Goal: Task Accomplishment & Management: Use online tool/utility

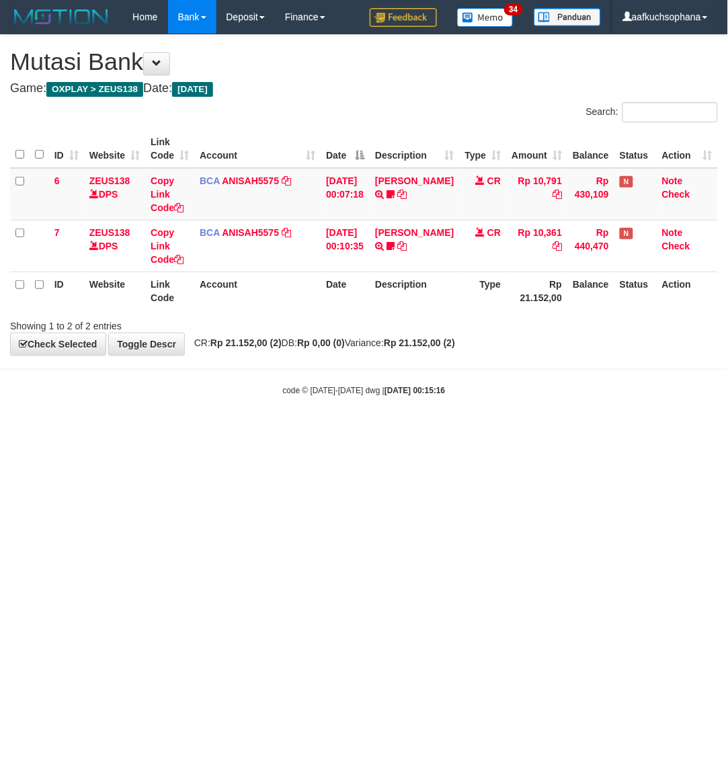
click at [105, 430] on html "Toggle navigation Home Bank Account List Load By Website Group [OXPLAY] ZEUS138…" at bounding box center [364, 215] width 728 height 430
drag, startPoint x: 484, startPoint y: 489, endPoint x: 412, endPoint y: 488, distance: 71.9
click at [478, 430] on html "Toggle navigation Home Bank Account List Load By Website Group [OXPLAY] ZEUS138…" at bounding box center [364, 215] width 728 height 430
click at [170, 430] on html "Toggle navigation Home Bank Account List Load By Website Group [OXPLAY] ZEUS138…" at bounding box center [364, 215] width 728 height 430
click at [441, 430] on html "Toggle navigation Home Bank Account List Load By Website Group [OXPLAY] ZEUS138…" at bounding box center [364, 215] width 728 height 430
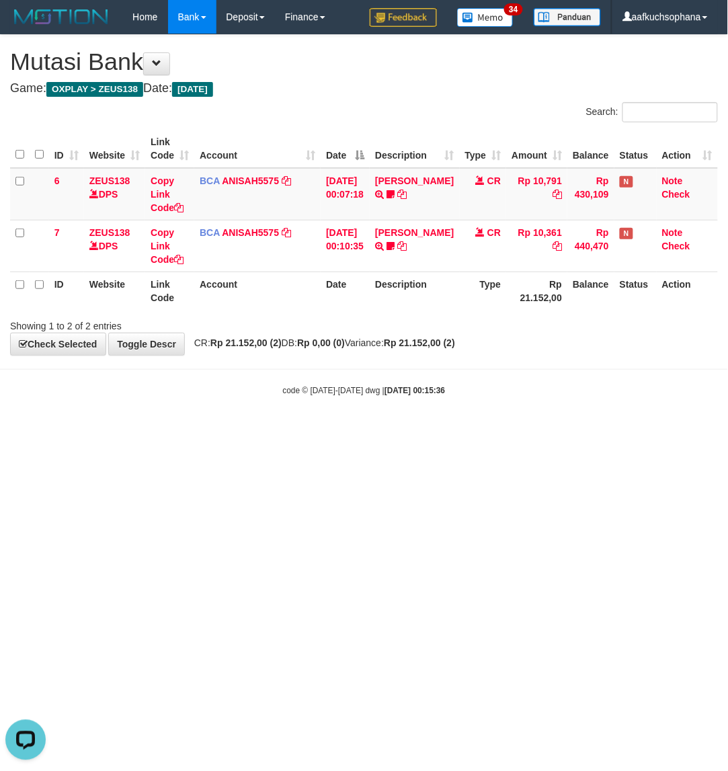
click at [230, 430] on html "Toggle navigation Home Bank Account List Load By Website Group [OXPLAY] ZEUS138…" at bounding box center [364, 215] width 728 height 430
drag, startPoint x: 101, startPoint y: 568, endPoint x: 116, endPoint y: 541, distance: 31.6
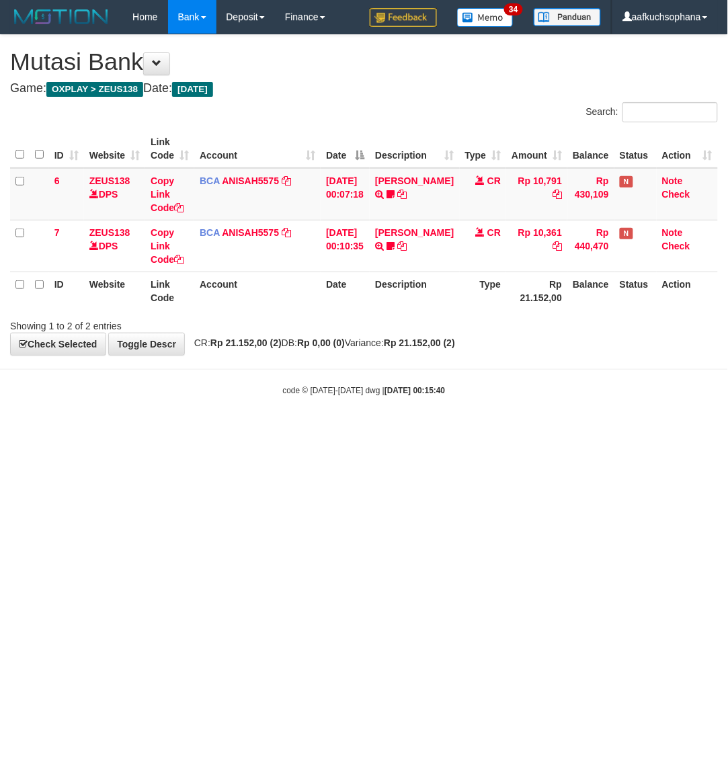
click at [122, 430] on html "Toggle navigation Home Bank Account List Load By Website Group [OXPLAY] ZEUS138…" at bounding box center [364, 215] width 728 height 430
drag, startPoint x: 378, startPoint y: 539, endPoint x: 319, endPoint y: 499, distance: 71.0
click at [371, 430] on html "Toggle navigation Home Bank Account List Load By Website Group [OXPLAY] ZEUS138…" at bounding box center [364, 215] width 728 height 430
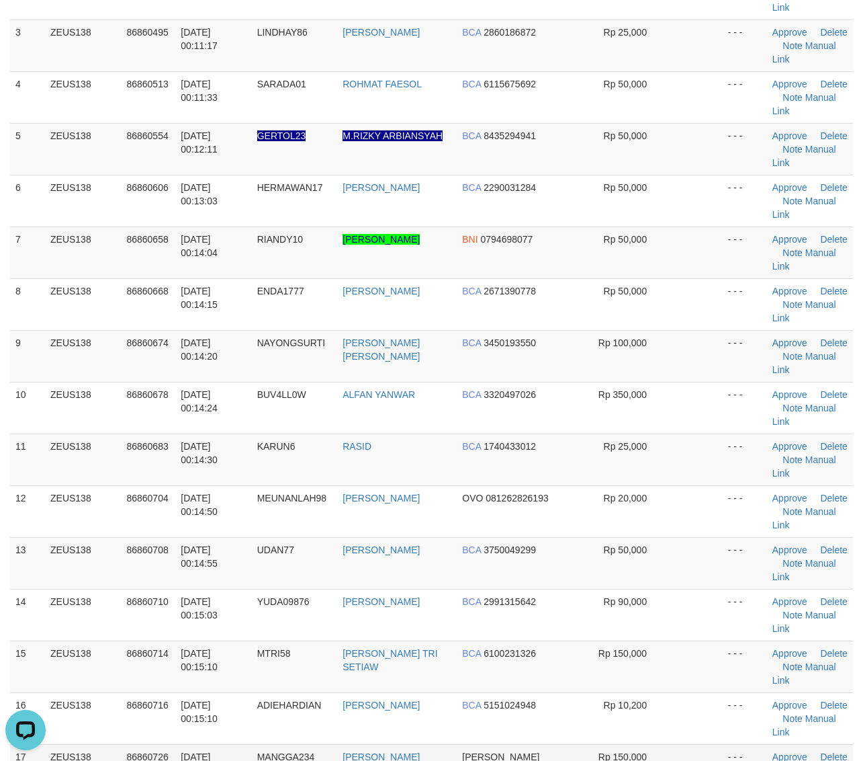
drag, startPoint x: 625, startPoint y: 578, endPoint x: 756, endPoint y: 538, distance: 136.9
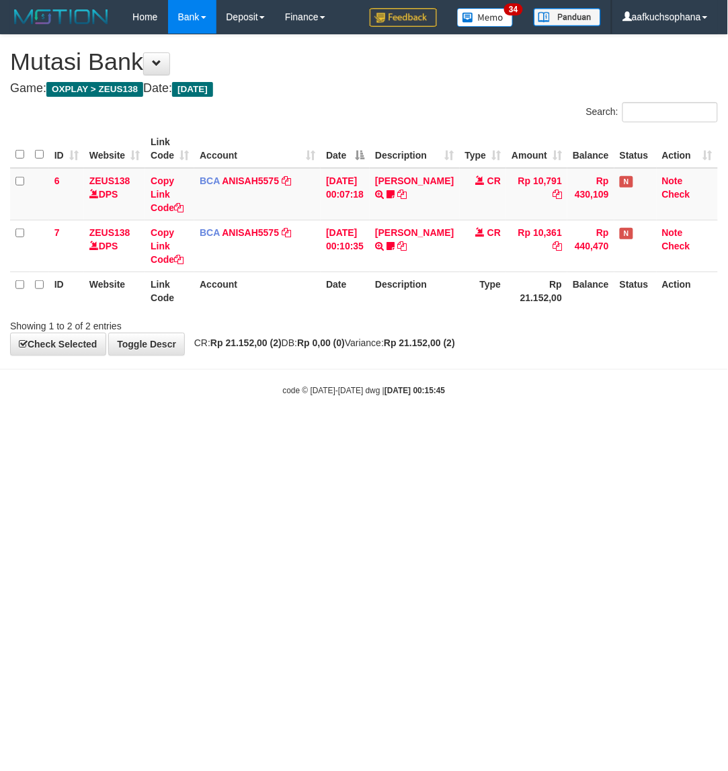
click at [507, 430] on html "Toggle navigation Home Bank Account List Load By Website Group [OXPLAY] ZEUS138…" at bounding box center [364, 215] width 728 height 430
click at [365, 430] on html "Toggle navigation Home Bank Account List Load By Website Group [OXPLAY] ZEUS138…" at bounding box center [364, 215] width 728 height 430
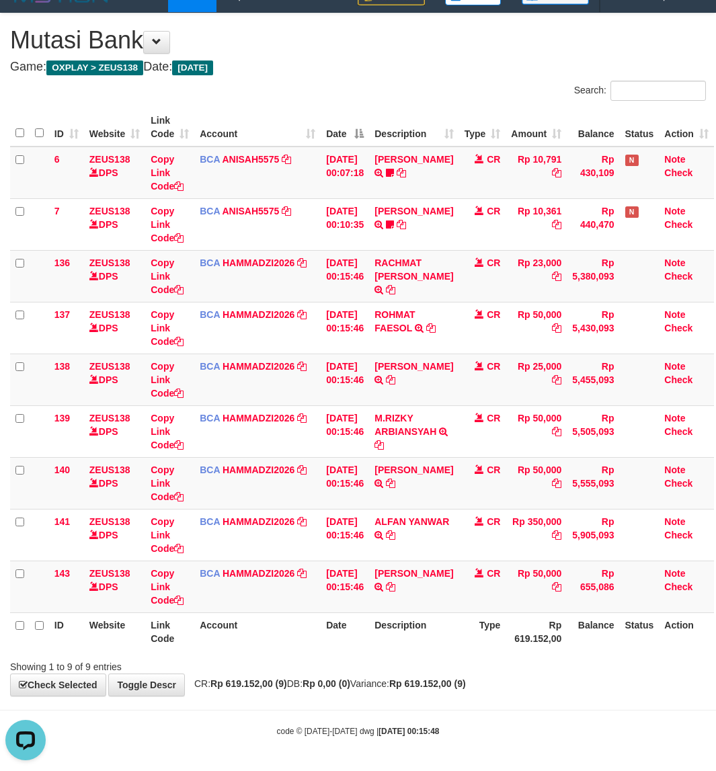
drag, startPoint x: 470, startPoint y: 709, endPoint x: 372, endPoint y: 640, distance: 121.0
click at [470, 709] on hr at bounding box center [358, 709] width 716 height 1
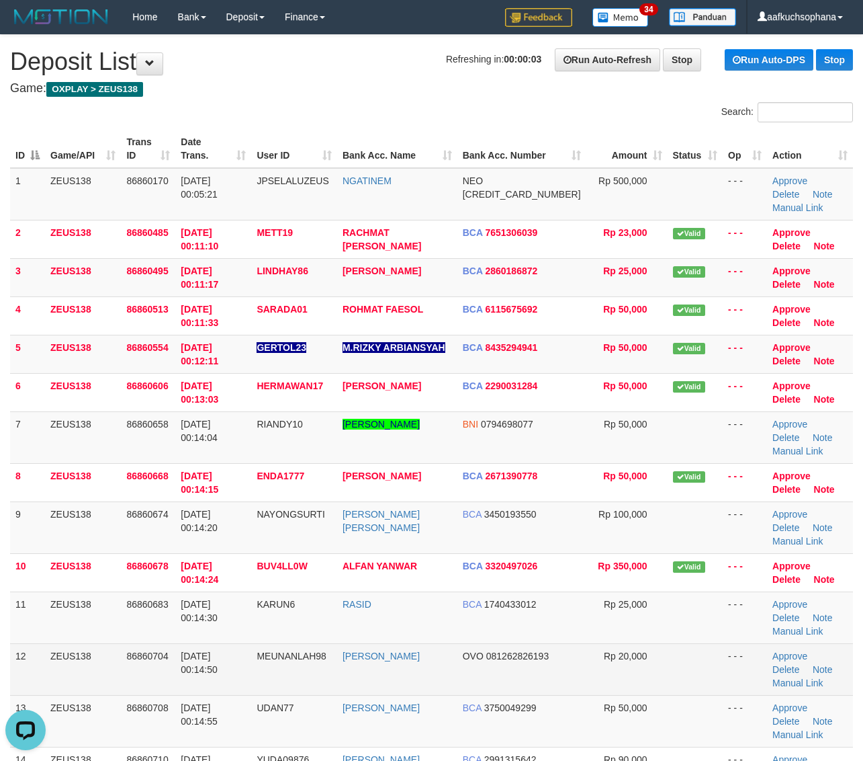
drag, startPoint x: 697, startPoint y: 629, endPoint x: 756, endPoint y: 621, distance: 58.9
click at [703, 626] on tbody "1 ZEUS138 86860170 01/09/2025 00:05:21 JPSELALUZEUS NGATINEM NEO 58594592957198…" at bounding box center [431, 561] width 843 height 786
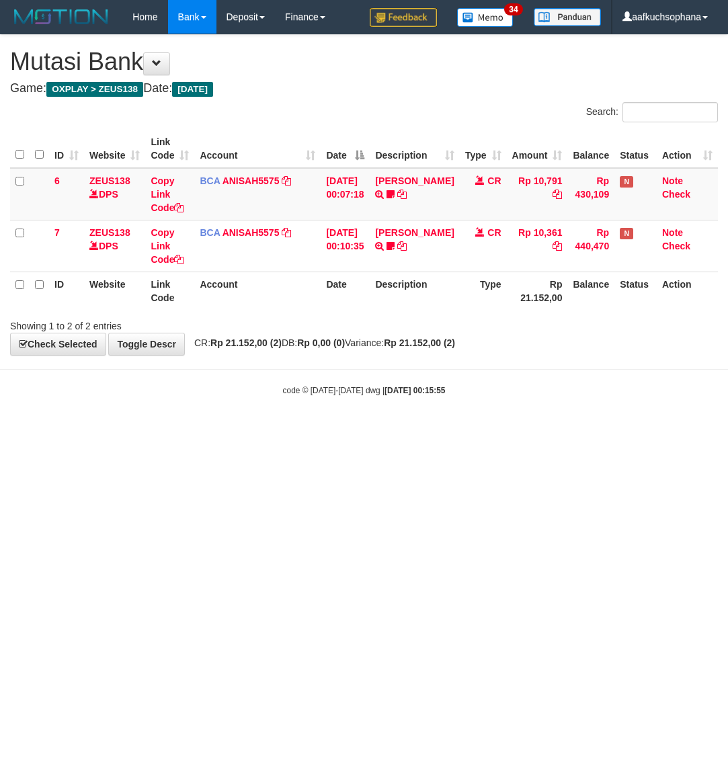
click at [393, 430] on html "Toggle navigation Home Bank Account List Load By Website Group [OXPLAY] ZEUS138…" at bounding box center [364, 215] width 728 height 430
drag, startPoint x: 304, startPoint y: 656, endPoint x: 280, endPoint y: 638, distance: 30.2
click at [301, 430] on html "Toggle navigation Home Bank Account List Load By Website Group [OXPLAY] ZEUS138…" at bounding box center [364, 215] width 728 height 430
drag, startPoint x: 275, startPoint y: 597, endPoint x: 202, endPoint y: 566, distance: 79.9
click at [267, 430] on html "Toggle navigation Home Bank Account List Load By Website Group [OXPLAY] ZEUS138…" at bounding box center [364, 215] width 728 height 430
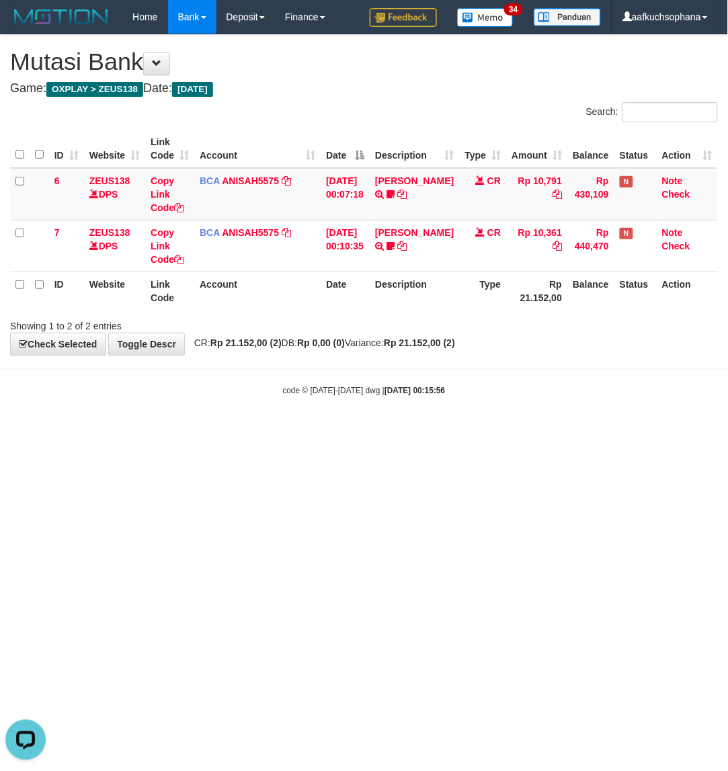
click at [251, 430] on html "Toggle navigation Home Bank Account List Load By Website Group [OXPLAY] ZEUS138…" at bounding box center [364, 215] width 728 height 430
click at [267, 430] on html "Toggle navigation Home Bank Account List Load By Website Group [OXPLAY] ZEUS138…" at bounding box center [364, 215] width 728 height 430
click at [259, 430] on html "Toggle navigation Home Bank Account List Load By Website Group [OXPLAY] ZEUS138…" at bounding box center [364, 215] width 728 height 430
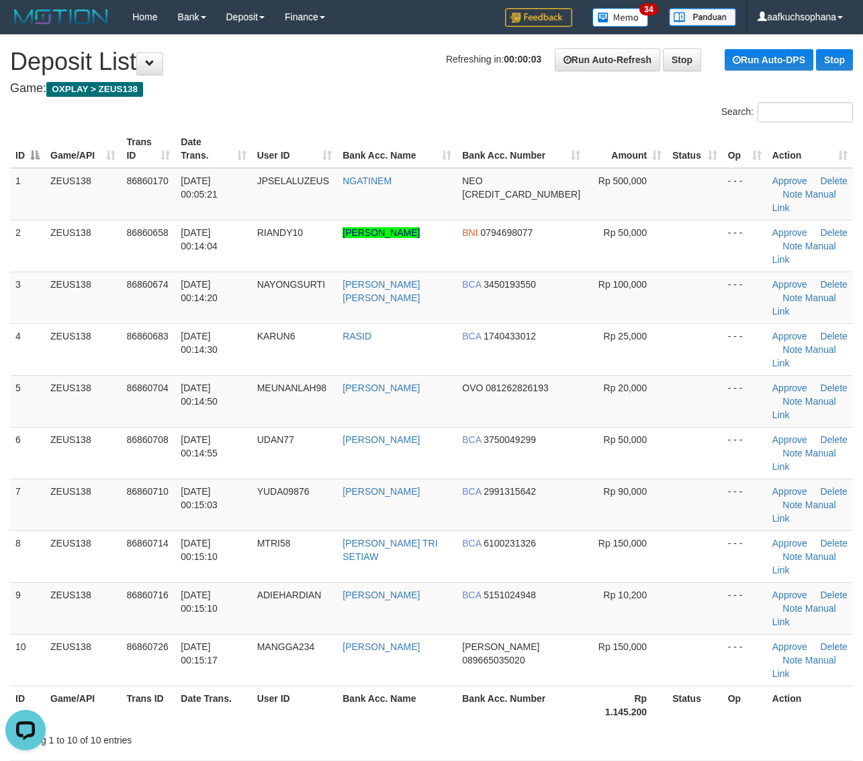
drag, startPoint x: 559, startPoint y: 679, endPoint x: 566, endPoint y: 660, distance: 19.3
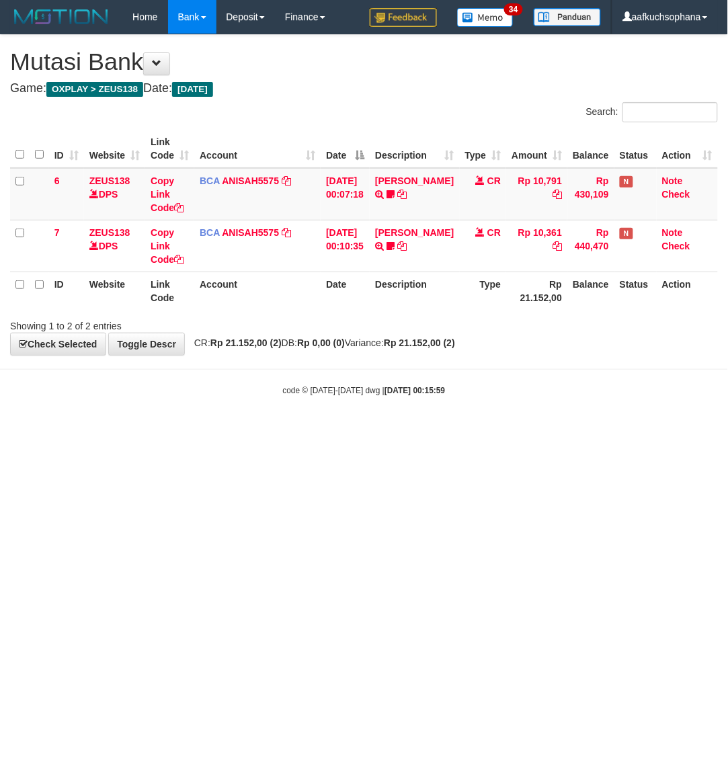
drag, startPoint x: 135, startPoint y: 578, endPoint x: 236, endPoint y: 551, distance: 105.1
click at [183, 430] on html "Toggle navigation Home Bank Account List Load By Website Group [OXPLAY] ZEUS138…" at bounding box center [364, 215] width 728 height 430
click at [89, 430] on html "Toggle navigation Home Bank Account List Load By Website Group [OXPLAY] ZEUS138…" at bounding box center [364, 215] width 728 height 430
click at [92, 430] on html "Toggle navigation Home Bank Account List Load By Website Group [OXPLAY] ZEUS138…" at bounding box center [364, 215] width 728 height 430
click at [145, 430] on html "Toggle navigation Home Bank Account List Load By Website Group [OXPLAY] ZEUS138…" at bounding box center [364, 215] width 728 height 430
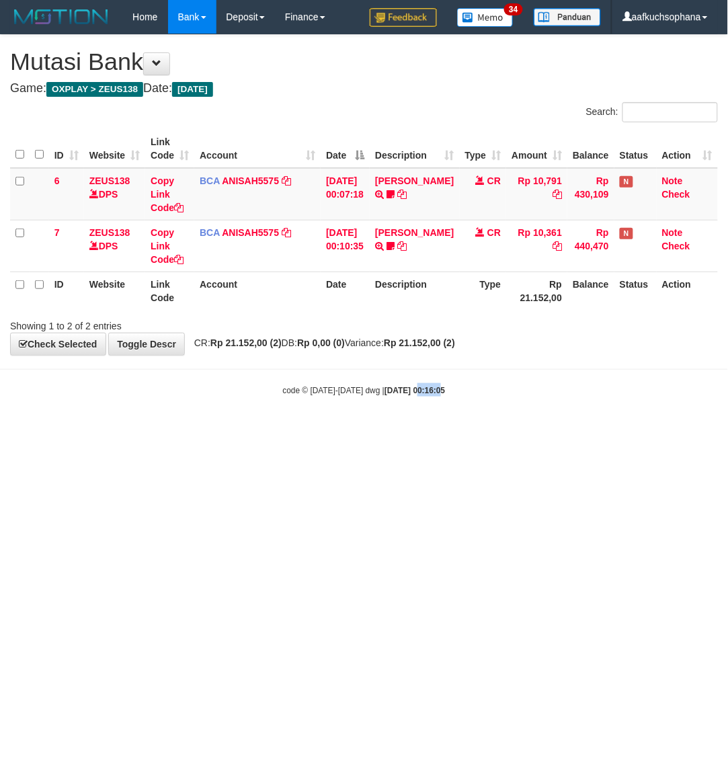
drag, startPoint x: 422, startPoint y: 575, endPoint x: 384, endPoint y: 532, distance: 57.1
click at [425, 430] on html "Toggle navigation Home Bank Account List Load By Website Group [OXPLAY] ZEUS138…" at bounding box center [364, 215] width 728 height 430
drag, startPoint x: 311, startPoint y: 605, endPoint x: 101, endPoint y: 556, distance: 215.3
click at [307, 430] on html "Toggle navigation Home Bank Account List Load By Website Group [OXPLAY] ZEUS138…" at bounding box center [364, 215] width 728 height 430
click at [532, 430] on html "Toggle navigation Home Bank Account List Load By Website Group [OXPLAY] ZEUS138…" at bounding box center [364, 215] width 728 height 430
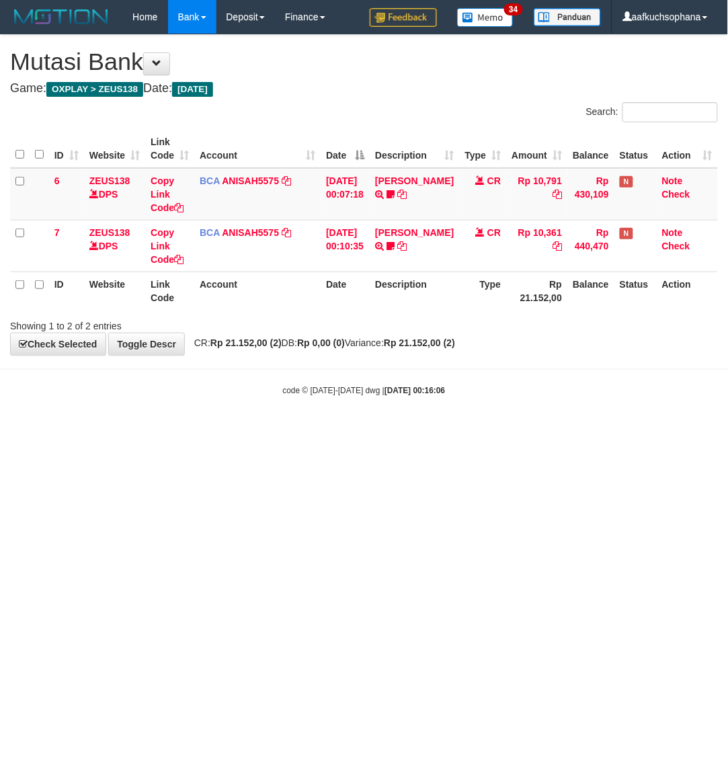
click at [527, 430] on html "Toggle navigation Home Bank Account List Load By Website Group [OXPLAY] ZEUS138…" at bounding box center [364, 215] width 728 height 430
click at [163, 430] on html "Toggle navigation Home Bank Account List Load By Website Group [OXPLAY] ZEUS138…" at bounding box center [364, 215] width 728 height 430
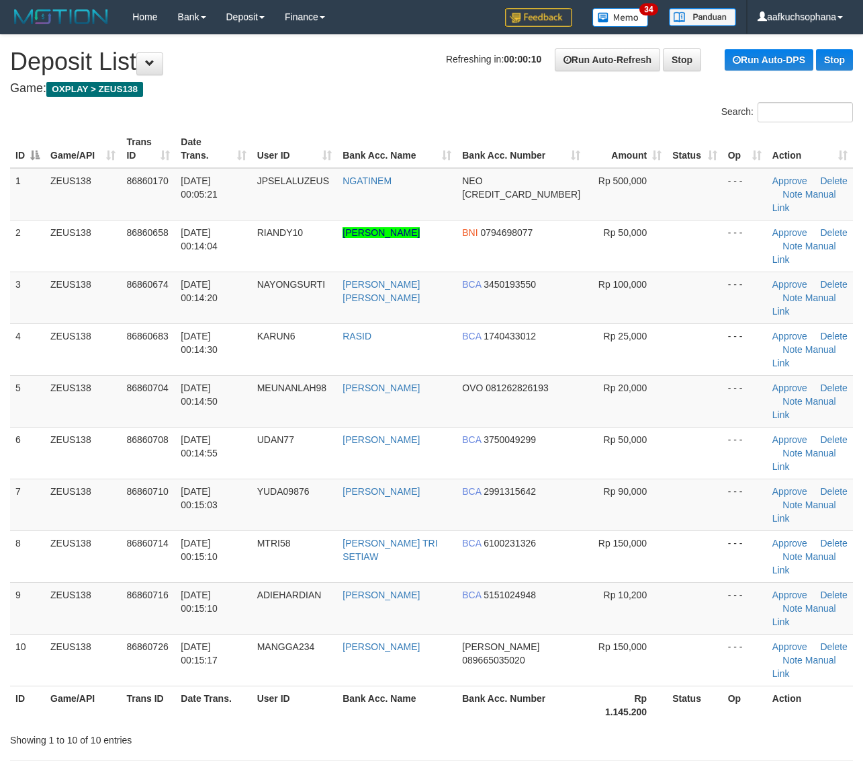
drag, startPoint x: 662, startPoint y: 605, endPoint x: 669, endPoint y: 595, distance: 12.5
drag, startPoint x: 716, startPoint y: 613, endPoint x: 798, endPoint y: 568, distance: 92.6
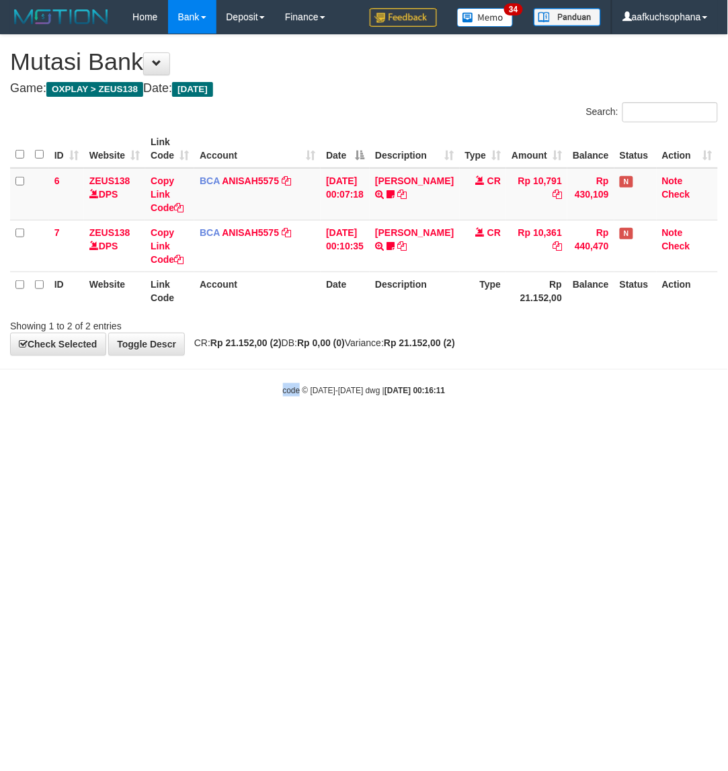
click at [299, 430] on html "Toggle navigation Home Bank Account List Load By Website Group [OXPLAY] ZEUS138…" at bounding box center [364, 215] width 728 height 430
click at [411, 421] on body "Toggle navigation Home Bank Account List Load By Website Group [OXPLAY] ZEUS138…" at bounding box center [364, 215] width 728 height 430
drag, startPoint x: 272, startPoint y: 438, endPoint x: 222, endPoint y: 421, distance: 53.1
click at [271, 430] on html "Toggle navigation Home Bank Account List Load By Website Group [OXPLAY] ZEUS138…" at bounding box center [364, 215] width 728 height 430
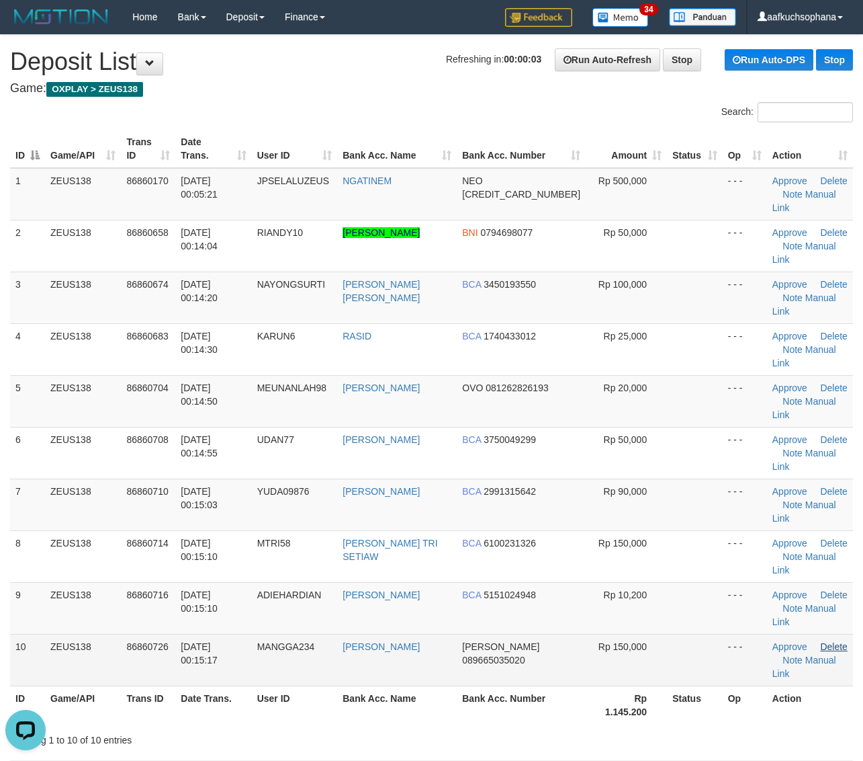
drag, startPoint x: 738, startPoint y: 561, endPoint x: 820, endPoint y: 525, distance: 89.6
click at [746, 685] on th "Op" at bounding box center [745, 704] width 44 height 38
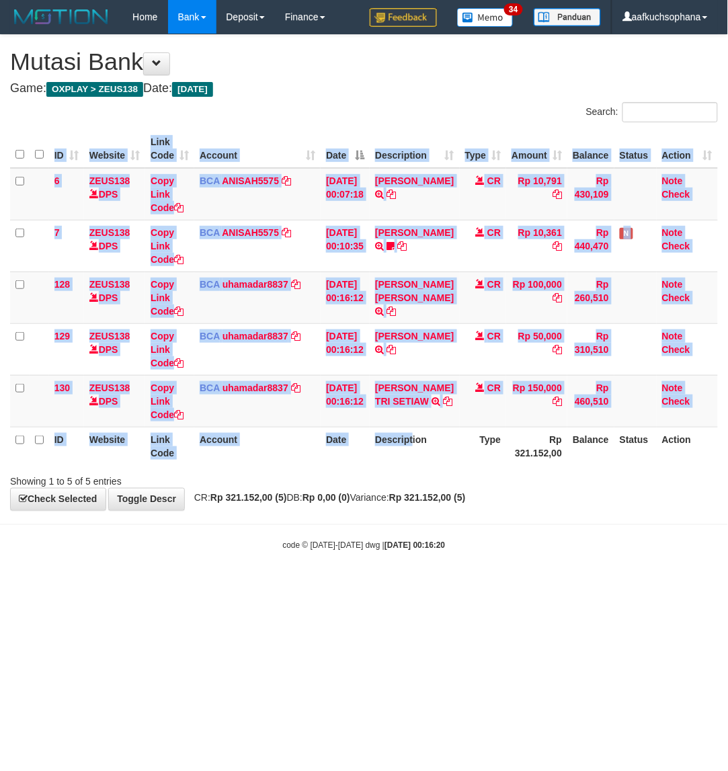
click at [427, 468] on div "ID Website Link Code Account Date Description Type Amount Balance Status Action…" at bounding box center [364, 297] width 728 height 343
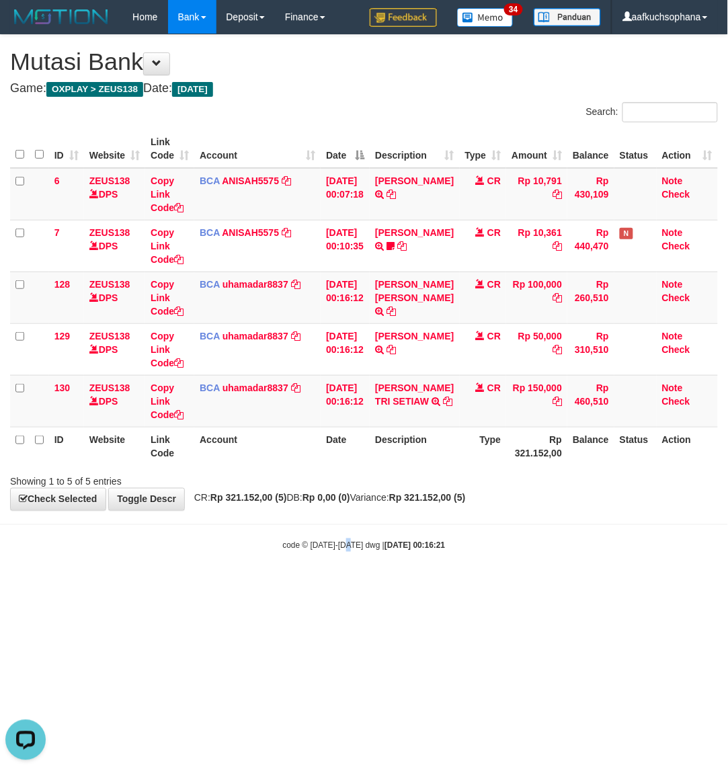
click at [349, 585] on html "Toggle navigation Home Bank Account List Load By Website Group [OXPLAY] ZEUS138…" at bounding box center [364, 292] width 728 height 585
click at [351, 585] on html "Toggle navigation Home Bank Account List Load By Website Group [OXPLAY] ZEUS138…" at bounding box center [364, 292] width 728 height 585
click at [354, 585] on html "Toggle navigation Home Bank Account List Load By Website Group [OXPLAY] ZEUS138…" at bounding box center [364, 292] width 728 height 585
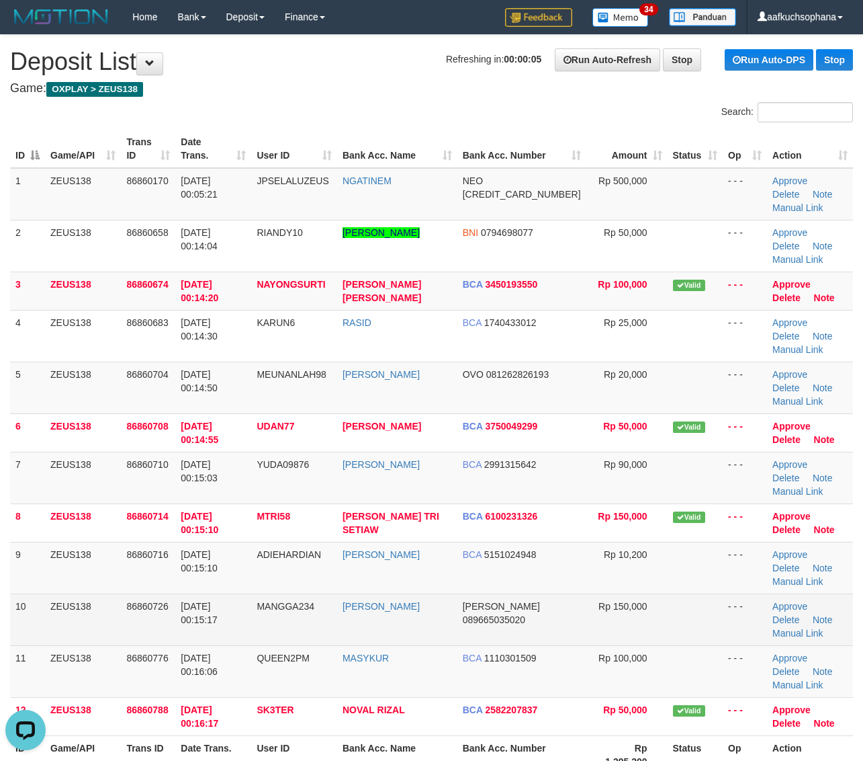
click at [723, 593] on td "- - -" at bounding box center [745, 619] width 44 height 52
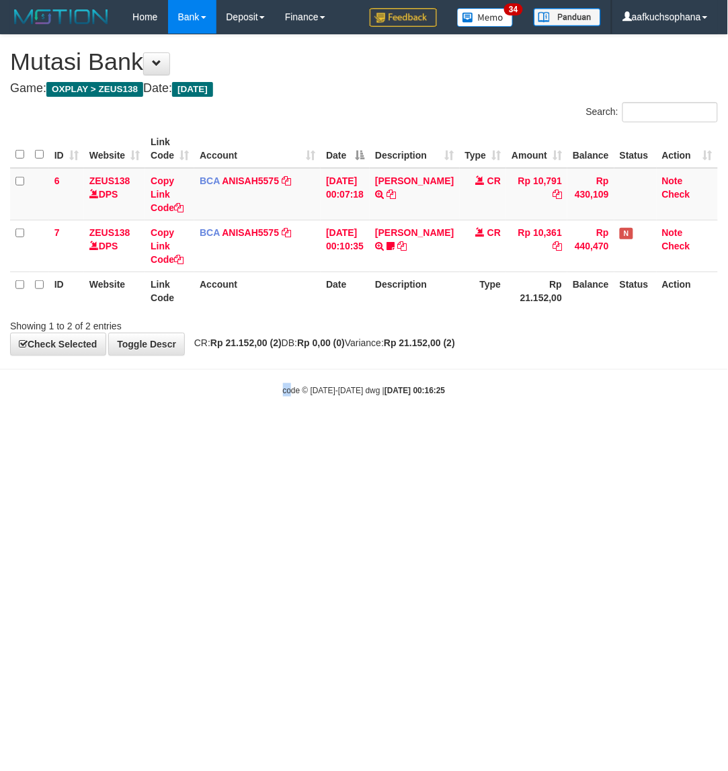
drag, startPoint x: 279, startPoint y: 543, endPoint x: 292, endPoint y: 553, distance: 16.3
click at [293, 430] on html "Toggle navigation Home Bank Account List Load By Website Group [OXPLAY] ZEUS138…" at bounding box center [364, 215] width 728 height 430
click at [403, 430] on html "Toggle navigation Home Bank Account List Load By Website Group [OXPLAY] ZEUS138…" at bounding box center [364, 215] width 728 height 430
click at [267, 430] on html "Toggle navigation Home Bank Account List Load By Website Group [OXPLAY] ZEUS138…" at bounding box center [364, 215] width 728 height 430
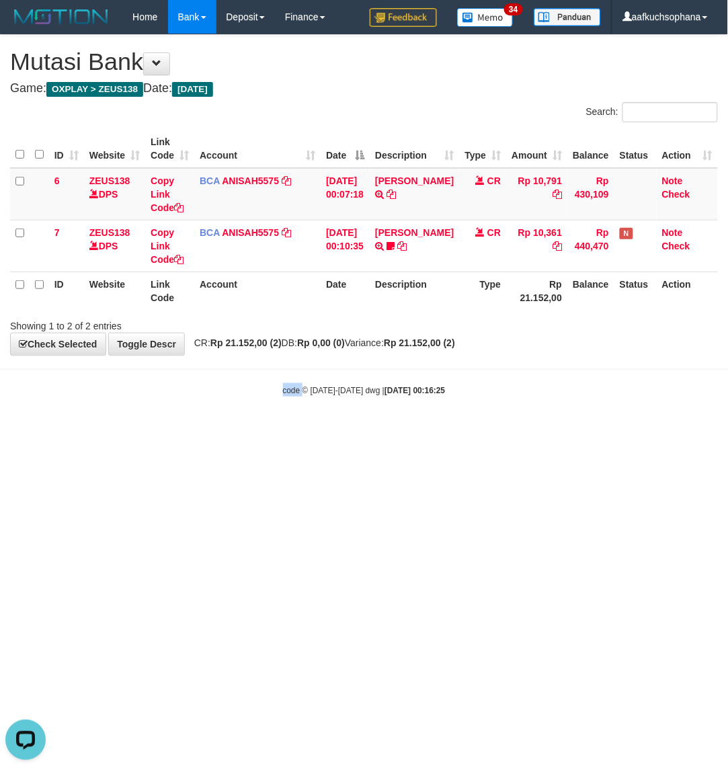
click at [267, 430] on html "Toggle navigation Home Bank Account List Load By Website Group [OXPLAY] ZEUS138…" at bounding box center [364, 215] width 728 height 430
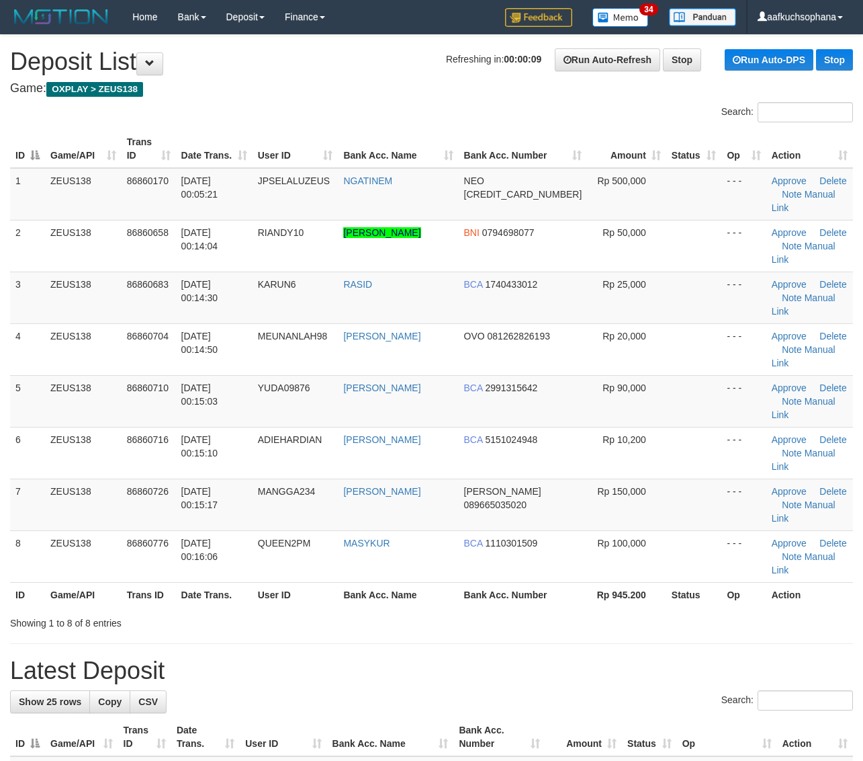
click at [761, 657] on h1 "Latest Deposit" at bounding box center [431, 670] width 843 height 27
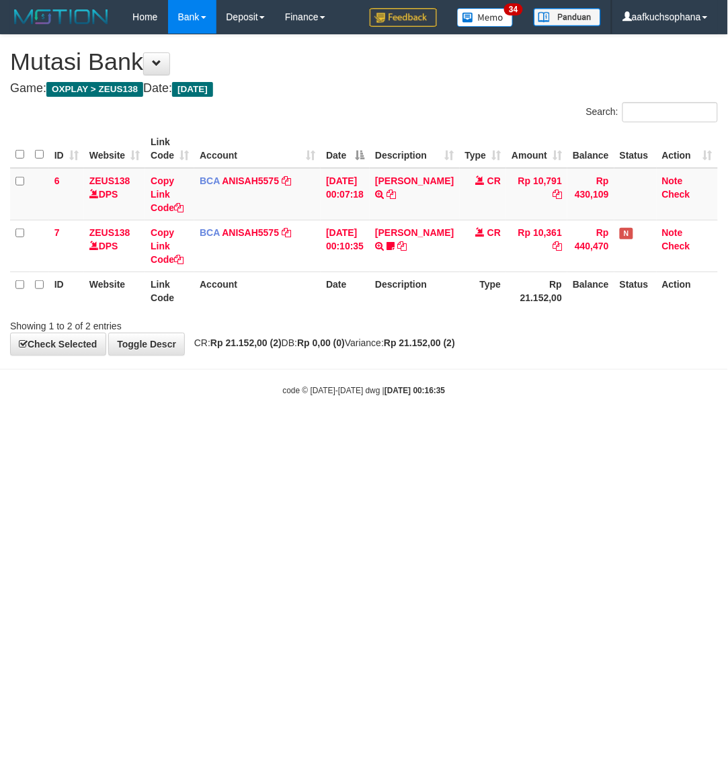
click at [142, 430] on html "Toggle navigation Home Bank Account List Load By Website Group [OXPLAY] ZEUS138…" at bounding box center [364, 215] width 728 height 430
click at [136, 430] on html "Toggle navigation Home Bank Account List Load By Website Group [OXPLAY] ZEUS138…" at bounding box center [364, 215] width 728 height 430
click at [176, 430] on html "Toggle navigation Home Bank Account List Load By Website Group [OXPLAY] ZEUS138…" at bounding box center [364, 215] width 728 height 430
click at [218, 430] on html "Toggle navigation Home Bank Account List Load By Website Group [OXPLAY] ZEUS138…" at bounding box center [364, 215] width 728 height 430
click at [328, 430] on html "Toggle navigation Home Bank Account List Load By Website Group [OXPLAY] ZEUS138…" at bounding box center [364, 215] width 728 height 430
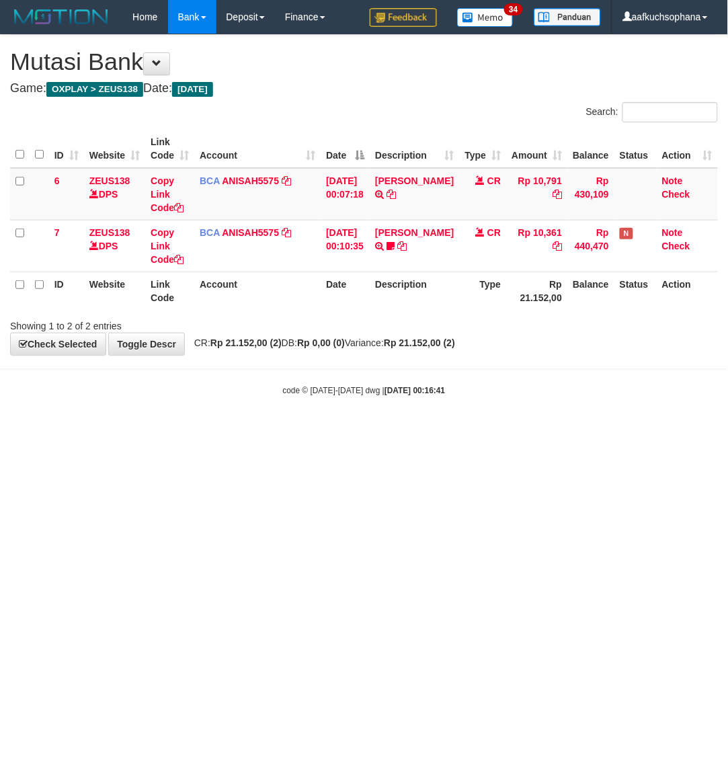
click at [376, 430] on html "Toggle navigation Home Bank Account List Load By Website Group [OXPLAY] ZEUS138…" at bounding box center [364, 215] width 728 height 430
click at [281, 430] on html "Toggle navigation Home Bank Account List Load By Website Group [OXPLAY] ZEUS138…" at bounding box center [364, 215] width 728 height 430
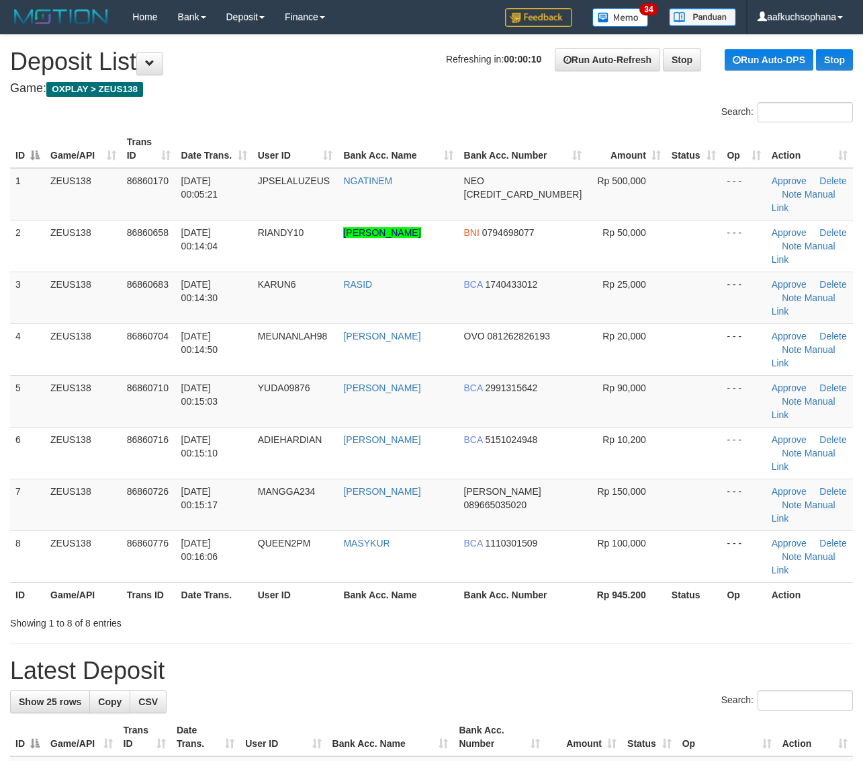
click at [689, 611] on div "Showing 1 to 8 of 8 entries" at bounding box center [431, 620] width 863 height 19
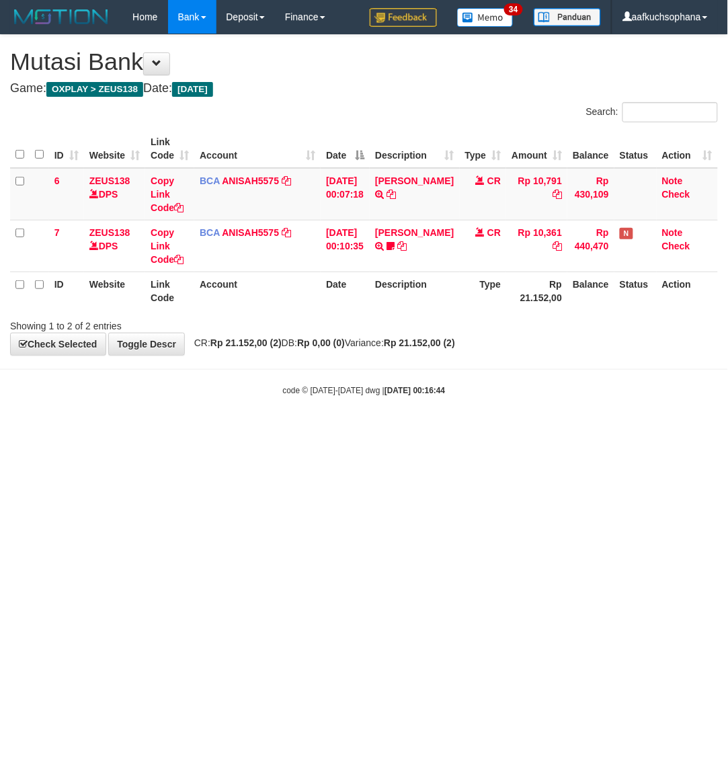
click at [200, 430] on html "Toggle navigation Home Bank Account List Load By Website Group [OXPLAY] ZEUS138…" at bounding box center [364, 215] width 728 height 430
click at [199, 430] on html "Toggle navigation Home Bank Account List Load By Website Group [OXPLAY] ZEUS138…" at bounding box center [364, 215] width 728 height 430
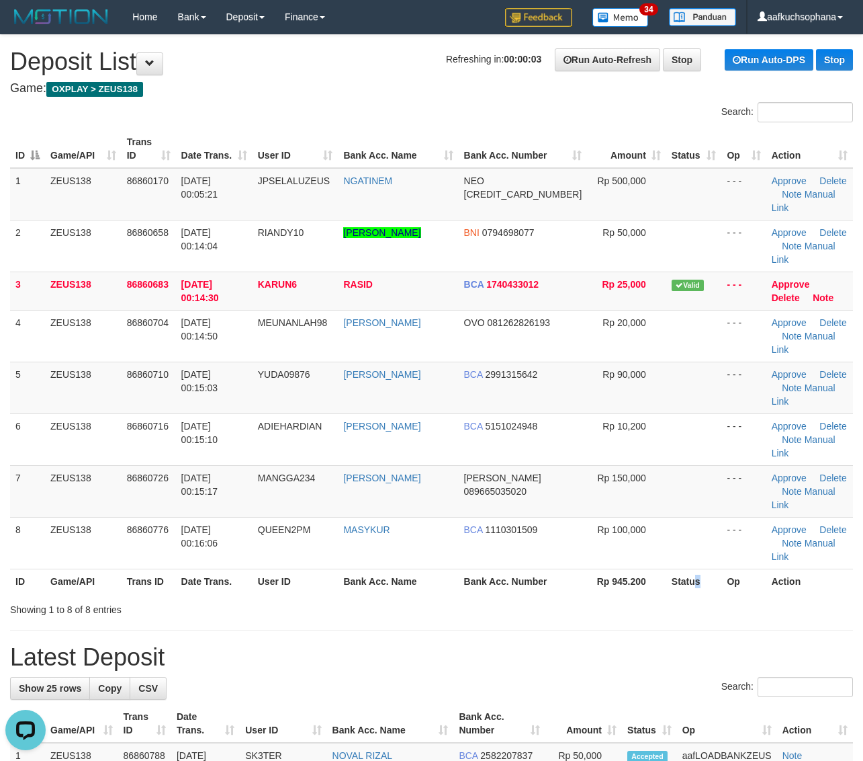
click at [691, 568] on th "Status" at bounding box center [694, 580] width 56 height 25
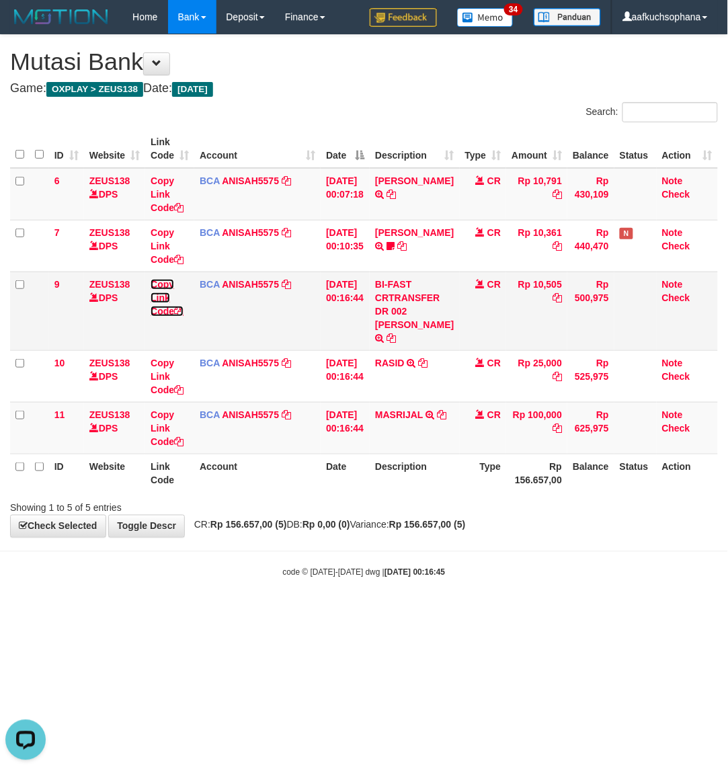
click at [181, 307] on icon at bounding box center [178, 310] width 9 height 9
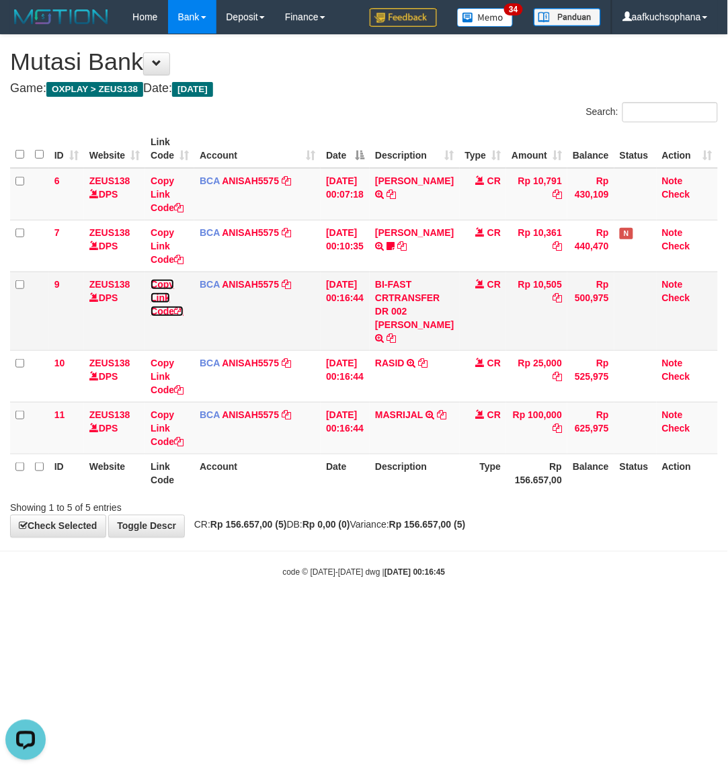
click at [183, 308] on icon at bounding box center [178, 310] width 9 height 9
drag, startPoint x: 331, startPoint y: 629, endPoint x: 309, endPoint y: 617, distance: 24.7
click at [328, 612] on html "Toggle navigation Home Bank Account List Load By Website Group [OXPLAY] ZEUS138…" at bounding box center [364, 306] width 728 height 612
click at [437, 419] on icon at bounding box center [441, 414] width 9 height 9
click at [176, 441] on icon at bounding box center [178, 441] width 9 height 9
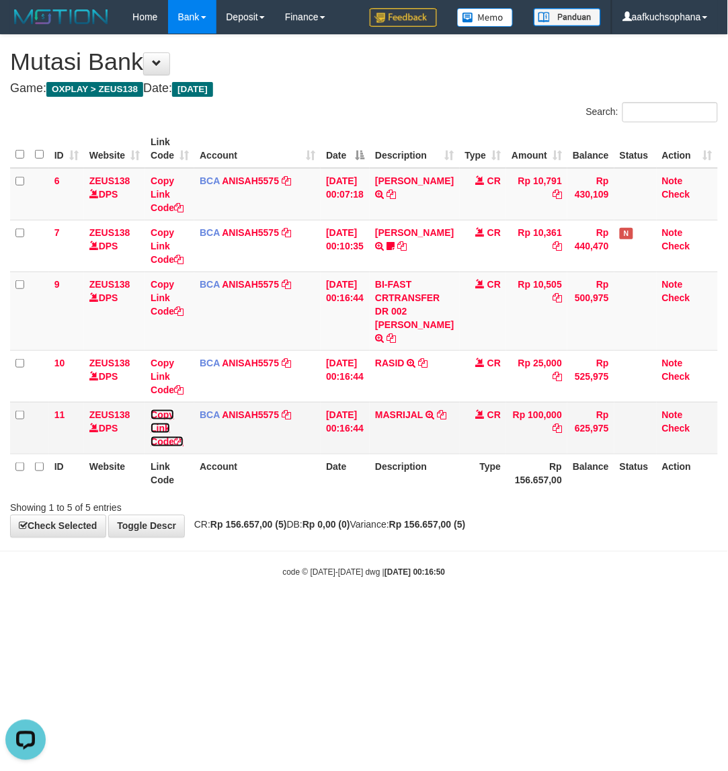
scroll to position [183, 0]
click at [179, 441] on icon at bounding box center [178, 441] width 9 height 9
drag, startPoint x: 404, startPoint y: 417, endPoint x: 163, endPoint y: 380, distance: 243.3
click at [403, 417] on link "MASRIJAL" at bounding box center [399, 414] width 48 height 11
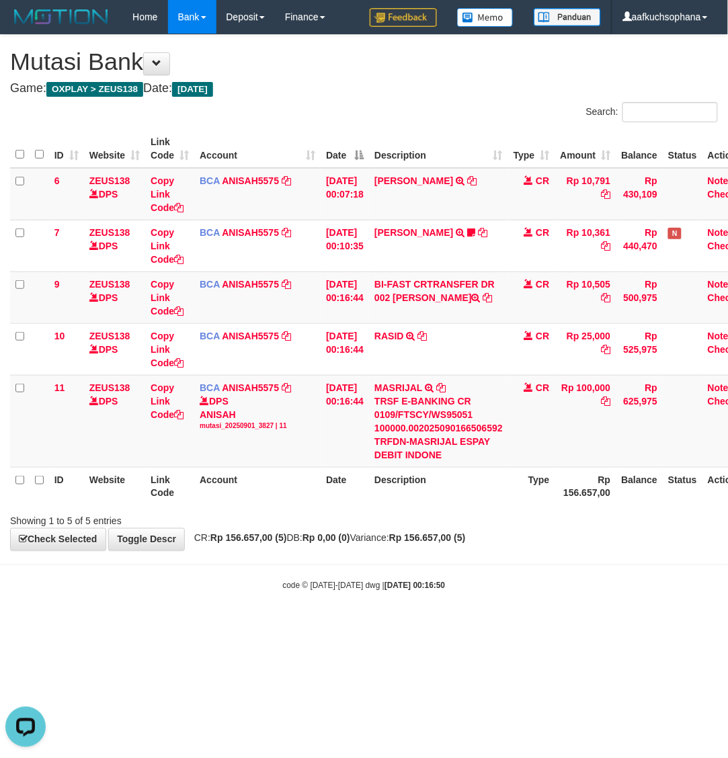
click at [451, 583] on div "code © 2012-2018 dwg | 2025/09/01 00:16:50" at bounding box center [364, 584] width 728 height 13
click at [395, 568] on body "Toggle navigation Home Bank Account List Load By Website Group [OXPLAY] ZEUS138…" at bounding box center [364, 313] width 728 height 626
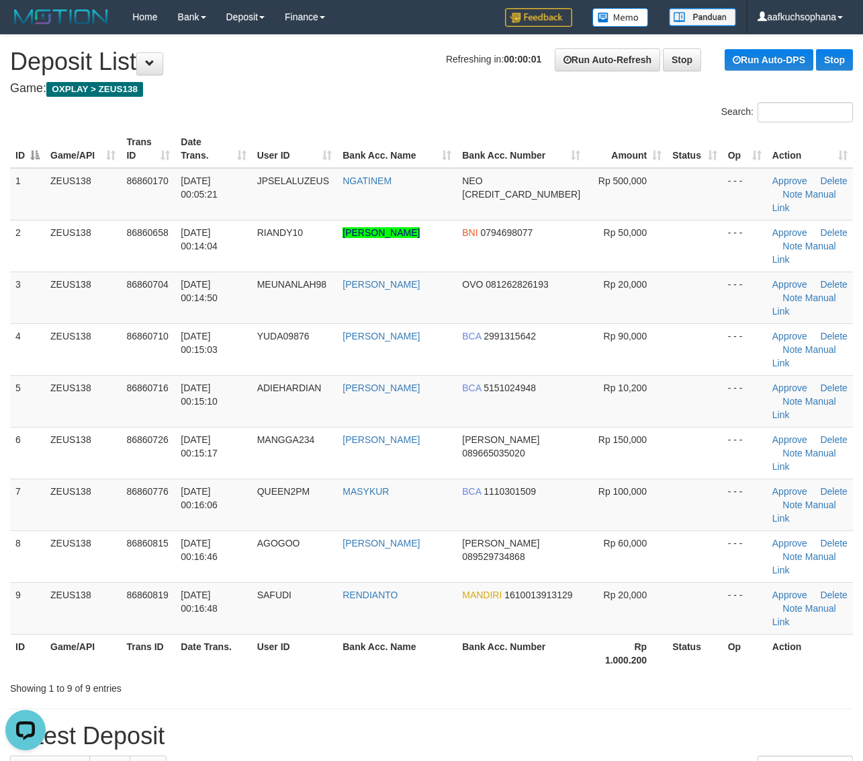
click at [656, 634] on th "Rp 1.000.200" at bounding box center [626, 653] width 81 height 38
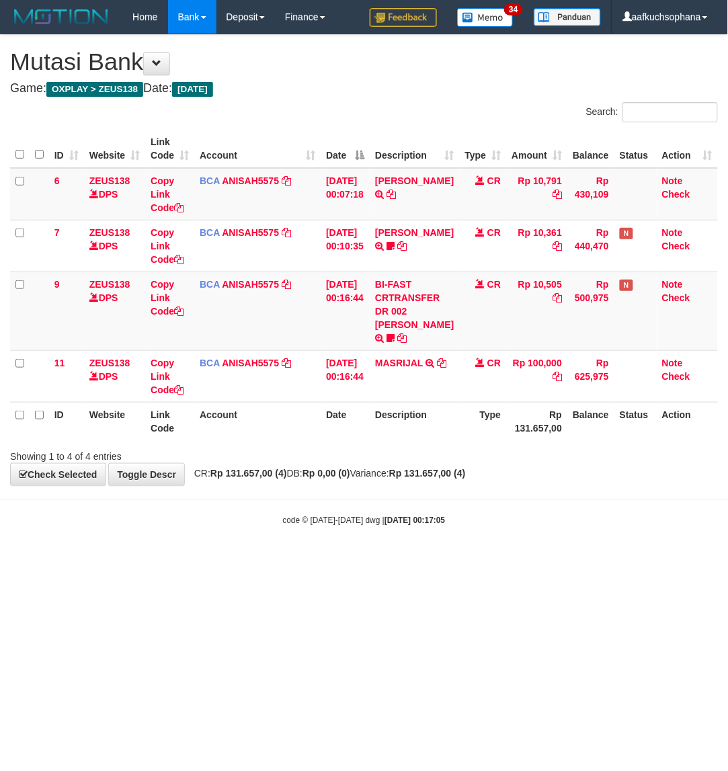
click at [286, 560] on html "Toggle navigation Home Bank Account List Load By Website Group [OXPLAY] ZEUS138…" at bounding box center [364, 280] width 728 height 560
click at [244, 558] on body "Toggle navigation Home Bank Account List Load By Website Group [OXPLAY] ZEUS138…" at bounding box center [364, 280] width 728 height 560
click at [390, 552] on body "Toggle navigation Home Bank Account List Load By Website Group [OXPLAY] ZEUS138…" at bounding box center [364, 280] width 728 height 560
click at [388, 552] on body "Toggle navigation Home Bank Account List Load By Website Group [OXPLAY] ZEUS138…" at bounding box center [364, 280] width 728 height 560
click at [234, 560] on html "Toggle navigation Home Bank Account List Load By Website Group [OXPLAY] ZEUS138…" at bounding box center [364, 280] width 728 height 560
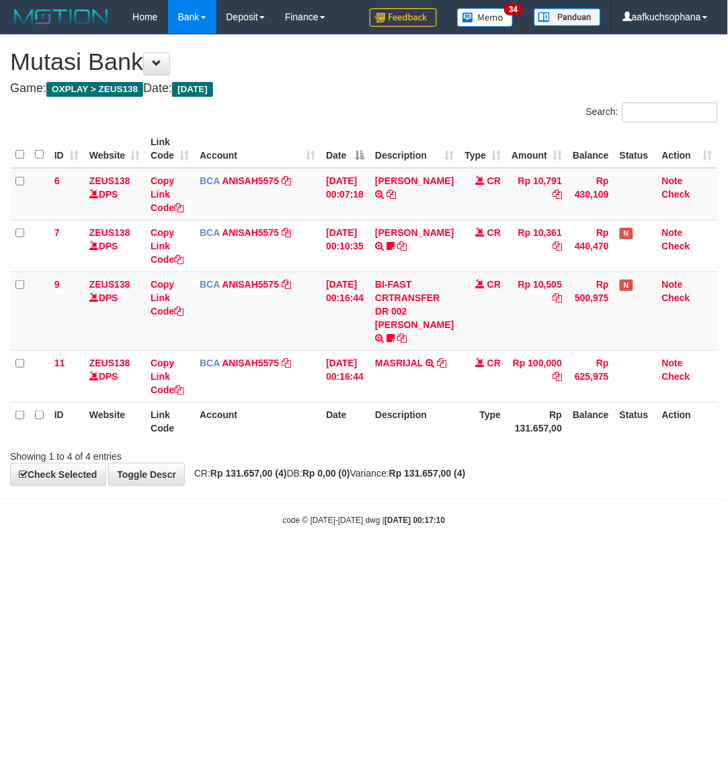
click at [159, 560] on html "Toggle navigation Home Bank Account List Load By Website Group [OXPLAY] ZEUS138…" at bounding box center [364, 280] width 728 height 560
click at [146, 560] on html "Toggle navigation Home Bank Account List Load By Website Group [OXPLAY] ZEUS138…" at bounding box center [364, 280] width 728 height 560
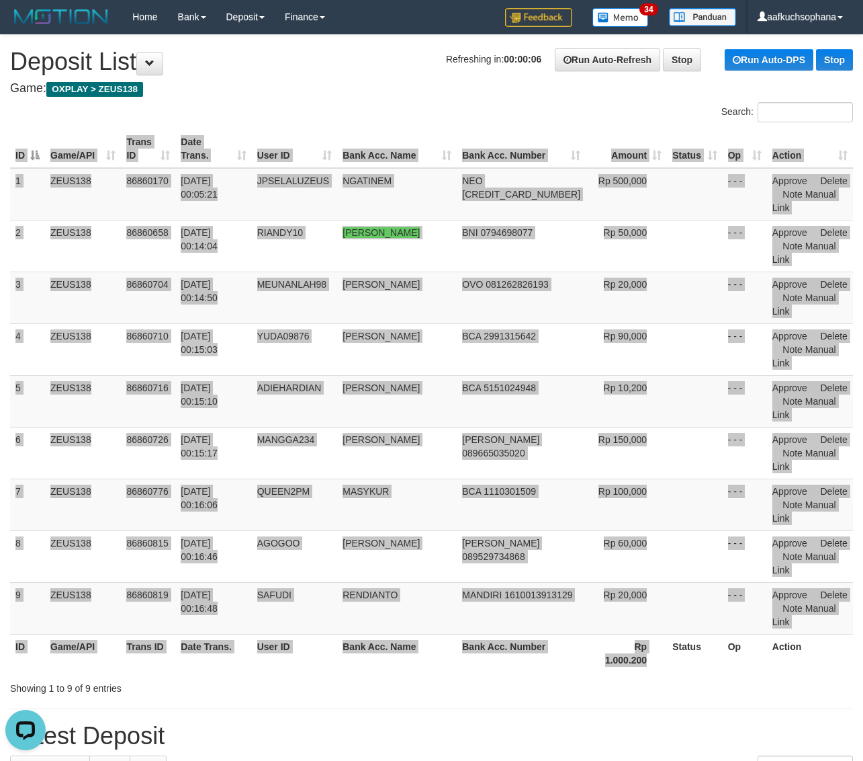
click at [636, 538] on div "ID Game/API Trans ID Date Trans. User ID Bank Acc. Name Bank Acc. Number Amount…" at bounding box center [431, 401] width 863 height 550
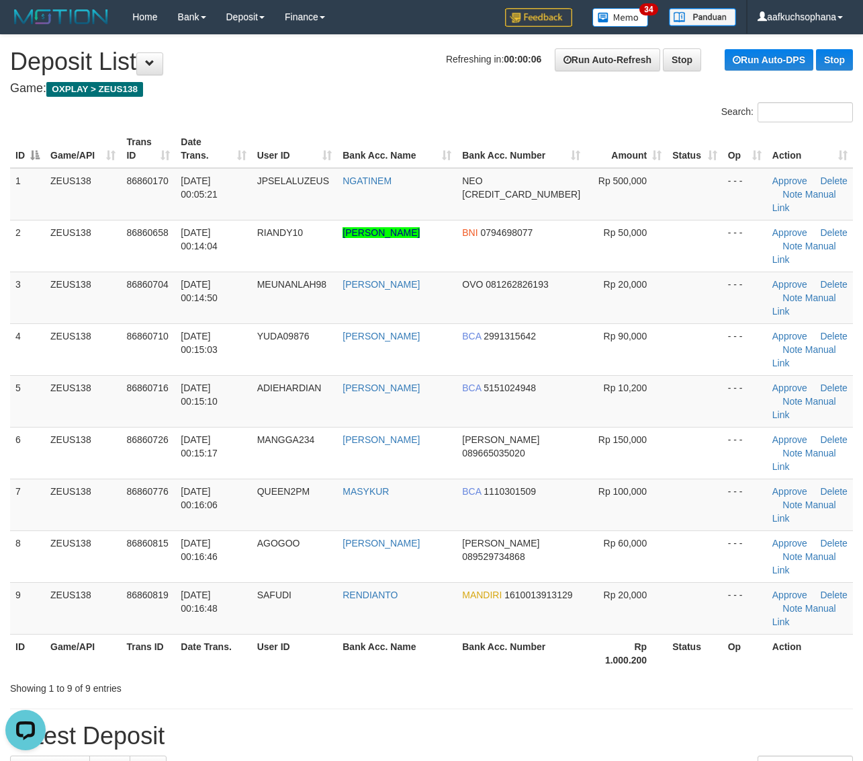
drag, startPoint x: 593, startPoint y: 540, endPoint x: 646, endPoint y: 515, distance: 58.3
click at [596, 537] on div "ID Game/API Trans ID Date Trans. User ID Bank Acc. Name Bank Acc. Number Amount…" at bounding box center [431, 401] width 863 height 550
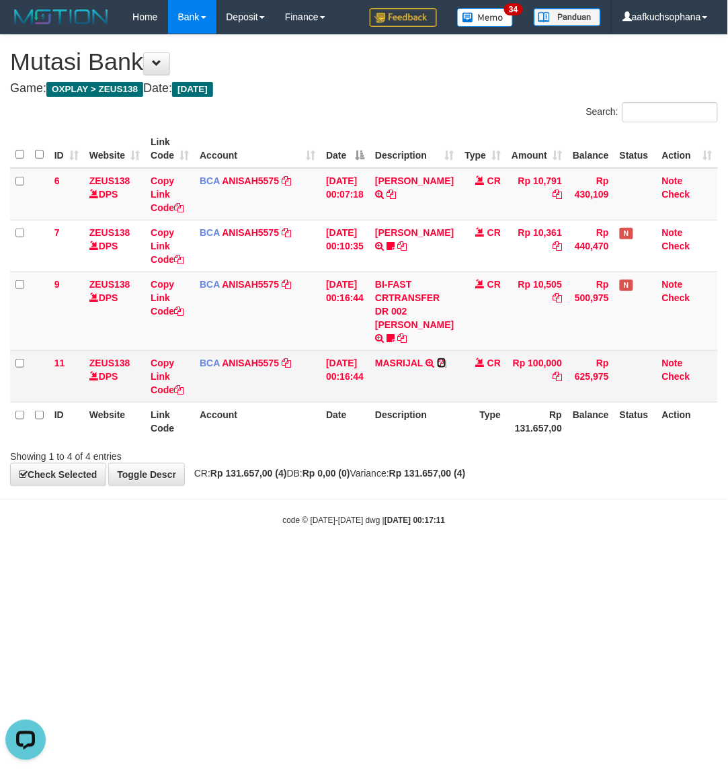
click at [437, 368] on icon at bounding box center [441, 362] width 9 height 9
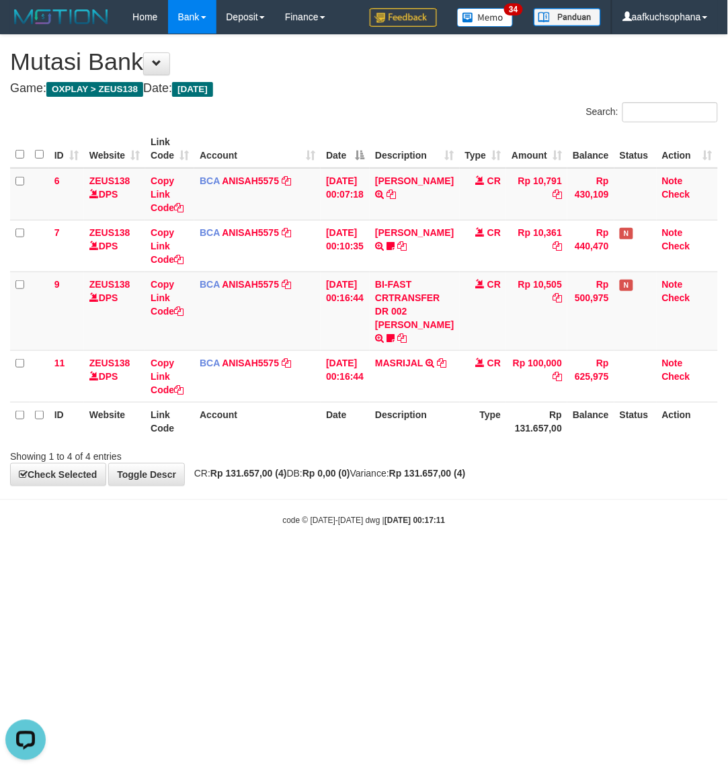
click at [372, 560] on html "Toggle navigation Home Bank Account List Load By Website Group [OXPLAY] ZEUS138…" at bounding box center [364, 280] width 728 height 560
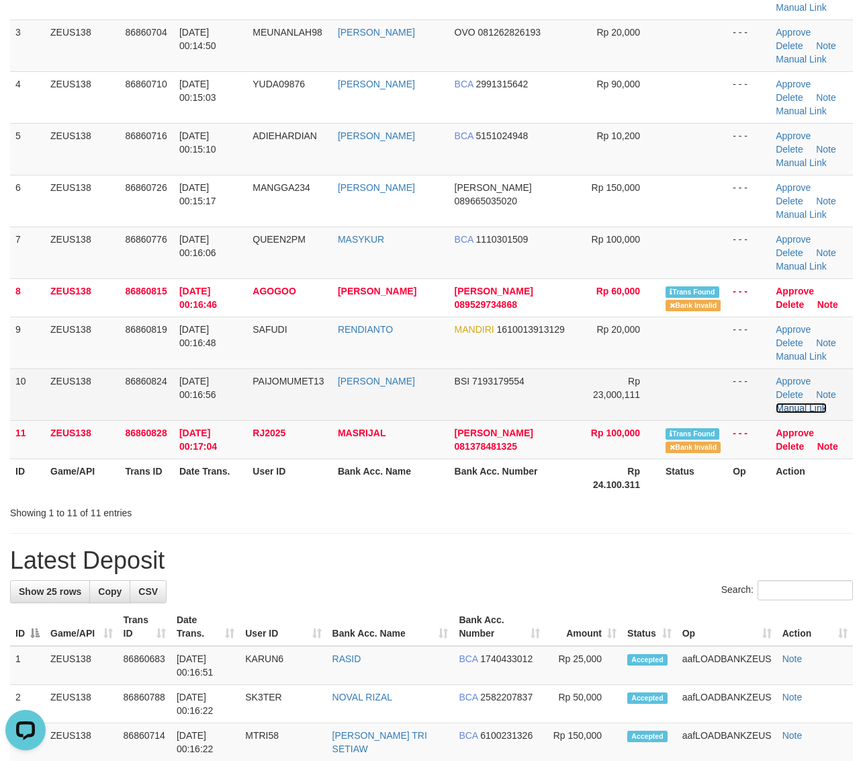
click at [815, 402] on link "Manual Link" at bounding box center [801, 407] width 51 height 11
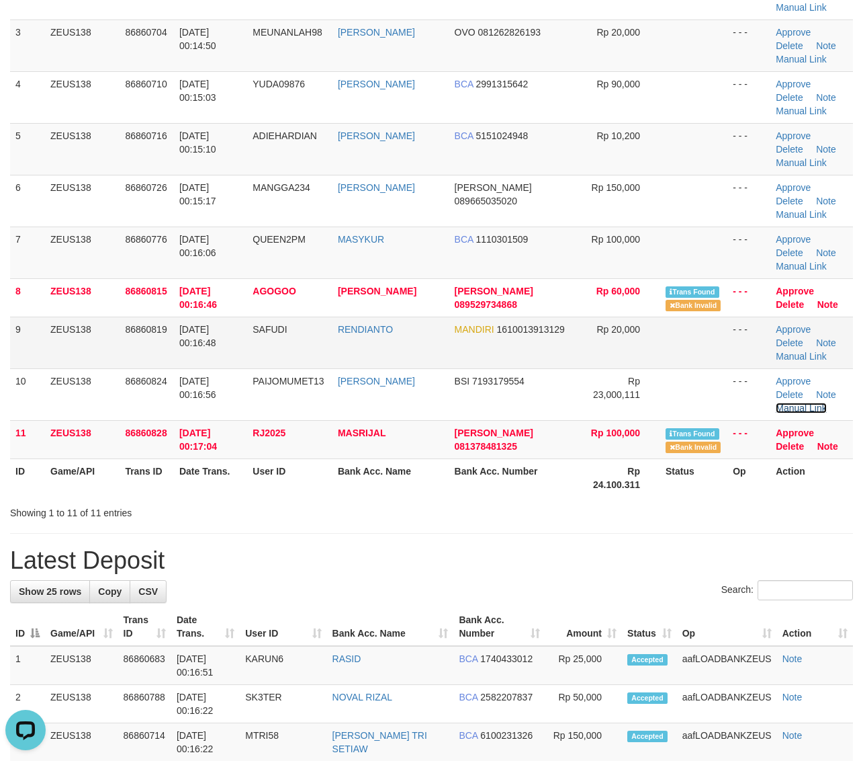
click at [776, 402] on link "Manual Link" at bounding box center [801, 407] width 51 height 11
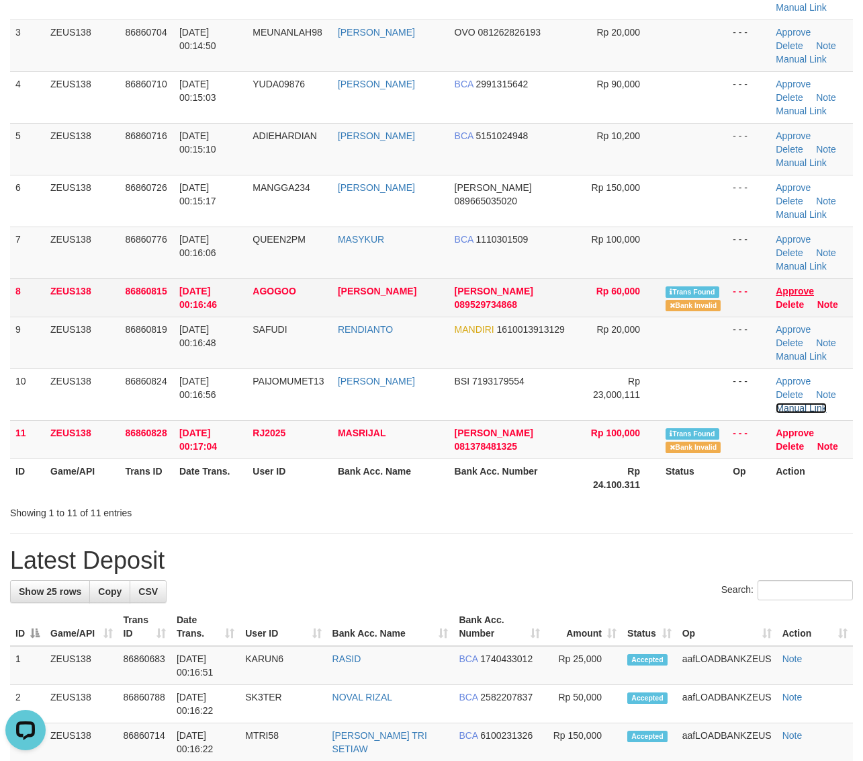
scroll to position [251, 0]
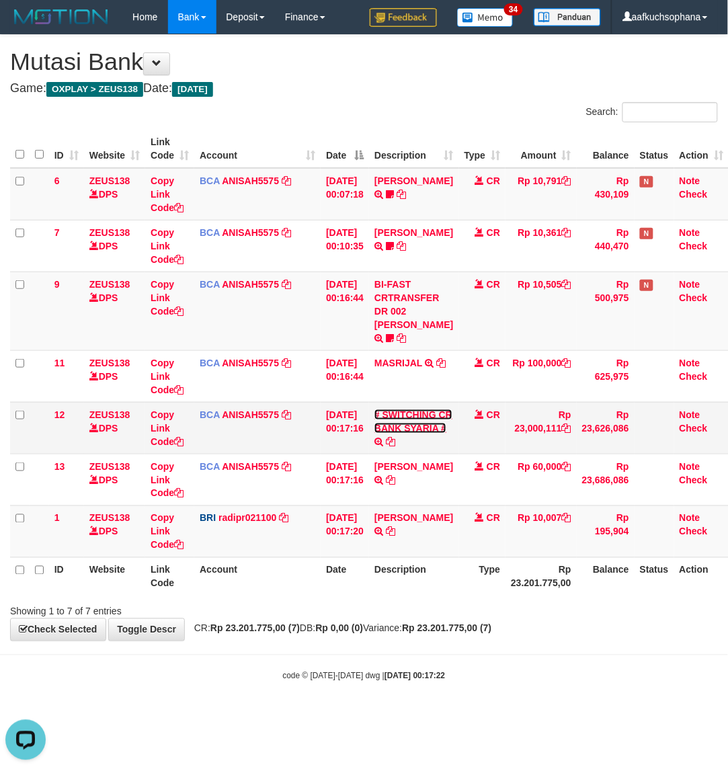
click at [405, 417] on link "# SWITCHING CR BANK SYARIA #" at bounding box center [413, 421] width 78 height 24
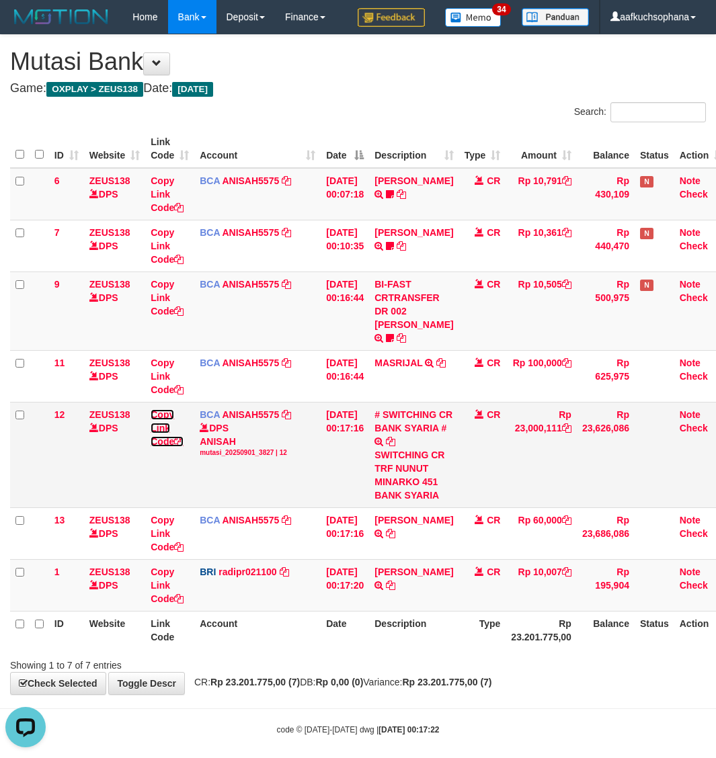
click at [179, 439] on icon at bounding box center [178, 441] width 9 height 9
click at [178, 439] on icon at bounding box center [178, 441] width 9 height 9
click at [177, 438] on icon at bounding box center [178, 441] width 9 height 9
click at [275, 507] on td "BCA ANISAH5575 DPS ANISAH mutasi_20250901_3827 | 12 mutasi_20250901_3827 | 12" at bounding box center [257, 454] width 126 height 105
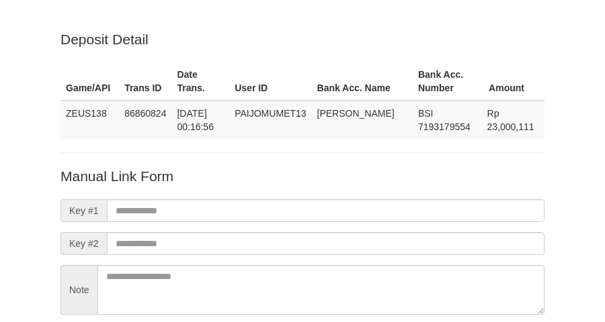
scroll to position [118, 0]
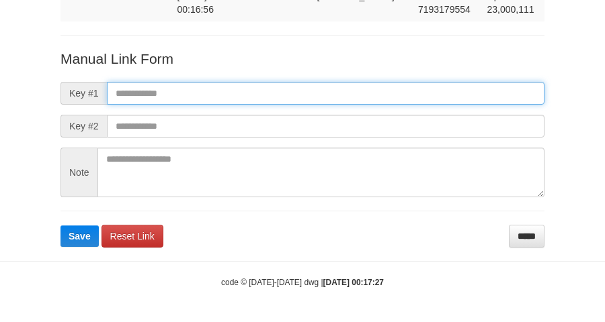
click at [309, 91] on input "text" at bounding box center [325, 93] width 437 height 23
paste input "**********"
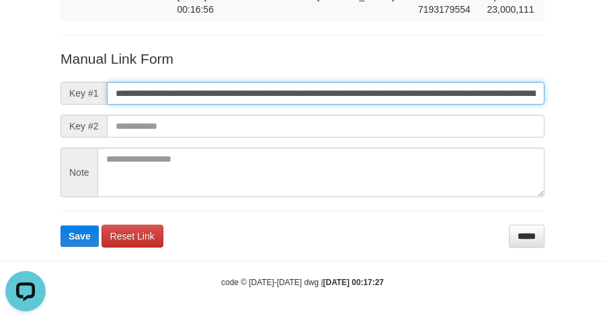
scroll to position [0, 779]
type input "**********"
click at [60, 226] on button "Save" at bounding box center [79, 236] width 38 height 21
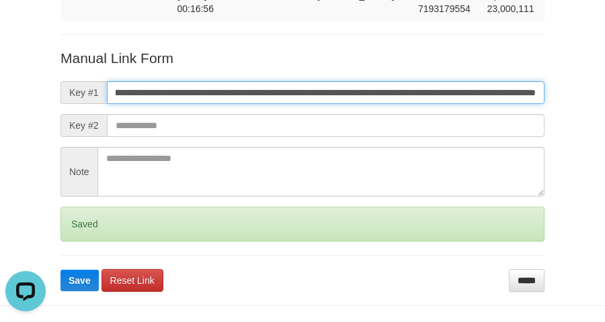
click at [60, 270] on button "Save" at bounding box center [79, 280] width 38 height 21
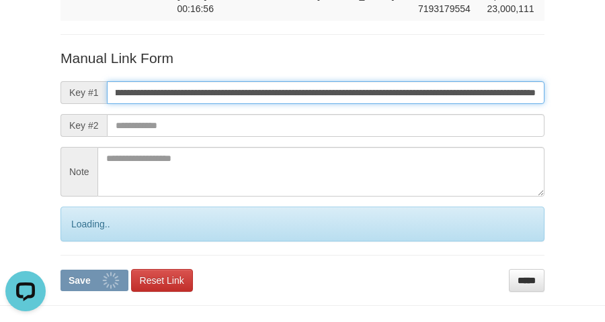
click at [60, 270] on button "Save" at bounding box center [94, 280] width 68 height 21
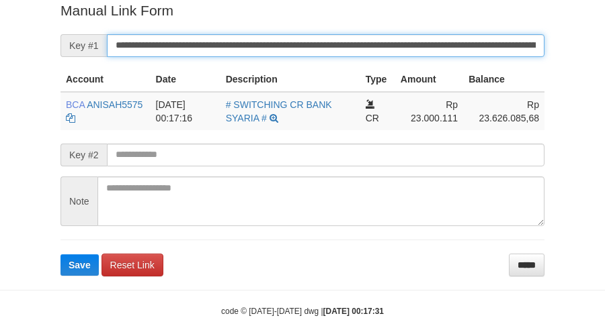
click at [60, 255] on button "Save" at bounding box center [79, 265] width 38 height 21
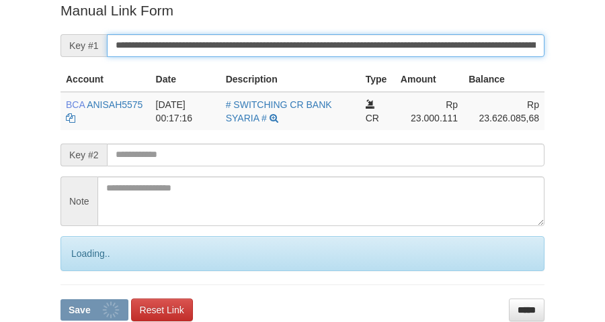
scroll to position [275, 0]
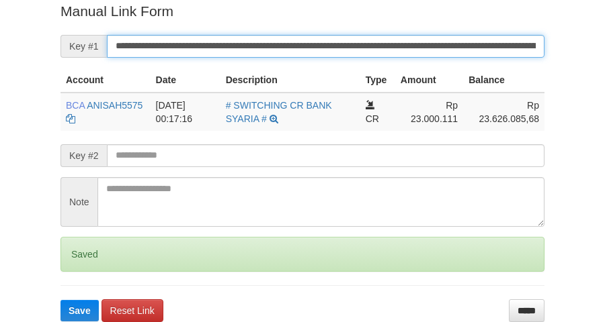
click at [60, 300] on button "Save" at bounding box center [79, 310] width 38 height 21
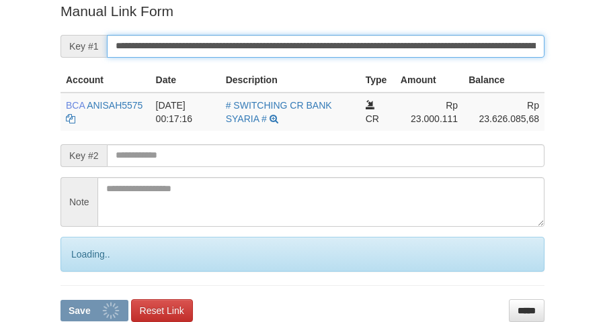
click at [60, 300] on button "Save" at bounding box center [94, 310] width 68 height 21
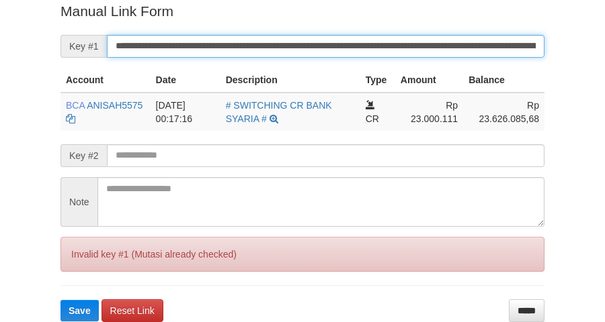
drag, startPoint x: 0, startPoint y: 0, endPoint x: 249, endPoint y: 45, distance: 252.6
click at [249, 45] on input "**********" at bounding box center [325, 46] width 437 height 23
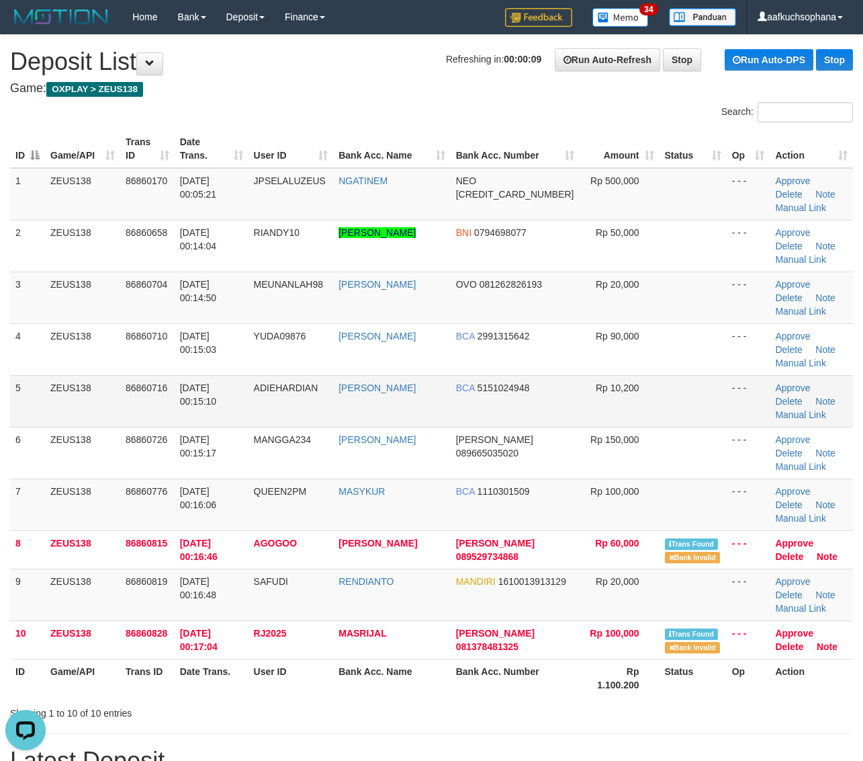
drag, startPoint x: 660, startPoint y: 410, endPoint x: 699, endPoint y: 415, distance: 39.3
click at [662, 410] on td at bounding box center [693, 401] width 67 height 52
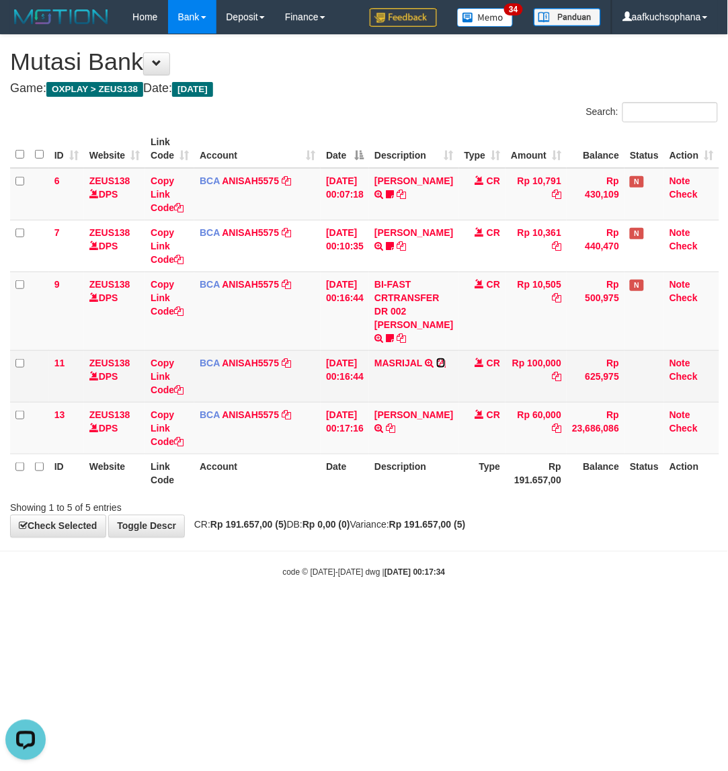
click at [436, 368] on icon at bounding box center [440, 362] width 9 height 9
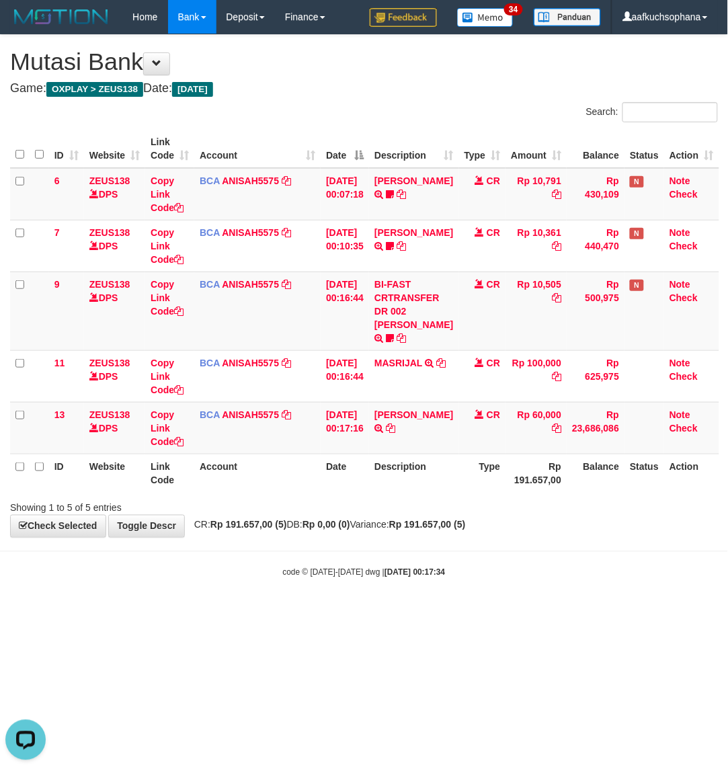
click at [337, 612] on html "Toggle navigation Home Bank Account List Load By Website Group [OXPLAY] ZEUS138…" at bounding box center [364, 306] width 728 height 612
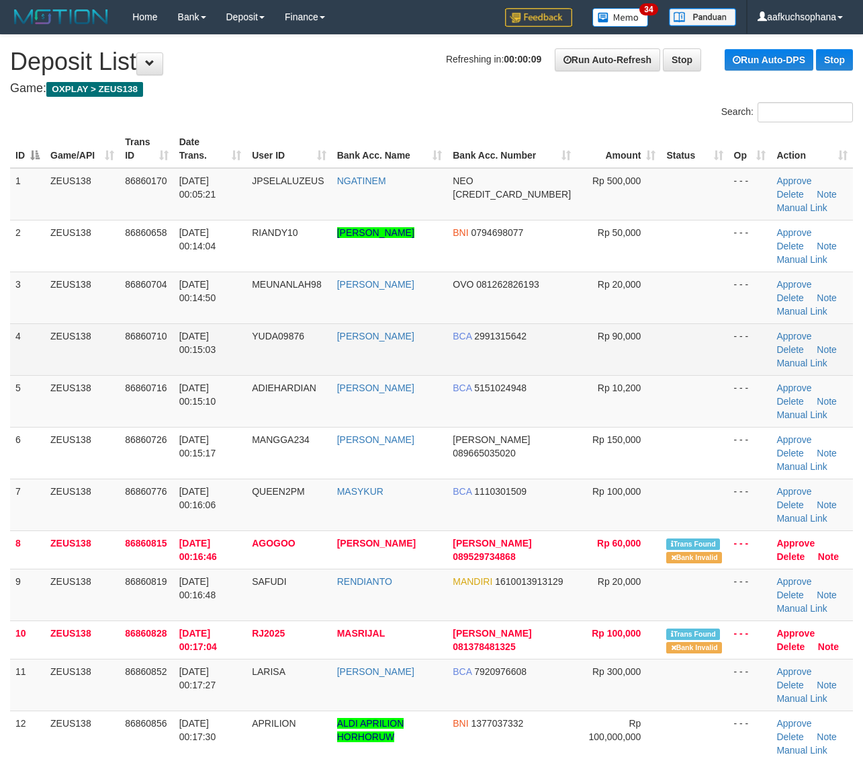
click at [716, 364] on td at bounding box center [694, 349] width 67 height 52
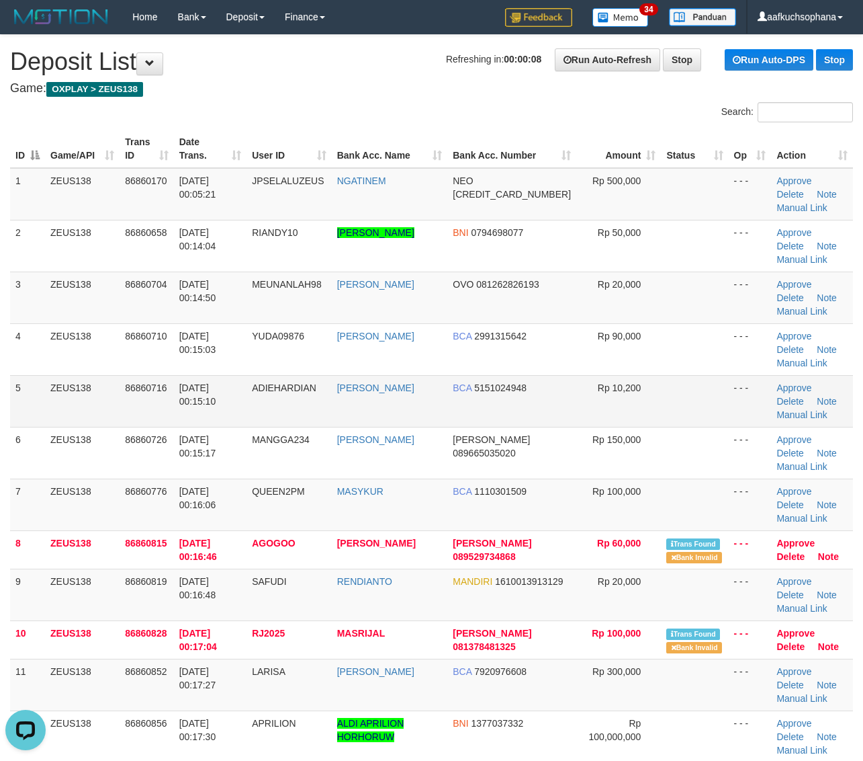
drag, startPoint x: 709, startPoint y: 370, endPoint x: 729, endPoint y: 376, distance: 20.4
click at [710, 370] on td at bounding box center [694, 349] width 67 height 52
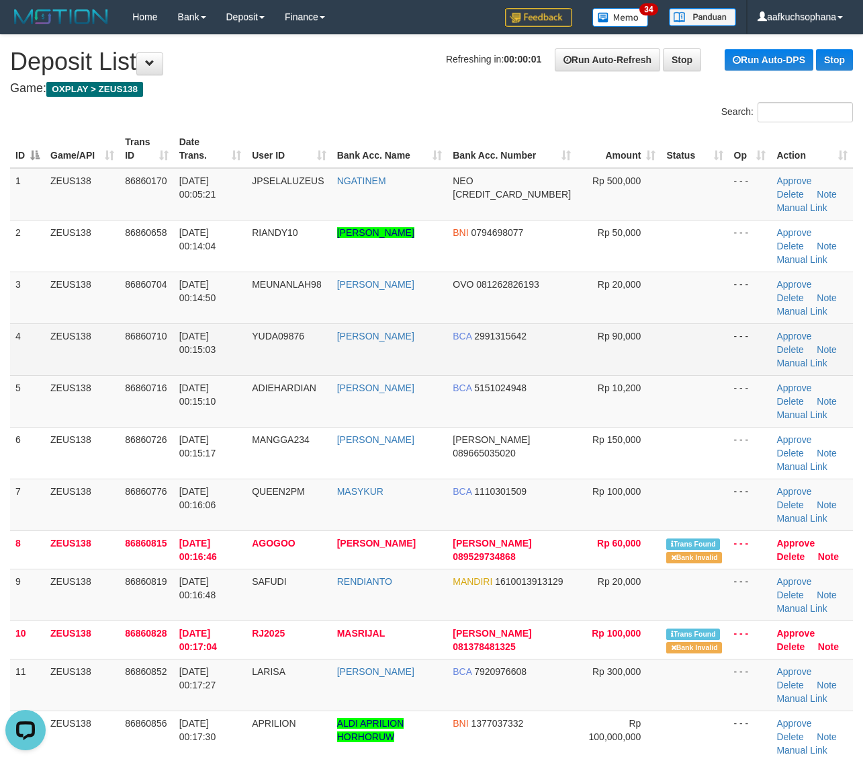
click at [729, 364] on td "- - -" at bounding box center [750, 349] width 43 height 52
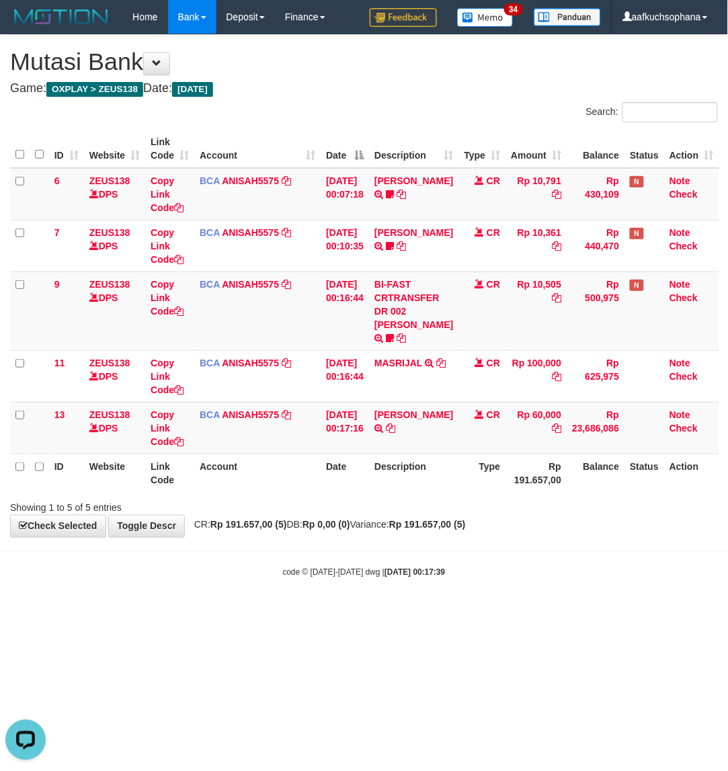
click at [404, 606] on body "Toggle navigation Home Bank Account List Load By Website Group [OXPLAY] ZEUS138…" at bounding box center [364, 306] width 728 height 612
drag, startPoint x: 457, startPoint y: 554, endPoint x: 173, endPoint y: 509, distance: 287.1
click at [452, 552] on body "Toggle navigation Home Bank Account List Load By Website Group [OXPLAY] ZEUS138…" at bounding box center [364, 306] width 728 height 612
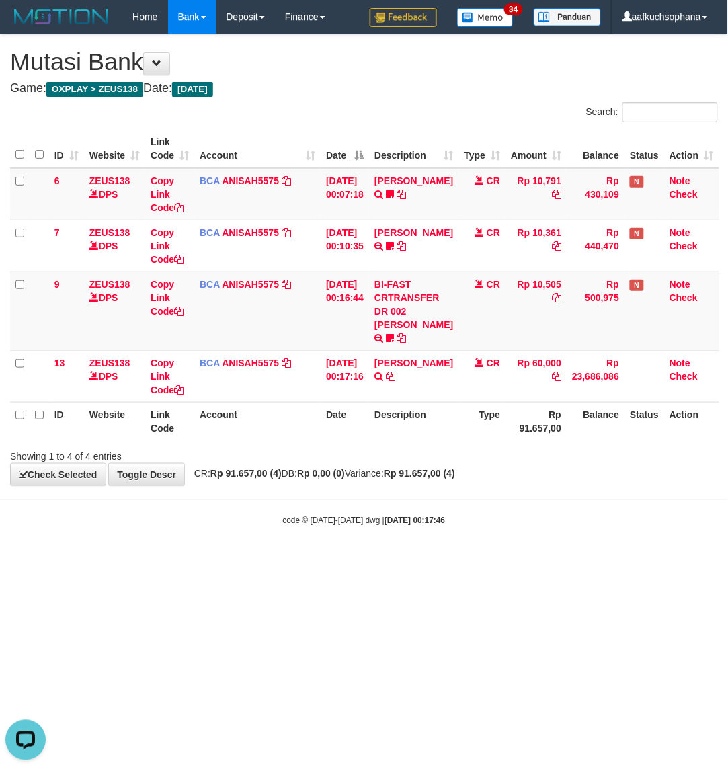
drag, startPoint x: 225, startPoint y: 615, endPoint x: 75, endPoint y: 597, distance: 150.9
click at [225, 560] on html "Toggle navigation Home Bank Account List Load By Website Group [OXPLAY] ZEUS138…" at bounding box center [364, 280] width 728 height 560
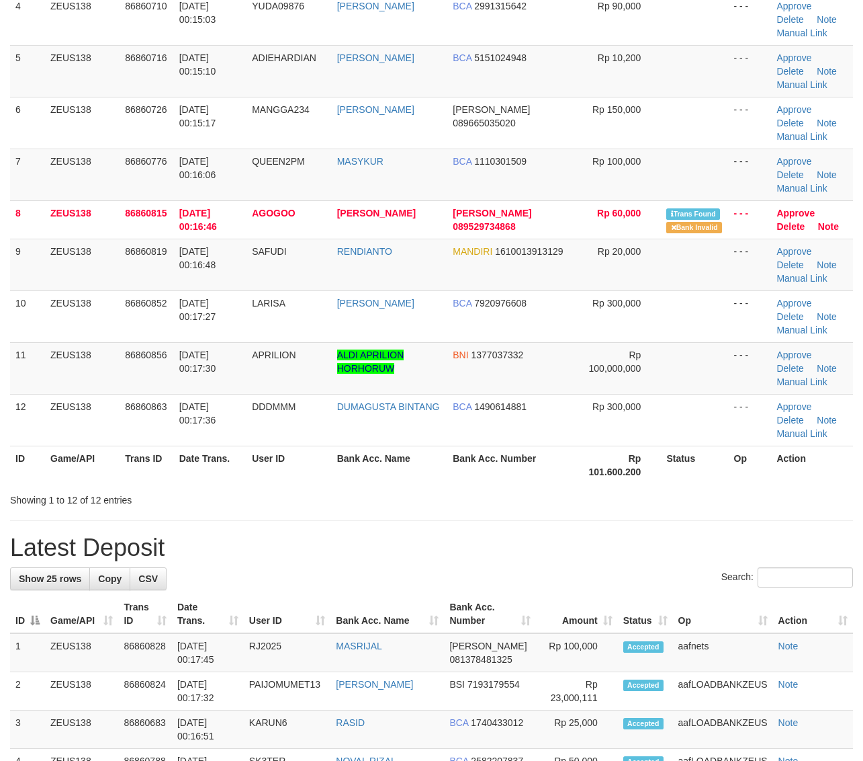
scroll to position [336, 0]
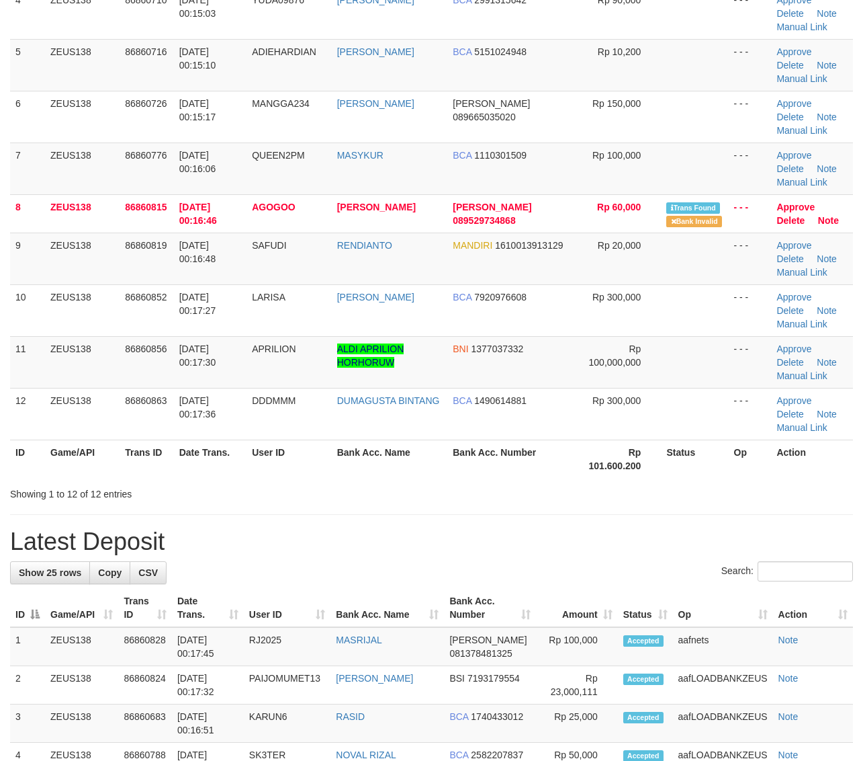
click at [574, 540] on h1 "Latest Deposit" at bounding box center [431, 541] width 843 height 27
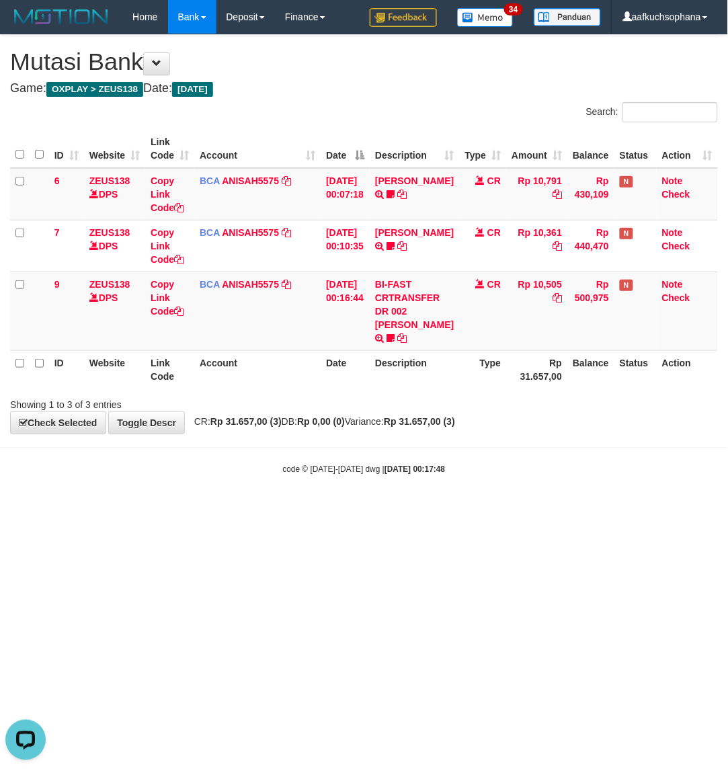
click at [452, 509] on html "Toggle navigation Home Bank Account List Load By Website Group [OXPLAY] ZEUS138…" at bounding box center [364, 254] width 728 height 509
click at [340, 509] on html "Toggle navigation Home Bank Account List Load By Website Group [OXPLAY] ZEUS138…" at bounding box center [364, 254] width 728 height 509
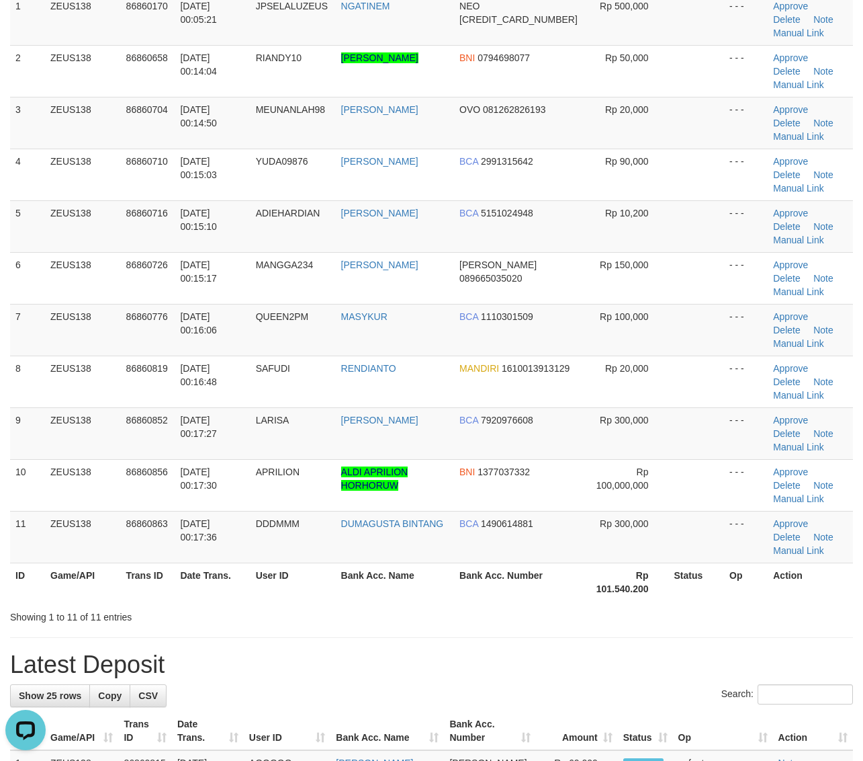
scroll to position [168, 0]
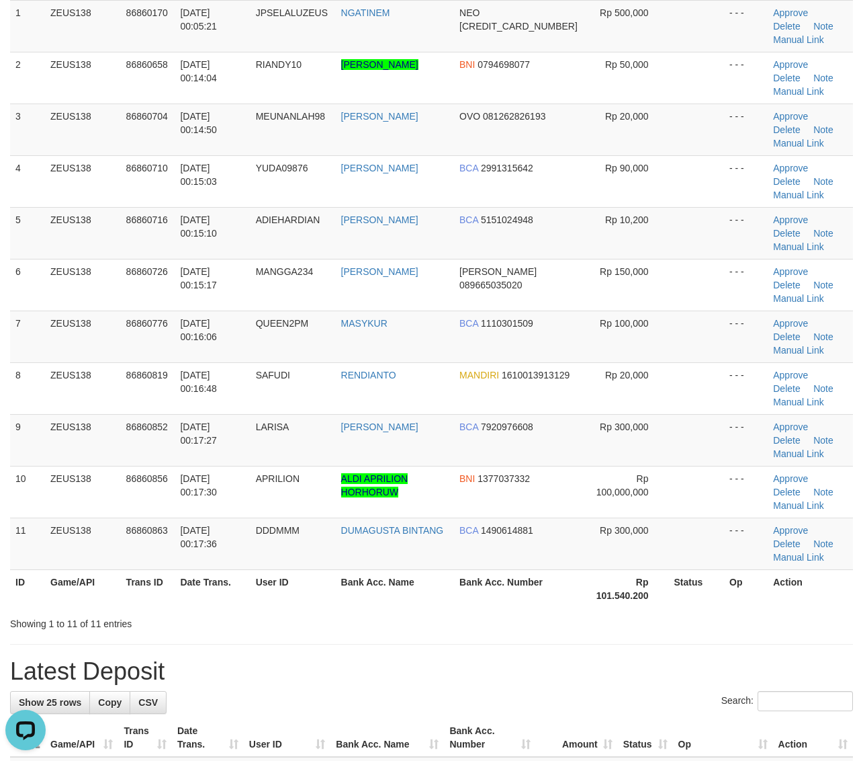
drag, startPoint x: 718, startPoint y: 484, endPoint x: 716, endPoint y: 474, distance: 10.2
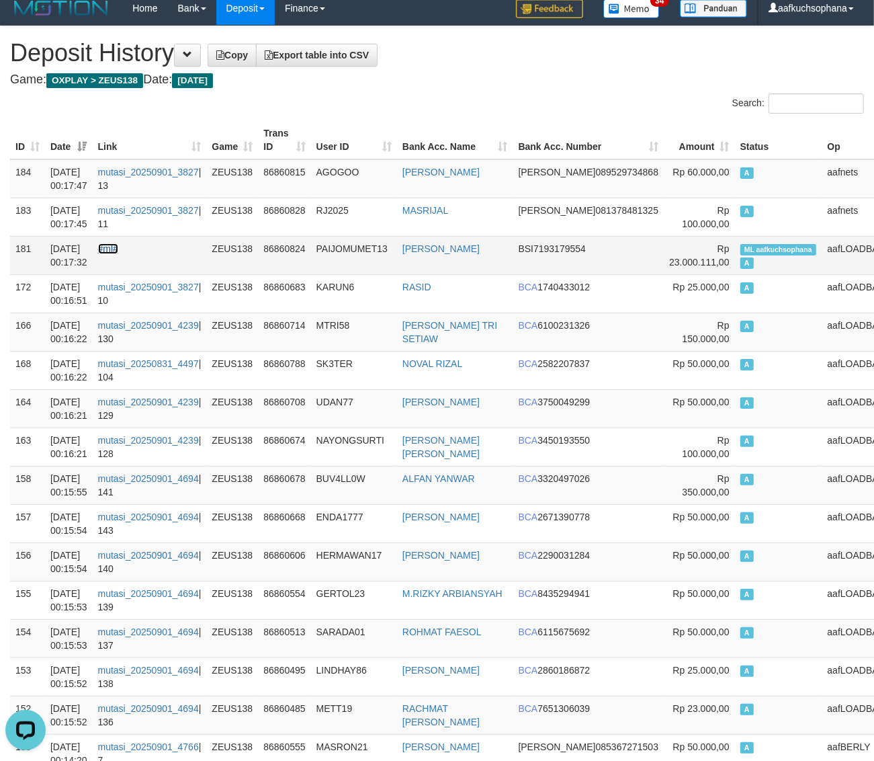
click at [118, 249] on link "#ml#" at bounding box center [108, 248] width 20 height 11
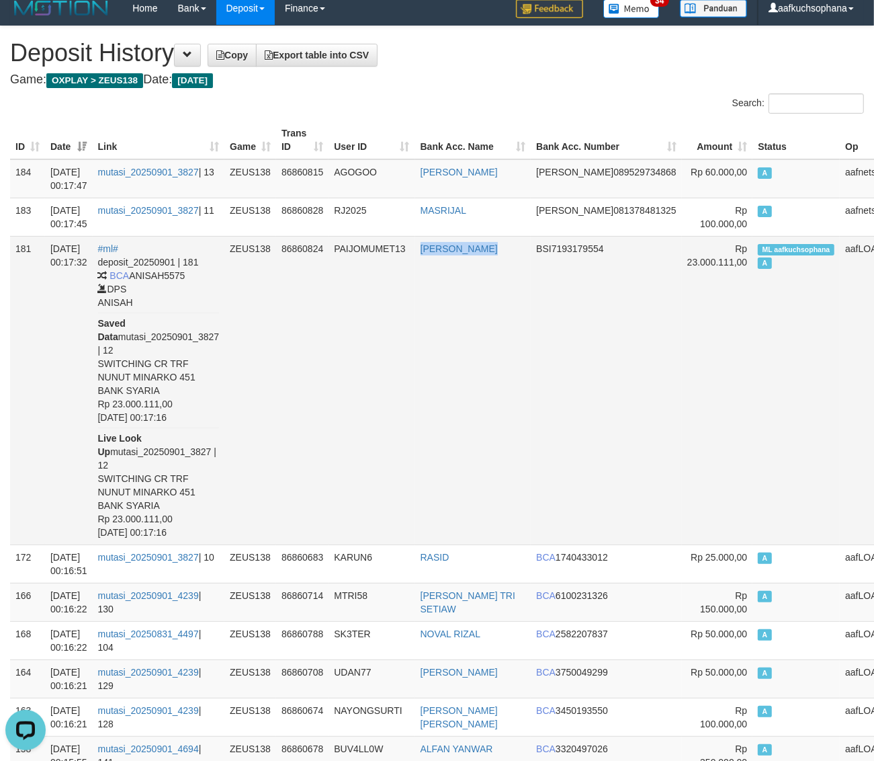
drag, startPoint x: 418, startPoint y: 243, endPoint x: 421, endPoint y: 318, distance: 75.3
click at [472, 262] on tr "181 01/09/2025 00:17:32 #ml# deposit_20250901 | 181 BCA ANISAH5575 DPS ANISAH S…" at bounding box center [475, 390] width 930 height 308
copy tr "NUNUT MINARKO"
click at [415, 320] on td "PAIJOMUMET13" at bounding box center [372, 390] width 86 height 308
click at [464, 378] on td "NUNUT MINARKO" at bounding box center [473, 390] width 116 height 308
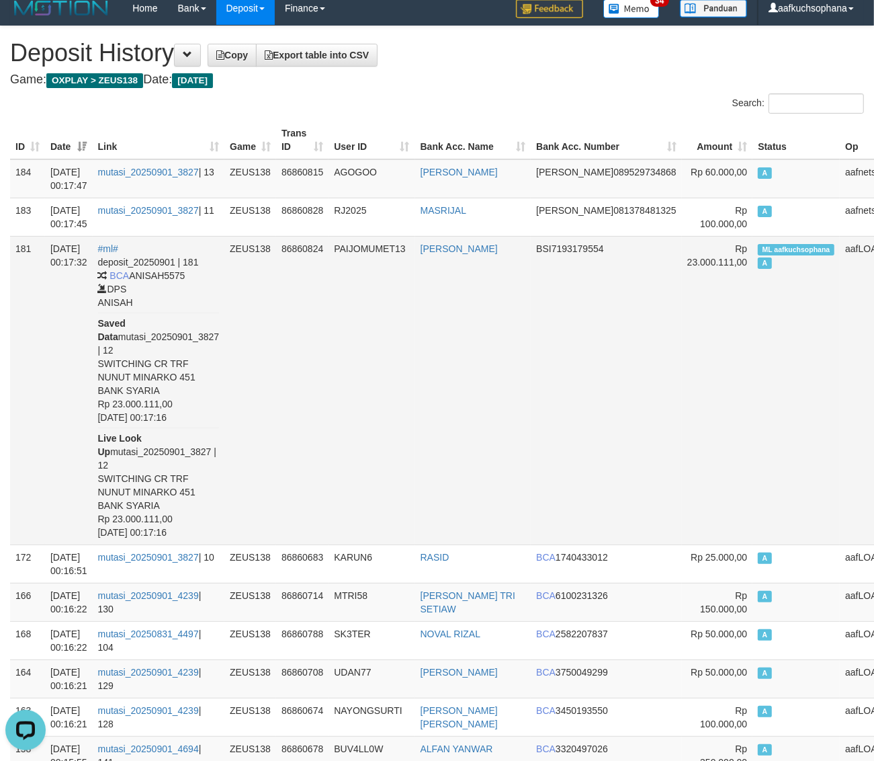
click at [752, 239] on td "ML aafkuchsophana A" at bounding box center [795, 390] width 87 height 308
copy td "ML aafkuchsophana A"
click at [752, 279] on td "ML aafkuchsophana A" at bounding box center [795, 390] width 87 height 308
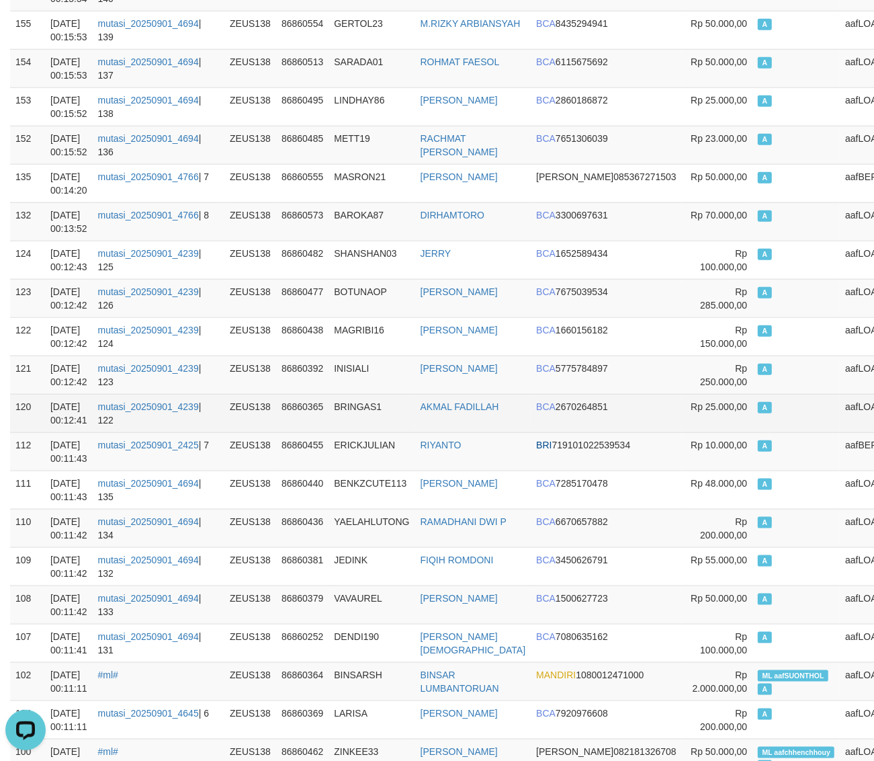
scroll to position [1185, 0]
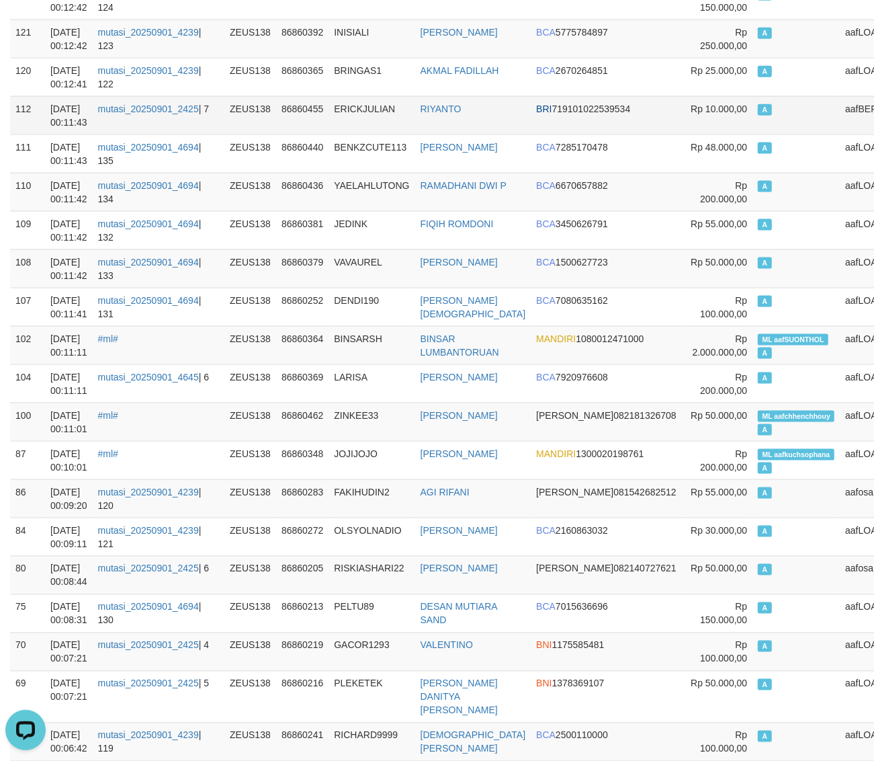
click at [752, 120] on td "A" at bounding box center [795, 115] width 87 height 38
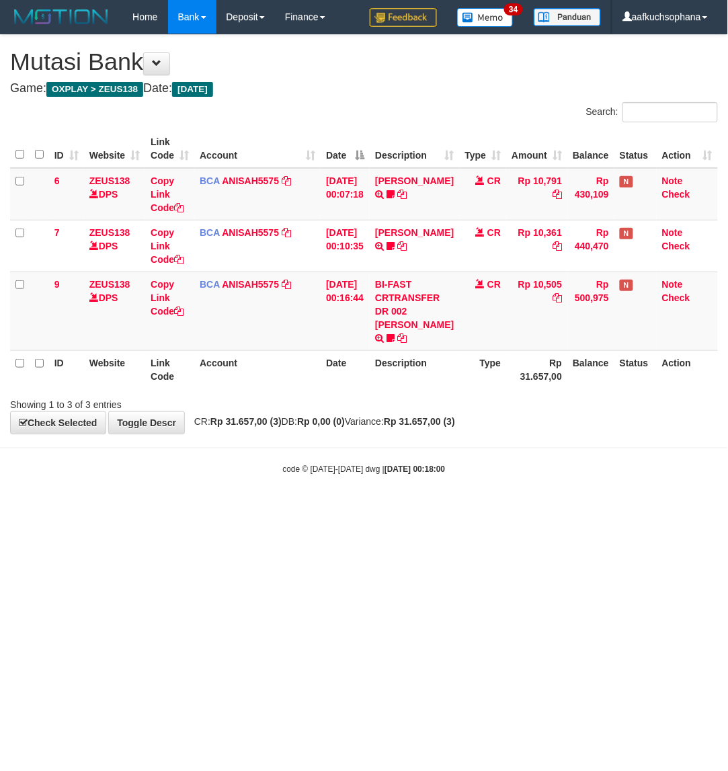
click at [494, 509] on html "Toggle navigation Home Bank Account List Load By Website Group [OXPLAY] ZEUS138…" at bounding box center [364, 254] width 728 height 509
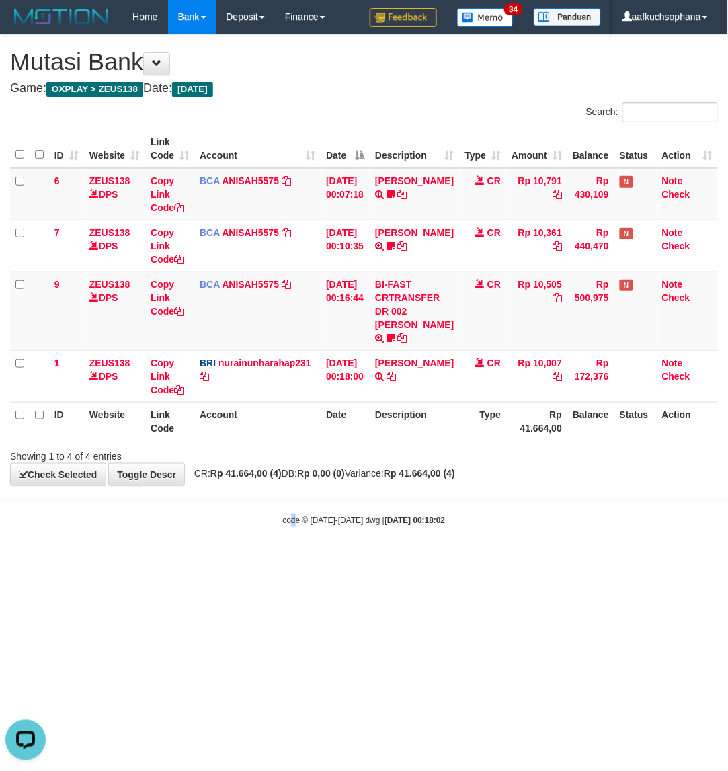
drag, startPoint x: 290, startPoint y: 558, endPoint x: 281, endPoint y: 559, distance: 8.8
click at [283, 560] on html "Toggle navigation Home Bank Account List Load By Website Group [OXPLAY] ZEUS138…" at bounding box center [364, 280] width 728 height 560
click at [445, 560] on html "Toggle navigation Home Bank Account List Load By Website Group [OXPLAY] ZEUS138…" at bounding box center [364, 280] width 728 height 560
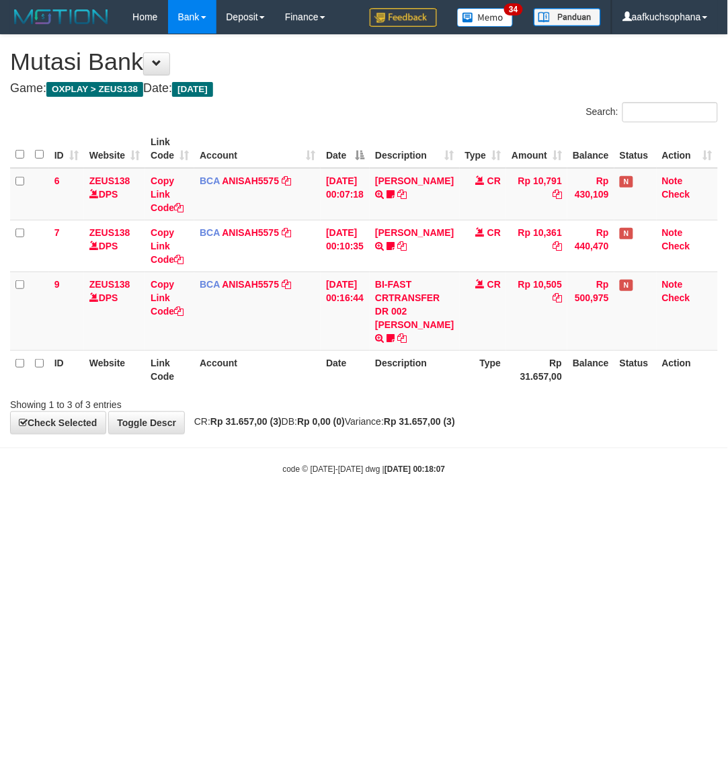
click at [232, 509] on html "Toggle navigation Home Bank Account List Load By Website Group [OXPLAY] ZEUS138…" at bounding box center [364, 254] width 728 height 509
click at [202, 509] on html "Toggle navigation Home Bank Account List Load By Website Group [OXPLAY] ZEUS138…" at bounding box center [364, 254] width 728 height 509
click at [438, 504] on body "Toggle navigation Home Bank Account List Load By Website Group [OXPLAY] ZEUS138…" at bounding box center [364, 254] width 728 height 509
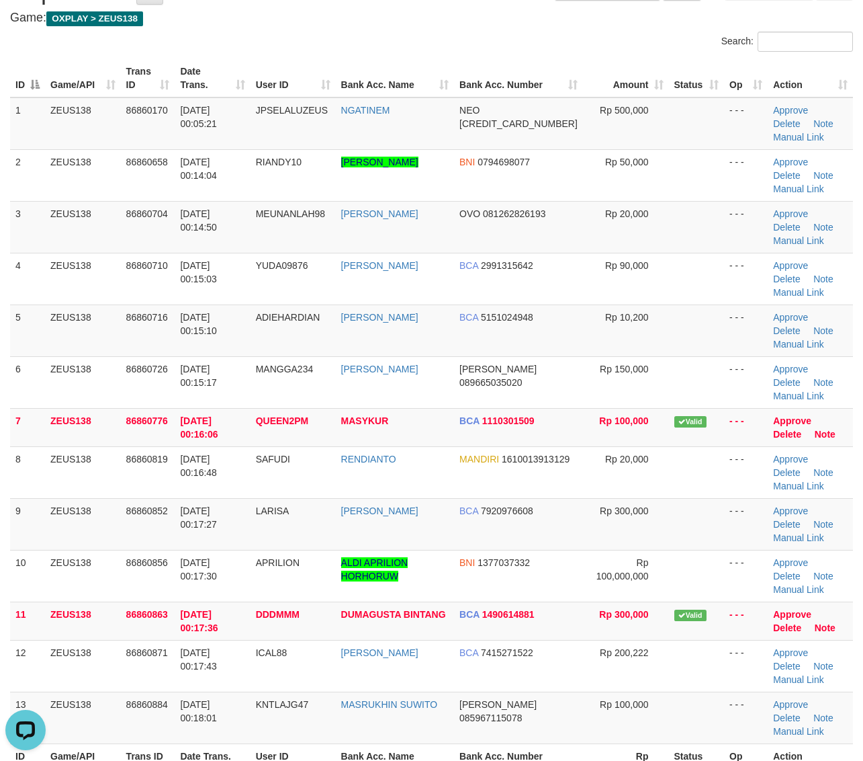
scroll to position [168, 0]
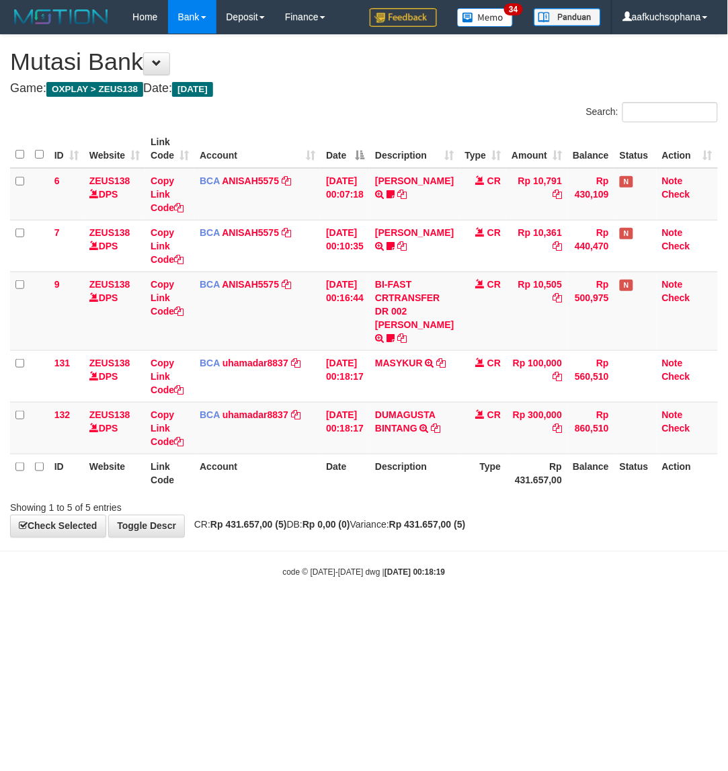
click at [442, 612] on html "Toggle navigation Home Bank Account List Load By Website Group [OXPLAY] ZEUS138…" at bounding box center [364, 306] width 728 height 612
click at [412, 612] on html "Toggle navigation Home Bank Account List Load By Website Group [OXPLAY] ZEUS138…" at bounding box center [364, 306] width 728 height 612
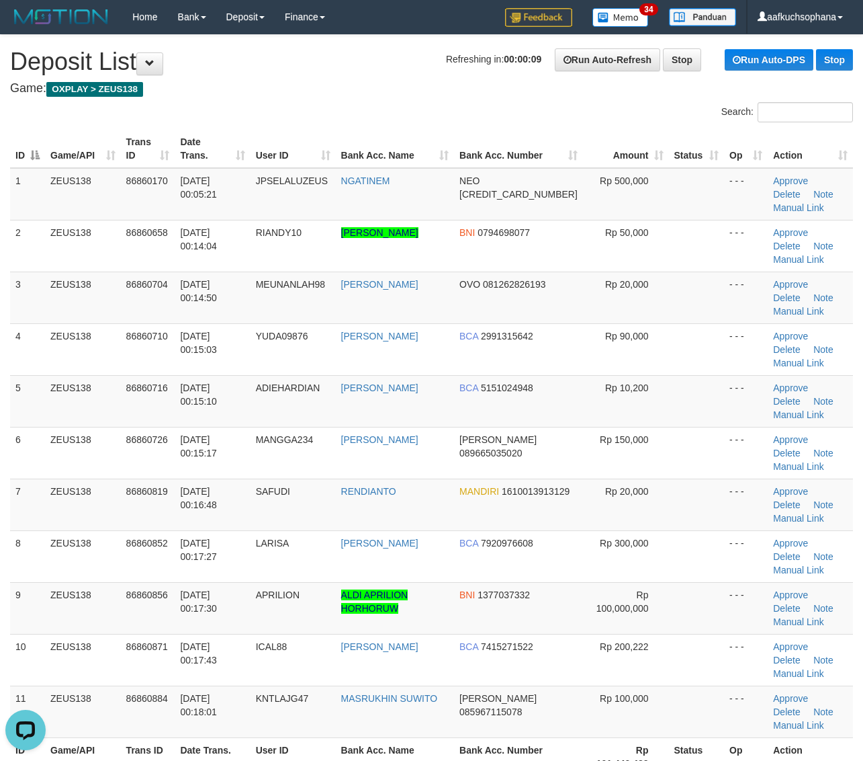
click at [700, 737] on th "Status" at bounding box center [697, 756] width 56 height 38
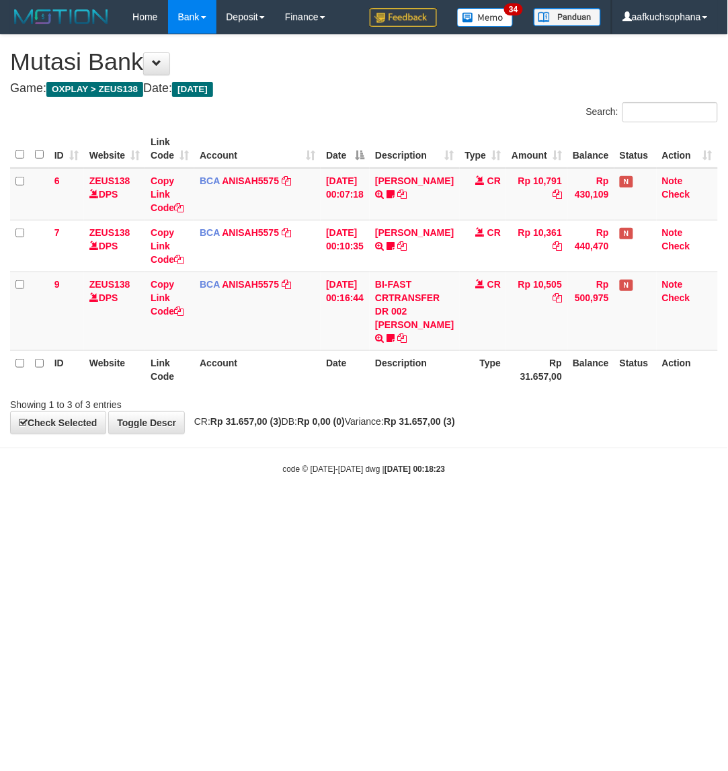
click at [346, 509] on html "Toggle navigation Home Bank Account List Load By Website Group [OXPLAY] ZEUS138…" at bounding box center [364, 254] width 728 height 509
drag, startPoint x: 220, startPoint y: 632, endPoint x: 208, endPoint y: 625, distance: 14.2
click at [219, 509] on html "Toggle navigation Home Bank Account List Load By Website Group [OXPLAY] ZEUS138…" at bounding box center [364, 254] width 728 height 509
click at [208, 509] on html "Toggle navigation Home Bank Account List Load By Website Group [OXPLAY] ZEUS138…" at bounding box center [364, 254] width 728 height 509
click at [380, 509] on html "Toggle navigation Home Bank Account List Load By Website Group [OXPLAY] ZEUS138…" at bounding box center [364, 254] width 728 height 509
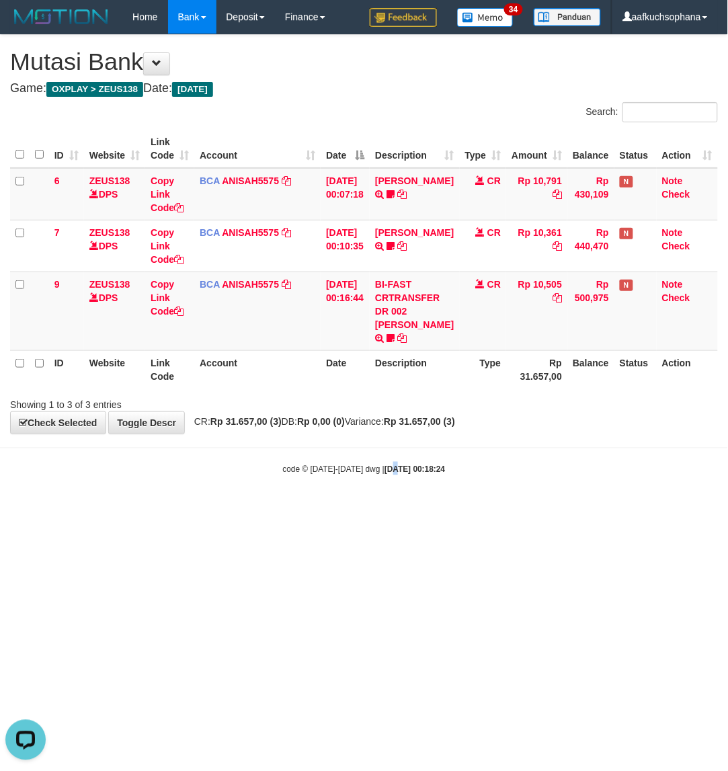
drag, startPoint x: 381, startPoint y: 578, endPoint x: 387, endPoint y: 585, distance: 8.6
click at [384, 509] on html "Toggle navigation Home Bank Account List Load By Website Group [OXPLAY] ZEUS138…" at bounding box center [364, 254] width 728 height 509
click at [388, 509] on html "Toggle navigation Home Bank Account List Load By Website Group [OXPLAY] ZEUS138…" at bounding box center [364, 254] width 728 height 509
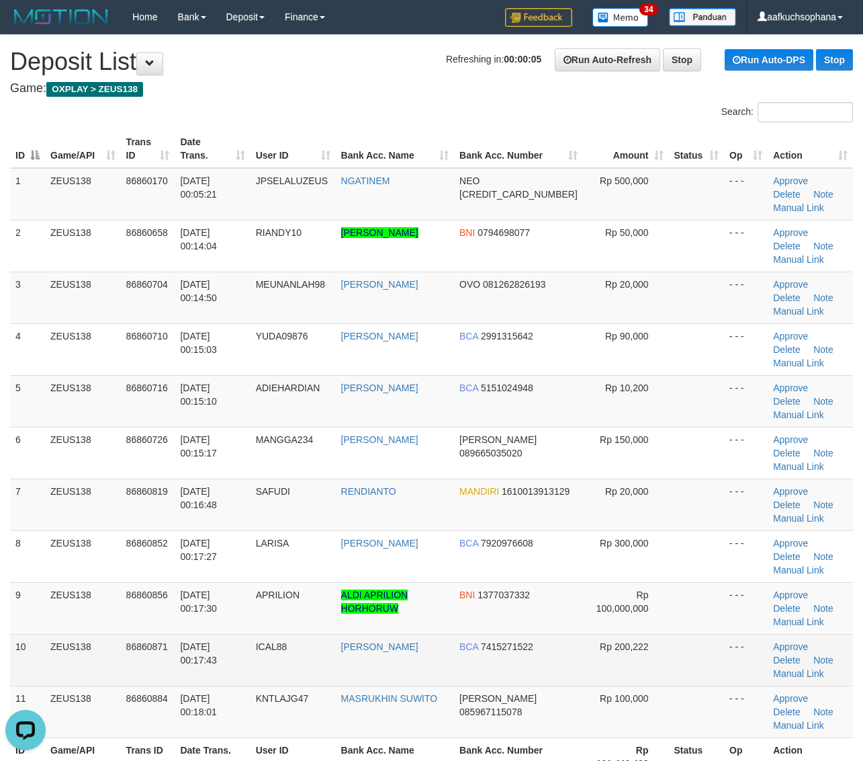
drag, startPoint x: 693, startPoint y: 565, endPoint x: 800, endPoint y: 546, distance: 107.9
click at [707, 685] on td at bounding box center [697, 711] width 56 height 52
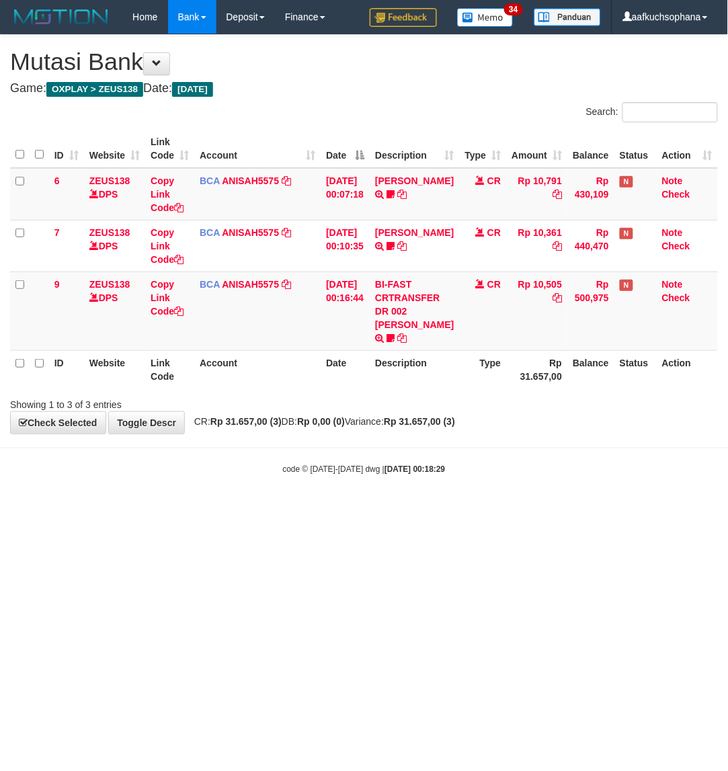
drag, startPoint x: 454, startPoint y: 610, endPoint x: 359, endPoint y: 564, distance: 105.2
click at [447, 509] on html "Toggle navigation Home Bank Account List Load By Website Group [OXPLAY] ZEUS138…" at bounding box center [364, 254] width 728 height 509
drag, startPoint x: 359, startPoint y: 564, endPoint x: 354, endPoint y: 551, distance: 14.5
click at [357, 509] on html "Toggle navigation Home Bank Account List Load By Website Group [OXPLAY] ZEUS138…" at bounding box center [364, 254] width 728 height 509
click at [354, 509] on html "Toggle navigation Home Bank Account List Load By Website Group [OXPLAY] ZEUS138…" at bounding box center [364, 254] width 728 height 509
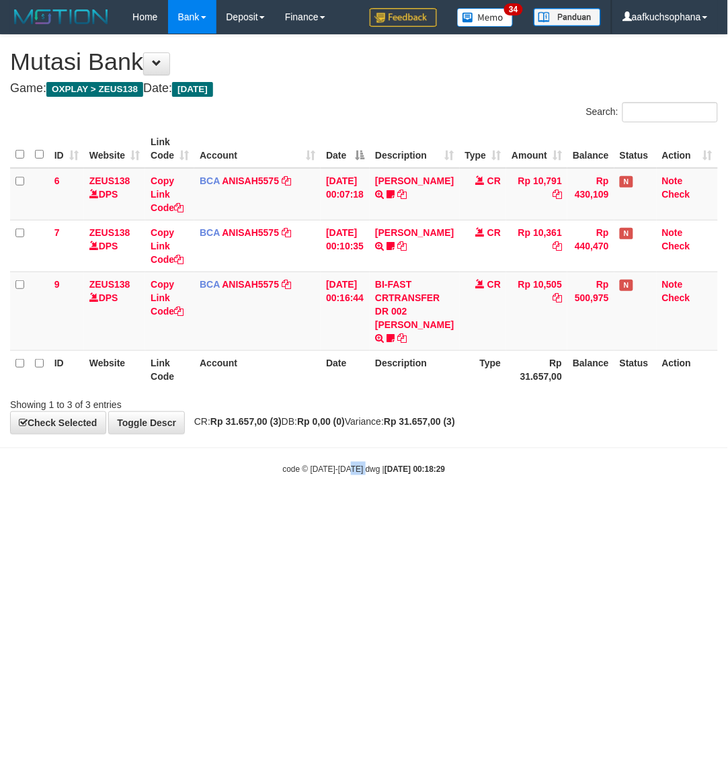
click at [353, 509] on html "Toggle navigation Home Bank Account List Load By Website Group [OXPLAY] ZEUS138…" at bounding box center [364, 254] width 728 height 509
click at [297, 509] on html "Toggle navigation Home Bank Account List Load By Website Group [OXPLAY] ZEUS138…" at bounding box center [364, 254] width 728 height 509
drag, startPoint x: 432, startPoint y: 589, endPoint x: 193, endPoint y: 591, distance: 238.5
click at [430, 509] on html "Toggle navigation Home Bank Account List Load By Website Group [OXPLAY] ZEUS138…" at bounding box center [364, 254] width 728 height 509
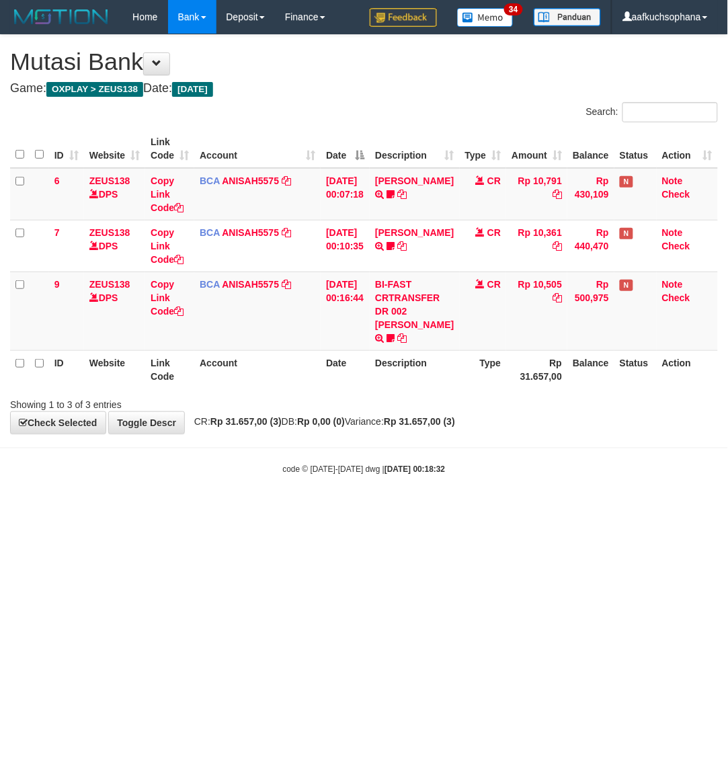
click at [289, 509] on html "Toggle navigation Home Bank Account List Load By Website Group [OXPLAY] ZEUS138…" at bounding box center [364, 254] width 728 height 509
click at [288, 509] on html "Toggle navigation Home Bank Account List Load By Website Group [OXPLAY] ZEUS138…" at bounding box center [364, 254] width 728 height 509
drag, startPoint x: 281, startPoint y: 603, endPoint x: 264, endPoint y: 595, distance: 18.9
click at [279, 509] on html "Toggle navigation Home Bank Account List Load By Website Group [OXPLAY] ZEUS138…" at bounding box center [364, 254] width 728 height 509
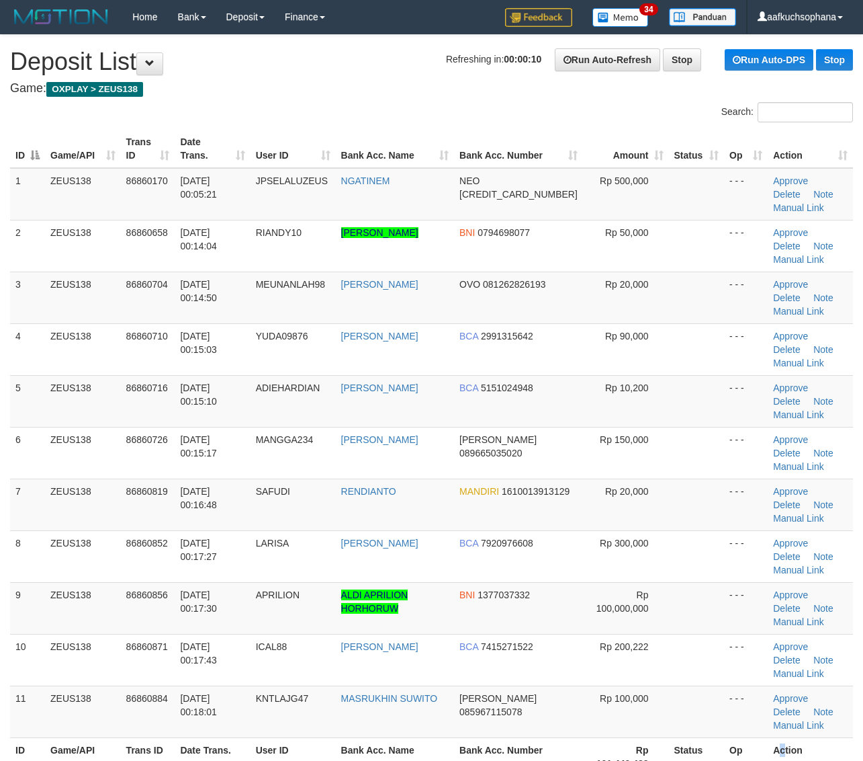
click at [774, 737] on th "Action" at bounding box center [810, 756] width 85 height 38
click at [744, 685] on td "- - -" at bounding box center [746, 711] width 44 height 52
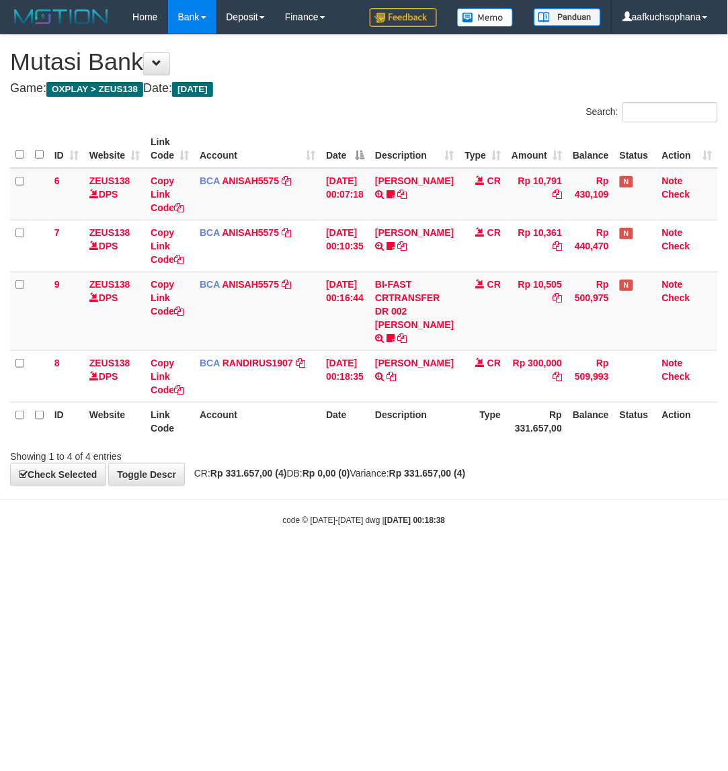
click at [327, 560] on html "Toggle navigation Home Bank Account List Load By Website Group [OXPLAY] ZEUS138…" at bounding box center [364, 280] width 728 height 560
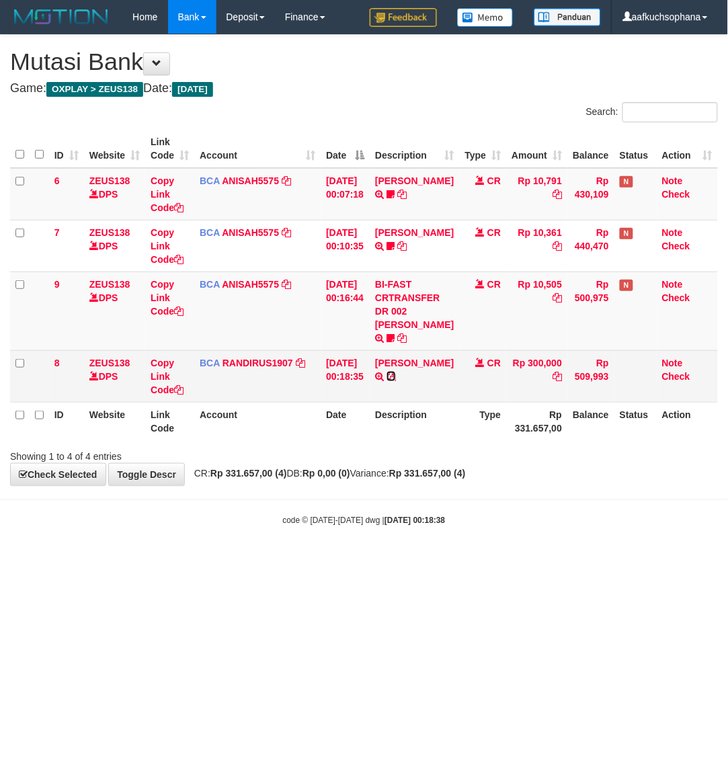
drag, startPoint x: 435, startPoint y: 376, endPoint x: 287, endPoint y: 384, distance: 148.0
click at [396, 377] on icon at bounding box center [390, 376] width 9 height 9
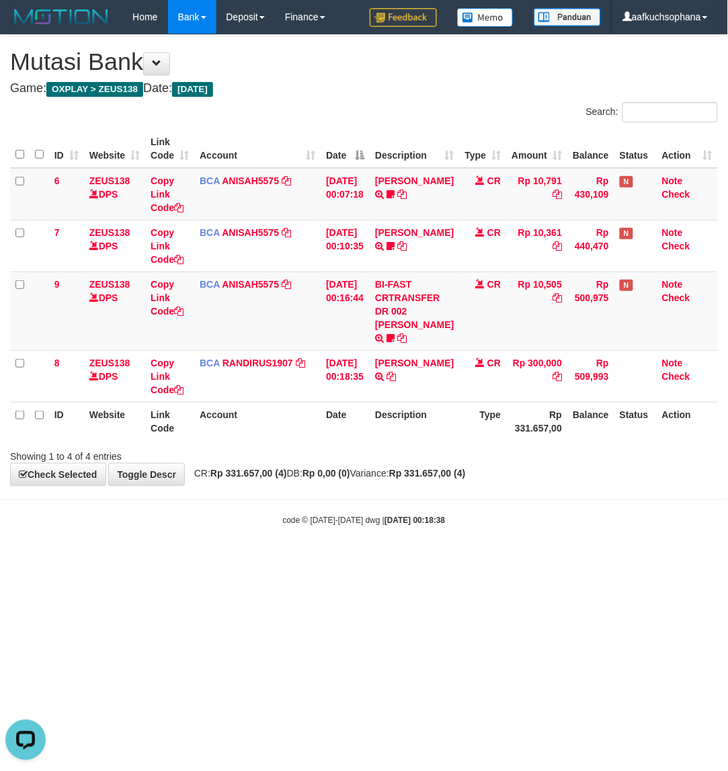
click at [183, 560] on html "Toggle navigation Home Bank Account List Load By Website Group [OXPLAY] ZEUS138…" at bounding box center [364, 280] width 728 height 560
click at [189, 560] on html "Toggle navigation Home Bank Account List Load By Website Group [OXPLAY] ZEUS138…" at bounding box center [364, 280] width 728 height 560
click at [192, 560] on html "Toggle navigation Home Bank Account List Load By Website Group [OXPLAY] ZEUS138…" at bounding box center [364, 280] width 728 height 560
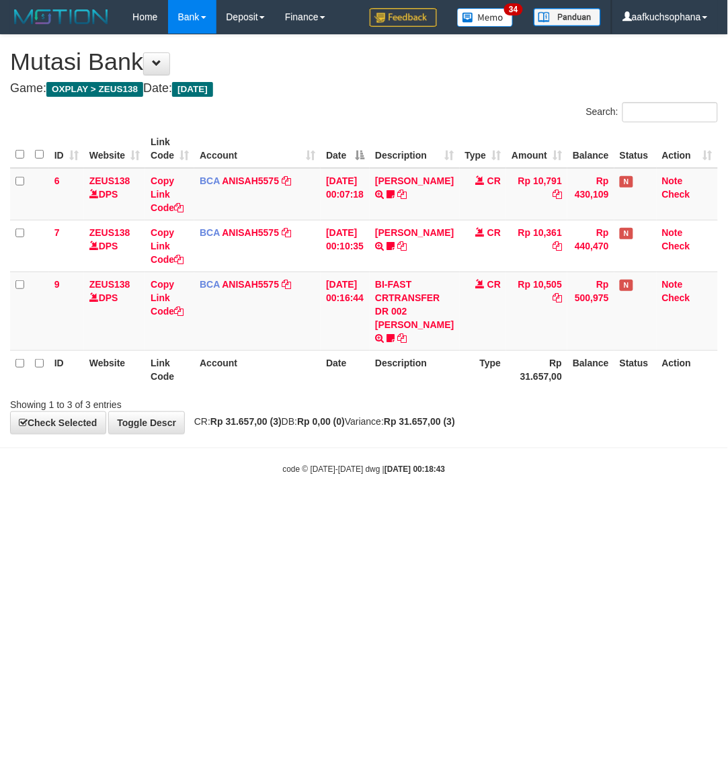
drag, startPoint x: 286, startPoint y: 533, endPoint x: 277, endPoint y: 525, distance: 11.9
click at [291, 509] on html "Toggle navigation Home Bank Account List Load By Website Group [OXPLAY] ZEUS138…" at bounding box center [364, 254] width 728 height 509
drag, startPoint x: 316, startPoint y: 609, endPoint x: 89, endPoint y: 507, distance: 249.3
click at [316, 509] on html "Toggle navigation Home Bank Account List Load By Website Group [OXPLAY] ZEUS138…" at bounding box center [364, 254] width 728 height 509
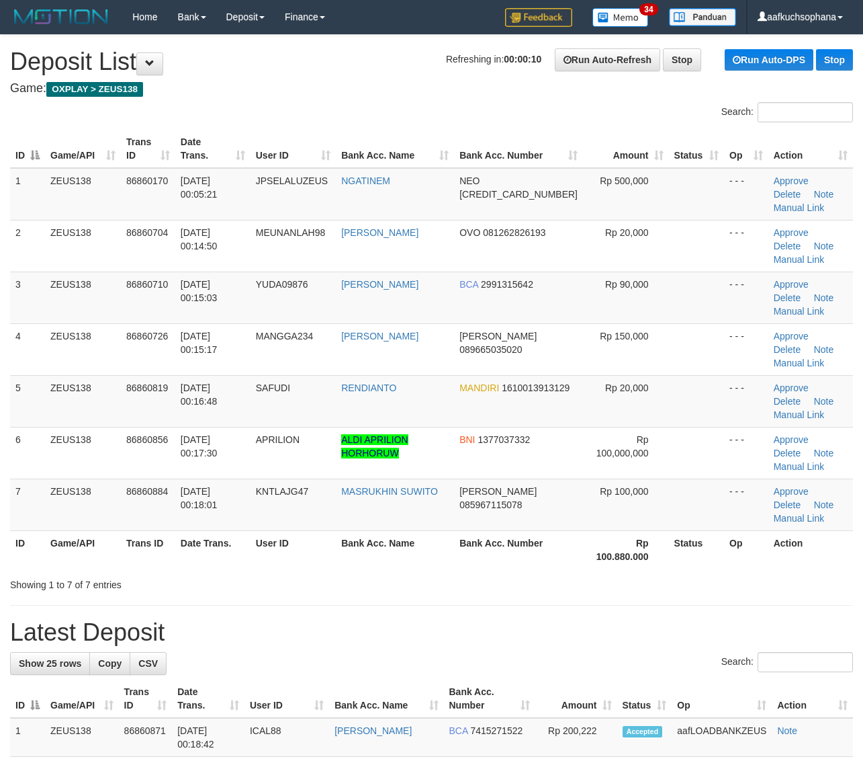
click at [597, 619] on h1 "Latest Deposit" at bounding box center [431, 632] width 843 height 27
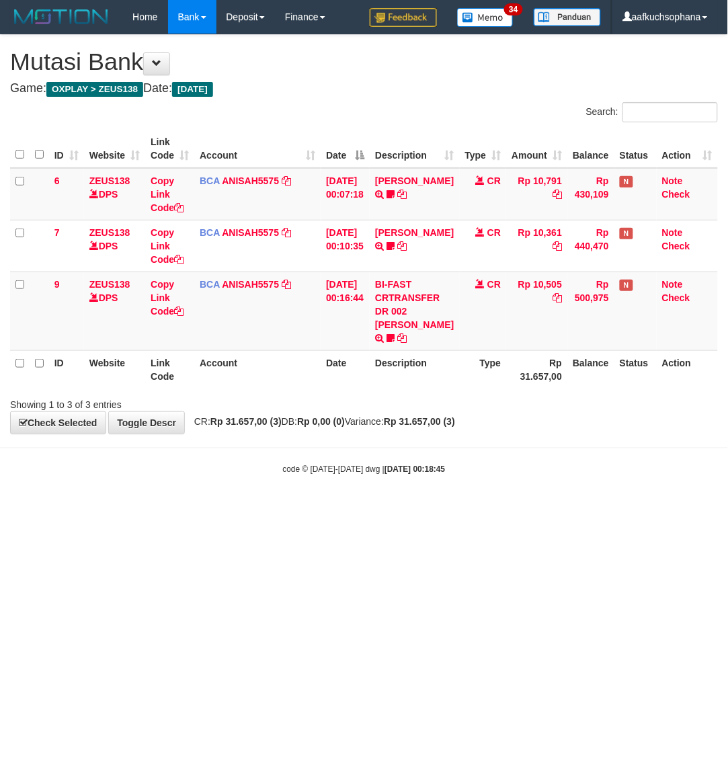
drag, startPoint x: 249, startPoint y: 606, endPoint x: 178, endPoint y: 571, distance: 79.3
click at [247, 509] on html "Toggle navigation Home Bank Account List Load By Website Group [OXPLAY] ZEUS138…" at bounding box center [364, 254] width 728 height 509
click at [306, 509] on html "Toggle navigation Home Bank Account List Load By Website Group [OXPLAY] ZEUS138…" at bounding box center [364, 254] width 728 height 509
drag, startPoint x: 257, startPoint y: 553, endPoint x: 267, endPoint y: 556, distance: 10.4
click at [267, 509] on html "Toggle navigation Home Bank Account List Load By Website Group [OXPLAY] ZEUS138…" at bounding box center [364, 254] width 728 height 509
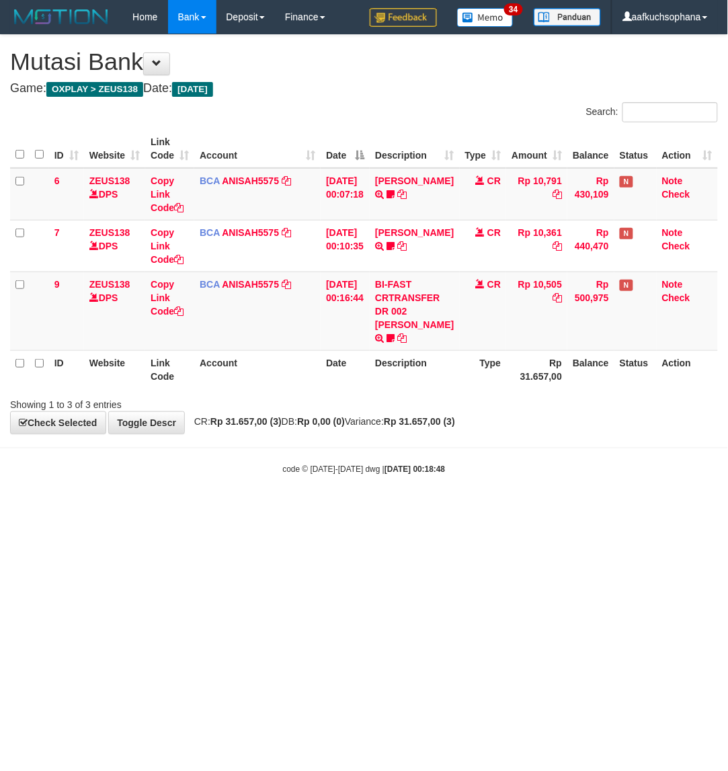
drag, startPoint x: 398, startPoint y: 545, endPoint x: 529, endPoint y: 466, distance: 152.6
click at [419, 509] on html "Toggle navigation Home Bank Account List Load By Website Group [OXPLAY] ZEUS138…" at bounding box center [364, 254] width 728 height 509
drag, startPoint x: 222, startPoint y: 648, endPoint x: 724, endPoint y: 546, distance: 511.6
click at [226, 509] on html "Toggle navigation Home Bank Account List Load By Website Group [OXPLAY] ZEUS138…" at bounding box center [364, 254] width 728 height 509
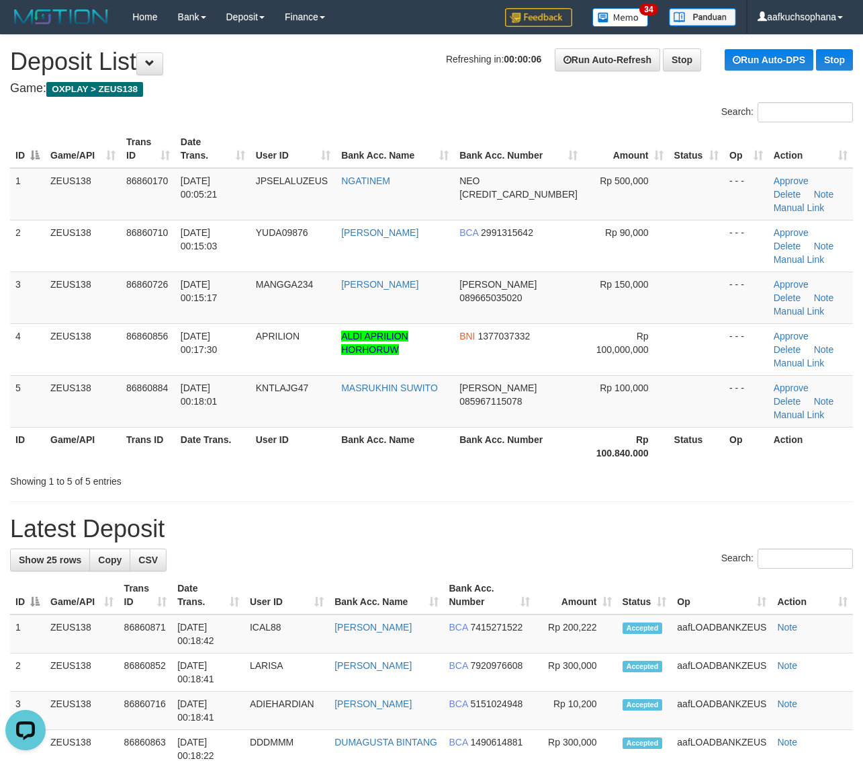
click at [653, 515] on h1 "Latest Deposit" at bounding box center [431, 528] width 843 height 27
click at [732, 469] on div "Showing 1 to 5 of 5 entries" at bounding box center [431, 478] width 863 height 19
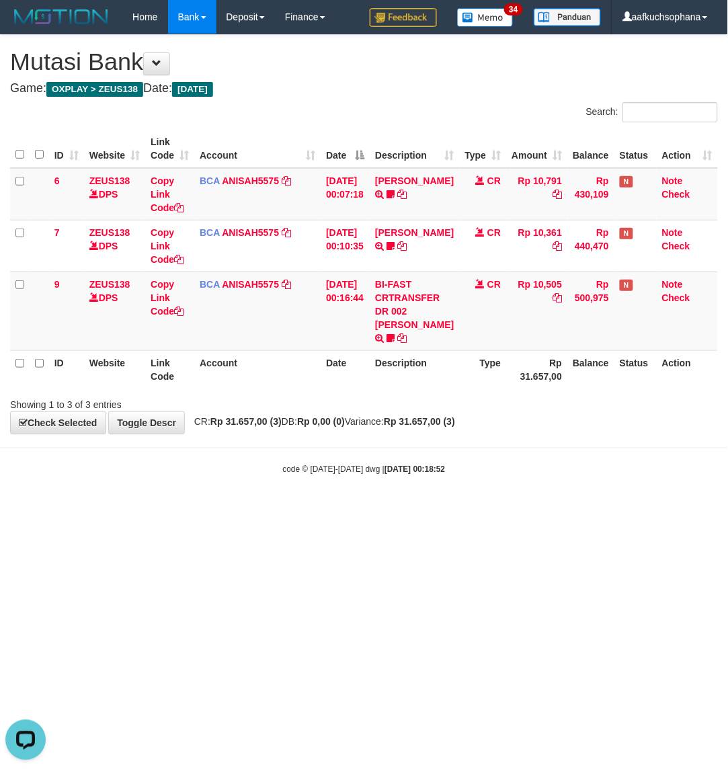
drag, startPoint x: 431, startPoint y: 504, endPoint x: 0, endPoint y: 498, distance: 431.4
click at [427, 504] on body "Toggle navigation Home Bank Account List Load By Website Group [OXPLAY] ZEUS138…" at bounding box center [364, 254] width 728 height 509
click at [163, 509] on html "Toggle navigation Home Bank Account List Load By Website Group [OXPLAY] ZEUS138…" at bounding box center [364, 254] width 728 height 509
click at [276, 509] on html "Toggle navigation Home Bank Account List Load By Website Group [OXPLAY] ZEUS138…" at bounding box center [364, 254] width 728 height 509
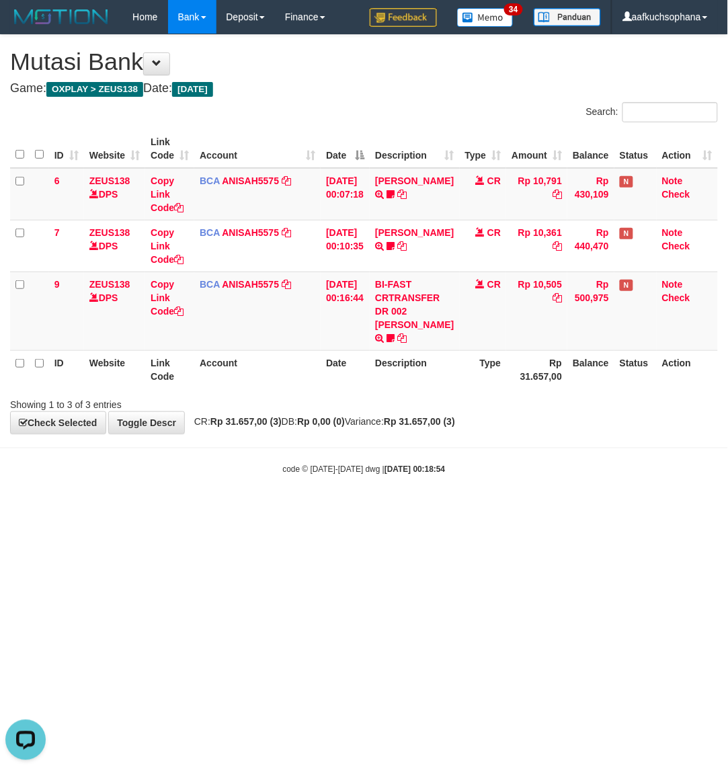
drag, startPoint x: 151, startPoint y: 515, endPoint x: 93, endPoint y: 490, distance: 63.5
click at [149, 509] on html "Toggle navigation Home Bank Account List Load By Website Group [OXPLAY] ZEUS138…" at bounding box center [364, 254] width 728 height 509
drag, startPoint x: 142, startPoint y: 484, endPoint x: 0, endPoint y: 433, distance: 150.7
click at [141, 484] on body "Toggle navigation Home Bank Account List Load By Website Group [OXPLAY] ZEUS138…" at bounding box center [364, 254] width 728 height 509
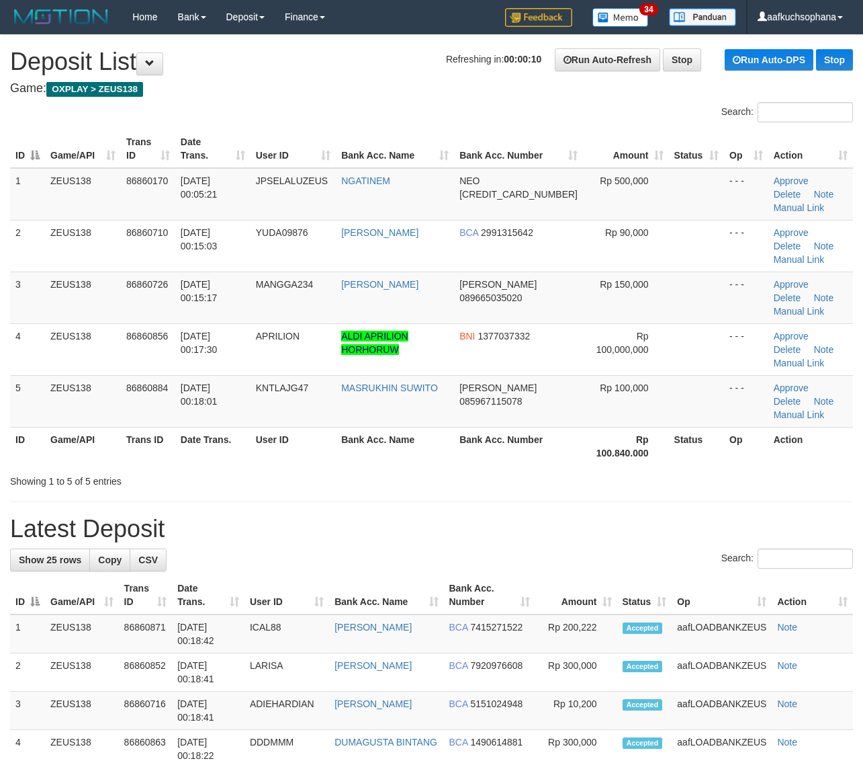
drag, startPoint x: 704, startPoint y: 412, endPoint x: 711, endPoint y: 413, distance: 6.9
click at [710, 469] on div "Showing 1 to 5 of 5 entries" at bounding box center [431, 478] width 863 height 19
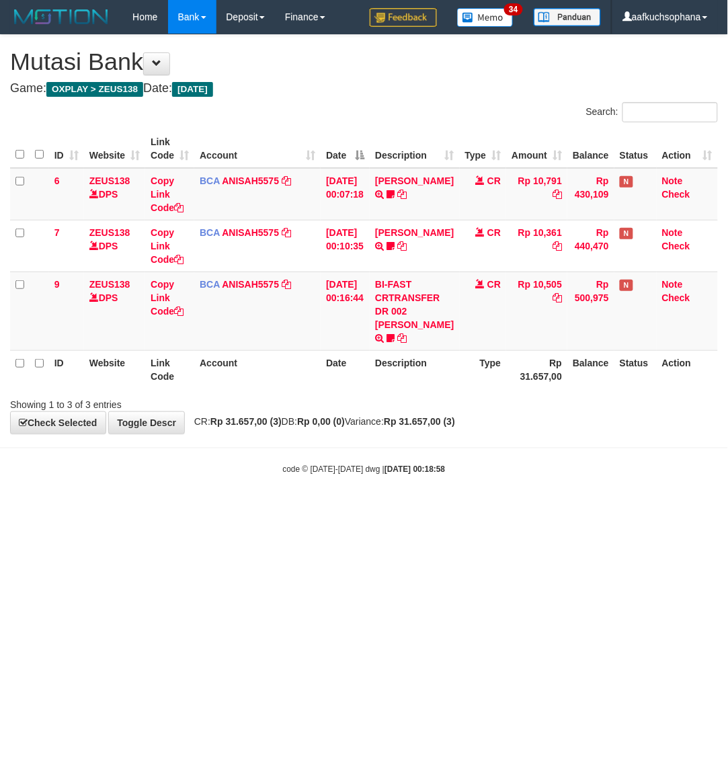
click at [232, 509] on html "Toggle navigation Home Bank Account List Load By Website Group [OXPLAY] ZEUS138…" at bounding box center [364, 254] width 728 height 509
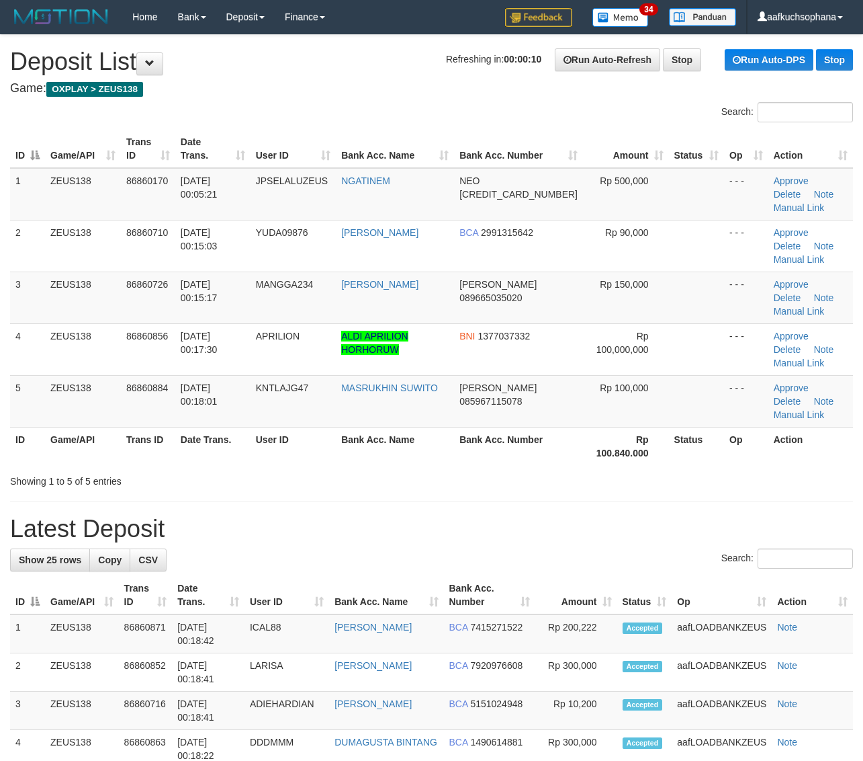
drag, startPoint x: 0, startPoint y: 0, endPoint x: 730, endPoint y: 407, distance: 836.1
click at [730, 469] on div "Showing 1 to 5 of 5 entries" at bounding box center [431, 478] width 863 height 19
drag, startPoint x: 677, startPoint y: 445, endPoint x: 687, endPoint y: 442, distance: 11.3
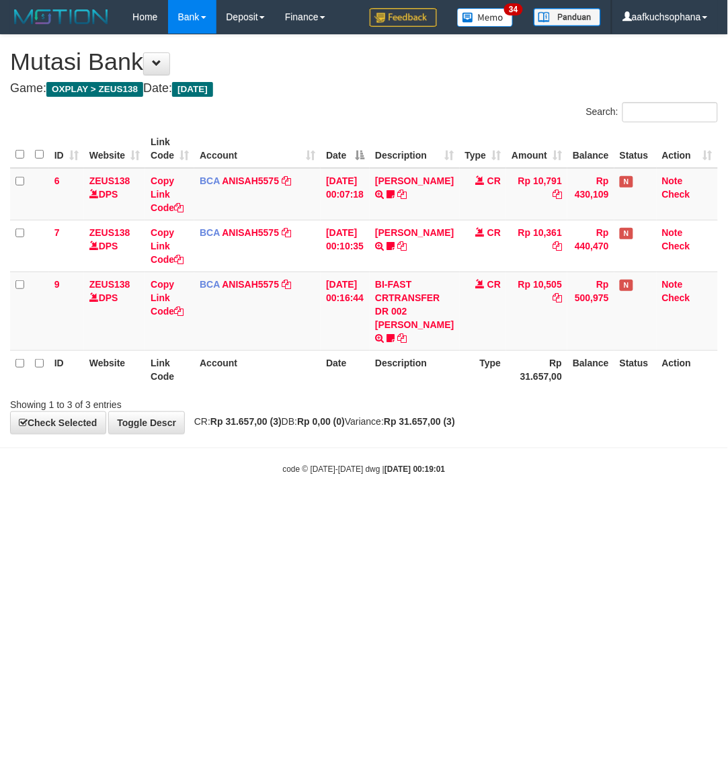
click at [570, 509] on html "Toggle navigation Home Bank Account List Load By Website Group [OXPLAY] ZEUS138…" at bounding box center [364, 254] width 728 height 509
click at [568, 509] on html "Toggle navigation Home Bank Account List Load By Website Group [OXPLAY] ZEUS138…" at bounding box center [364, 254] width 728 height 509
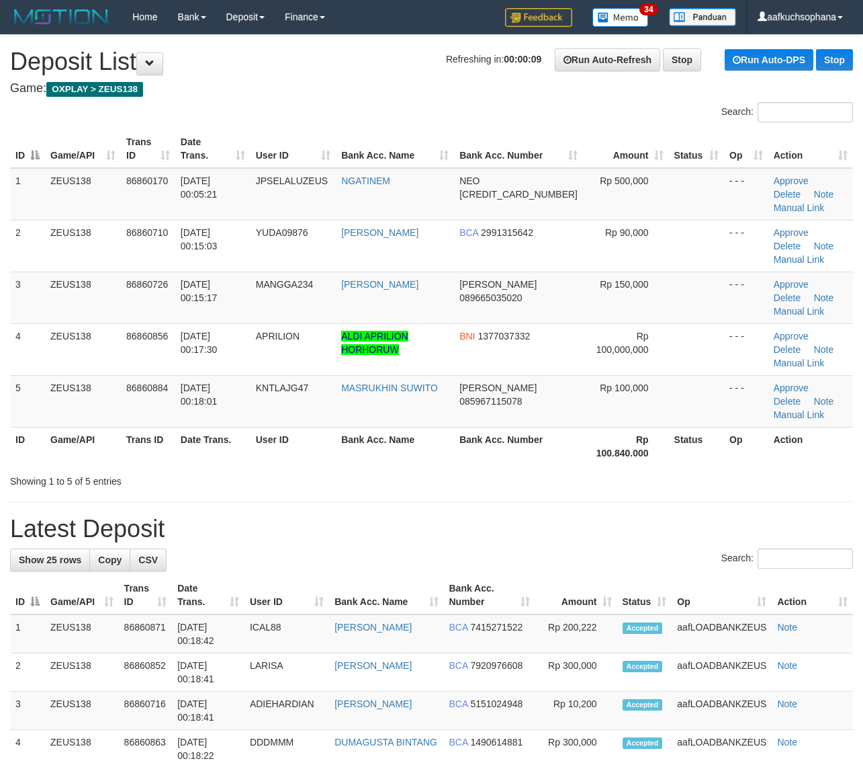
drag, startPoint x: 757, startPoint y: 417, endPoint x: 788, endPoint y: 422, distance: 31.3
click at [766, 469] on div "Showing 1 to 5 of 5 entries" at bounding box center [431, 478] width 863 height 19
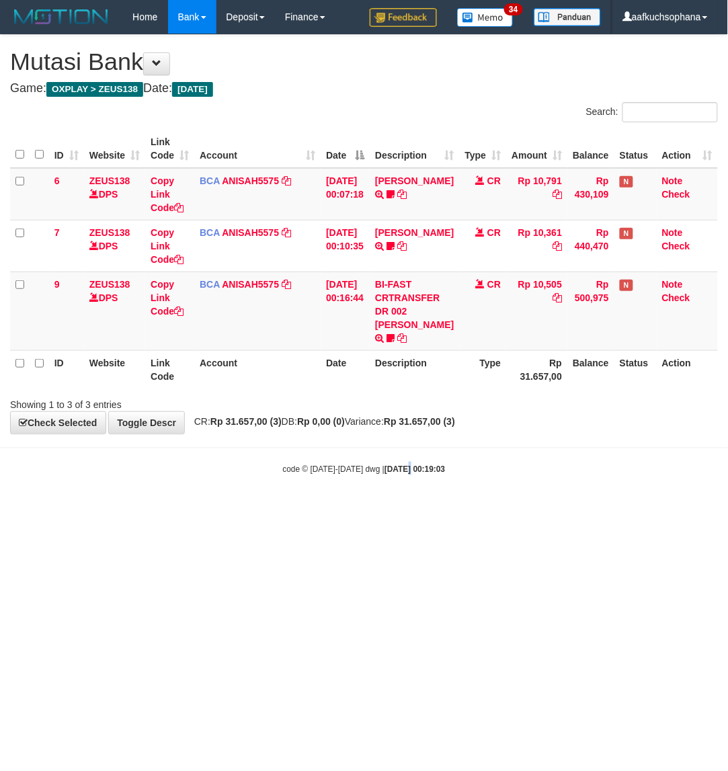
click at [390, 509] on html "Toggle navigation Home Bank Account List Load By Website Group [OXPLAY] ZEUS138…" at bounding box center [364, 254] width 728 height 509
click at [232, 504] on body "Toggle navigation Home Bank Account List Load By Website Group [OXPLAY] ZEUS138…" at bounding box center [364, 254] width 728 height 509
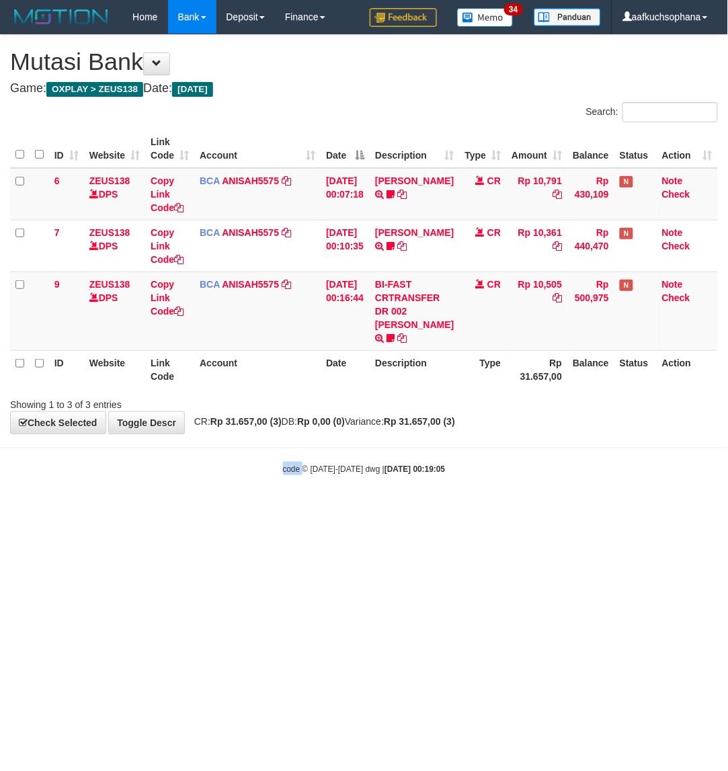
click at [232, 504] on body "Toggle navigation Home Bank Account List Load By Website Group [OXPLAY] ZEUS138…" at bounding box center [364, 254] width 728 height 509
click at [188, 509] on html "Toggle navigation Home Bank Account List Load By Website Group [OXPLAY] ZEUS138…" at bounding box center [364, 254] width 728 height 509
click at [272, 509] on html "Toggle navigation Home Bank Account List Load By Website Group [OXPLAY] ZEUS138…" at bounding box center [364, 254] width 728 height 509
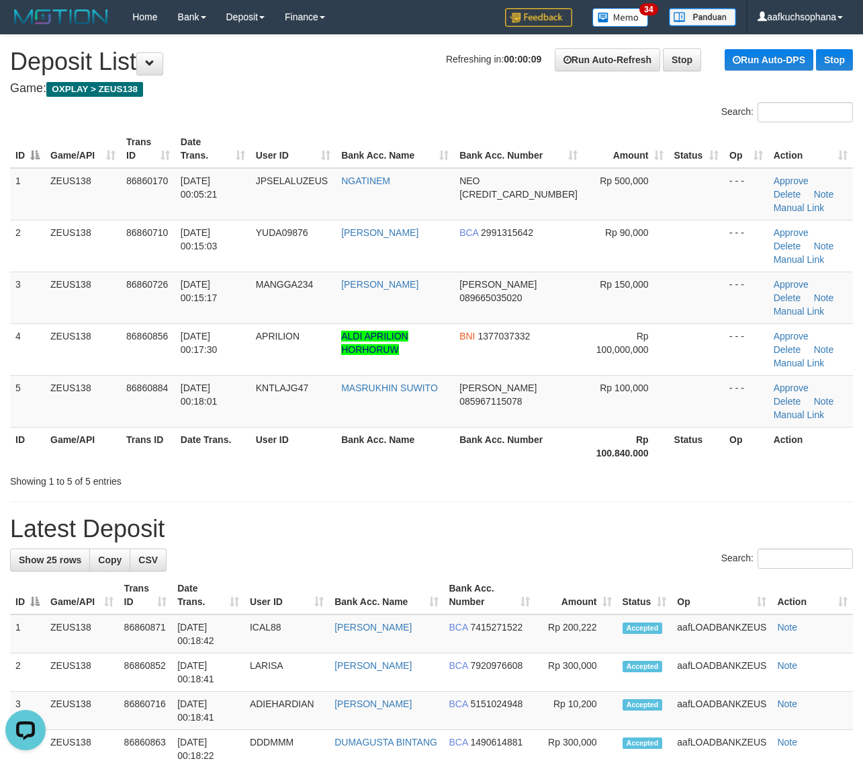
drag, startPoint x: 561, startPoint y: 404, endPoint x: 595, endPoint y: 411, distance: 34.8
click at [568, 469] on div "Showing 1 to 5 of 5 entries" at bounding box center [431, 478] width 863 height 19
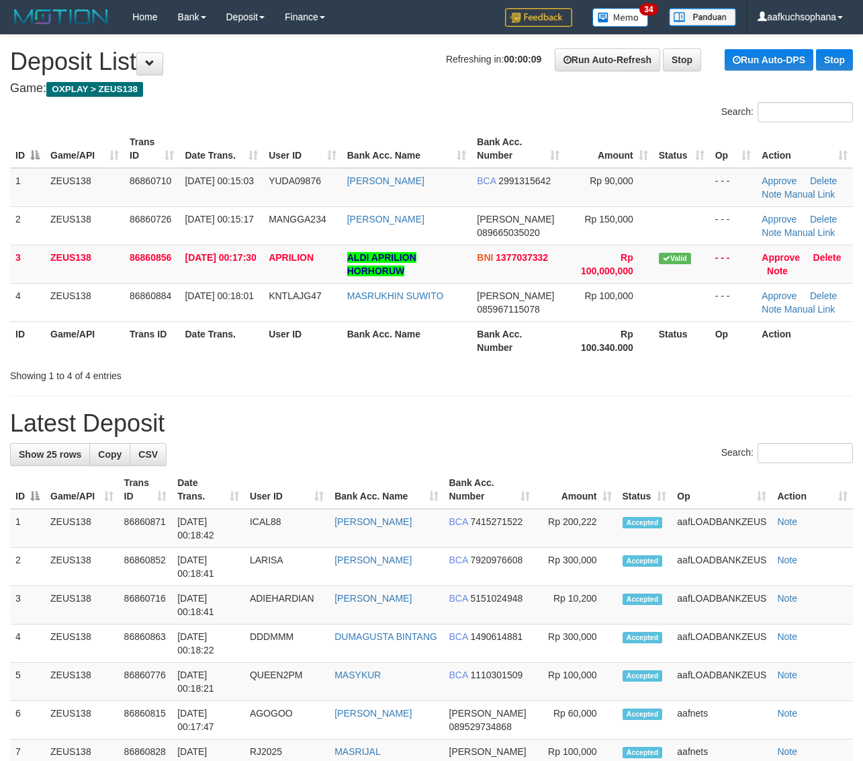
drag, startPoint x: 609, startPoint y: 412, endPoint x: 639, endPoint y: 410, distance: 30.3
click at [613, 411] on h1 "Latest Deposit" at bounding box center [431, 423] width 843 height 27
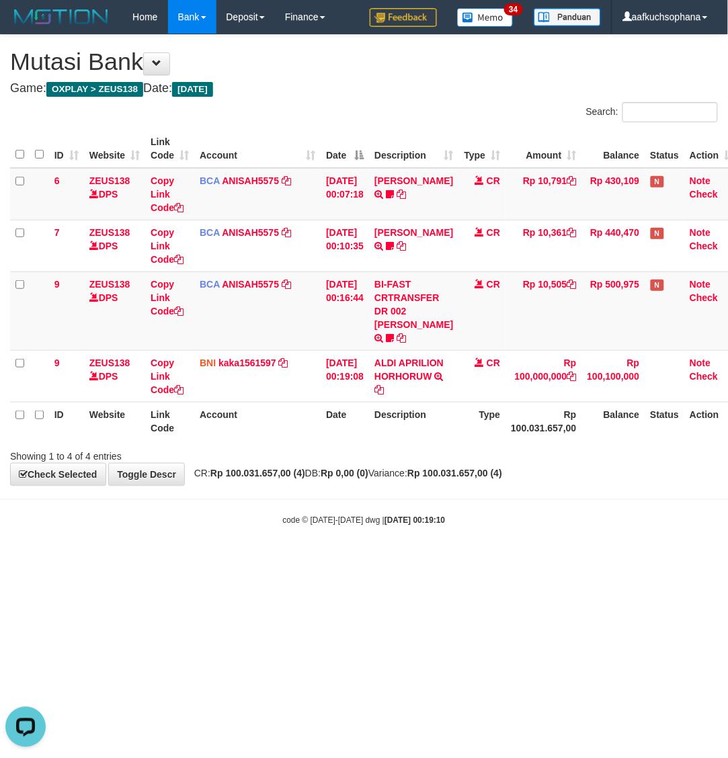
click at [254, 521] on body "Toggle navigation Home Bank Account List Load By Website Group [OXPLAY] ZEUS138…" at bounding box center [364, 280] width 728 height 560
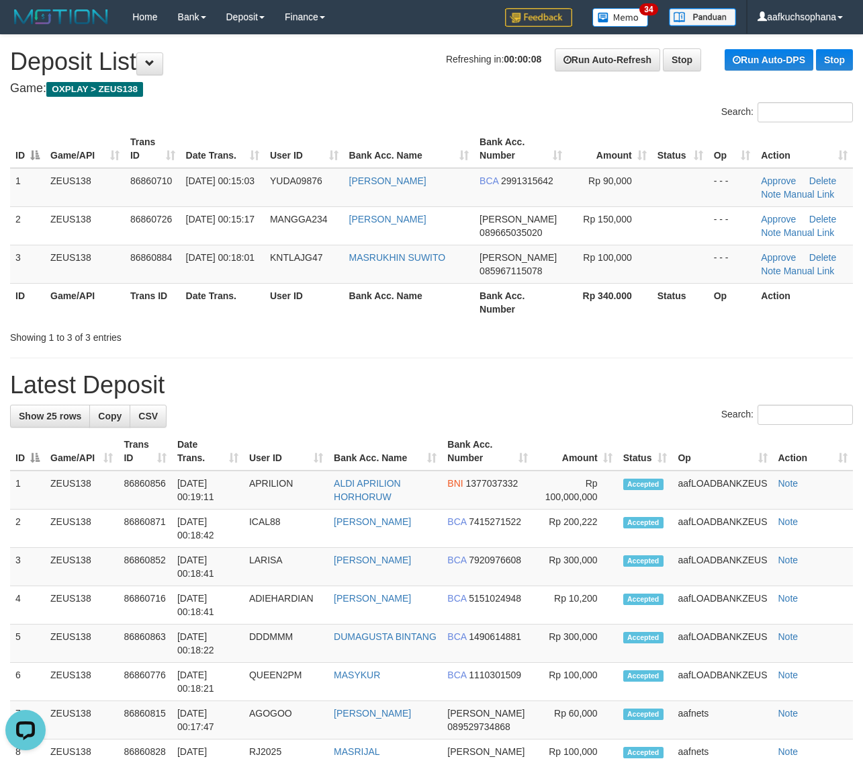
click at [599, 378] on h1 "Latest Deposit" at bounding box center [431, 385] width 843 height 27
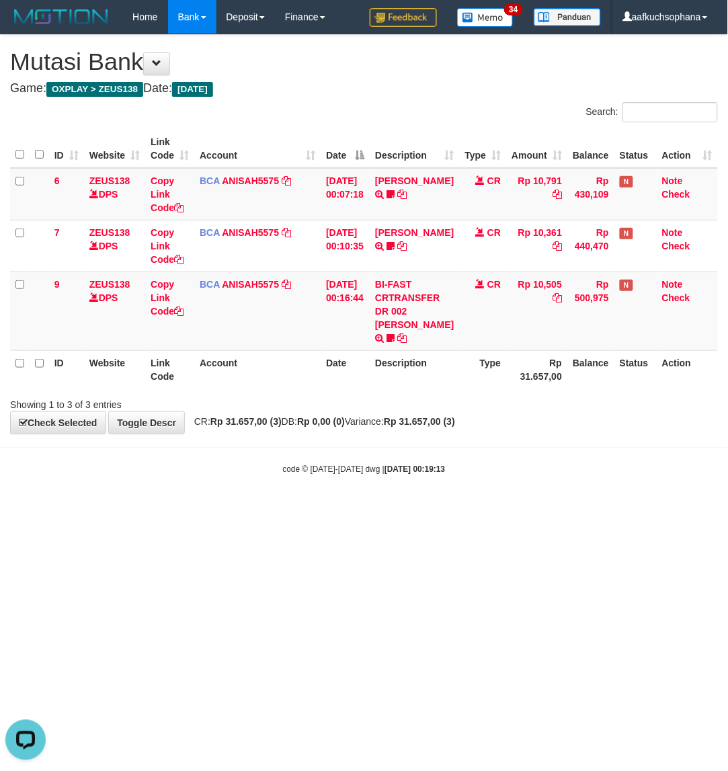
drag, startPoint x: 239, startPoint y: 593, endPoint x: 216, endPoint y: 593, distance: 22.2
click at [232, 509] on html "Toggle navigation Home Bank Account List Load By Website Group [OXPLAY] ZEUS138…" at bounding box center [364, 254] width 728 height 509
click at [216, 509] on html "Toggle navigation Home Bank Account List Load By Website Group [OXPLAY] ZEUS138…" at bounding box center [364, 254] width 728 height 509
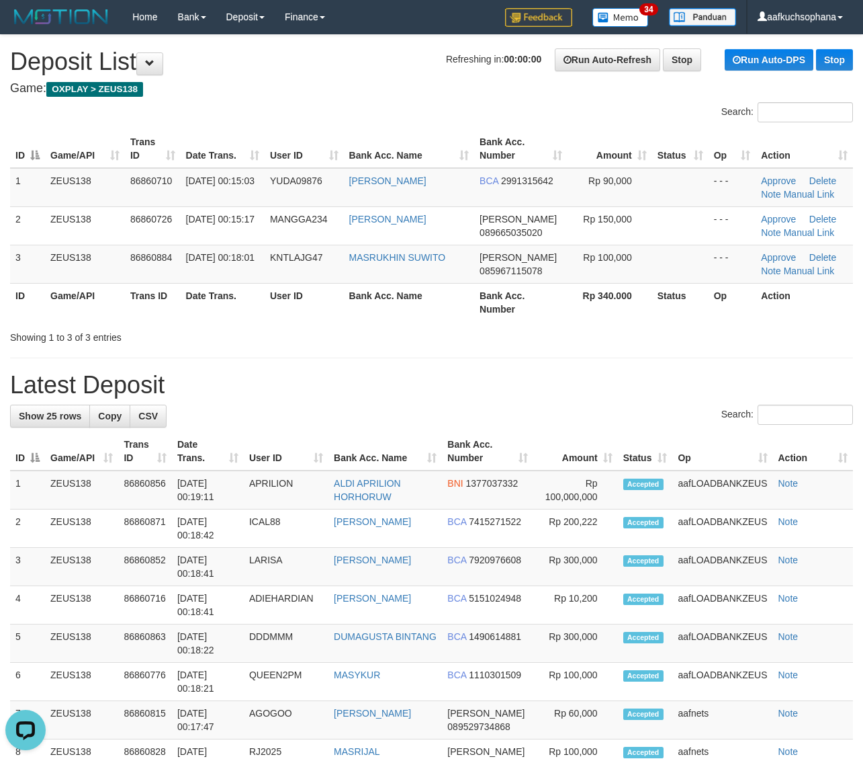
click at [746, 339] on div "Showing 1 to 3 of 3 entries" at bounding box center [431, 334] width 863 height 19
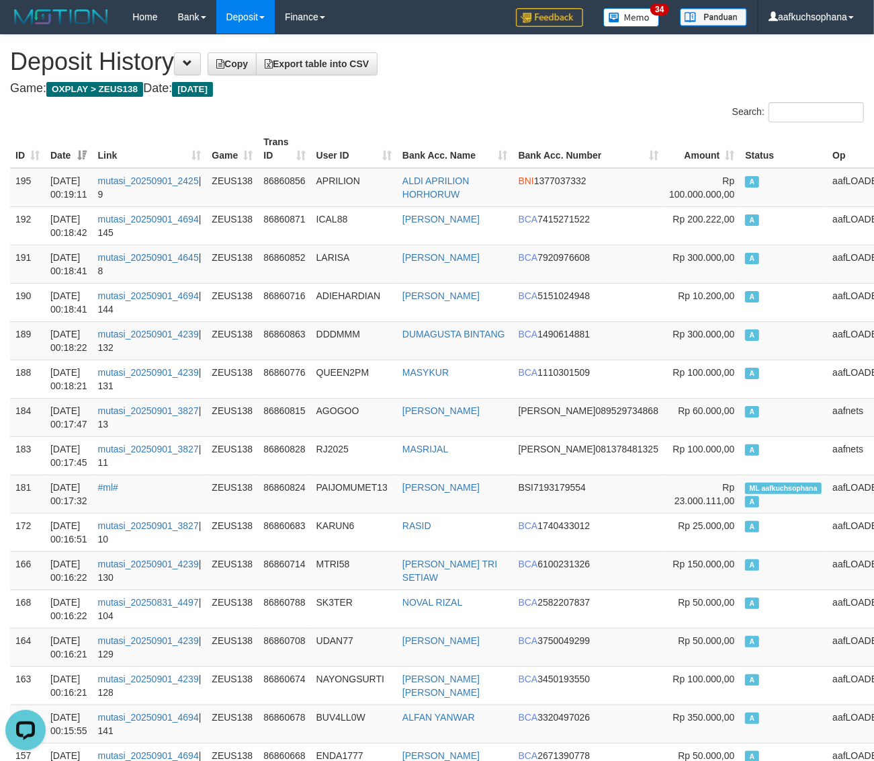
click at [464, 107] on div "Search:" at bounding box center [655, 114] width 417 height 24
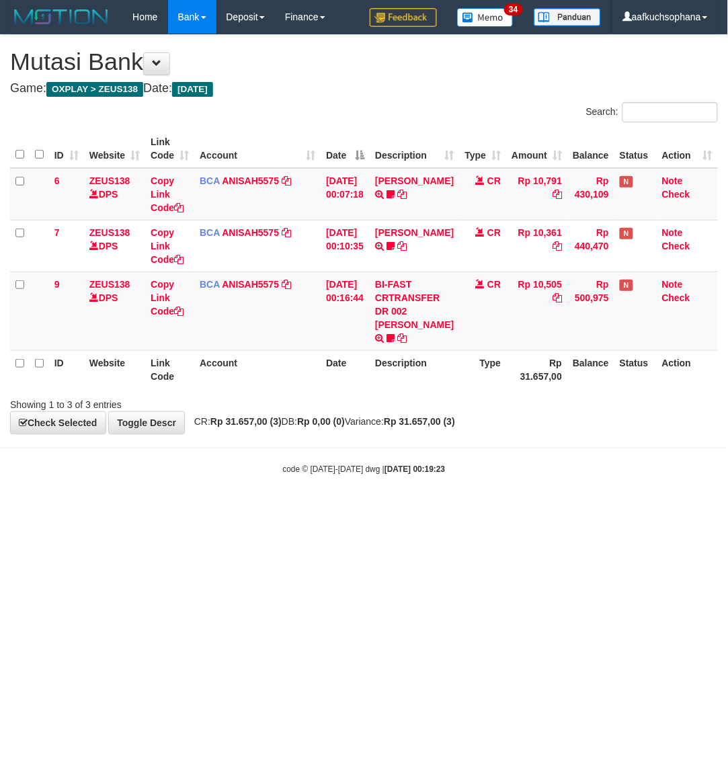
click at [207, 509] on html "Toggle navigation Home Bank Account List Load By Website Group [OXPLAY] ZEUS138…" at bounding box center [364, 254] width 728 height 509
click at [339, 509] on html "Toggle navigation Home Bank Account List Load By Website Group [OXPLAY] ZEUS138…" at bounding box center [364, 254] width 728 height 509
drag, startPoint x: 296, startPoint y: 649, endPoint x: 300, endPoint y: 639, distance: 11.1
click at [294, 509] on html "Toggle navigation Home Bank Account List Load By Website Group [OXPLAY] ZEUS138…" at bounding box center [364, 254] width 728 height 509
click at [262, 509] on html "Toggle navigation Home Bank Account List Load By Website Group [OXPLAY] ZEUS138…" at bounding box center [364, 254] width 728 height 509
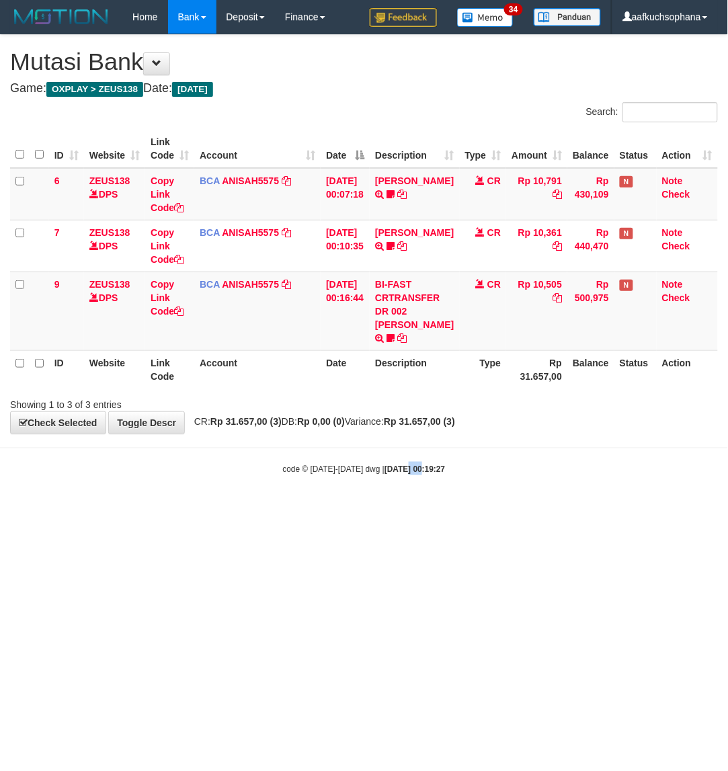
click at [408, 509] on html "Toggle navigation Home Bank Account List Load By Website Group [OXPLAY] ZEUS138…" at bounding box center [364, 254] width 728 height 509
click at [377, 509] on html "Toggle navigation Home Bank Account List Load By Website Group [OXPLAY] ZEUS138…" at bounding box center [364, 254] width 728 height 509
click at [357, 509] on html "Toggle navigation Home Bank Account List Load By Website Group [OXPLAY] ZEUS138…" at bounding box center [364, 254] width 728 height 509
drag, startPoint x: 283, startPoint y: 582, endPoint x: 320, endPoint y: 603, distance: 43.0
click at [318, 509] on html "Toggle navigation Home Bank Account List Load By Website Group [OXPLAY] ZEUS138…" at bounding box center [364, 254] width 728 height 509
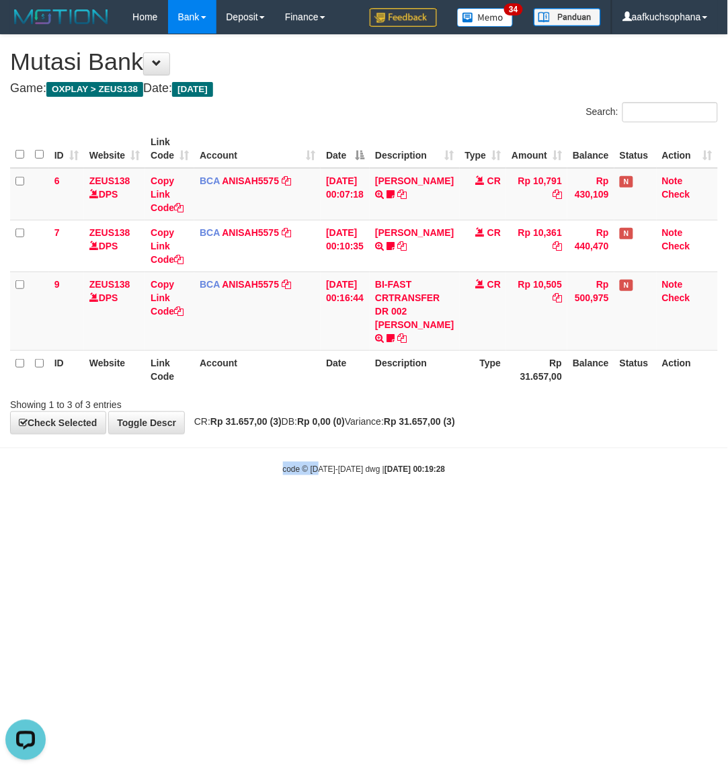
click at [320, 509] on html "Toggle navigation Home Bank Account List Load By Website Group [OXPLAY] ZEUS138…" at bounding box center [364, 254] width 728 height 509
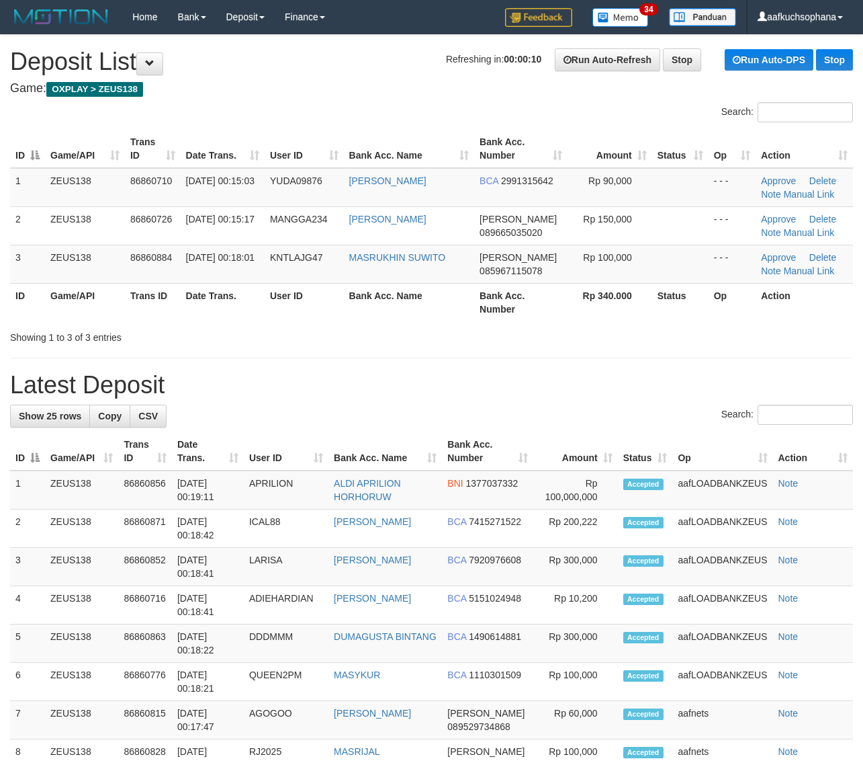
click at [683, 334] on div "Showing 1 to 3 of 3 entries" at bounding box center [431, 334] width 863 height 19
click at [773, 317] on th "Action" at bounding box center [804, 302] width 97 height 38
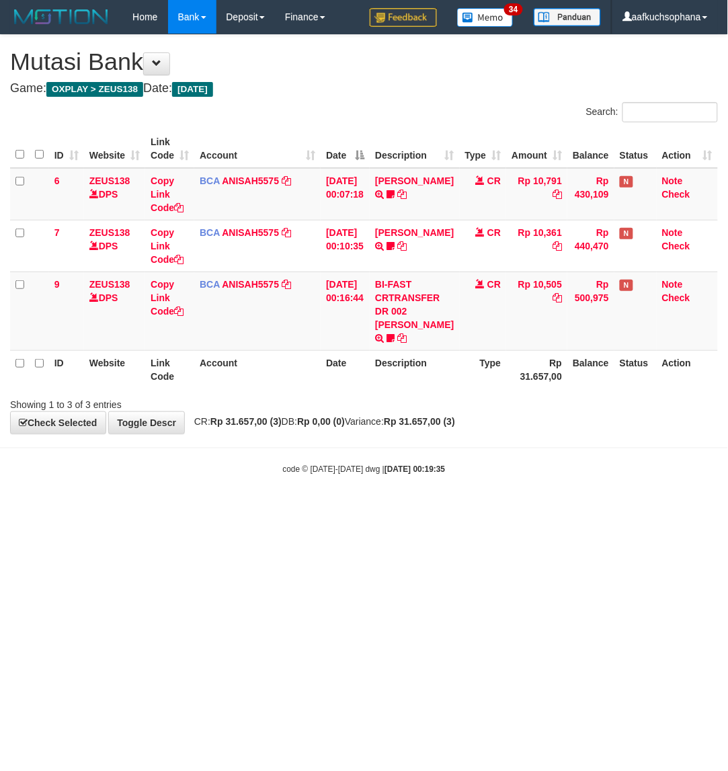
click at [516, 509] on html "Toggle navigation Home Bank Account List Load By Website Group [OXPLAY] ZEUS138…" at bounding box center [364, 254] width 728 height 509
click at [508, 509] on html "Toggle navigation Home Bank Account List Load By Website Group [OXPLAY] ZEUS138…" at bounding box center [364, 254] width 728 height 509
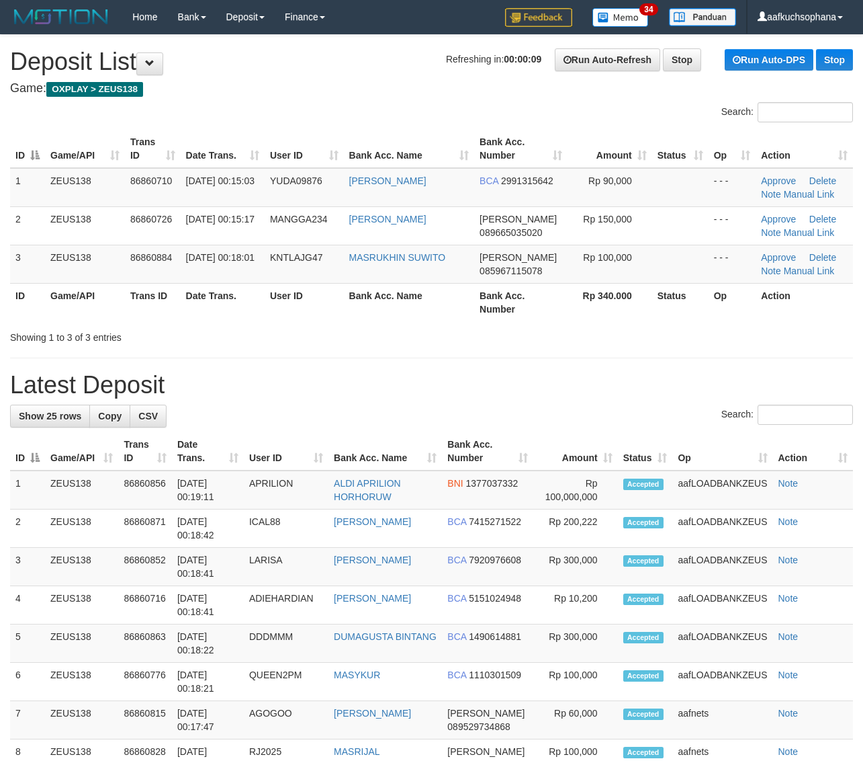
drag, startPoint x: 539, startPoint y: 361, endPoint x: 874, endPoint y: 400, distance: 337.6
click at [544, 360] on div "**********" at bounding box center [431, 776] width 863 height 1483
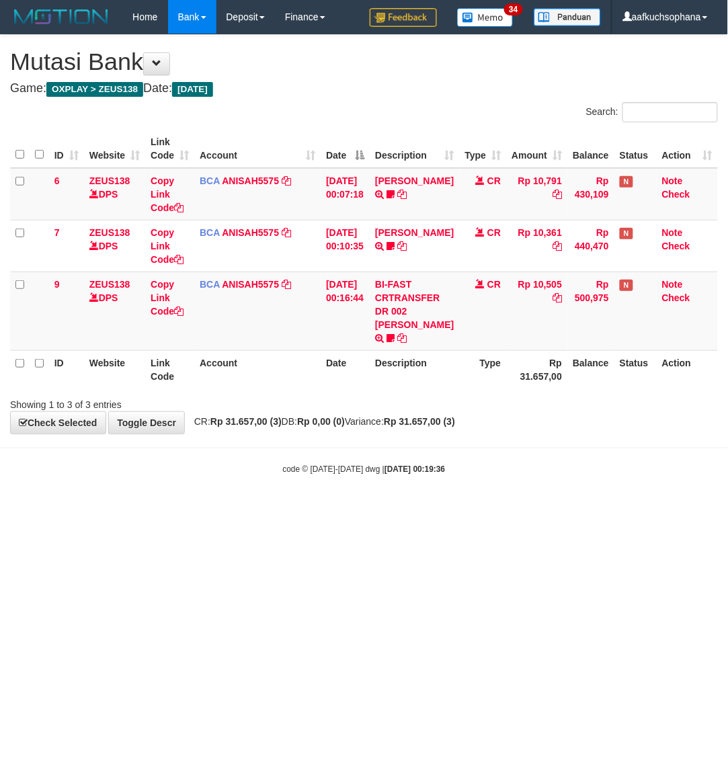
click at [133, 509] on html "Toggle navigation Home Bank Account List Load By Website Group [OXPLAY] ZEUS138…" at bounding box center [364, 254] width 728 height 509
drag, startPoint x: 330, startPoint y: 556, endPoint x: 324, endPoint y: 552, distance: 7.3
click at [326, 509] on html "Toggle navigation Home Bank Account List Load By Website Group [OXPLAY] ZEUS138…" at bounding box center [364, 254] width 728 height 509
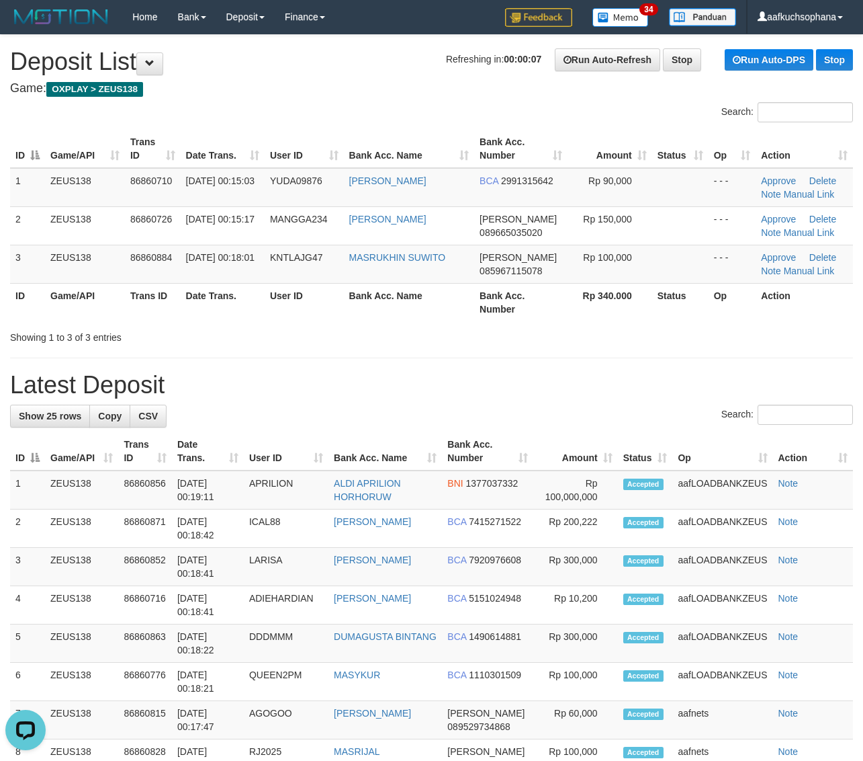
drag, startPoint x: 731, startPoint y: 345, endPoint x: 810, endPoint y: 365, distance: 81.8
click at [731, 348] on div "**********" at bounding box center [431, 776] width 863 height 1483
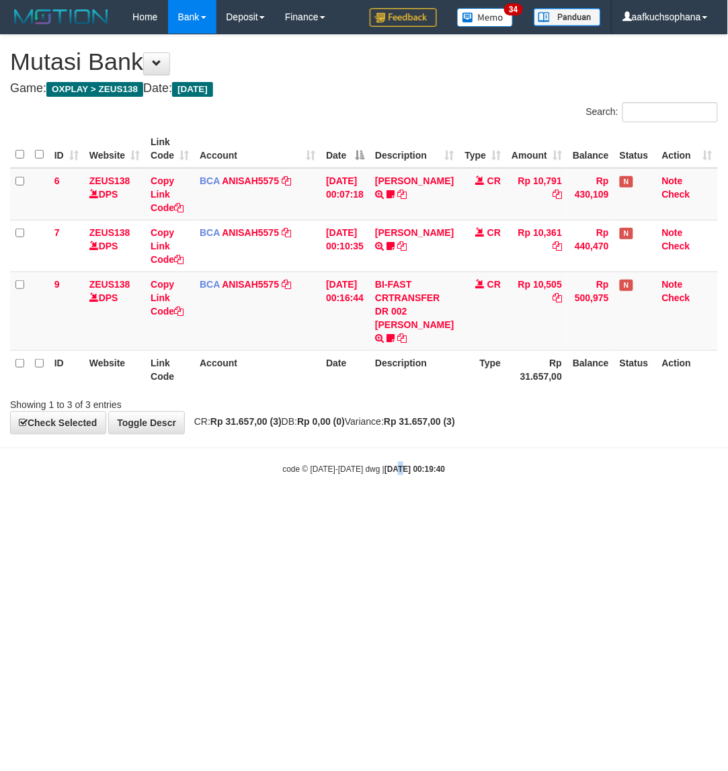
click at [384, 507] on body "Toggle navigation Home Bank Account List Load By Website Group [OXPLAY] ZEUS138…" at bounding box center [364, 254] width 728 height 509
click at [188, 466] on div "code © 2012-2018 dwg | 2025/09/01 00:19:40" at bounding box center [364, 468] width 728 height 13
click at [222, 482] on body "Toggle navigation Home Bank Account List Load By Website Group [OXPLAY] ZEUS138…" at bounding box center [364, 254] width 728 height 509
click at [213, 472] on div "code © 2012-2018 dwg | 2025/09/01 00:19:42" at bounding box center [364, 468] width 728 height 13
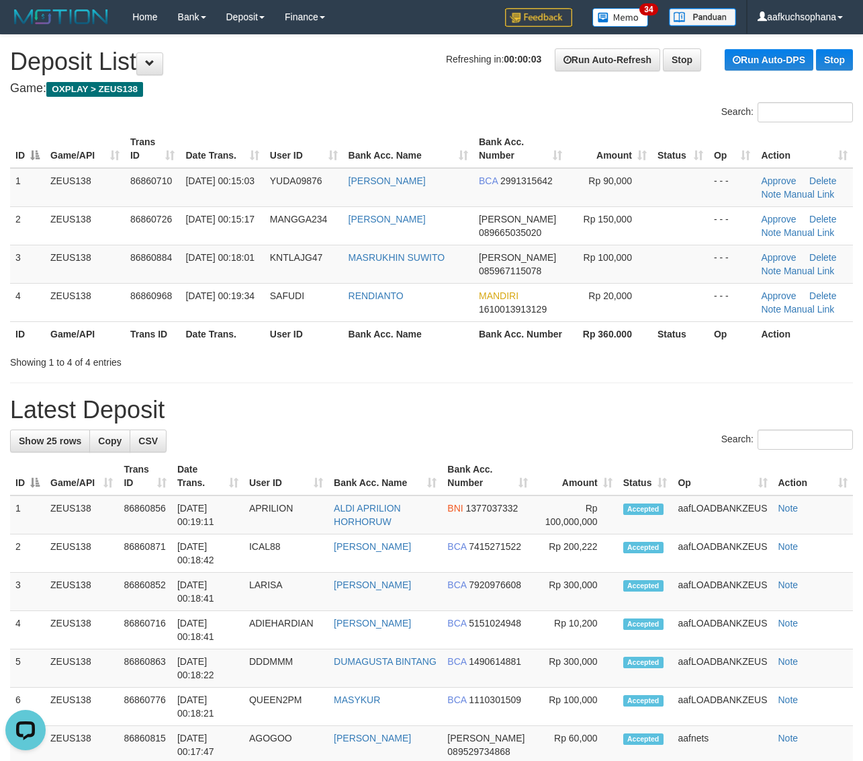
drag, startPoint x: 630, startPoint y: 421, endPoint x: 650, endPoint y: 425, distance: 19.9
click at [636, 423] on h1 "Latest Deposit" at bounding box center [431, 409] width 843 height 27
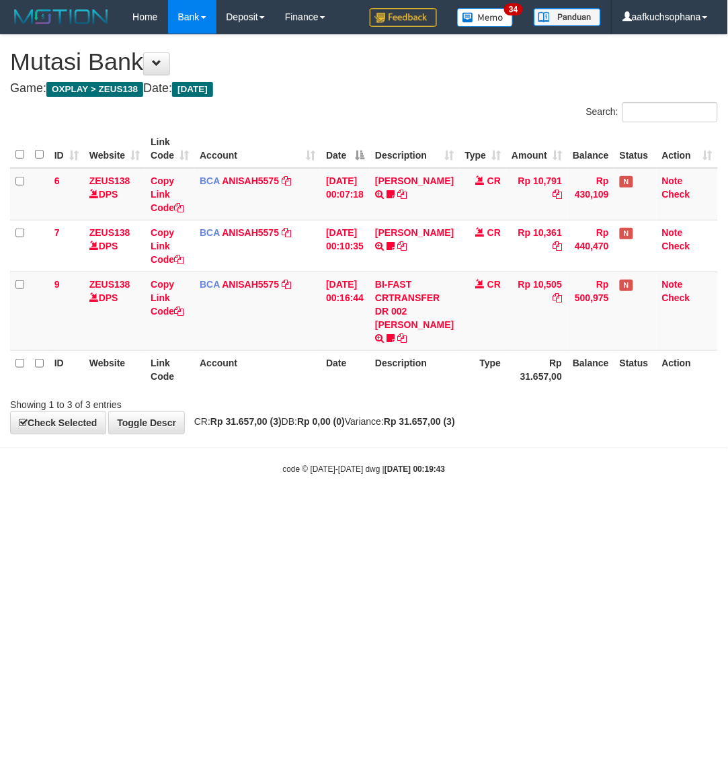
drag, startPoint x: 185, startPoint y: 485, endPoint x: 216, endPoint y: 496, distance: 32.7
click at [202, 490] on body "Toggle navigation Home Bank Account List Load By Website Group [OXPLAY] ZEUS138…" at bounding box center [364, 254] width 728 height 509
drag, startPoint x: 434, startPoint y: 589, endPoint x: 97, endPoint y: 515, distance: 344.6
click at [423, 509] on html "Toggle navigation Home Bank Account List Load By Website Group [OXPLAY] ZEUS138…" at bounding box center [364, 254] width 728 height 509
drag, startPoint x: 456, startPoint y: 551, endPoint x: 451, endPoint y: 561, distance: 10.9
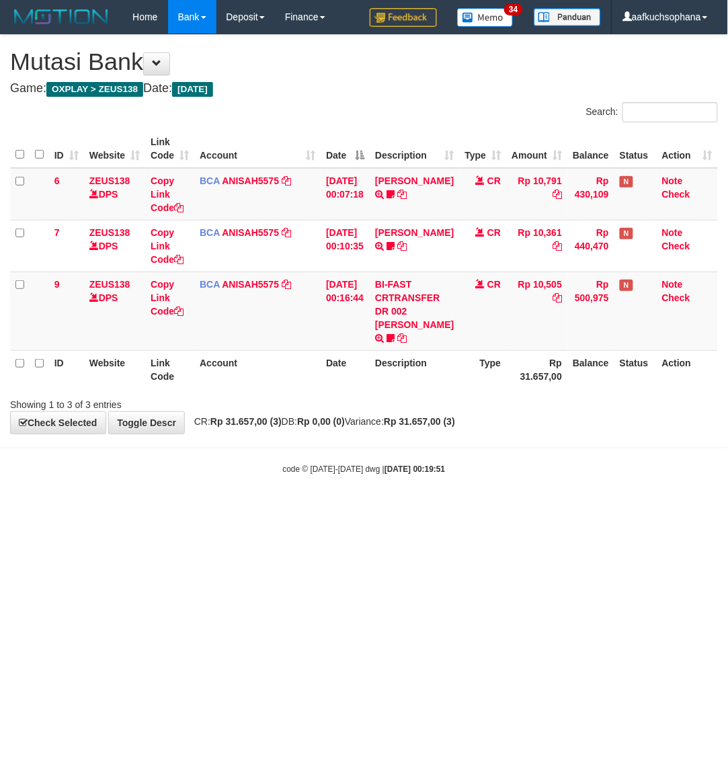
click at [454, 509] on html "Toggle navigation Home Bank Account List Load By Website Group [OXPLAY] ZEUS138…" at bounding box center [364, 254] width 728 height 509
drag, startPoint x: 175, startPoint y: 469, endPoint x: 181, endPoint y: 484, distance: 16.2
click at [181, 484] on body "Toggle navigation Home Bank Account List Load By Website Group [OXPLAY] ZEUS138…" at bounding box center [364, 254] width 728 height 509
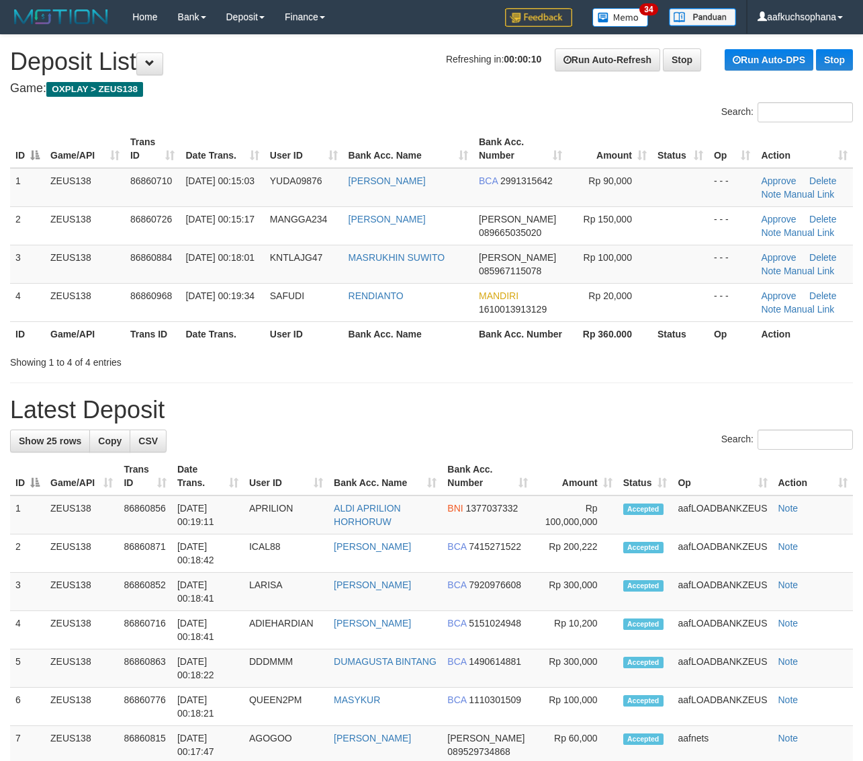
drag, startPoint x: 736, startPoint y: 407, endPoint x: 777, endPoint y: 404, distance: 40.5
drag, startPoint x: 642, startPoint y: 374, endPoint x: 871, endPoint y: 451, distance: 242.4
click at [662, 369] on div "Showing 1 to 4 of 4 entries" at bounding box center [431, 359] width 863 height 19
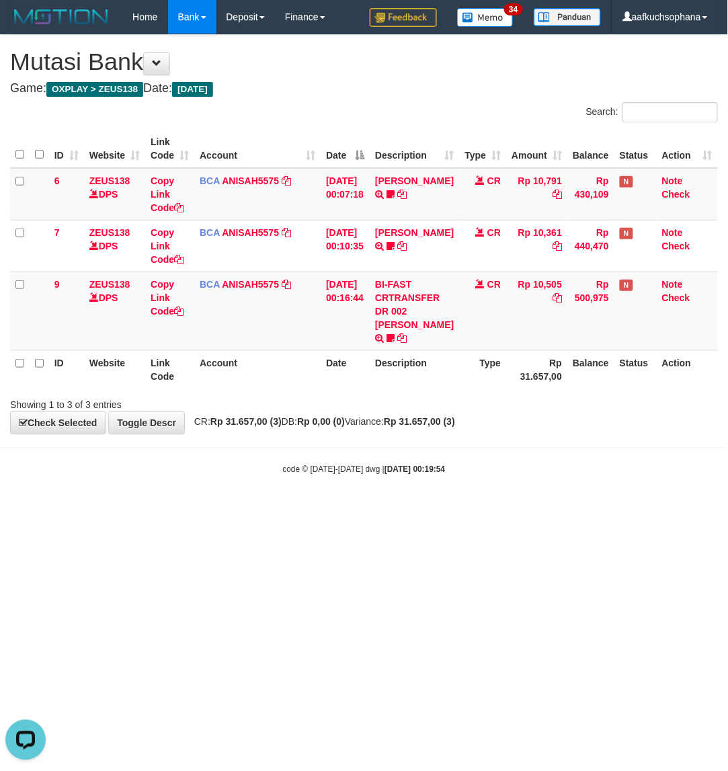
click at [239, 509] on html "Toggle navigation Home Bank Account List Load By Website Group [OXPLAY] ZEUS138…" at bounding box center [364, 254] width 728 height 509
drag, startPoint x: 179, startPoint y: 585, endPoint x: 167, endPoint y: 560, distance: 28.3
click at [178, 509] on html "Toggle navigation Home Bank Account List Load By Website Group [OXPLAY] ZEUS138…" at bounding box center [364, 254] width 728 height 509
drag, startPoint x: 186, startPoint y: 590, endPoint x: 169, endPoint y: 586, distance: 17.3
click at [181, 509] on html "Toggle navigation Home Bank Account List Load By Website Group [OXPLAY] ZEUS138…" at bounding box center [364, 254] width 728 height 509
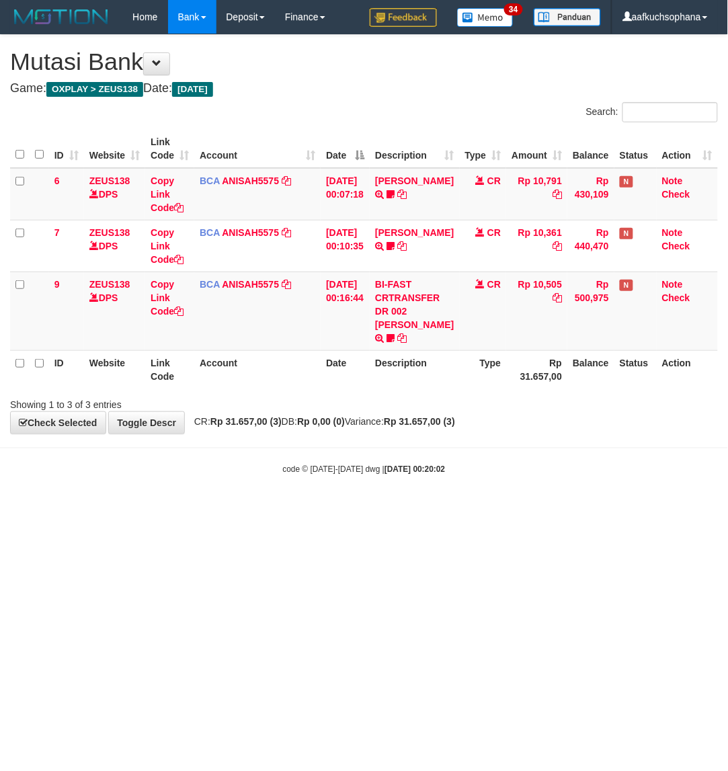
click at [442, 509] on html "Toggle navigation Home Bank Account List Load By Website Group [OXPLAY] ZEUS138…" at bounding box center [364, 254] width 728 height 509
click at [246, 509] on html "Toggle navigation Home Bank Account List Load By Website Group [OXPLAY] ZEUS138…" at bounding box center [364, 254] width 728 height 509
click at [525, 509] on html "Toggle navigation Home Bank Account List Load By Website Group [OXPLAY] ZEUS138…" at bounding box center [364, 254] width 728 height 509
click at [523, 509] on html "Toggle navigation Home Bank Account List Load By Website Group [OXPLAY] ZEUS138…" at bounding box center [364, 254] width 728 height 509
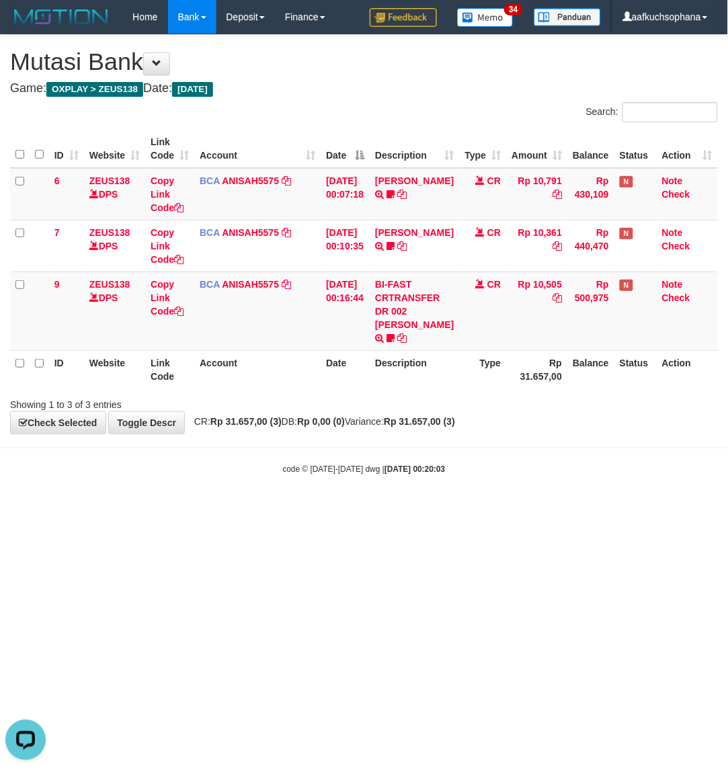
click at [465, 509] on html "Toggle navigation Home Bank Account List Load By Website Group [OXPLAY] ZEUS138…" at bounding box center [364, 254] width 728 height 509
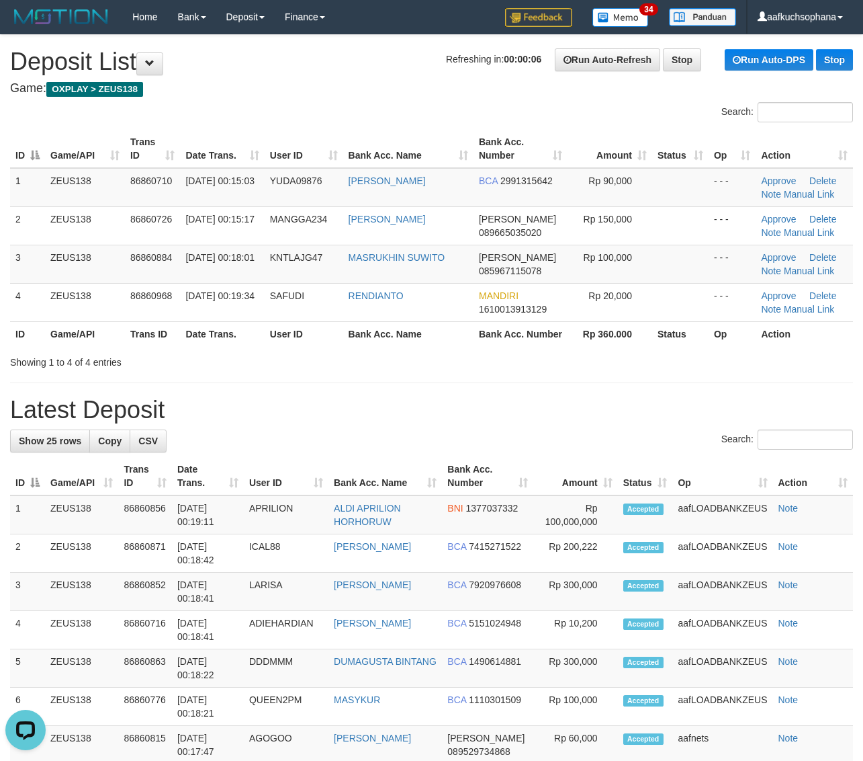
drag, startPoint x: 519, startPoint y: 385, endPoint x: 734, endPoint y: 381, distance: 214.4
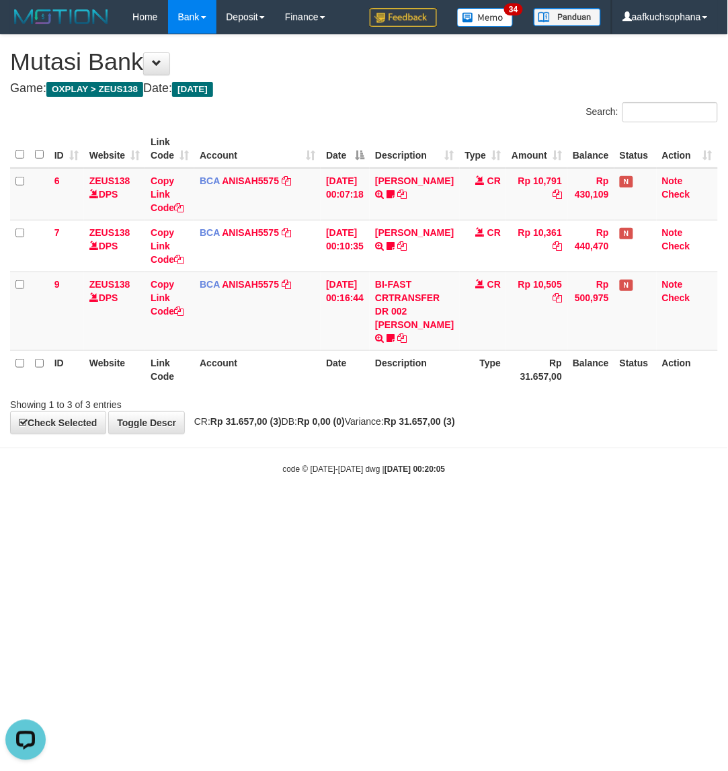
drag, startPoint x: 329, startPoint y: 372, endPoint x: 314, endPoint y: 357, distance: 20.4
click at [329, 373] on th "Date" at bounding box center [344, 369] width 49 height 38
drag, startPoint x: 301, startPoint y: 687, endPoint x: 0, endPoint y: 505, distance: 352.1
click at [289, 509] on html "Toggle navigation Home Bank Account List Load By Website Group [OXPLAY] ZEUS138…" at bounding box center [364, 254] width 728 height 509
click at [261, 509] on html "Toggle navigation Home Bank Account List Load By Website Group [OXPLAY] ZEUS138…" at bounding box center [364, 254] width 728 height 509
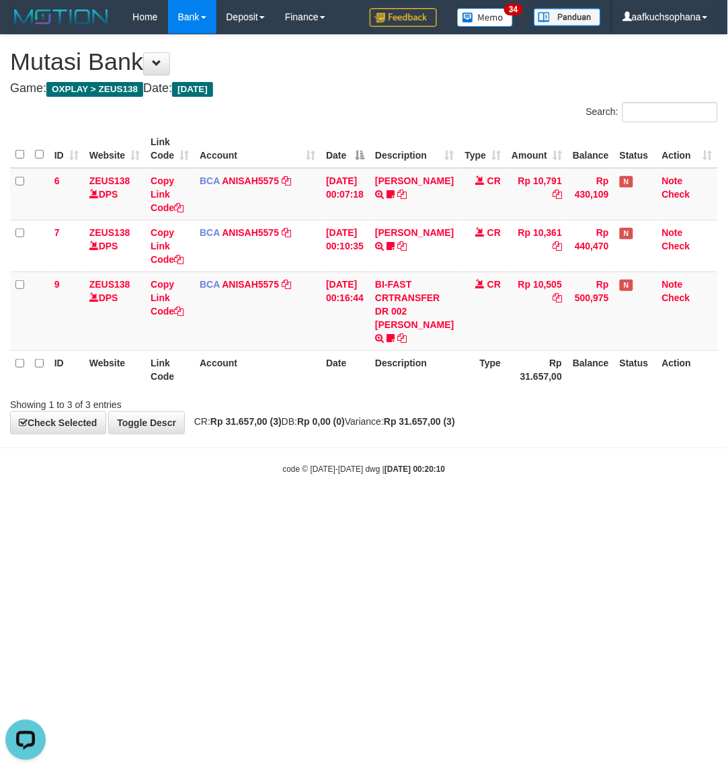
click at [77, 509] on html "Toggle navigation Home Bank Account List Load By Website Group [OXPLAY] ZEUS138…" at bounding box center [364, 254] width 728 height 509
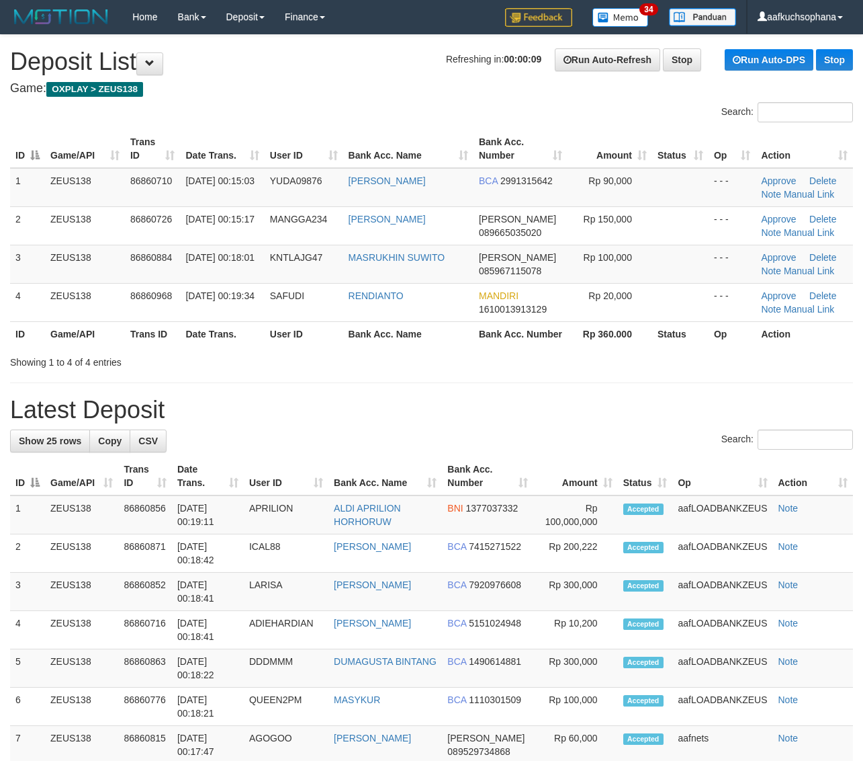
click at [677, 417] on h1 "Latest Deposit" at bounding box center [431, 409] width 843 height 27
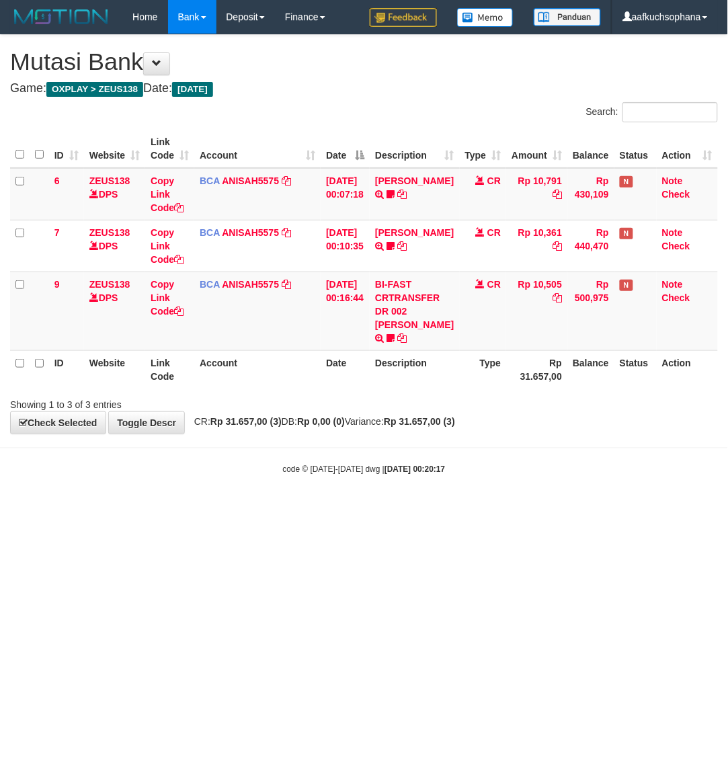
drag, startPoint x: 0, startPoint y: 0, endPoint x: 490, endPoint y: 608, distance: 781.2
click at [554, 509] on html "Toggle navigation Home Bank Account List Load By Website Group [OXPLAY] ZEUS138…" at bounding box center [364, 254] width 728 height 509
drag, startPoint x: 284, startPoint y: 552, endPoint x: 156, endPoint y: 499, distance: 138.5
click at [283, 509] on html "Toggle navigation Home Bank Account List Load By Website Group [OXPLAY] ZEUS138…" at bounding box center [364, 254] width 728 height 509
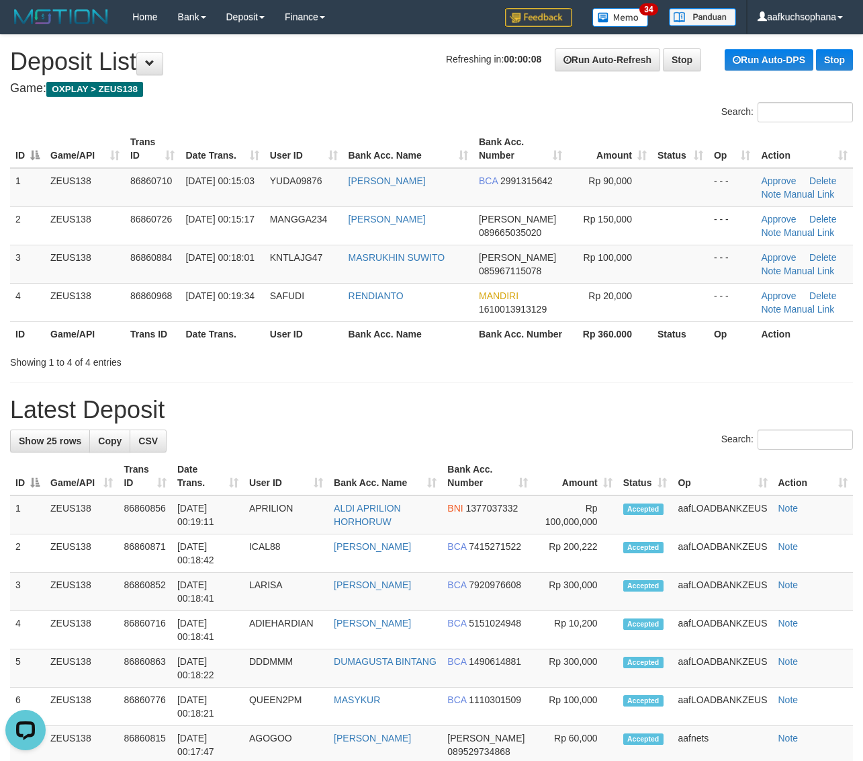
drag, startPoint x: 626, startPoint y: 401, endPoint x: 633, endPoint y: 403, distance: 7.0
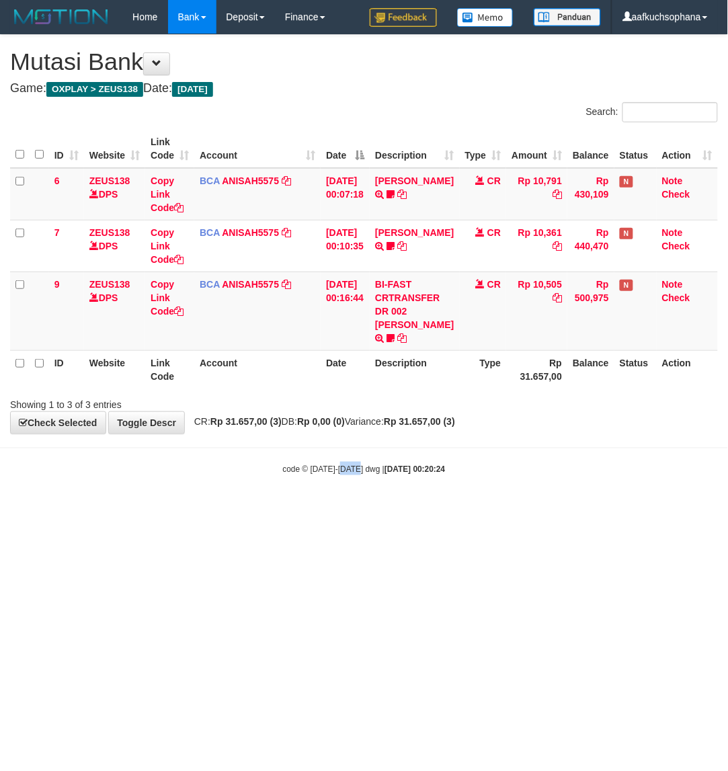
click at [361, 509] on html "Toggle navigation Home Bank Account List Load By Website Group [OXPLAY] ZEUS138…" at bounding box center [364, 254] width 728 height 509
click at [358, 509] on html "Toggle navigation Home Bank Account List Load By Website Group [OXPLAY] ZEUS138…" at bounding box center [364, 254] width 728 height 509
drag, startPoint x: 411, startPoint y: 588, endPoint x: 723, endPoint y: 432, distance: 349.1
click at [413, 509] on html "Toggle navigation Home Bank Account List Load By Website Group [OXPLAY] ZEUS138…" at bounding box center [364, 254] width 728 height 509
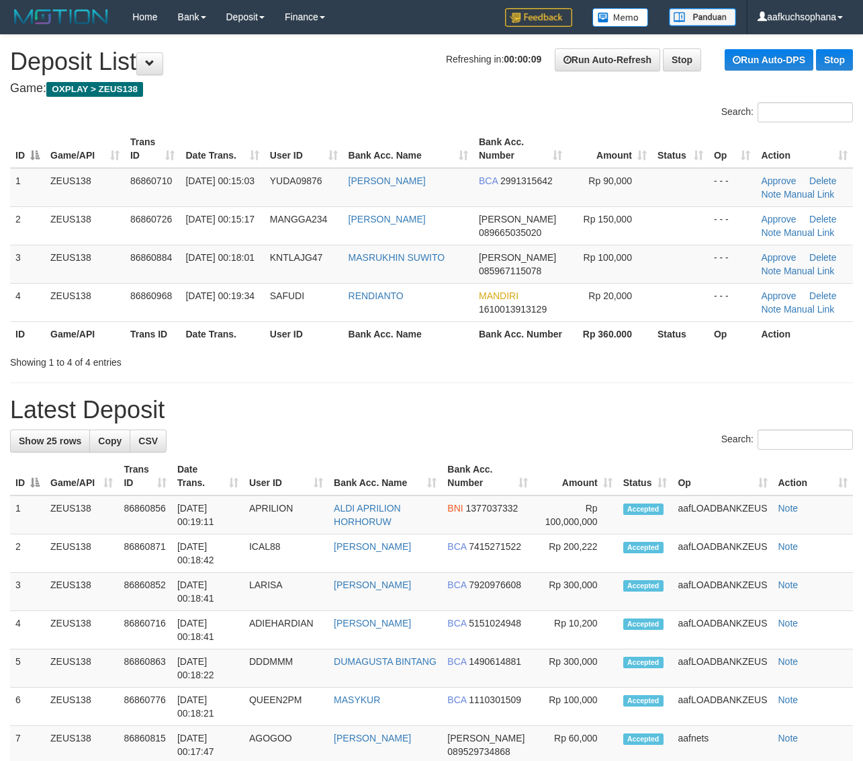
drag, startPoint x: 650, startPoint y: 375, endPoint x: 764, endPoint y: 387, distance: 114.9
click at [655, 369] on div "Showing 1 to 4 of 4 entries" at bounding box center [431, 359] width 863 height 19
drag, startPoint x: 616, startPoint y: 392, endPoint x: 800, endPoint y: 394, distance: 183.4
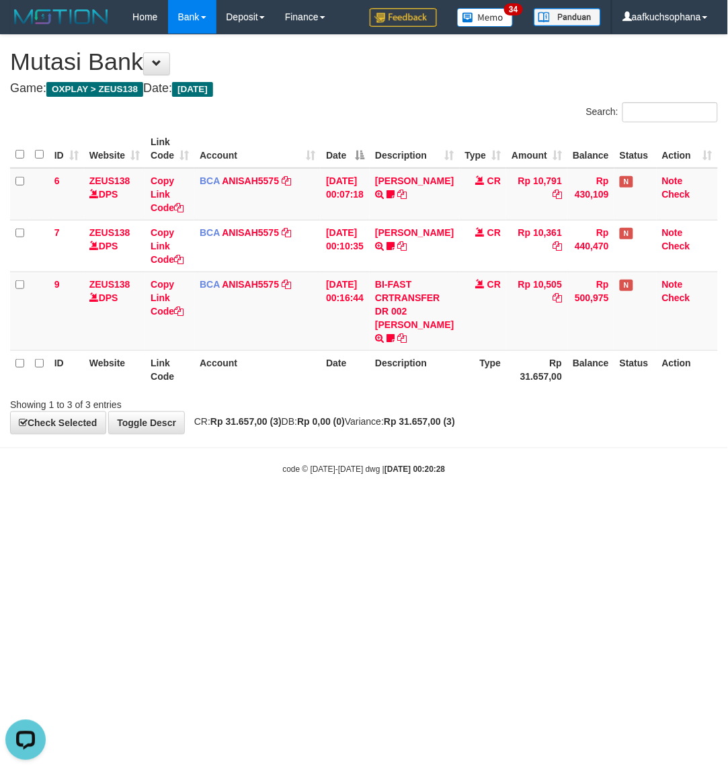
drag, startPoint x: 511, startPoint y: 532, endPoint x: 467, endPoint y: 541, distance: 44.5
click at [486, 509] on html "Toggle navigation Home Bank Account List Load By Website Group [OXPLAY] ZEUS138…" at bounding box center [364, 254] width 728 height 509
drag, startPoint x: 266, startPoint y: 526, endPoint x: 270, endPoint y: 536, distance: 10.9
click at [270, 509] on html "Toggle navigation Home Bank Account List Load By Website Group [OXPLAY] ZEUS138…" at bounding box center [364, 254] width 728 height 509
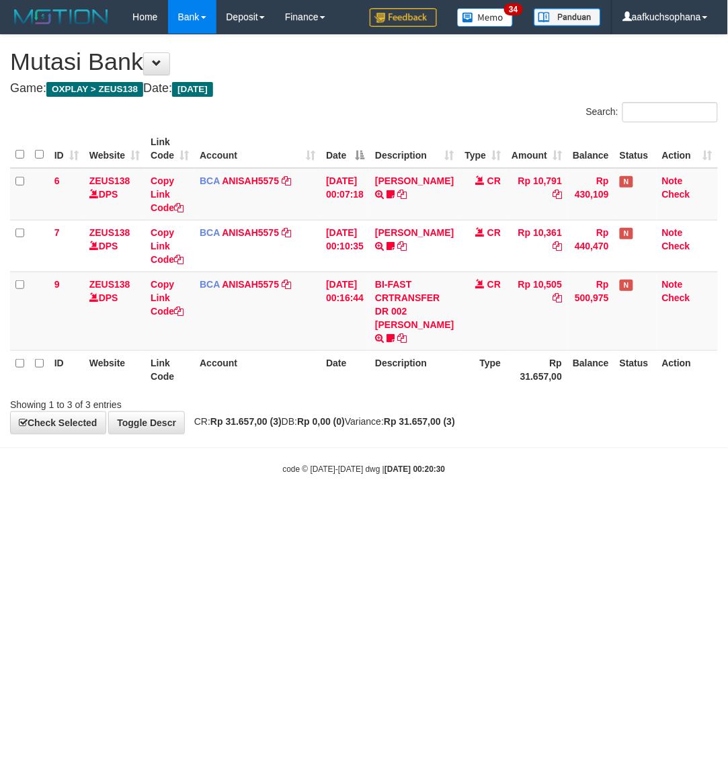
drag, startPoint x: 259, startPoint y: 525, endPoint x: 3, endPoint y: 432, distance: 271.6
click at [257, 509] on html "Toggle navigation Home Bank Account List Load By Website Group [OXPLAY] ZEUS138…" at bounding box center [364, 254] width 728 height 509
drag, startPoint x: 257, startPoint y: 571, endPoint x: 249, endPoint y: 571, distance: 7.4
click at [256, 509] on html "Toggle navigation Home Bank Account List Load By Website Group [OXPLAY] ZEUS138…" at bounding box center [364, 254] width 728 height 509
click at [247, 509] on html "Toggle navigation Home Bank Account List Load By Website Group [OXPLAY] ZEUS138…" at bounding box center [364, 254] width 728 height 509
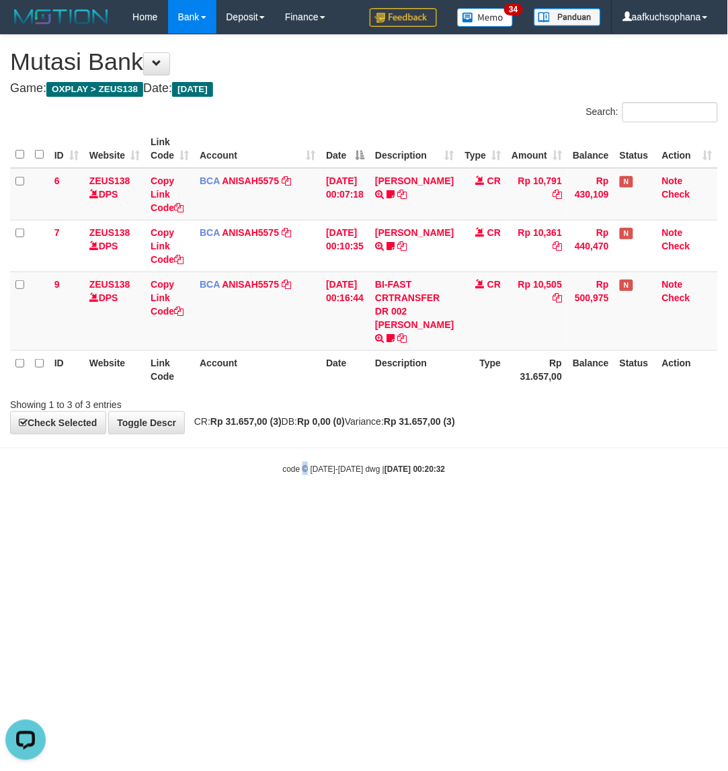
click at [301, 509] on html "Toggle navigation Home Bank Account List Load By Website Group [OXPLAY] ZEUS138…" at bounding box center [364, 254] width 728 height 509
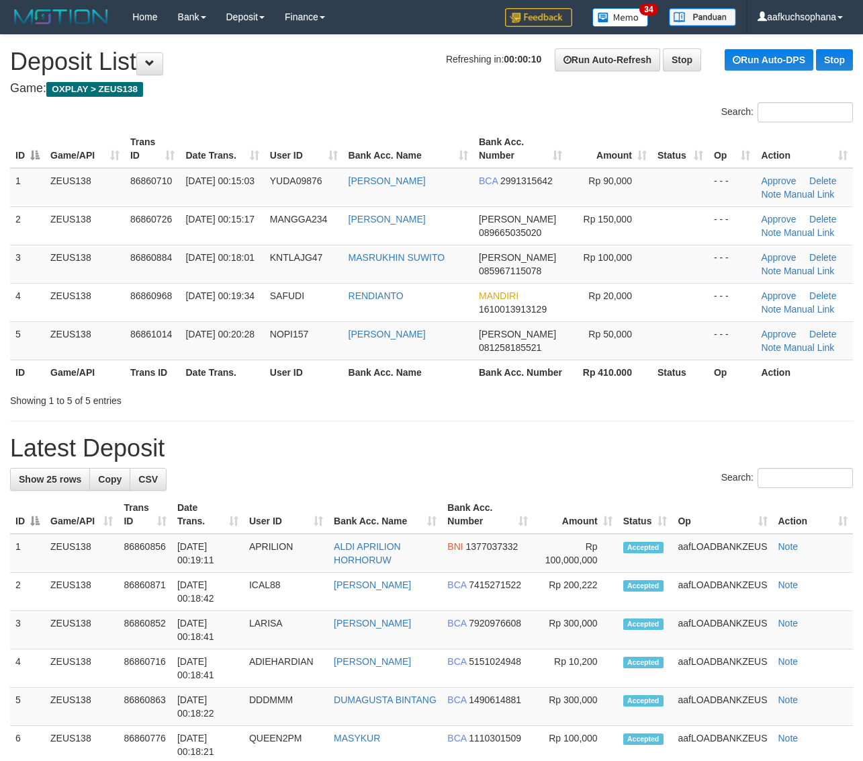
click at [551, 384] on tr "ID Game/API Trans ID Date Trans. User ID Bank Acc. Name Bank Acc. Number Rp 410…" at bounding box center [431, 371] width 843 height 25
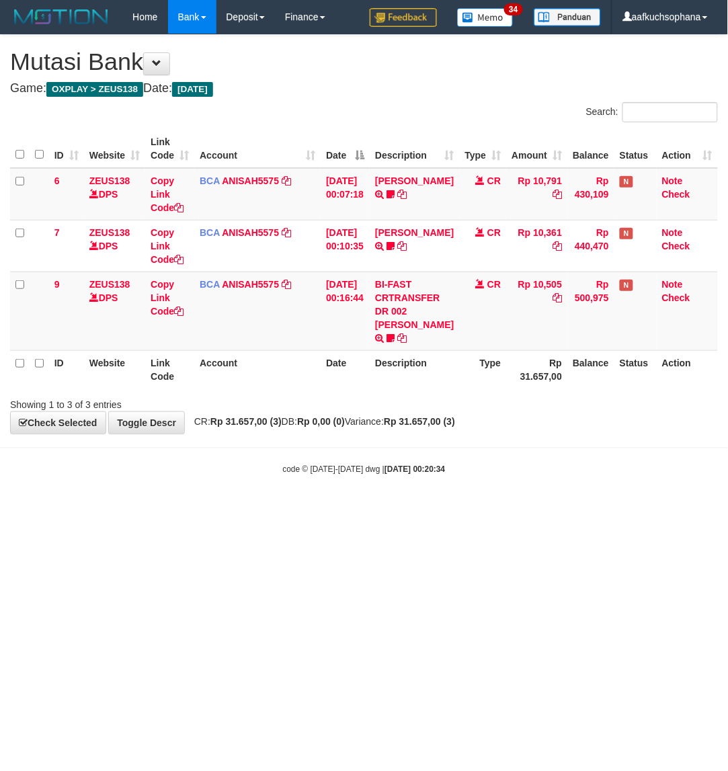
drag, startPoint x: 382, startPoint y: 503, endPoint x: 371, endPoint y: 502, distance: 10.8
click at [380, 503] on body "Toggle navigation Home Bank Account List Load By Website Group [OXPLAY] ZEUS138…" at bounding box center [364, 254] width 728 height 509
drag, startPoint x: 371, startPoint y: 502, endPoint x: 354, endPoint y: 511, distance: 19.3
click at [365, 509] on body "Toggle navigation Home Bank Account List Load By Website Group [OXPLAY] ZEUS138…" at bounding box center [364, 254] width 728 height 509
click at [74, 496] on body "Toggle navigation Home Bank Account List Load By Website Group [OXPLAY] ZEUS138…" at bounding box center [364, 254] width 728 height 509
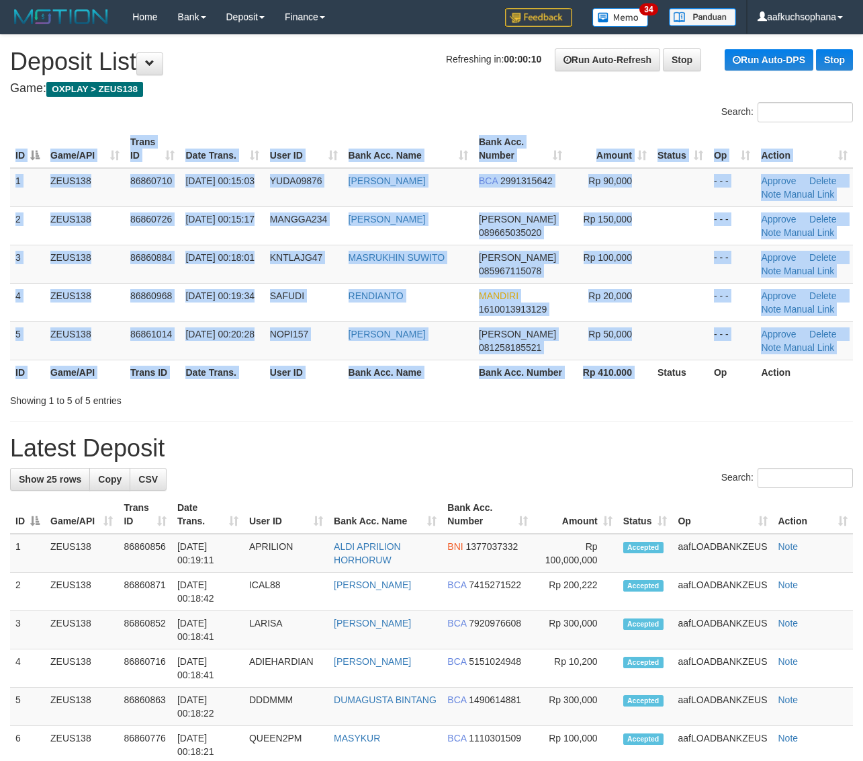
drag, startPoint x: 615, startPoint y: 398, endPoint x: 767, endPoint y: 408, distance: 152.2
click at [611, 388] on div "ID Game/API Trans ID Date Trans. User ID Bank Acc. Name Bank Acc. Number Amount…" at bounding box center [431, 257] width 863 height 263
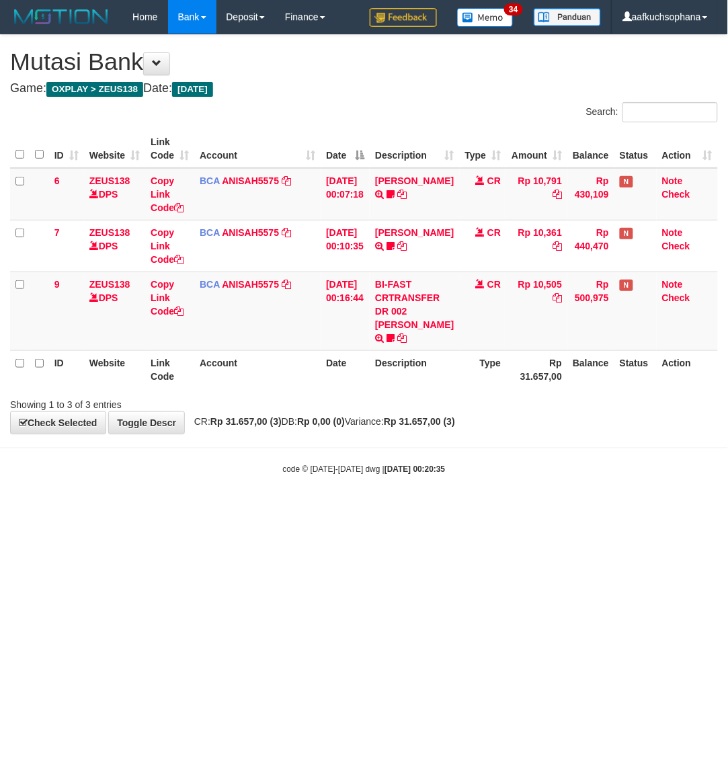
drag, startPoint x: 340, startPoint y: 490, endPoint x: 724, endPoint y: 324, distance: 418.3
click at [343, 491] on body "Toggle navigation Home Bank Account List Load By Website Group [OXPLAY] ZEUS138…" at bounding box center [364, 254] width 728 height 509
click at [242, 509] on html "Toggle navigation Home Bank Account List Load By Website Group [OXPLAY] ZEUS138…" at bounding box center [364, 254] width 728 height 509
click at [361, 509] on html "Toggle navigation Home Bank Account List Load By Website Group [OXPLAY] ZEUS138…" at bounding box center [364, 254] width 728 height 509
drag, startPoint x: 355, startPoint y: 607, endPoint x: 347, endPoint y: 605, distance: 8.3
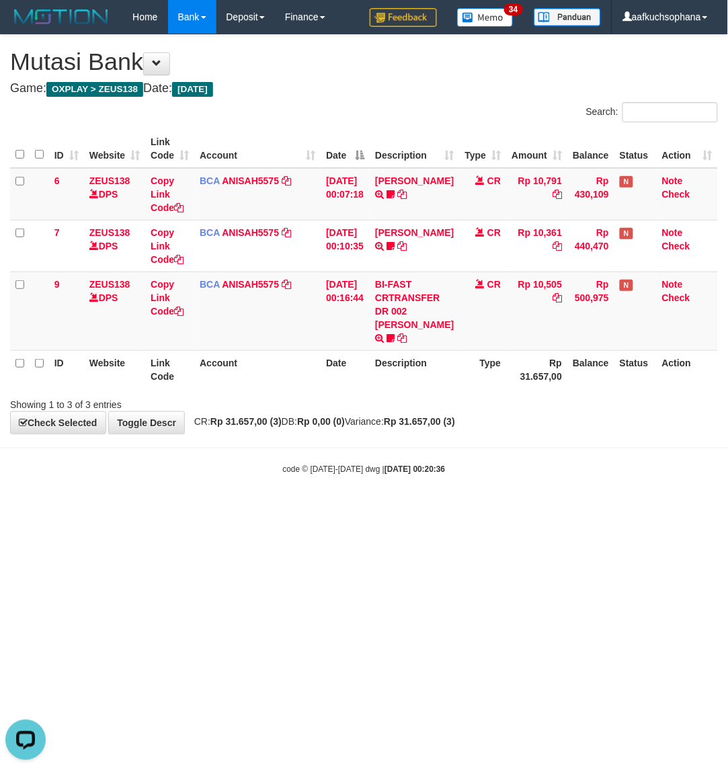
click at [351, 509] on html "Toggle navigation Home Bank Account List Load By Website Group [OXPLAY] ZEUS138…" at bounding box center [364, 254] width 728 height 509
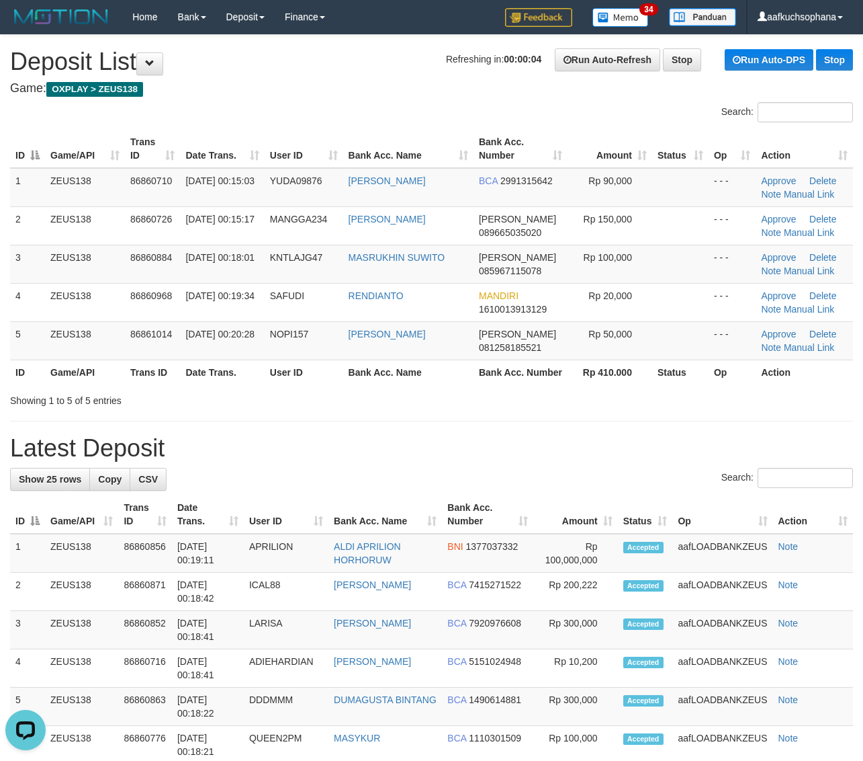
drag, startPoint x: 632, startPoint y: 451, endPoint x: 781, endPoint y: 472, distance: 150.6
click at [632, 451] on h1 "Latest Deposit" at bounding box center [431, 448] width 843 height 27
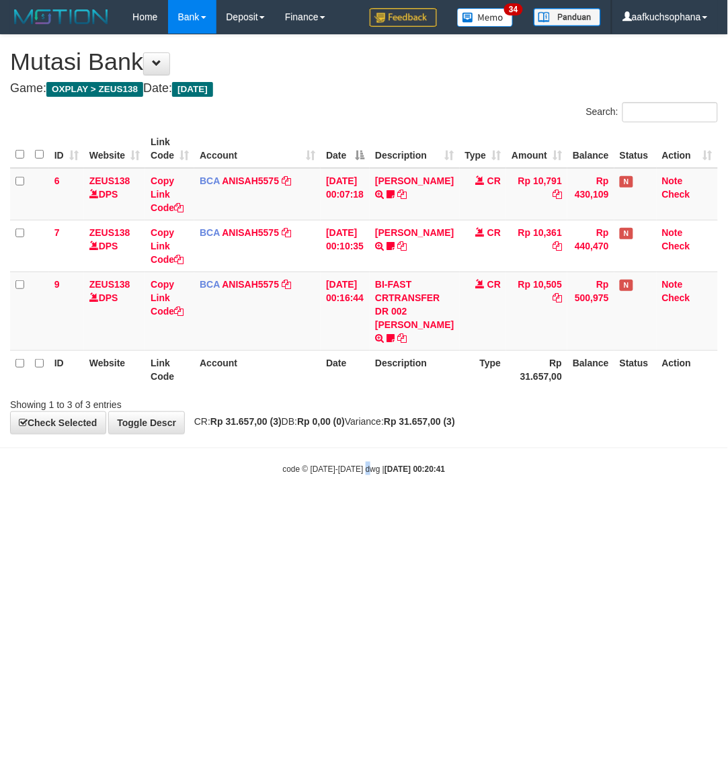
drag, startPoint x: 0, startPoint y: 0, endPoint x: 366, endPoint y: 599, distance: 701.7
click at [367, 509] on html "Toggle navigation Home Bank Account List Load By Website Group [OXPLAY] ZEUS138…" at bounding box center [364, 254] width 728 height 509
drag, startPoint x: 180, startPoint y: 603, endPoint x: 185, endPoint y: 597, distance: 7.7
click at [183, 509] on html "Toggle navigation Home Bank Account List Load By Website Group [OXPLAY] ZEUS138…" at bounding box center [364, 254] width 728 height 509
click at [240, 509] on html "Toggle navigation Home Bank Account List Load By Website Group [OXPLAY] ZEUS138…" at bounding box center [364, 254] width 728 height 509
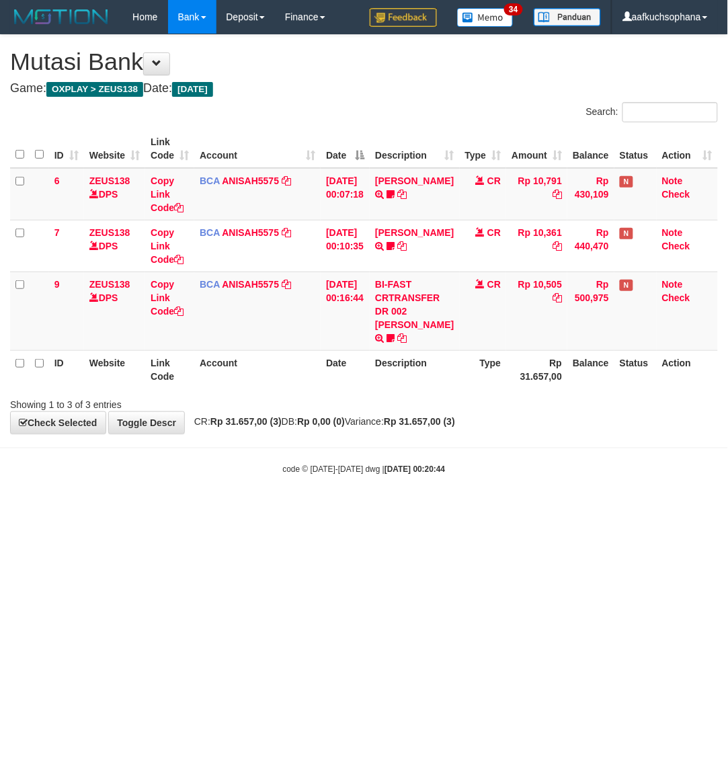
click at [243, 509] on html "Toggle navigation Home Bank Account List Load By Website Group [OXPLAY] ZEUS138…" at bounding box center [364, 254] width 728 height 509
click at [241, 509] on html "Toggle navigation Home Bank Account List Load By Website Group [OXPLAY] ZEUS138…" at bounding box center [364, 254] width 728 height 509
click at [240, 509] on html "Toggle navigation Home Bank Account List Load By Website Group [OXPLAY] ZEUS138…" at bounding box center [364, 254] width 728 height 509
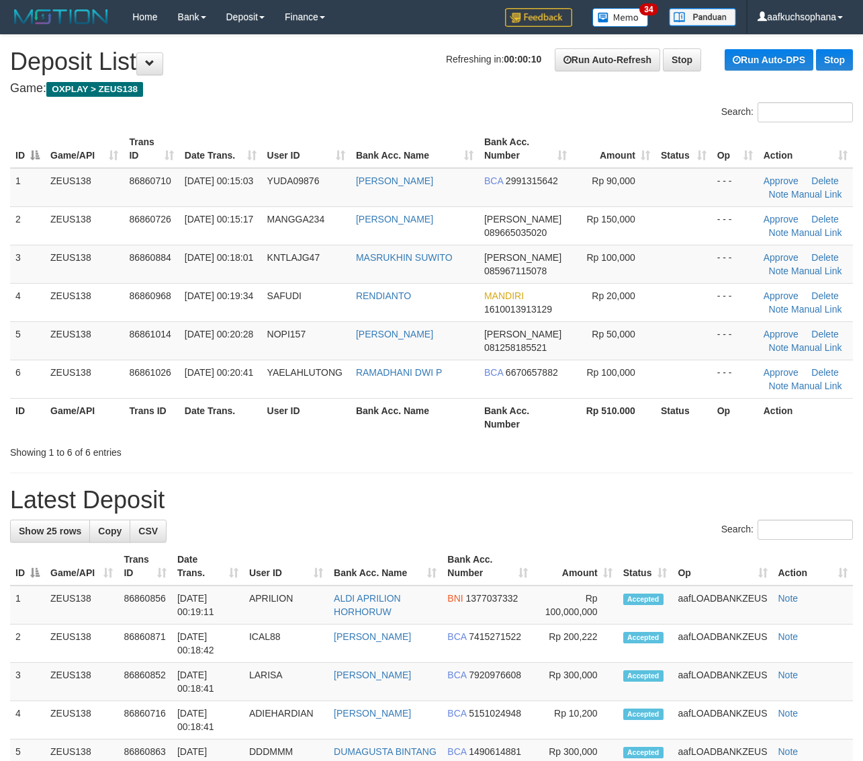
drag, startPoint x: 818, startPoint y: 469, endPoint x: 874, endPoint y: 481, distance: 57.1
drag, startPoint x: 697, startPoint y: 451, endPoint x: 767, endPoint y: 458, distance: 70.3
click at [699, 452] on div "Showing 1 to 6 of 6 entries" at bounding box center [431, 449] width 863 height 19
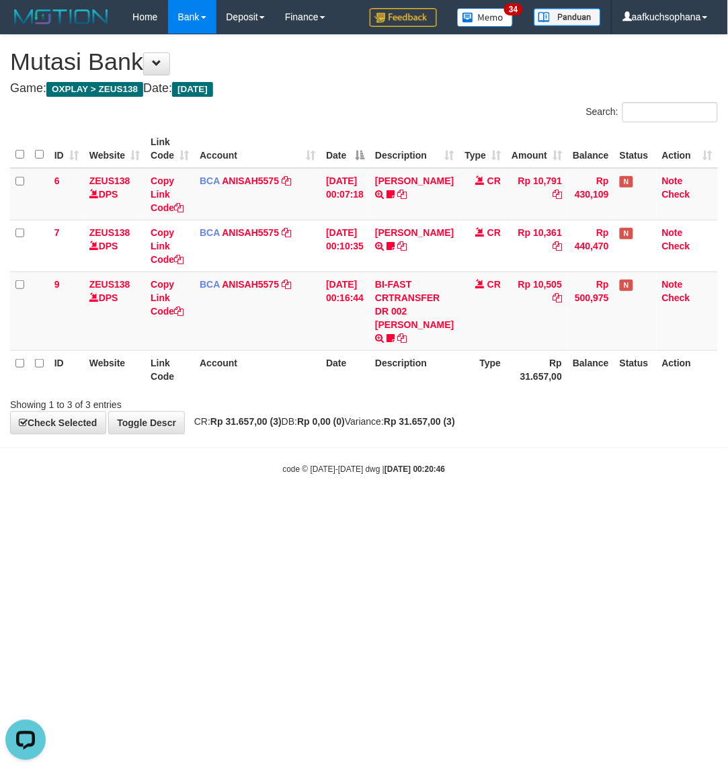
drag, startPoint x: 253, startPoint y: 572, endPoint x: 38, endPoint y: 471, distance: 237.4
click at [249, 509] on html "Toggle navigation Home Bank Account List Load By Website Group [OXPLAY] ZEUS138…" at bounding box center [364, 254] width 728 height 509
drag, startPoint x: 370, startPoint y: 551, endPoint x: 313, endPoint y: 518, distance: 65.3
click at [366, 509] on html "Toggle navigation Home Bank Account List Load By Website Group [OXPLAY] ZEUS138…" at bounding box center [364, 254] width 728 height 509
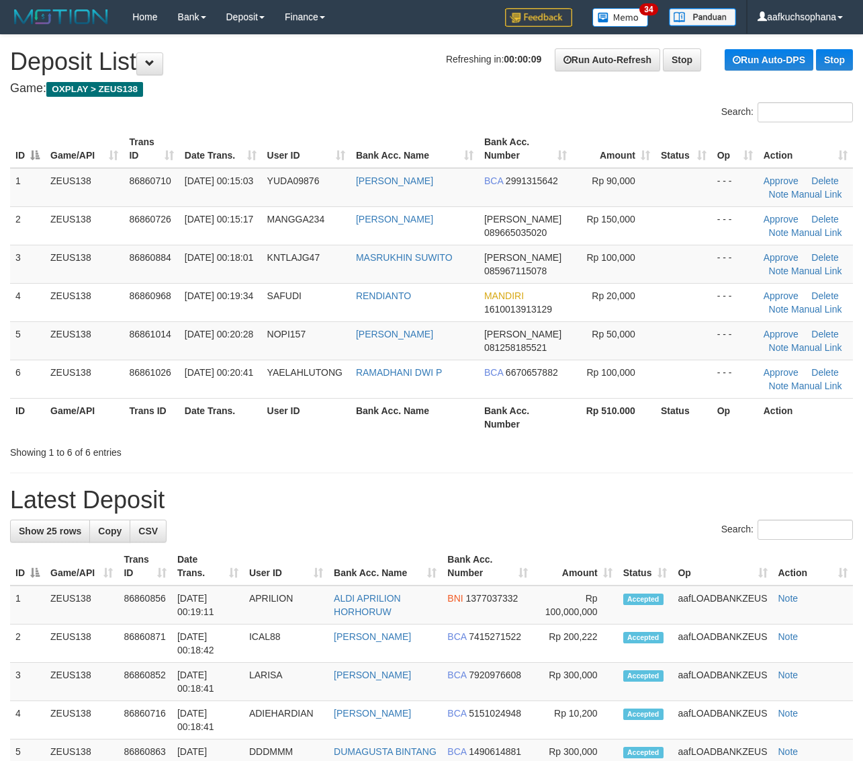
click at [709, 432] on th "Status" at bounding box center [684, 417] width 56 height 38
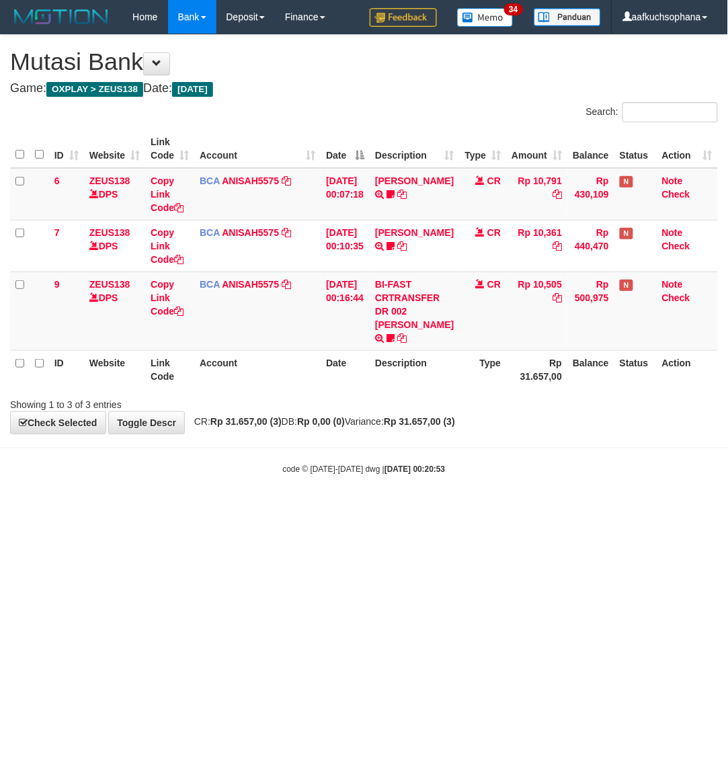
click at [247, 454] on body "Toggle navigation Home Bank Account List Load By Website Group [OXPLAY] ZEUS138…" at bounding box center [364, 254] width 728 height 509
drag, startPoint x: 290, startPoint y: 630, endPoint x: 296, endPoint y: 603, distance: 26.7
click at [300, 509] on html "Toggle navigation Home Bank Account List Load By Website Group [OXPLAY] ZEUS138…" at bounding box center [364, 254] width 728 height 509
click at [296, 509] on html "Toggle navigation Home Bank Account List Load By Website Group [OXPLAY] ZEUS138…" at bounding box center [364, 254] width 728 height 509
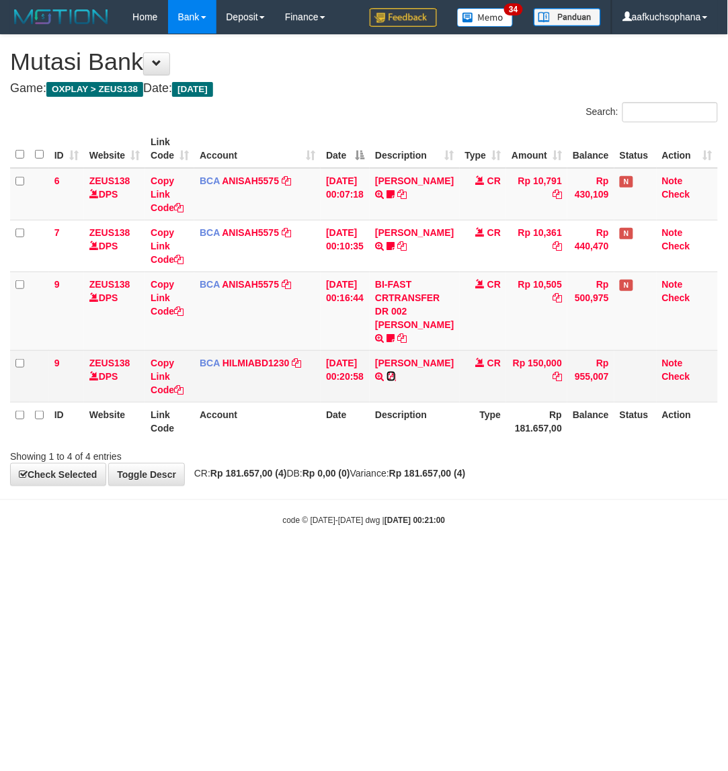
click at [396, 378] on icon at bounding box center [390, 376] width 9 height 9
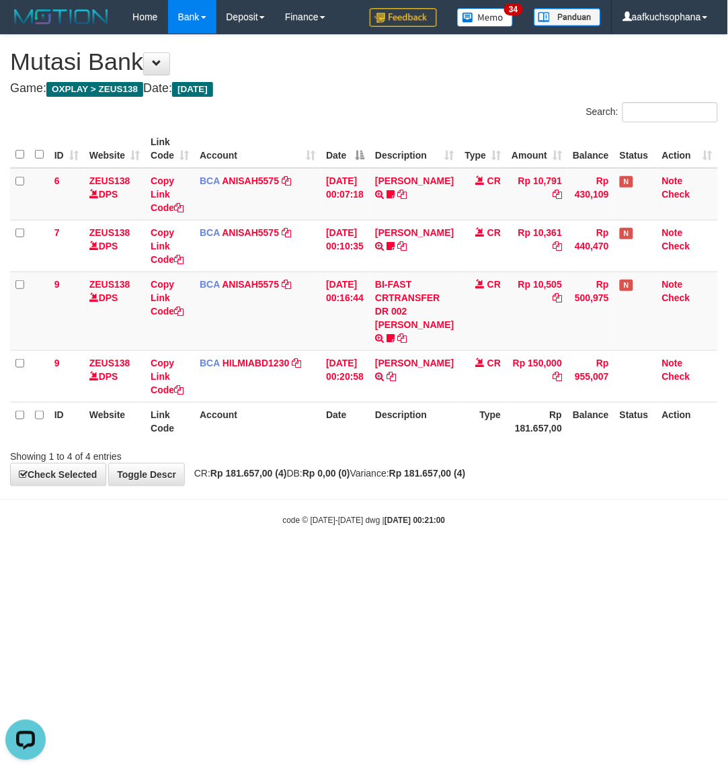
click at [445, 560] on html "Toggle navigation Home Bank Account List Load By Website Group [OXPLAY] ZEUS138…" at bounding box center [364, 280] width 728 height 560
click at [440, 560] on html "Toggle navigation Home Bank Account List Load By Website Group [OXPLAY] ZEUS138…" at bounding box center [364, 280] width 728 height 560
drag, startPoint x: 122, startPoint y: 519, endPoint x: 128, endPoint y: 522, distance: 7.2
click at [123, 522] on body "Toggle navigation Home Bank Account List Load By Website Group [OXPLAY] ZEUS138…" at bounding box center [364, 280] width 728 height 560
click at [343, 545] on body "Toggle navigation Home Bank Account List Load By Website Group [OXPLAY] ZEUS138…" at bounding box center [364, 280] width 728 height 560
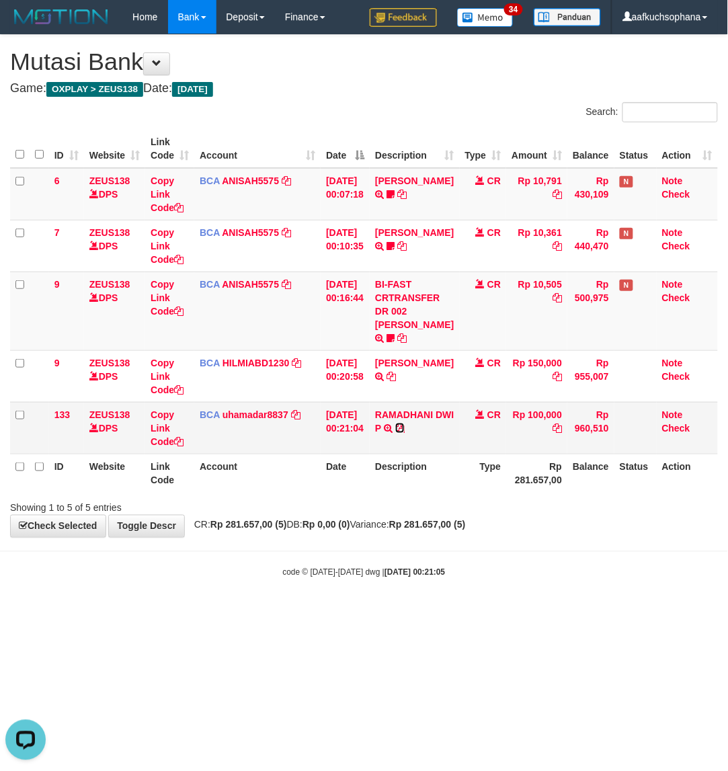
click at [404, 429] on icon at bounding box center [399, 427] width 9 height 9
drag, startPoint x: 254, startPoint y: 580, endPoint x: 246, endPoint y: 573, distance: 10.5
click at [257, 598] on body "Toggle navigation Home Bank Account List Load By Website Group [OXPLAY] ZEUS138…" at bounding box center [364, 306] width 728 height 612
click at [249, 572] on div "code © 2012-2018 dwg | 2025/09/01 00:21:05" at bounding box center [364, 571] width 728 height 13
drag, startPoint x: 243, startPoint y: 560, endPoint x: 246, endPoint y: 572, distance: 12.4
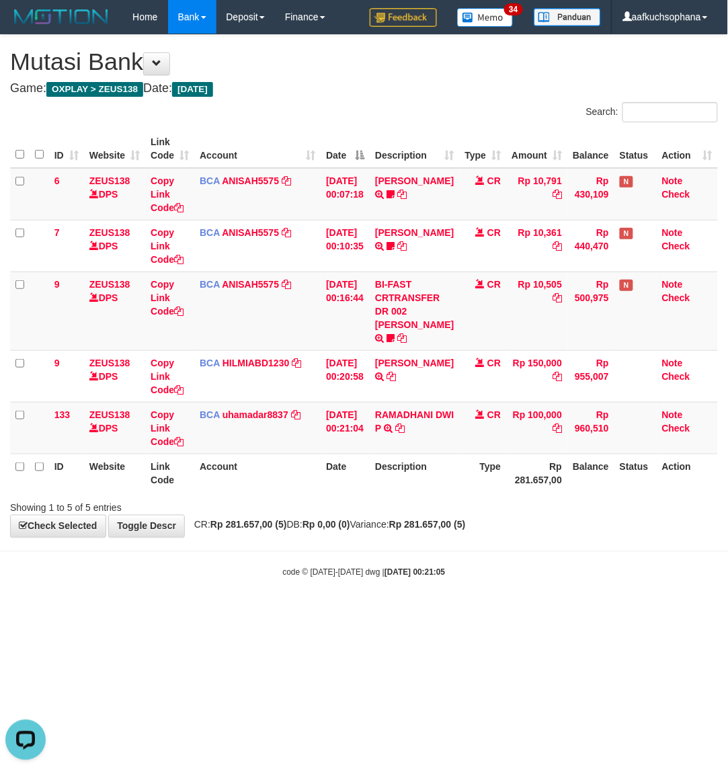
click at [244, 568] on body "Toggle navigation Home Bank Account List Load By Website Group [OXPLAY] ZEUS138…" at bounding box center [364, 306] width 728 height 612
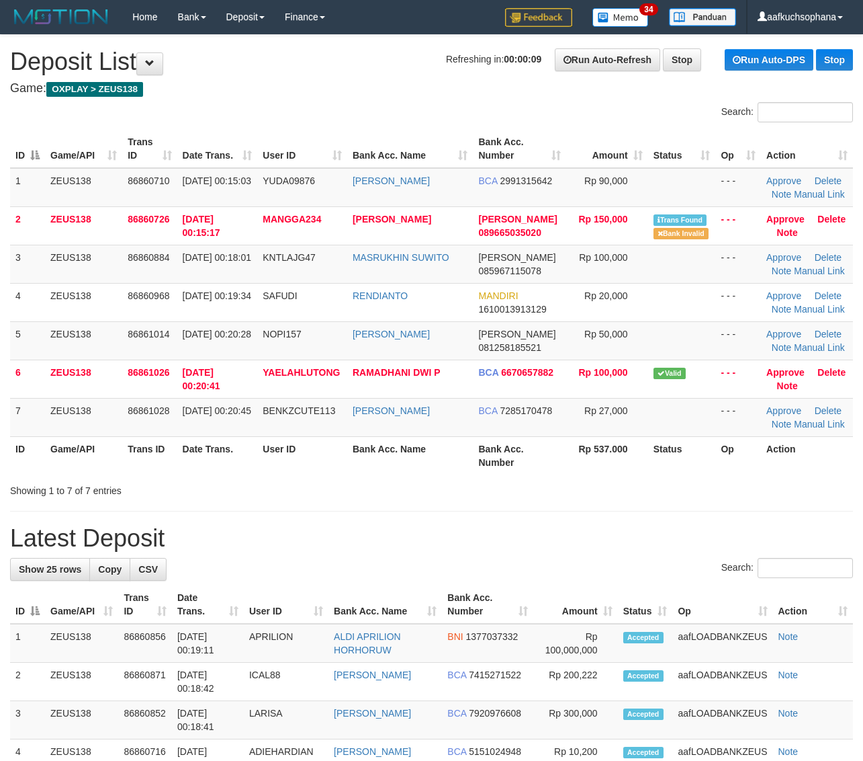
click at [673, 494] on div "Showing 1 to 7 of 7 entries" at bounding box center [431, 487] width 863 height 19
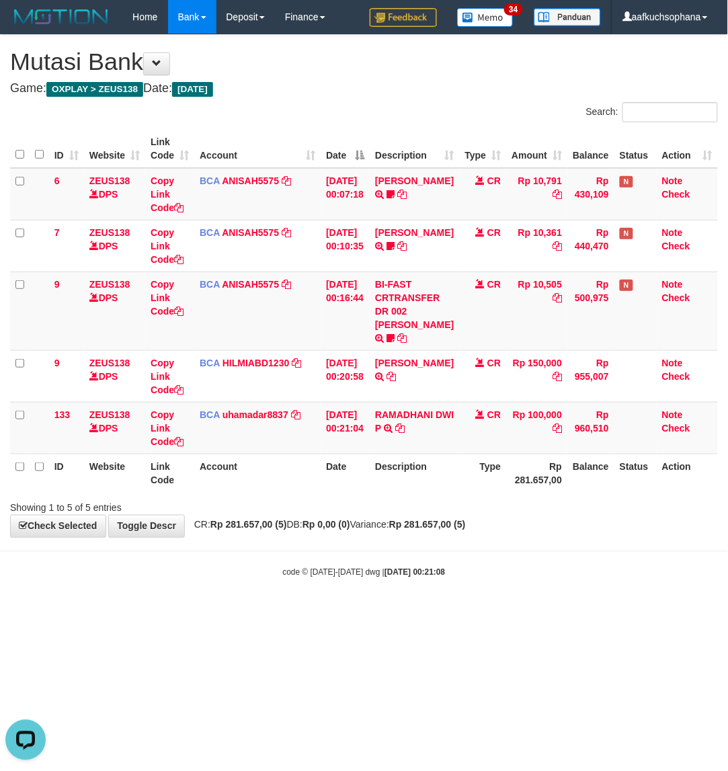
click at [247, 612] on html "Toggle navigation Home Bank Account List Load By Website Group [OXPLAY] ZEUS138…" at bounding box center [364, 306] width 728 height 612
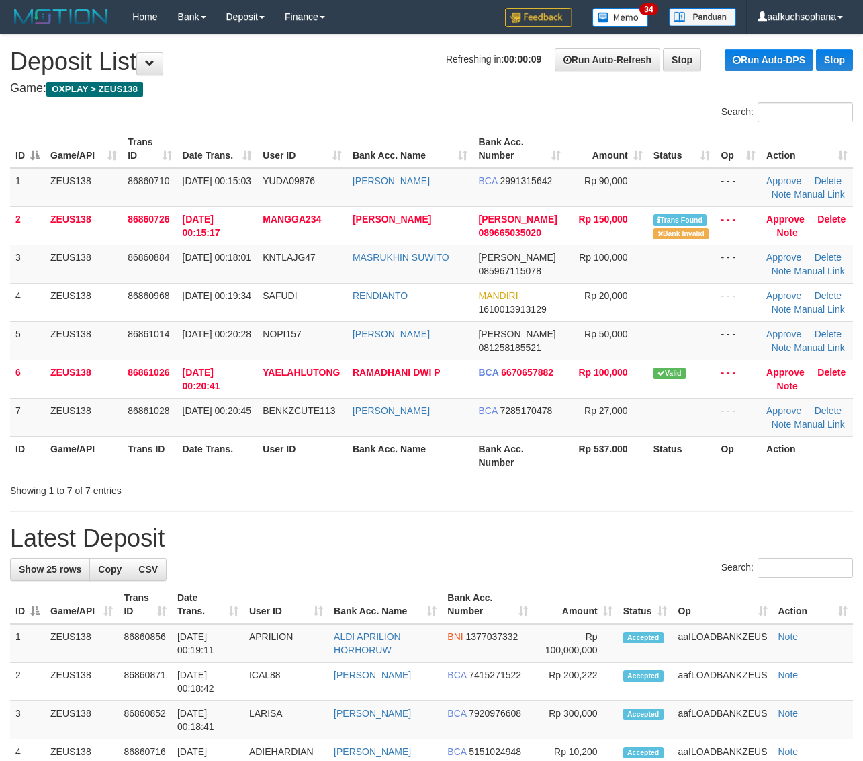
drag, startPoint x: 607, startPoint y: 515, endPoint x: 671, endPoint y: 507, distance: 64.3
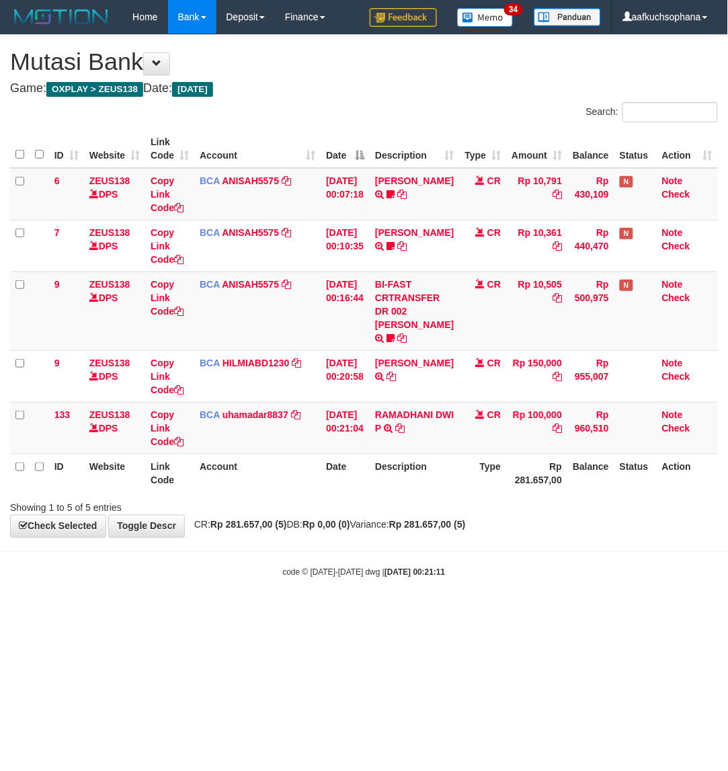
drag, startPoint x: 269, startPoint y: 541, endPoint x: 492, endPoint y: 534, distance: 223.8
click at [266, 546] on body "Toggle navigation Home Bank Account List Load By Website Group [OXPLAY] ZEUS138…" at bounding box center [364, 306] width 728 height 612
drag, startPoint x: 368, startPoint y: 618, endPoint x: 284, endPoint y: 578, distance: 93.8
click at [360, 612] on html "Toggle navigation Home Bank Account List Load By Website Group [OXPLAY] ZEUS138…" at bounding box center [364, 306] width 728 height 612
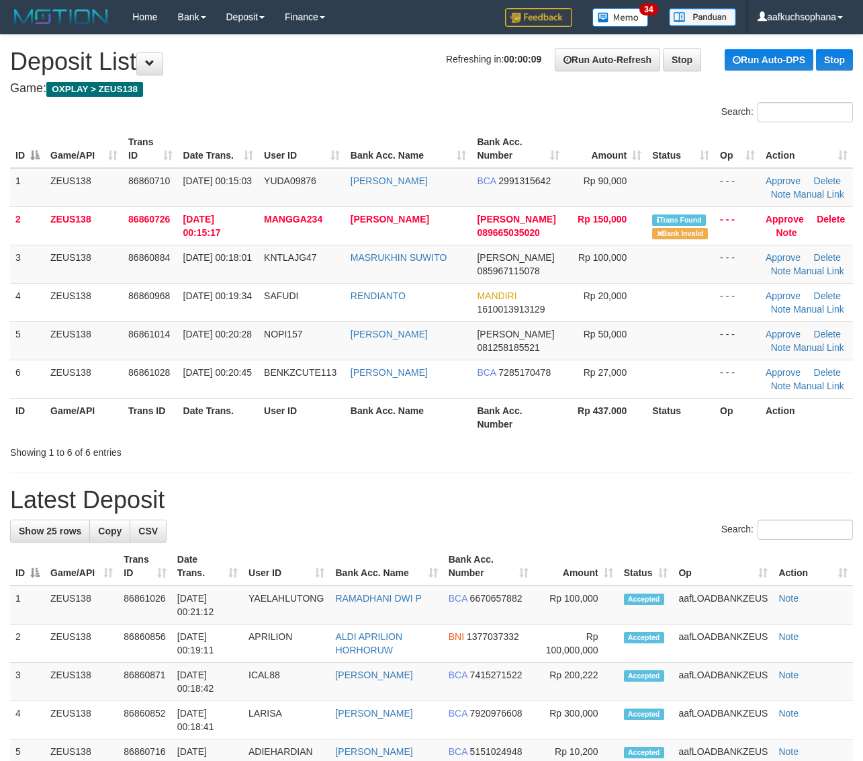
click at [559, 491] on h1 "Latest Deposit" at bounding box center [431, 499] width 843 height 27
drag, startPoint x: 615, startPoint y: 478, endPoint x: 874, endPoint y: 541, distance: 266.3
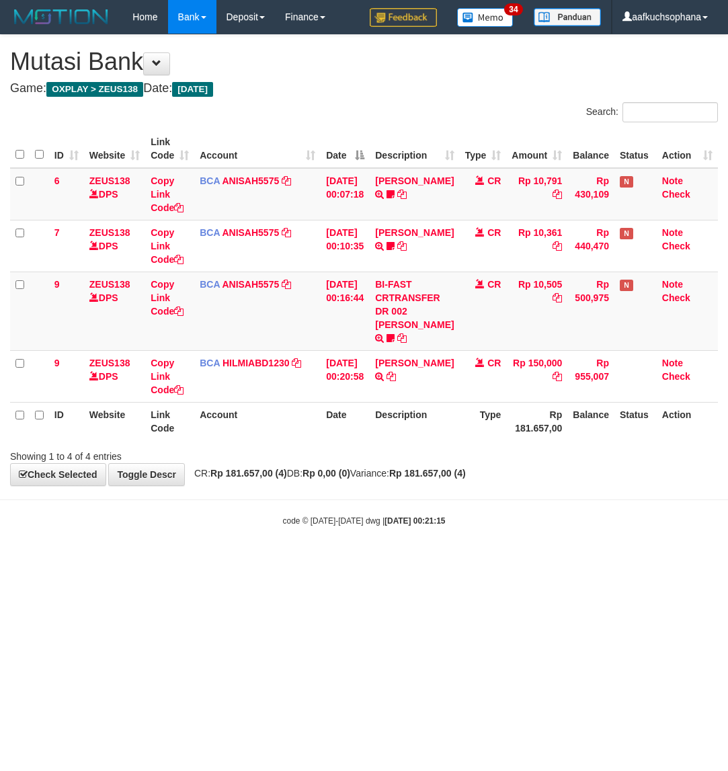
click at [472, 560] on html "Toggle navigation Home Bank Account List Load By Website Group [OXPLAY] ZEUS138…" at bounding box center [364, 280] width 728 height 560
drag, startPoint x: 348, startPoint y: 660, endPoint x: 5, endPoint y: 543, distance: 362.9
click at [344, 560] on html "Toggle navigation Home Bank Account List Load By Website Group [OXPLAY] ZEUS138…" at bounding box center [364, 280] width 728 height 560
click at [210, 560] on html "Toggle navigation Home Bank Account List Load By Website Group [OXPLAY] ZEUS138…" at bounding box center [364, 280] width 728 height 560
drag, startPoint x: 187, startPoint y: 588, endPoint x: 121, endPoint y: 545, distance: 78.6
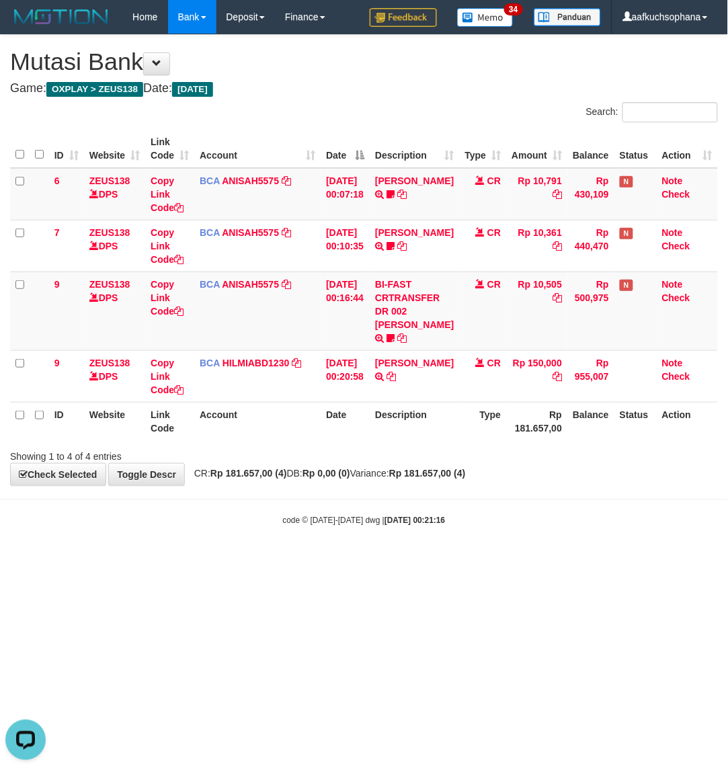
click at [179, 560] on html "Toggle navigation Home Bank Account List Load By Website Group [OXPLAY] ZEUS138…" at bounding box center [364, 280] width 728 height 560
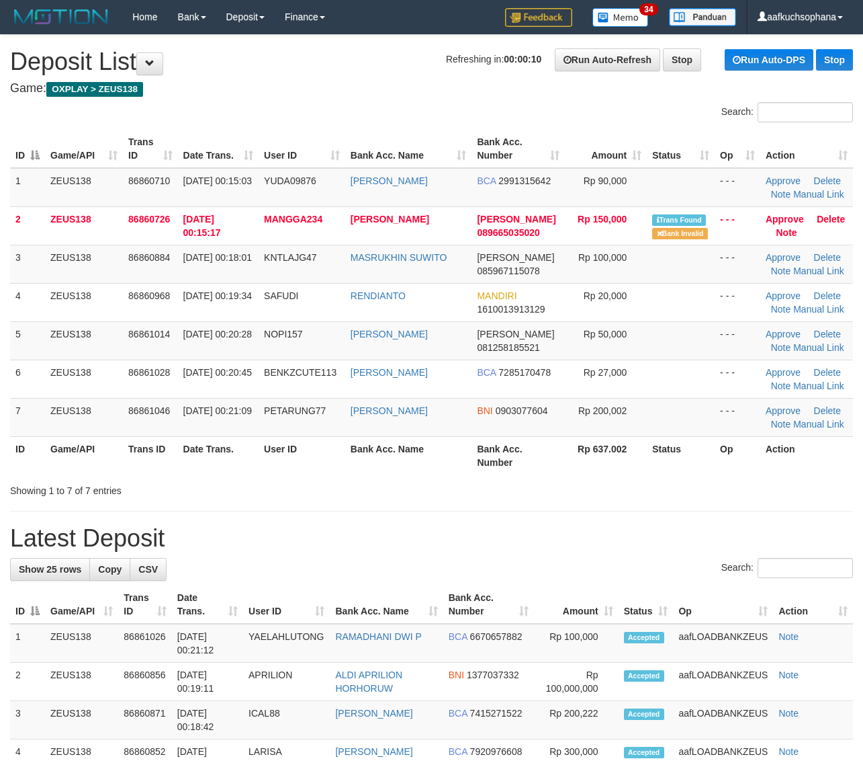
click at [619, 492] on div "Showing 1 to 7 of 7 entries" at bounding box center [431, 487] width 863 height 19
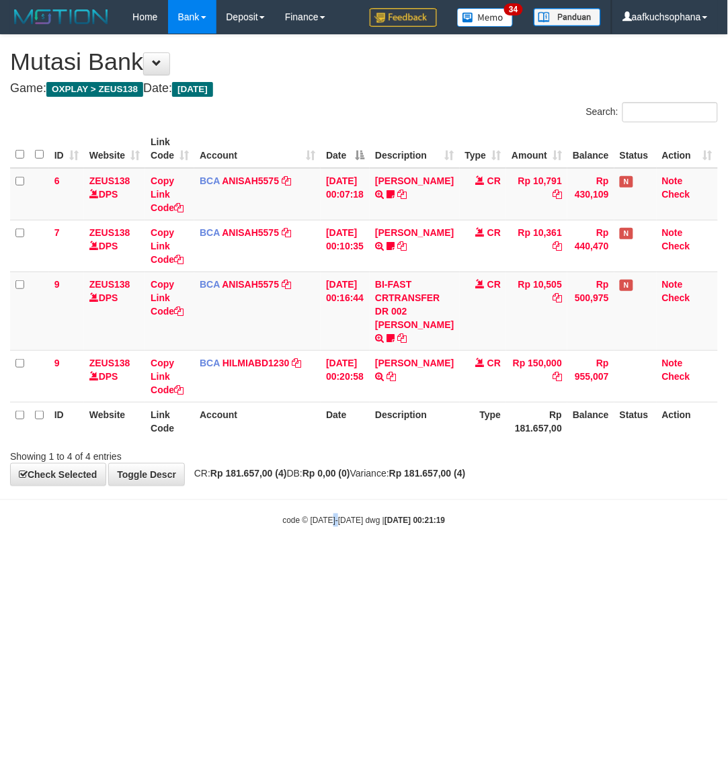
click at [338, 560] on html "Toggle navigation Home Bank Account List Load By Website Group [OXPLAY] ZEUS138…" at bounding box center [364, 280] width 728 height 560
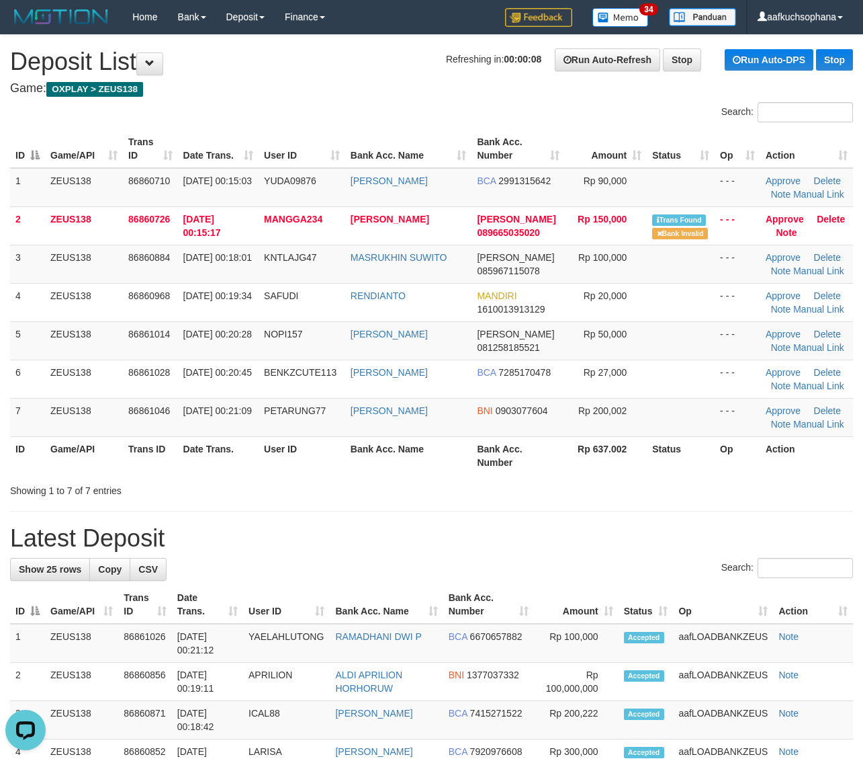
drag, startPoint x: 710, startPoint y: 489, endPoint x: 870, endPoint y: 506, distance: 160.8
click at [714, 490] on div "Showing 1 to 7 of 7 entries" at bounding box center [431, 487] width 863 height 19
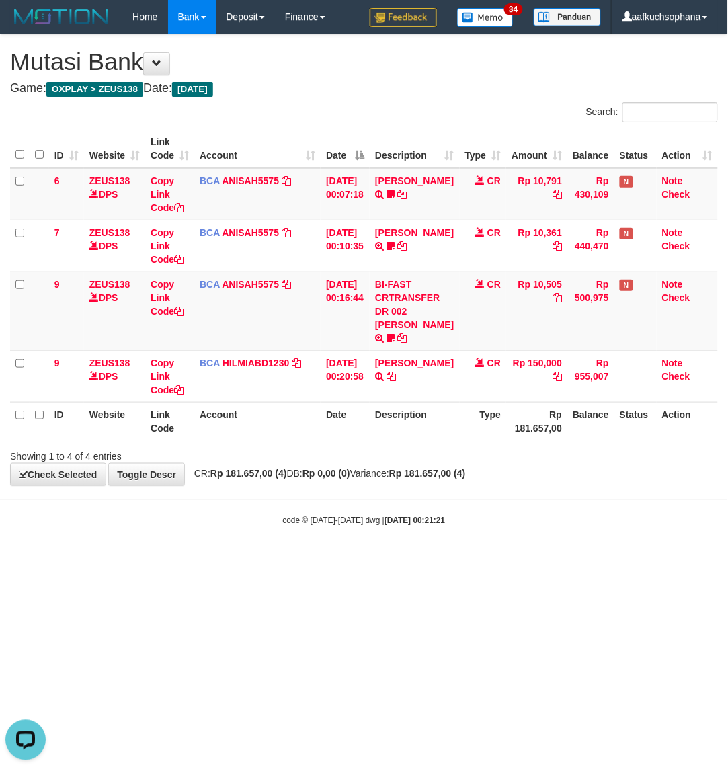
drag, startPoint x: 223, startPoint y: 619, endPoint x: 109, endPoint y: 543, distance: 137.1
click at [213, 560] on html "Toggle navigation Home Bank Account List Load By Website Group [OXPLAY] ZEUS138…" at bounding box center [364, 280] width 728 height 560
click at [275, 521] on div "code © 2012-2018 dwg | 2025/09/01 00:21:24" at bounding box center [364, 519] width 728 height 13
click at [272, 521] on div "code © 2012-2018 dwg | 2025/09/01 00:21:24" at bounding box center [364, 519] width 728 height 13
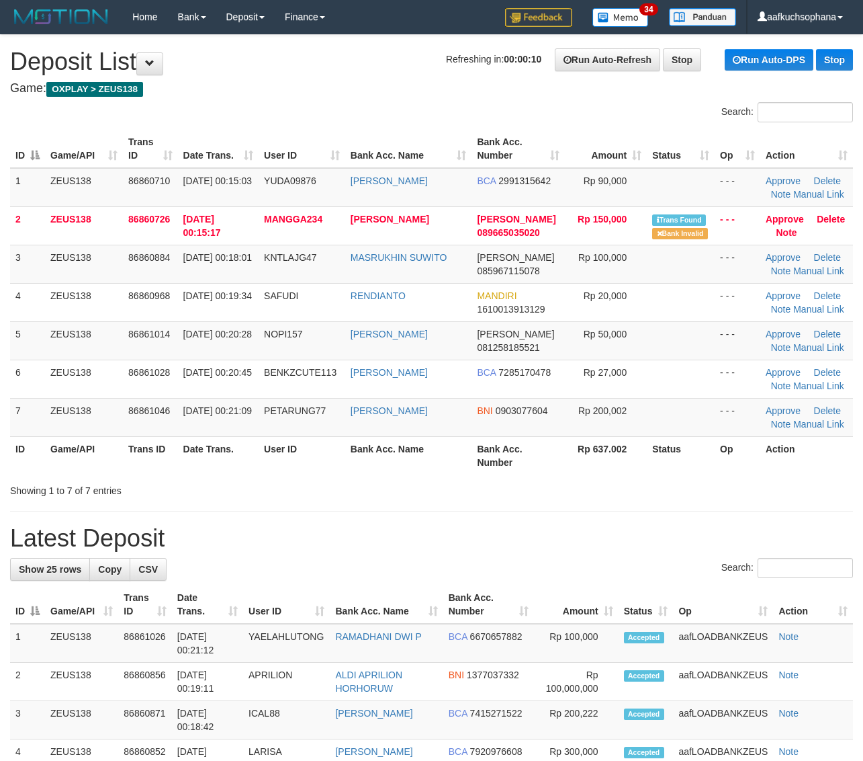
click at [587, 481] on div "Showing 1 to 7 of 7 entries" at bounding box center [431, 487] width 863 height 19
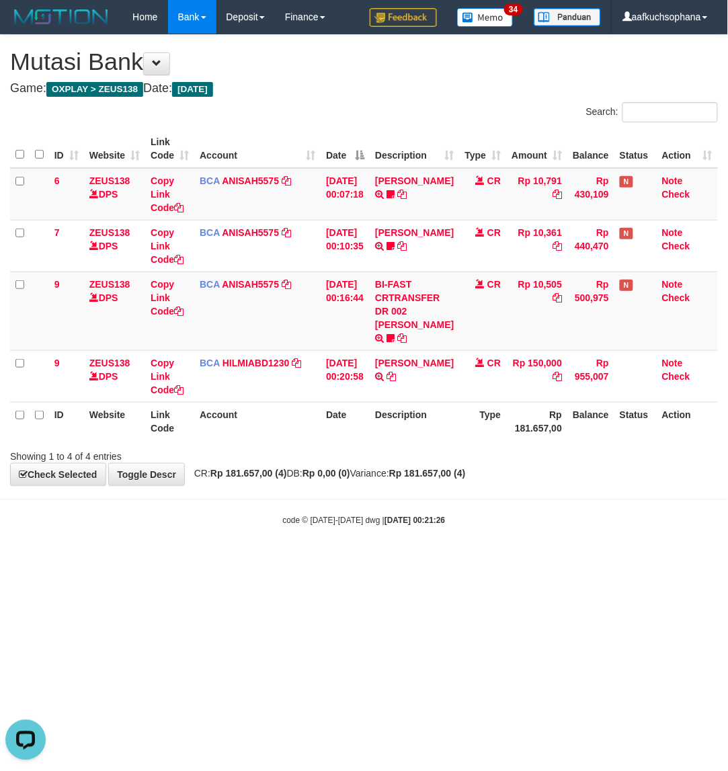
click at [256, 560] on html "Toggle navigation Home Bank Account List Load By Website Group [OXPLAY] ZEUS138…" at bounding box center [364, 280] width 728 height 560
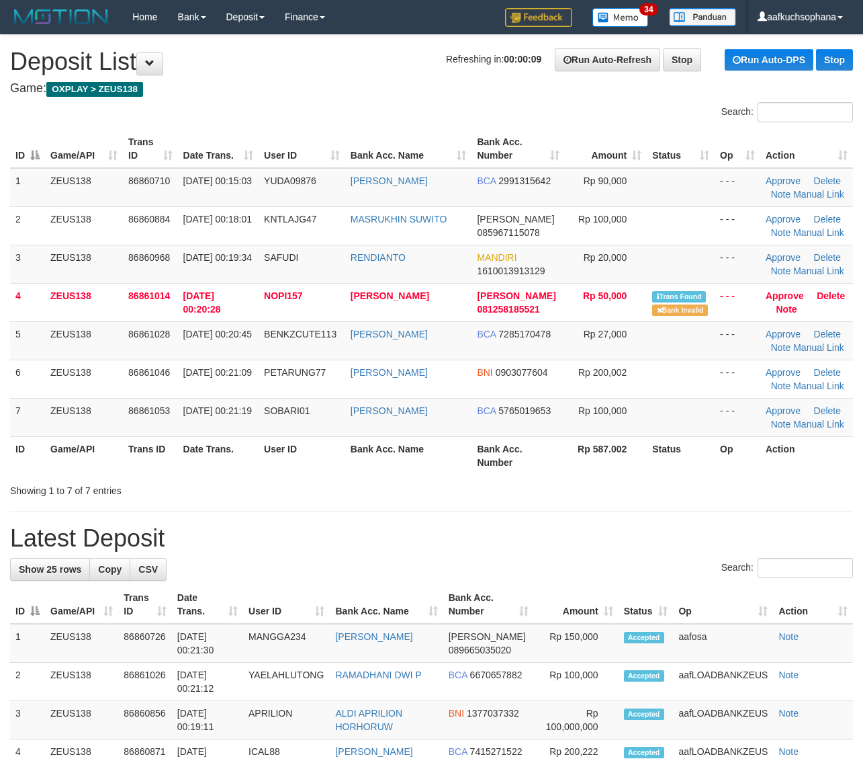
drag, startPoint x: 494, startPoint y: 501, endPoint x: 656, endPoint y: 492, distance: 162.1
click at [537, 468] on th "Bank Acc. Number" at bounding box center [518, 455] width 93 height 38
drag, startPoint x: 710, startPoint y: 465, endPoint x: 875, endPoint y: 499, distance: 168.1
click at [716, 468] on tr "ID Game/API Trans ID Date Trans. User ID Bank Acc. Name Bank Acc. Number Rp 587…" at bounding box center [431, 455] width 843 height 38
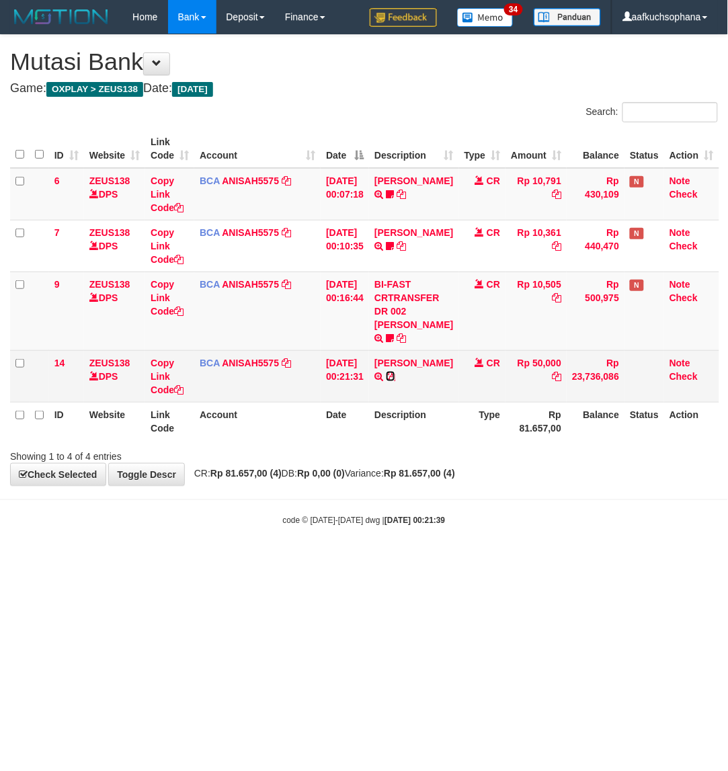
click at [395, 375] on icon at bounding box center [390, 376] width 9 height 9
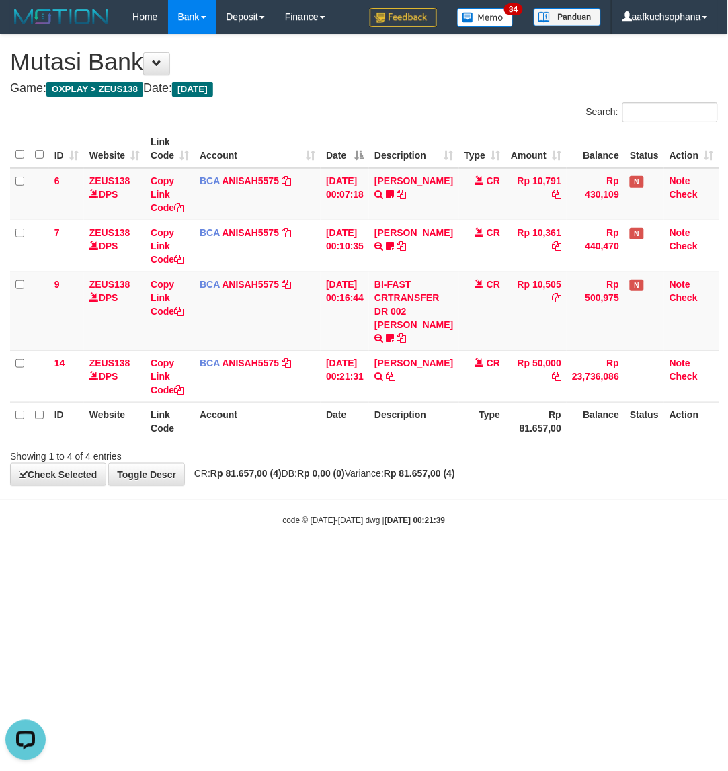
click at [144, 560] on html "Toggle navigation Home Bank Account List Load By Website Group [OXPLAY] ZEUS138…" at bounding box center [364, 280] width 728 height 560
click at [145, 560] on html "Toggle navigation Home Bank Account List Load By Website Group [OXPLAY] ZEUS138…" at bounding box center [364, 280] width 728 height 560
click at [143, 560] on html "Toggle navigation Home Bank Account List Load By Website Group [OXPLAY] ZEUS138…" at bounding box center [364, 280] width 728 height 560
click at [390, 560] on html "Toggle navigation Home Bank Account List Load By Website Group [OXPLAY] ZEUS138…" at bounding box center [364, 280] width 728 height 560
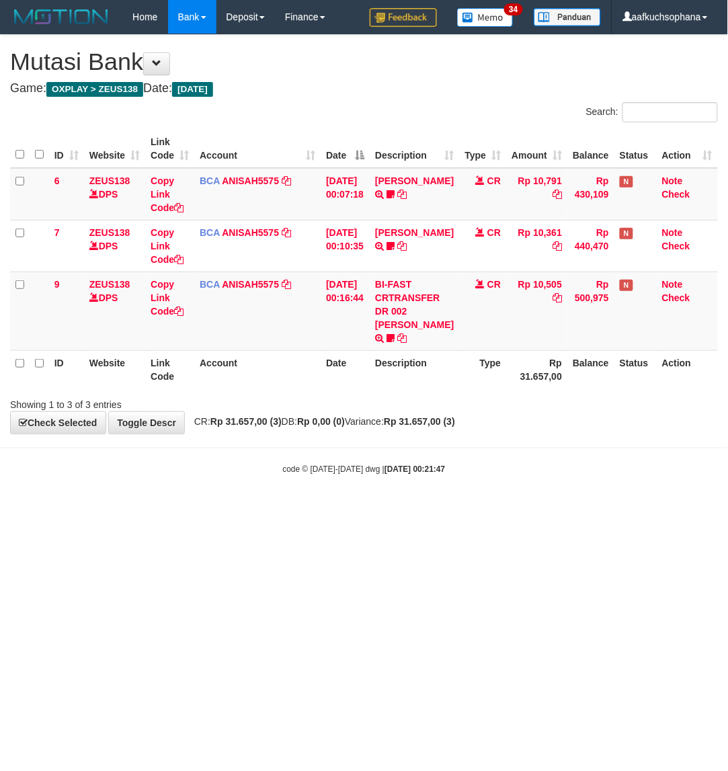
click at [216, 509] on html "Toggle navigation Home Bank Account List Load By Website Group [OXPLAY] ZEUS138…" at bounding box center [364, 254] width 728 height 509
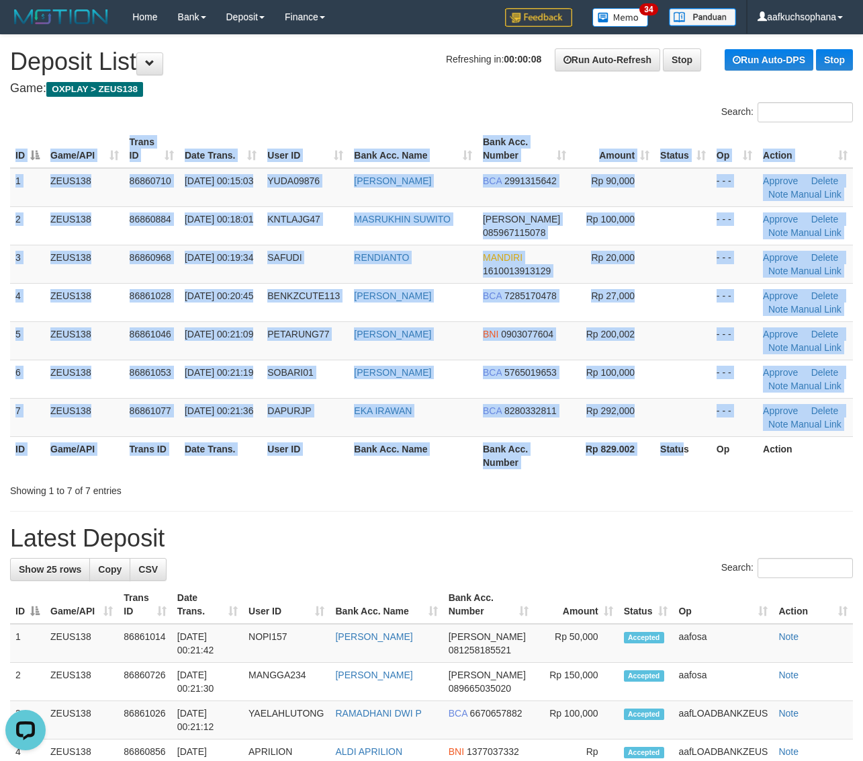
drag, startPoint x: 683, startPoint y: 475, endPoint x: 867, endPoint y: 489, distance: 184.6
click at [691, 477] on div "ID Game/API Trans ID Date Trans. User ID Bank Acc. Name Bank Acc. Number Amount…" at bounding box center [431, 302] width 863 height 353
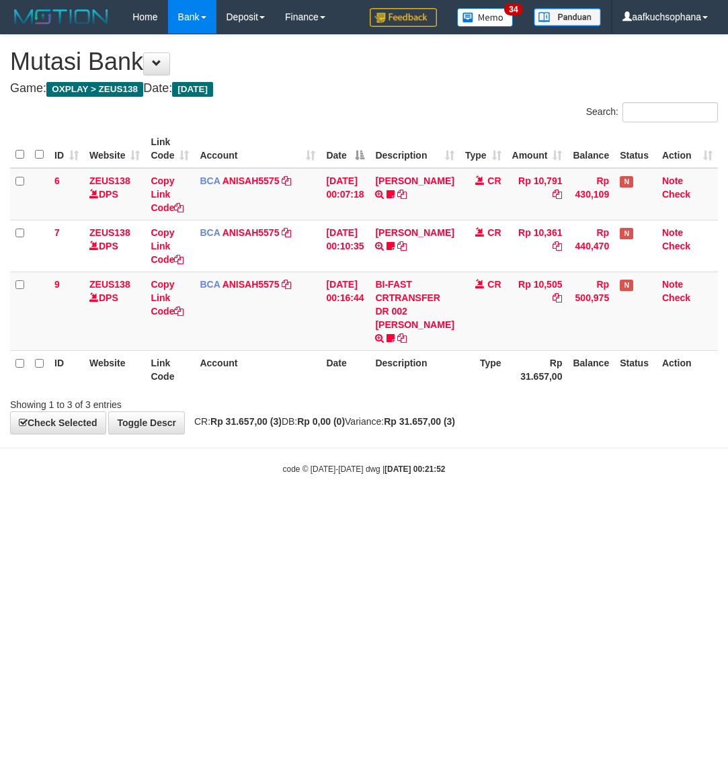
click at [220, 509] on html "Toggle navigation Home Bank Account List Load By Website Group [OXPLAY] ZEUS138…" at bounding box center [364, 254] width 728 height 509
drag, startPoint x: 264, startPoint y: 553, endPoint x: 11, endPoint y: 525, distance: 254.1
click at [267, 509] on html "Toggle navigation Home Bank Account List Load By Website Group [OXPLAY] ZEUS138…" at bounding box center [364, 254] width 728 height 509
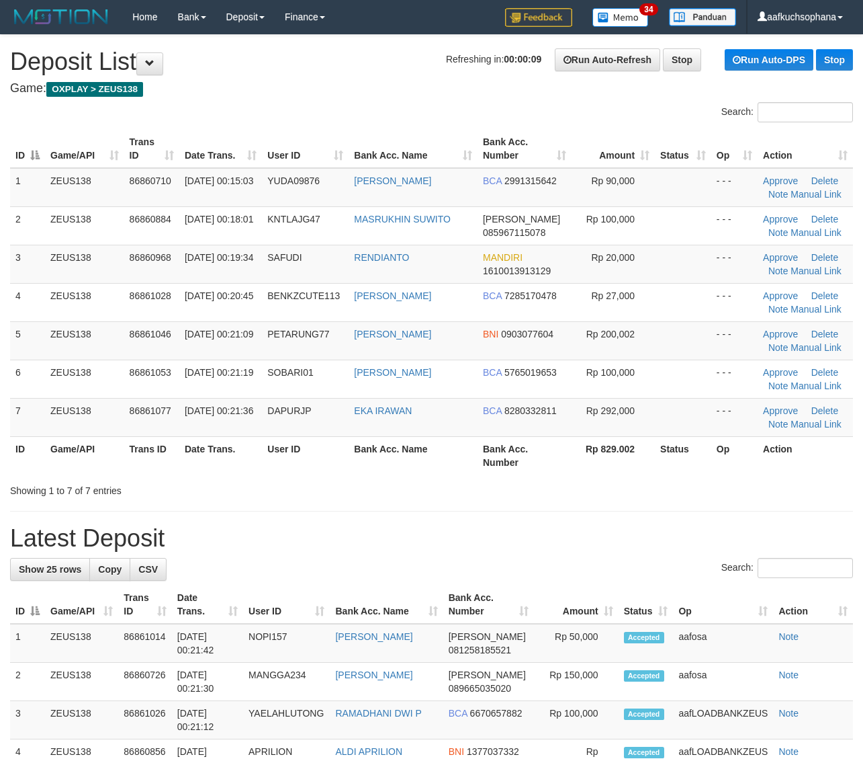
drag, startPoint x: 637, startPoint y: 482, endPoint x: 872, endPoint y: 508, distance: 236.5
click at [660, 482] on div "Showing 1 to 7 of 7 entries" at bounding box center [431, 487] width 863 height 19
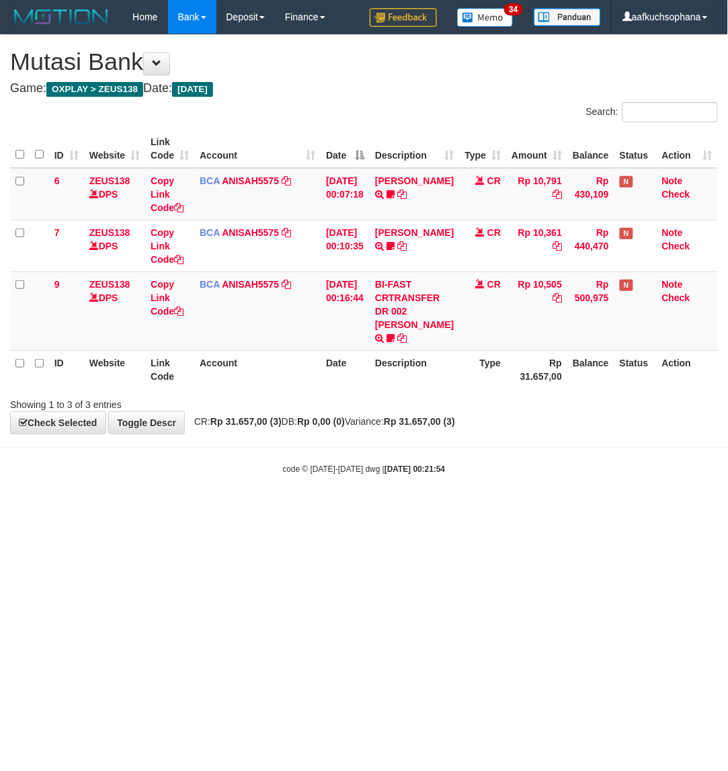
click at [447, 509] on html "Toggle navigation Home Bank Account List Load By Website Group [OXPLAY] ZEUS138…" at bounding box center [364, 254] width 728 height 509
click at [367, 509] on html "Toggle navigation Home Bank Account List Load By Website Group [OXPLAY] ZEUS138…" at bounding box center [364, 254] width 728 height 509
click at [388, 509] on html "Toggle navigation Home Bank Account List Load By Website Group [OXPLAY] ZEUS138…" at bounding box center [364, 254] width 728 height 509
click at [339, 509] on html "Toggle navigation Home Bank Account List Load By Website Group [OXPLAY] ZEUS138…" at bounding box center [364, 254] width 728 height 509
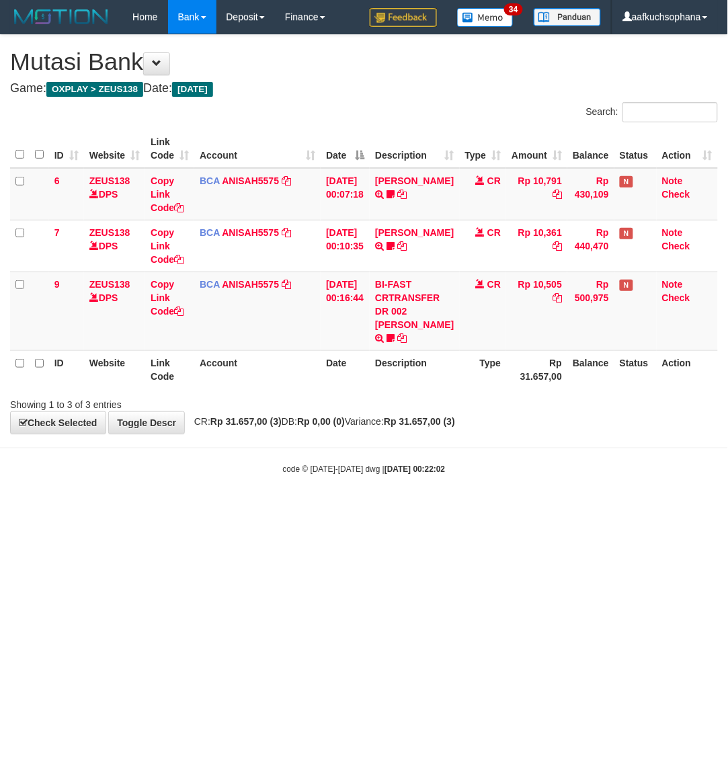
click at [464, 509] on html "Toggle navigation Home Bank Account List Load By Website Group [OXPLAY] ZEUS138…" at bounding box center [364, 254] width 728 height 509
click at [382, 509] on html "Toggle navigation Home Bank Account List Load By Website Group [OXPLAY] ZEUS138…" at bounding box center [364, 254] width 728 height 509
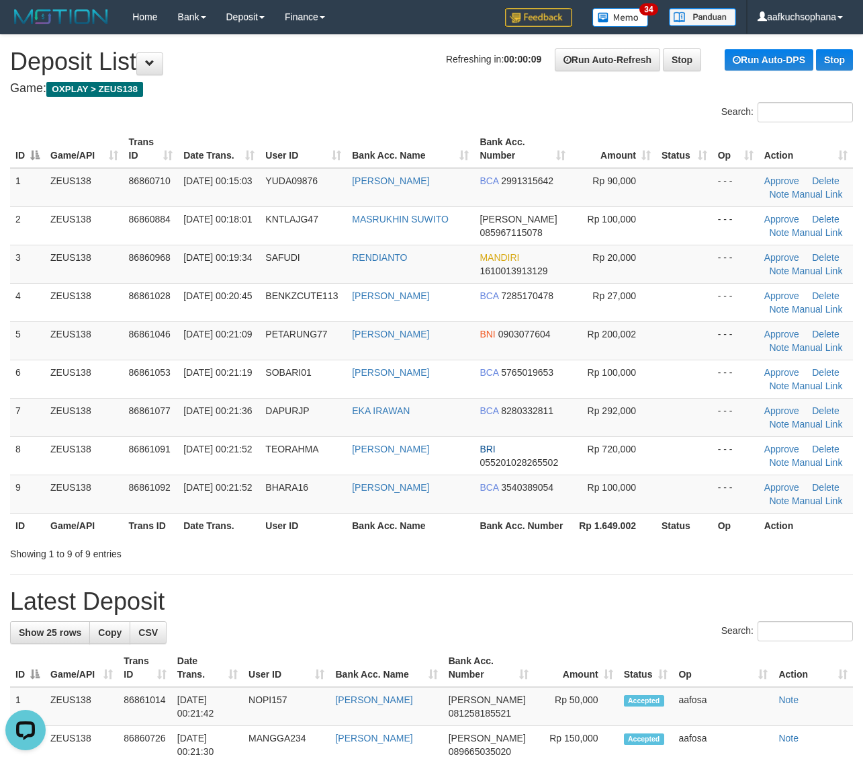
drag, startPoint x: 587, startPoint y: 528, endPoint x: 875, endPoint y: 509, distance: 288.9
click at [602, 529] on th "Rp 1.649.002" at bounding box center [613, 525] width 85 height 25
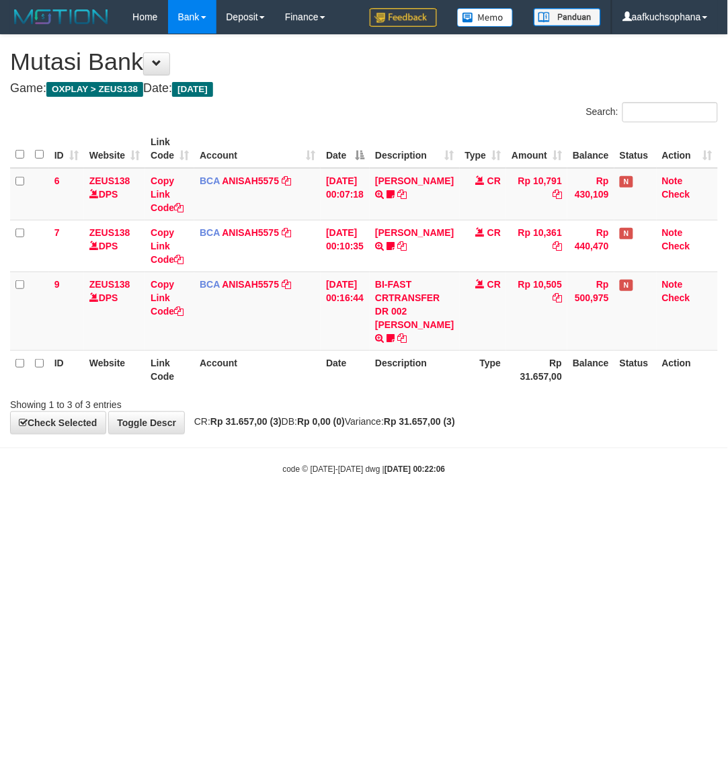
drag, startPoint x: 192, startPoint y: 552, endPoint x: 50, endPoint y: 529, distance: 143.5
click at [212, 509] on html "Toggle navigation Home Bank Account List Load By Website Group [OXPLAY] ZEUS138…" at bounding box center [364, 254] width 728 height 509
drag, startPoint x: 370, startPoint y: 517, endPoint x: 52, endPoint y: 551, distance: 319.6
click at [363, 509] on html "Toggle navigation Home Bank Account List Load By Website Group [OXPLAY] ZEUS138…" at bounding box center [364, 254] width 728 height 509
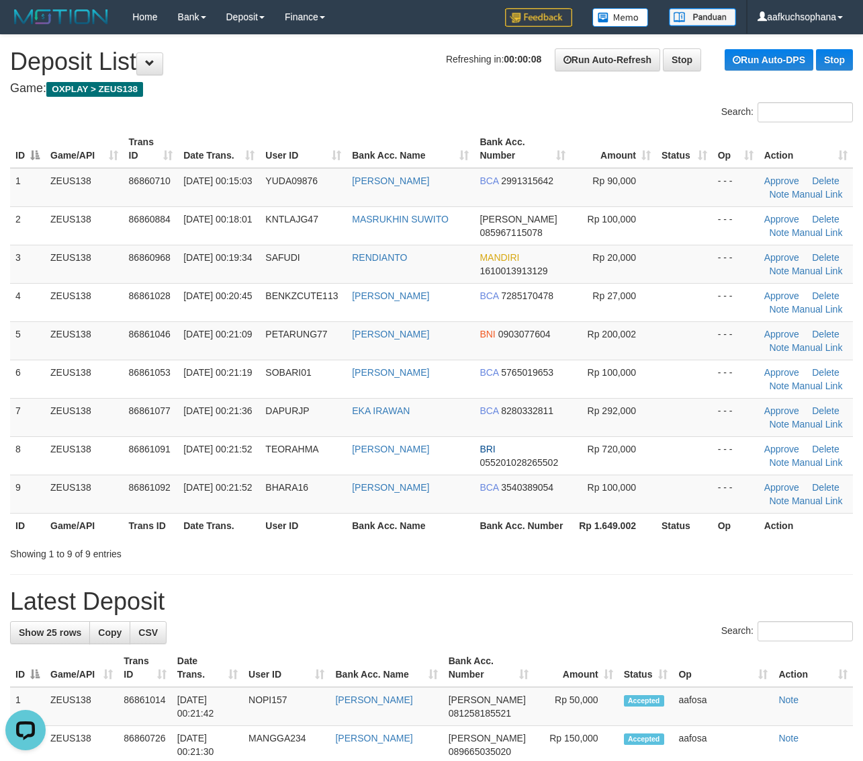
click at [781, 589] on h1 "Latest Deposit" at bounding box center [431, 601] width 843 height 27
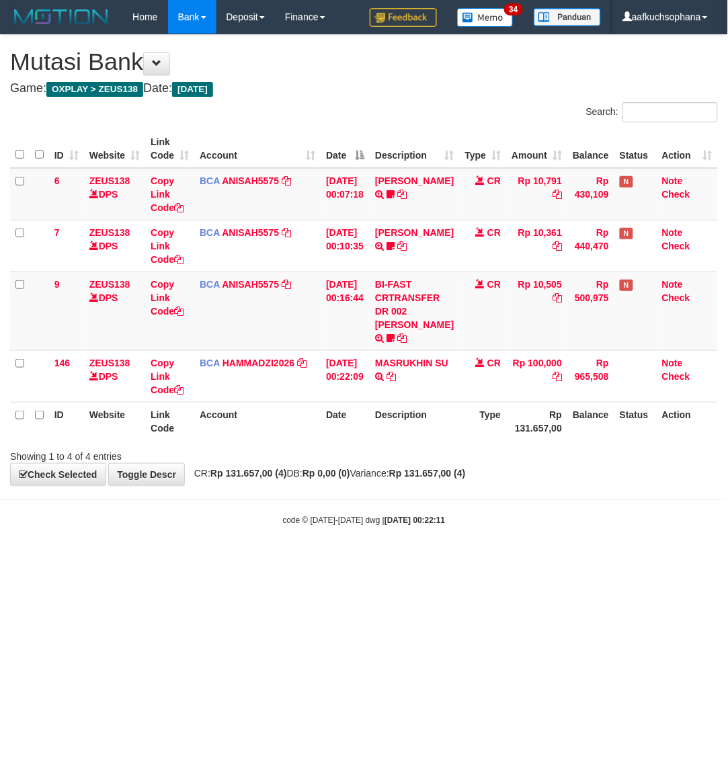
click at [304, 560] on html "Toggle navigation Home Bank Account List Load By Website Group [OXPLAY] ZEUS138…" at bounding box center [364, 280] width 728 height 560
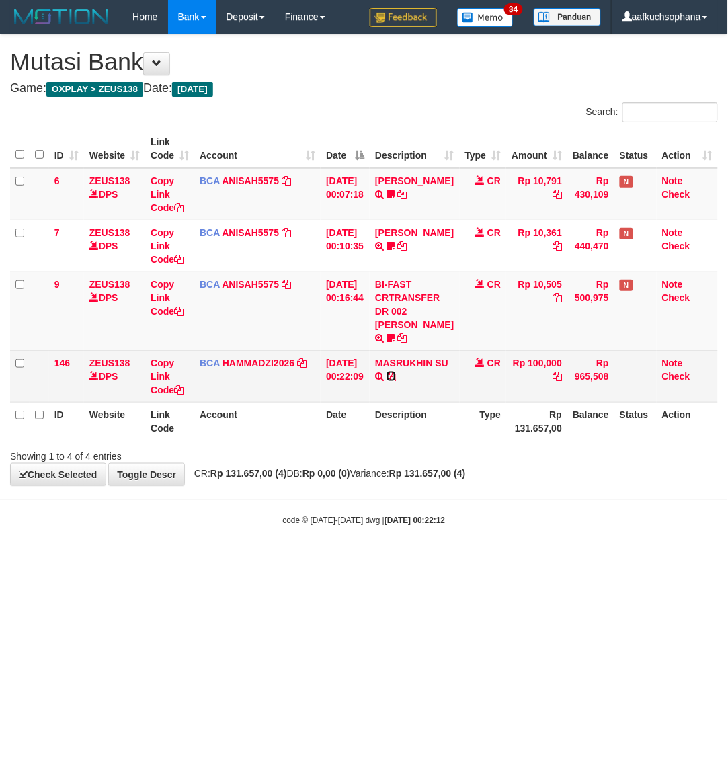
click at [396, 372] on icon at bounding box center [390, 376] width 9 height 9
click at [180, 388] on icon at bounding box center [178, 389] width 9 height 9
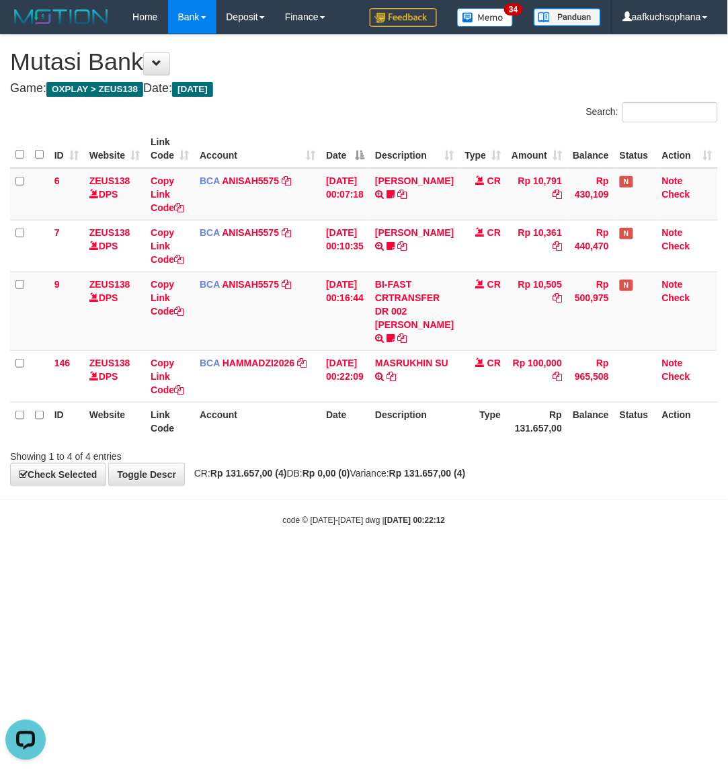
scroll to position [199, 0]
drag, startPoint x: 396, startPoint y: 552, endPoint x: 370, endPoint y: 556, distance: 27.3
click at [397, 560] on html "Toggle navigation Home Bank Account List Load By Website Group [OXPLAY] ZEUS138…" at bounding box center [364, 280] width 728 height 560
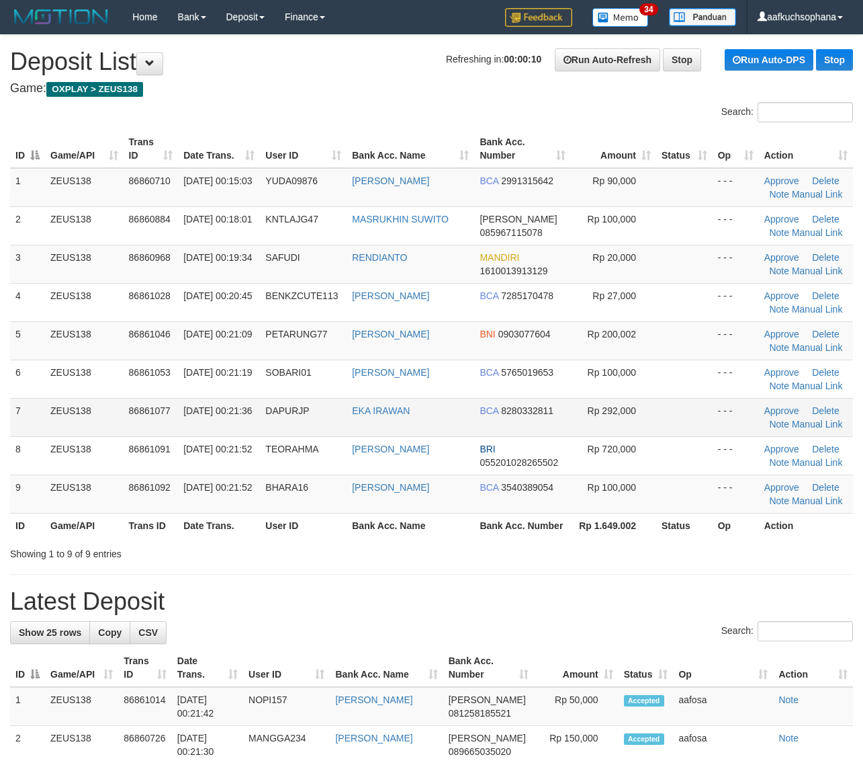
click at [672, 448] on td at bounding box center [684, 455] width 56 height 38
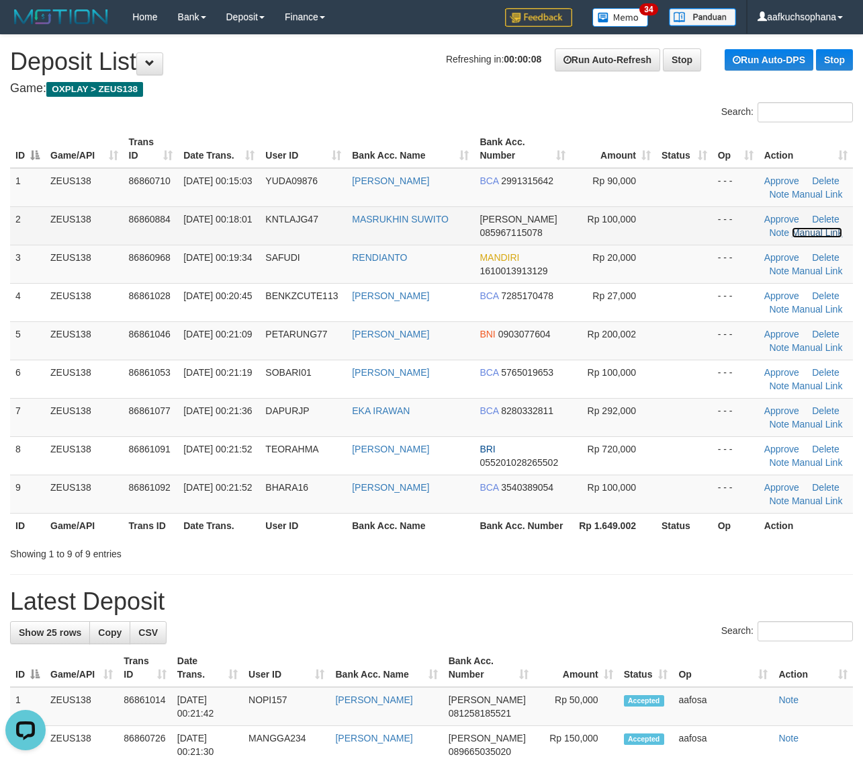
click at [798, 233] on link "Manual Link" at bounding box center [817, 232] width 51 height 11
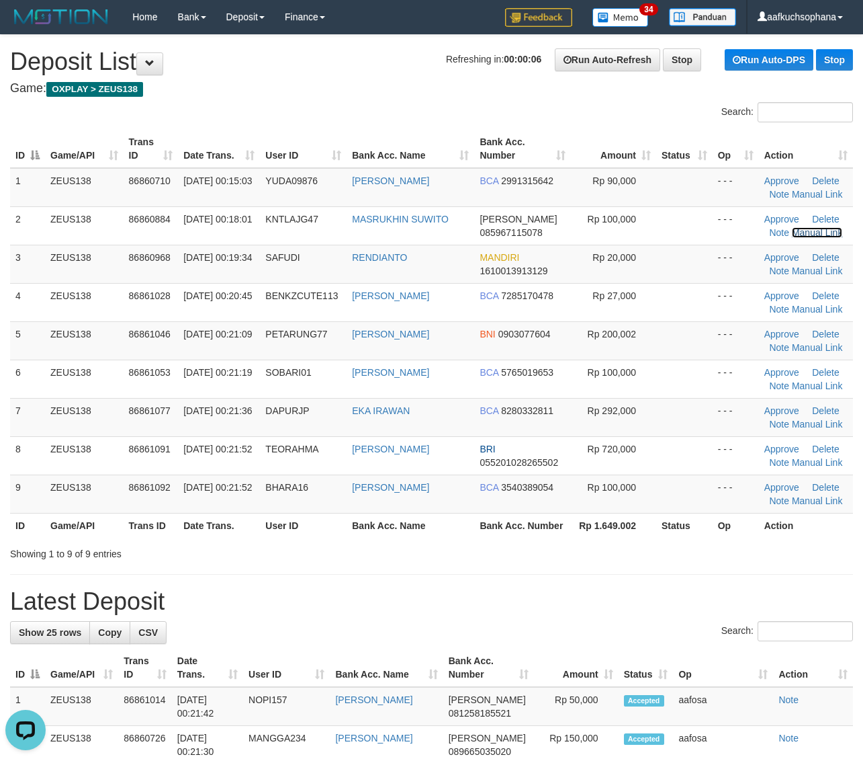
click at [792, 227] on link "Manual Link" at bounding box center [817, 232] width 51 height 11
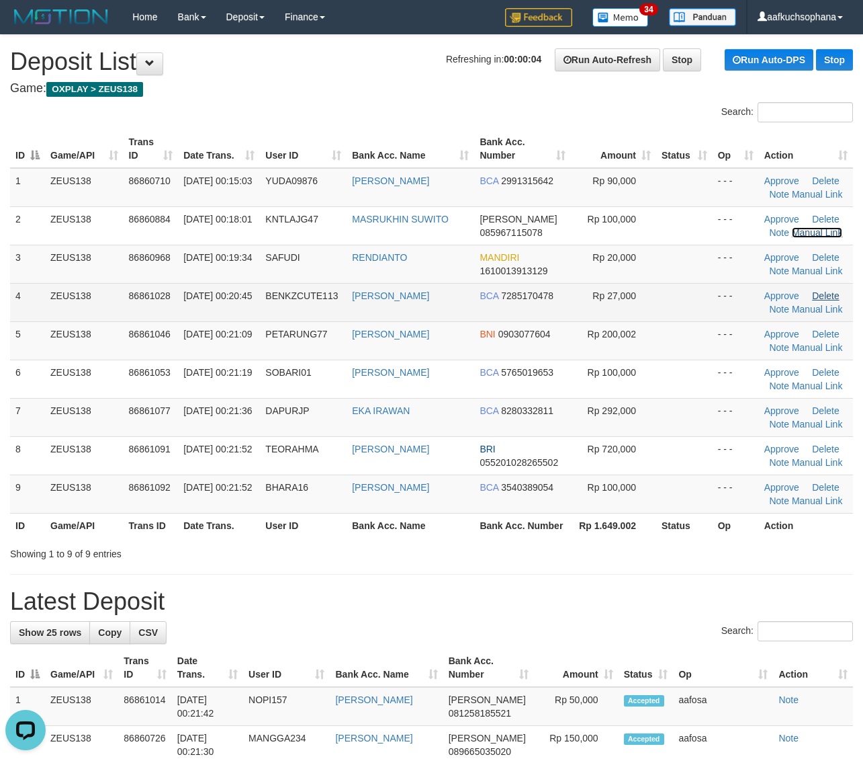
click at [792, 227] on link "Manual Link" at bounding box center [817, 232] width 51 height 11
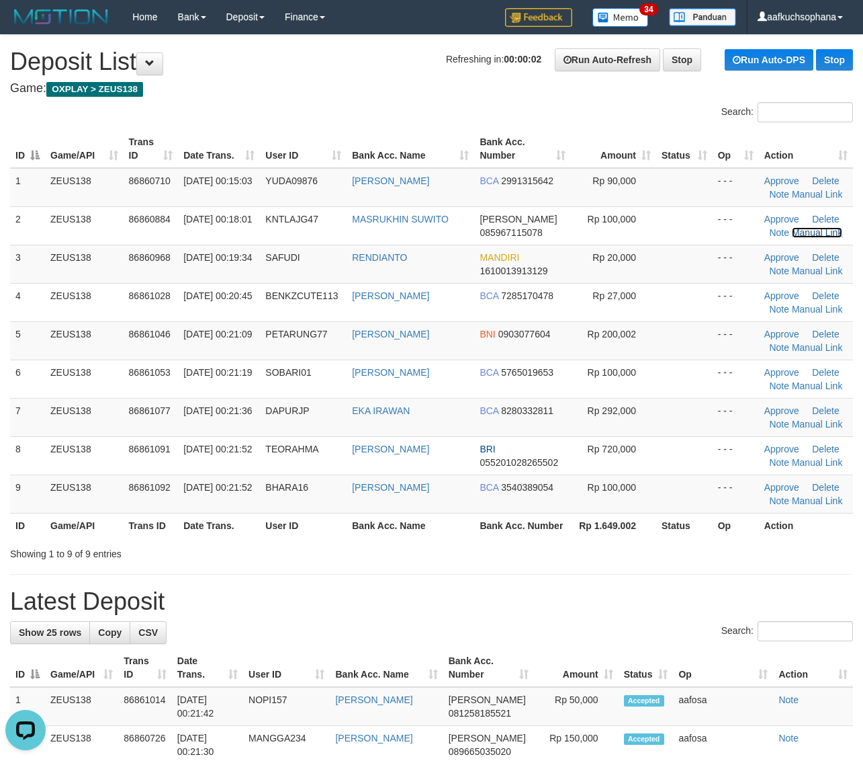
click at [792, 227] on link "Manual Link" at bounding box center [817, 232] width 51 height 11
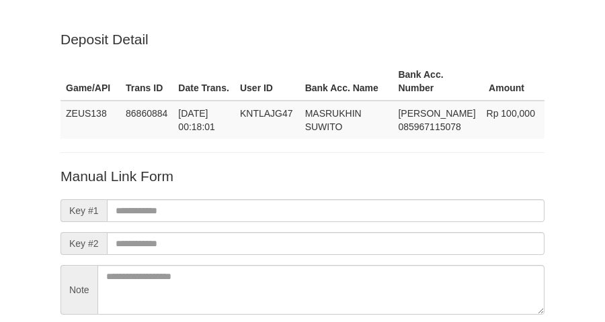
scroll to position [118, 0]
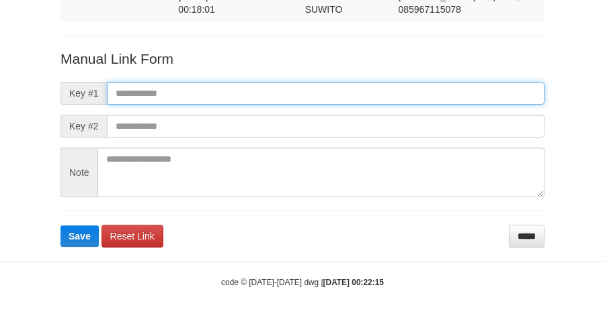
click at [354, 94] on input "text" at bounding box center [325, 93] width 437 height 23
paste input "**********"
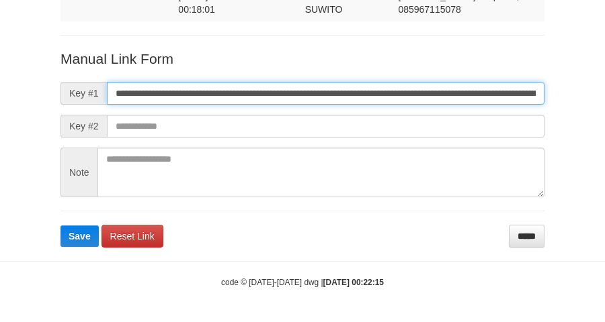
scroll to position [0, 895]
type input "**********"
click at [60, 226] on button "Save" at bounding box center [79, 236] width 38 height 21
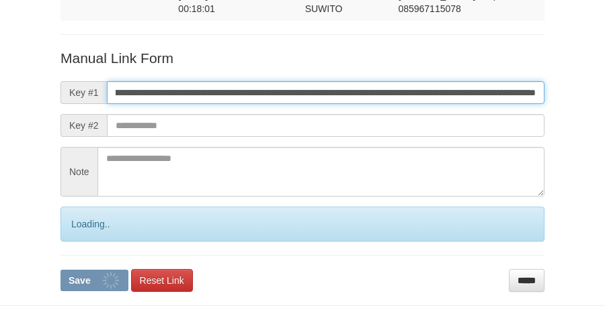
click at [60, 270] on button "Save" at bounding box center [94, 280] width 68 height 21
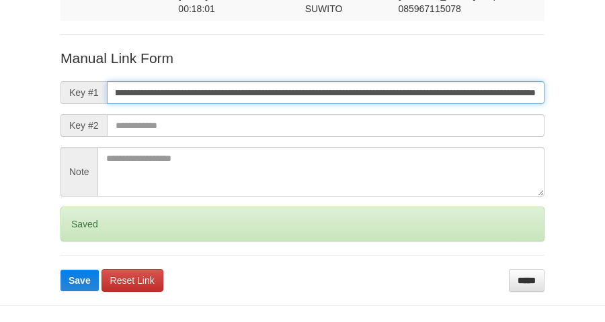
click at [60, 270] on button "Save" at bounding box center [79, 280] width 38 height 21
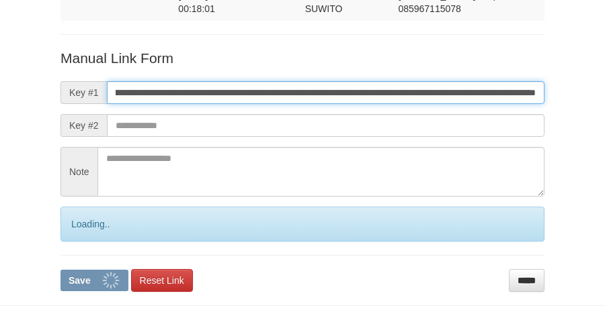
click at [60, 270] on button "Save" at bounding box center [94, 280] width 68 height 21
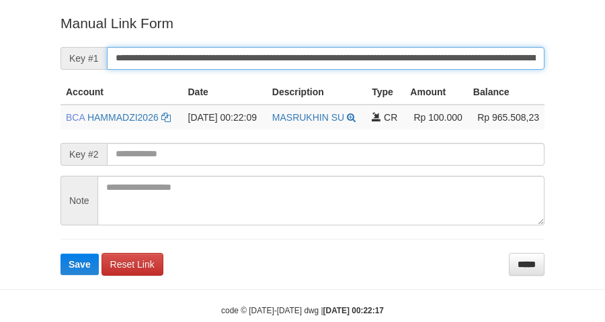
click at [60, 254] on button "Save" at bounding box center [79, 264] width 38 height 21
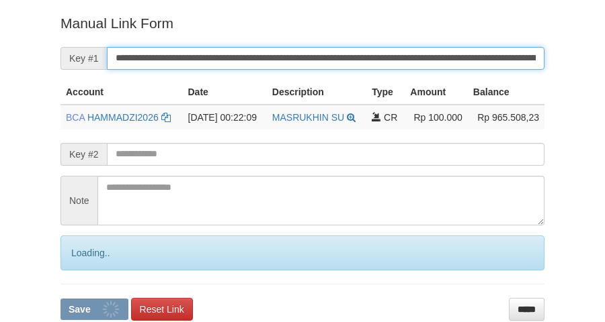
click at [60, 299] on button "Save" at bounding box center [94, 309] width 68 height 21
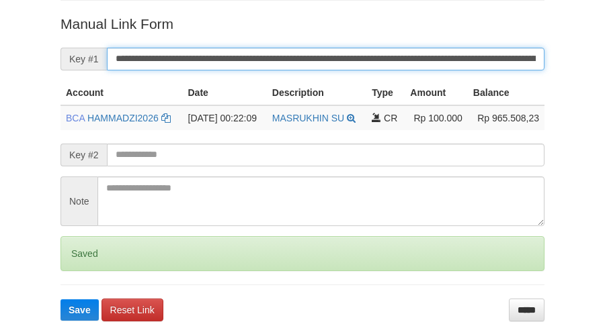
click at [60, 300] on button "Save" at bounding box center [79, 310] width 38 height 21
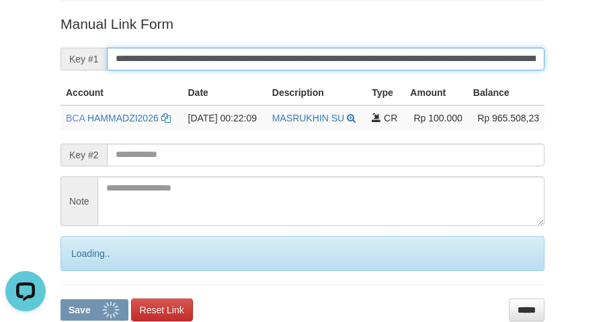
click at [60, 300] on button "Save" at bounding box center [94, 310] width 68 height 21
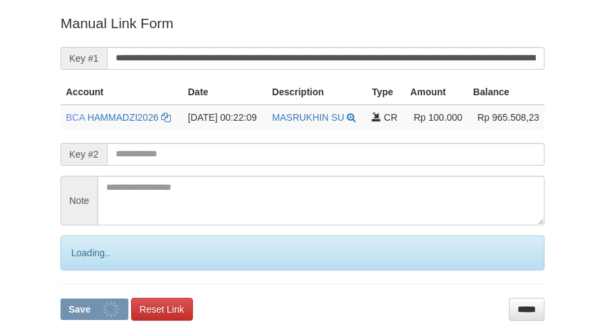
click at [60, 299] on button "Save" at bounding box center [94, 309] width 68 height 21
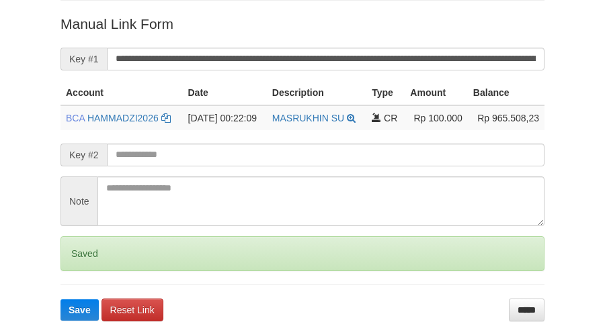
click at [60, 300] on button "Save" at bounding box center [79, 310] width 38 height 21
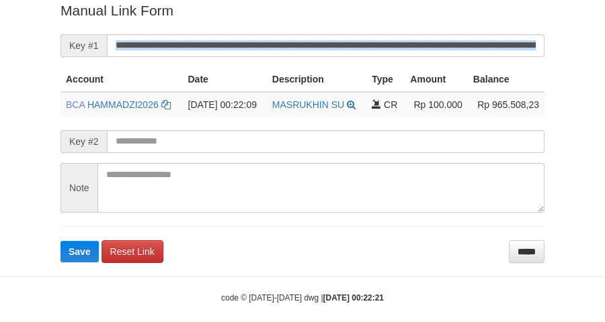
drag, startPoint x: 0, startPoint y: 0, endPoint x: 351, endPoint y: 55, distance: 355.0
click at [351, 55] on form "**********" at bounding box center [302, 132] width 484 height 262
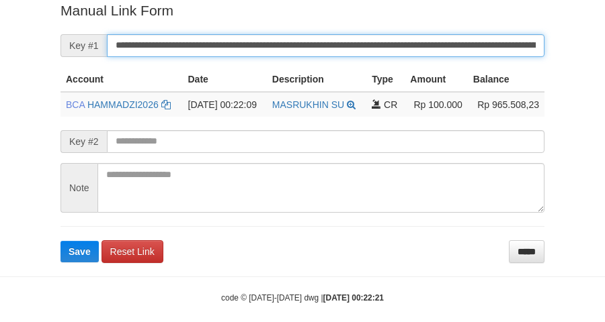
click at [60, 241] on button "Save" at bounding box center [79, 251] width 38 height 21
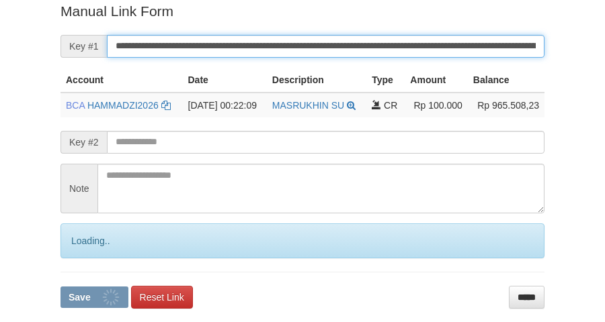
click at [60, 287] on button "Save" at bounding box center [94, 297] width 68 height 21
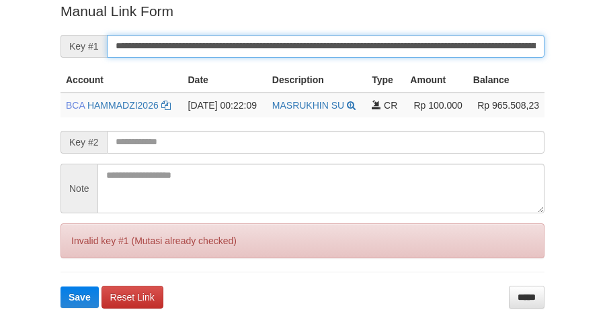
click at [341, 48] on input "**********" at bounding box center [325, 46] width 437 height 23
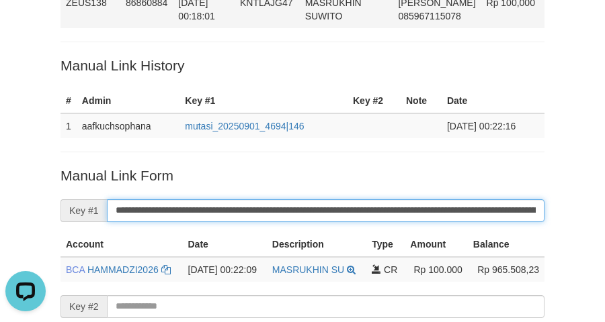
scroll to position [107, 0]
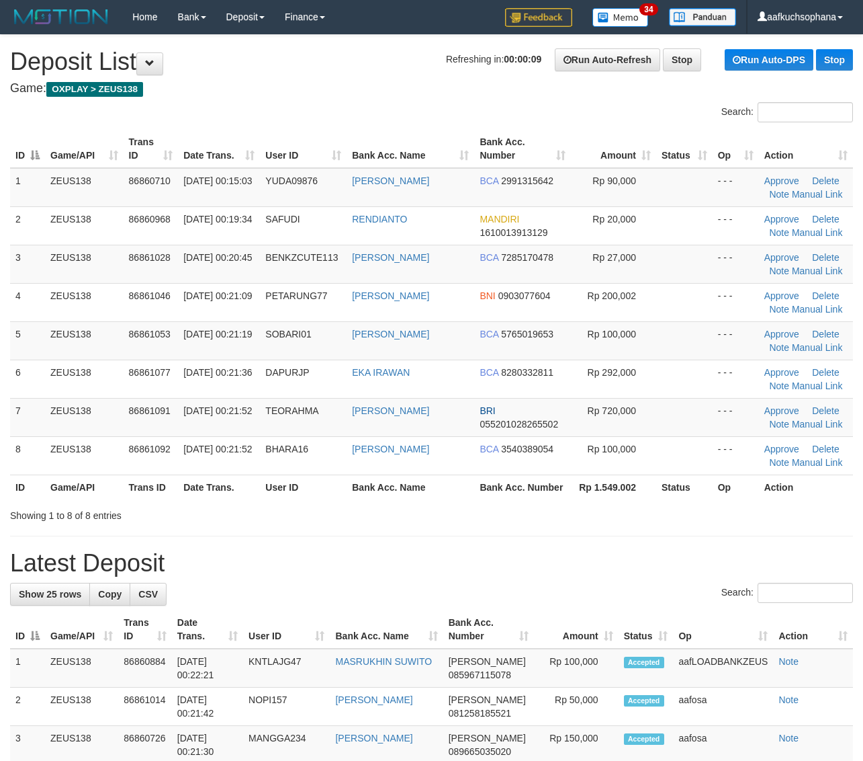
drag, startPoint x: 722, startPoint y: 505, endPoint x: 870, endPoint y: 523, distance: 148.8
click at [771, 512] on div "Showing 1 to 8 of 8 entries" at bounding box center [431, 512] width 863 height 19
drag, startPoint x: 627, startPoint y: 534, endPoint x: 640, endPoint y: 533, distance: 13.5
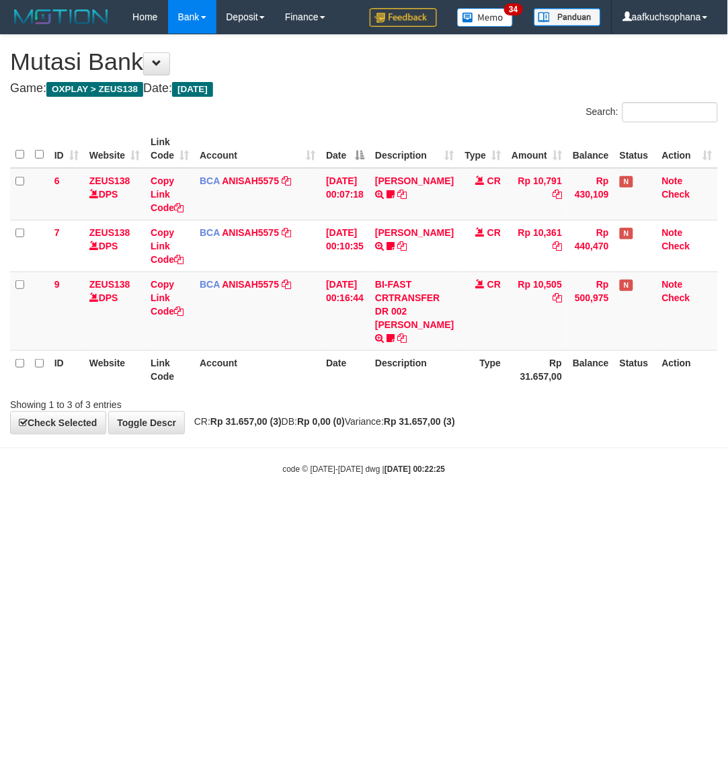
drag, startPoint x: 263, startPoint y: 550, endPoint x: 91, endPoint y: 482, distance: 185.5
click at [236, 509] on html "Toggle navigation Home Bank Account List Load By Website Group [OXPLAY] ZEUS138…" at bounding box center [364, 254] width 728 height 509
click at [419, 509] on html "Toggle navigation Home Bank Account List Load By Website Group [OXPLAY] ZEUS138…" at bounding box center [364, 254] width 728 height 509
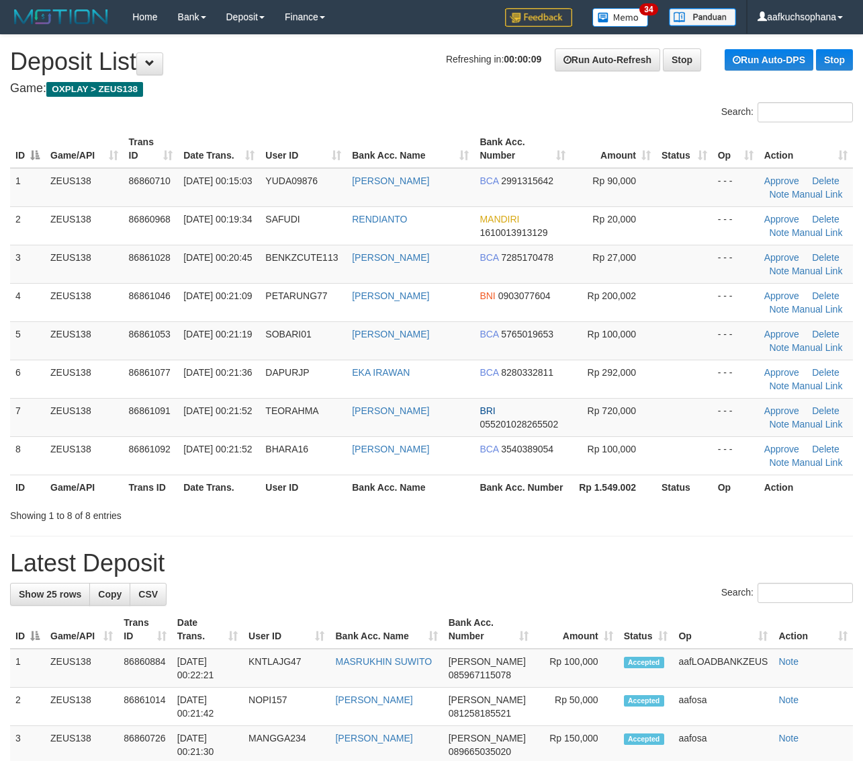
click at [726, 507] on div "Showing 1 to 8 of 8 entries" at bounding box center [431, 512] width 863 height 19
drag, startPoint x: 712, startPoint y: 518, endPoint x: 827, endPoint y: 519, distance: 114.9
click at [712, 518] on div "Showing 1 to 8 of 8 entries" at bounding box center [431, 512] width 863 height 19
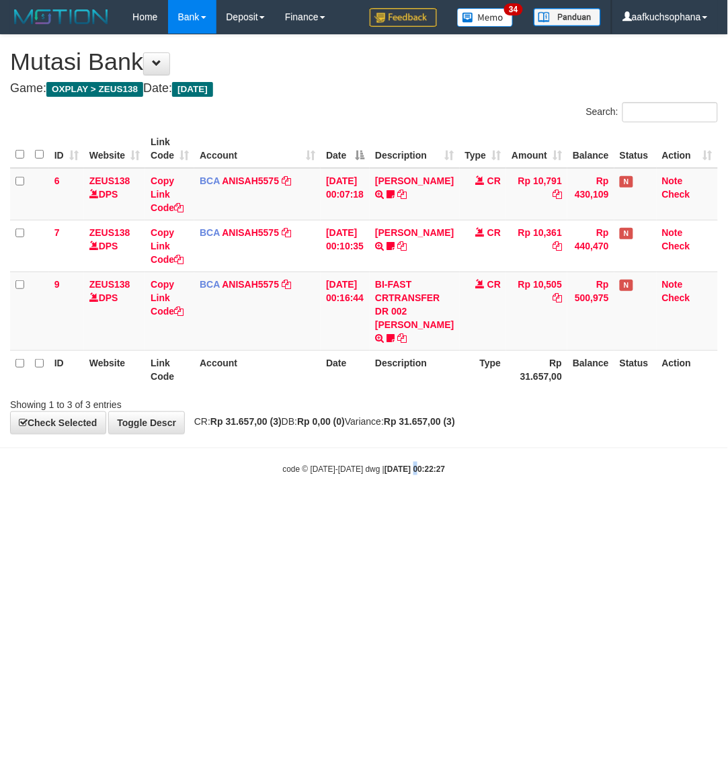
drag, startPoint x: 401, startPoint y: 526, endPoint x: 382, endPoint y: 497, distance: 34.8
click at [396, 509] on html "Toggle navigation Home Bank Account List Load By Website Group [OXPLAY] ZEUS138…" at bounding box center [364, 254] width 728 height 509
click at [157, 509] on html "Toggle navigation Home Bank Account List Load By Website Group [OXPLAY] ZEUS138…" at bounding box center [364, 254] width 728 height 509
click at [189, 509] on html "Toggle navigation Home Bank Account List Load By Website Group [OXPLAY] ZEUS138…" at bounding box center [364, 254] width 728 height 509
click at [218, 509] on html "Toggle navigation Home Bank Account List Load By Website Group [OXPLAY] ZEUS138…" at bounding box center [364, 254] width 728 height 509
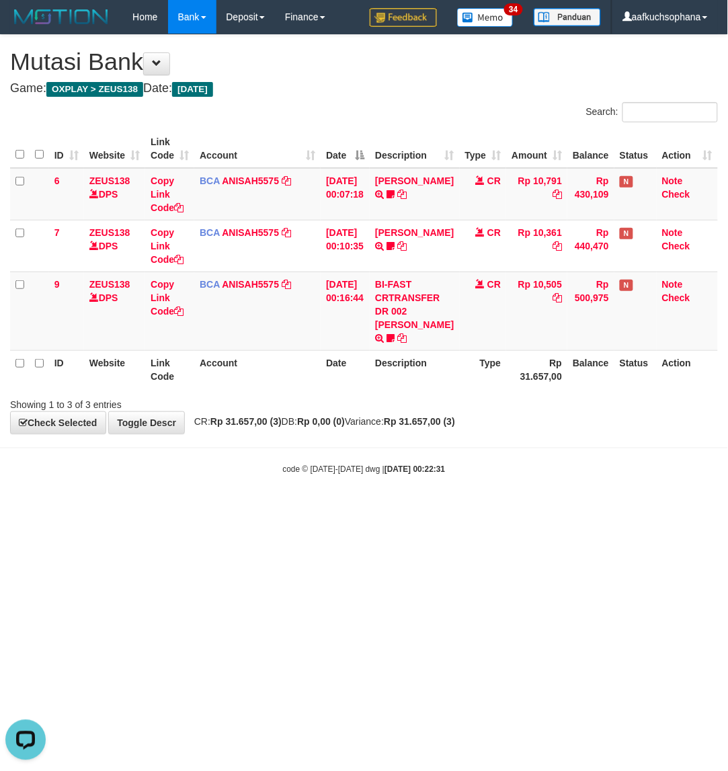
drag, startPoint x: 394, startPoint y: 555, endPoint x: 397, endPoint y: 546, distance: 9.1
click at [396, 509] on html "Toggle navigation Home Bank Account List Load By Website Group [OXPLAY] ZEUS138…" at bounding box center [364, 254] width 728 height 509
click at [431, 509] on html "Toggle navigation Home Bank Account List Load By Website Group [OXPLAY] ZEUS138…" at bounding box center [364, 254] width 728 height 509
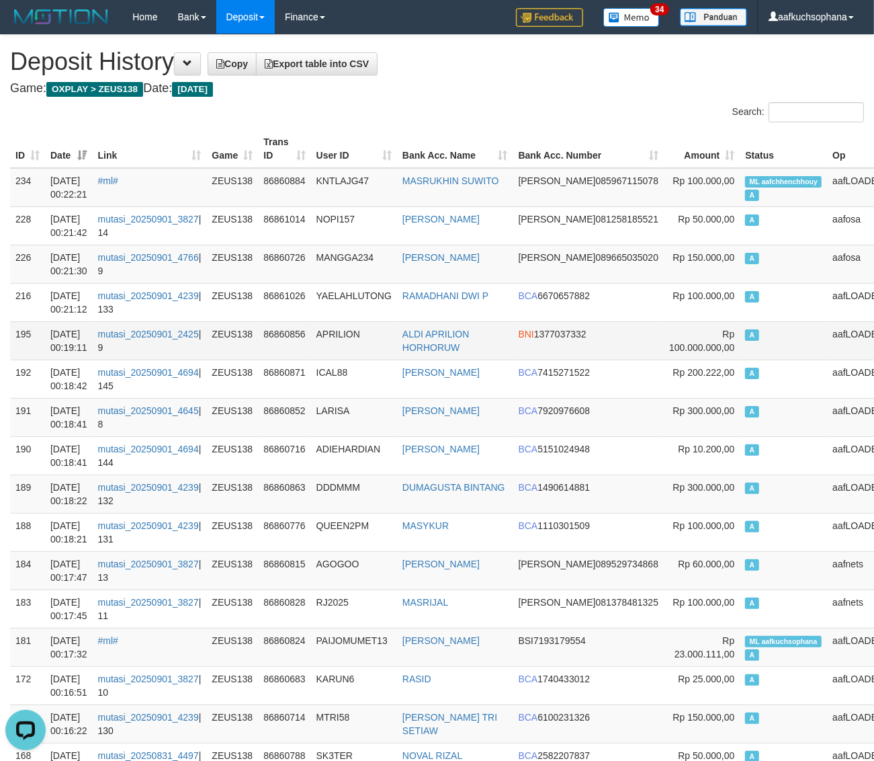
drag, startPoint x: 477, startPoint y: 105, endPoint x: 169, endPoint y: 357, distance: 398.2
click at [469, 102] on div "Search:" at bounding box center [655, 114] width 417 height 24
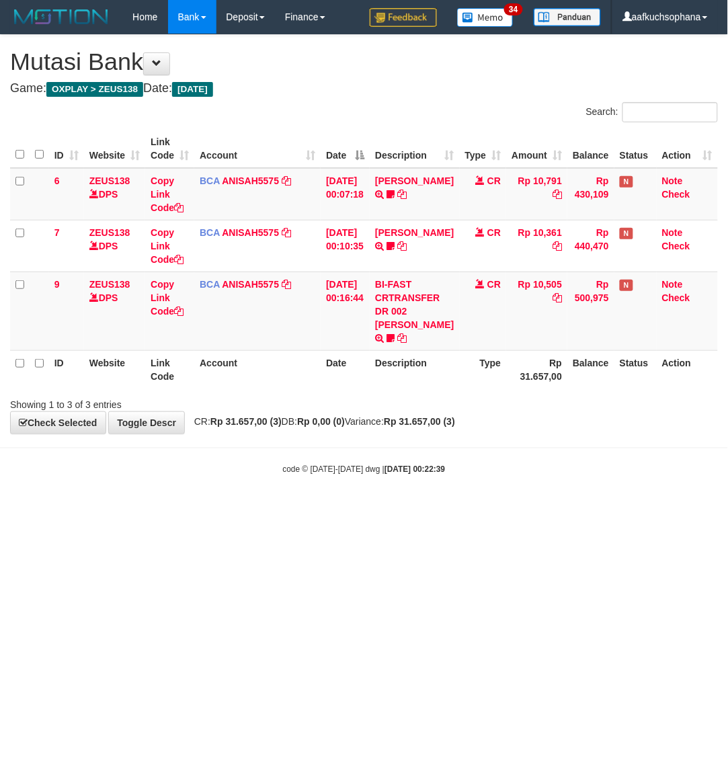
drag, startPoint x: 478, startPoint y: 562, endPoint x: 465, endPoint y: 559, distance: 13.0
click at [476, 509] on html "Toggle navigation Home Bank Account List Load By Website Group [OXPLAY] ZEUS138…" at bounding box center [364, 254] width 728 height 509
click at [465, 509] on html "Toggle navigation Home Bank Account List Load By Website Group [OXPLAY] ZEUS138…" at bounding box center [364, 254] width 728 height 509
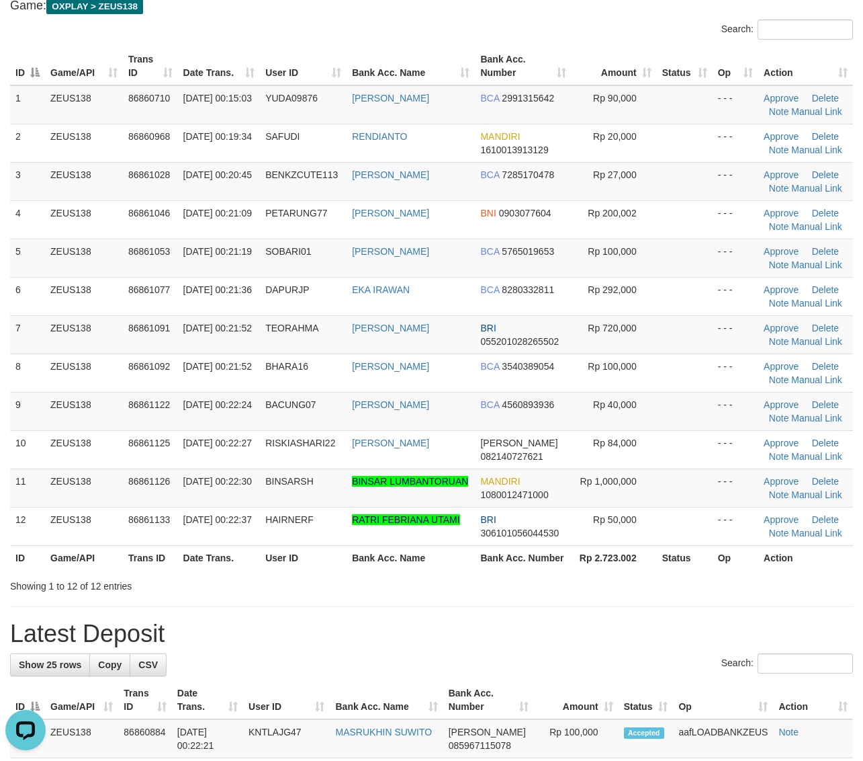
scroll to position [84, 0]
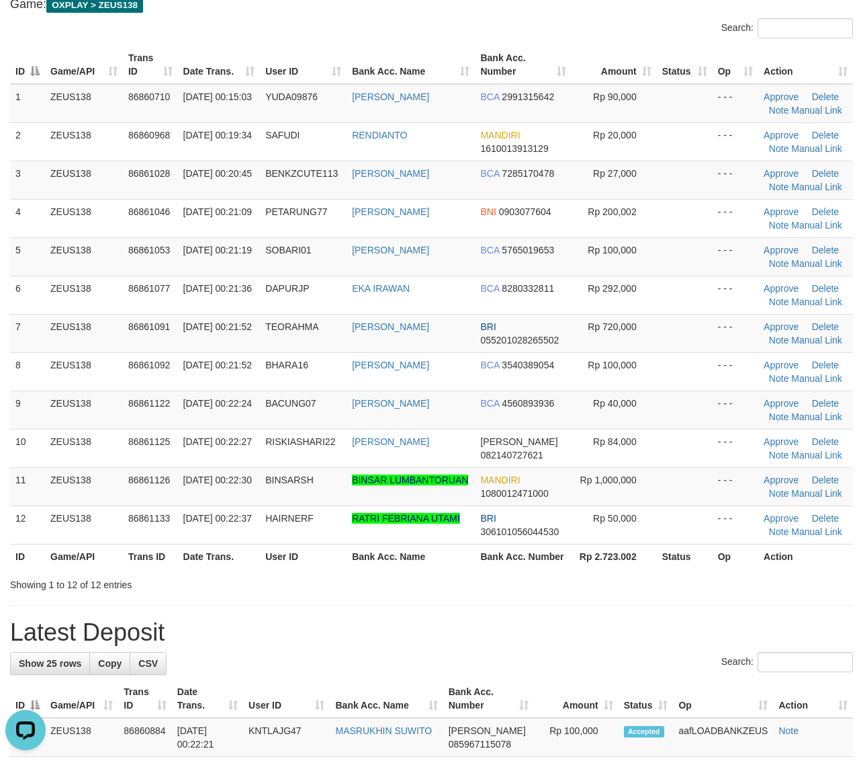
drag, startPoint x: 568, startPoint y: 560, endPoint x: 873, endPoint y: 540, distance: 305.7
click at [579, 562] on tr "ID Game/API Trans ID Date Trans. User ID Bank Acc. Name Bank Acc. Number Rp 2.7…" at bounding box center [431, 556] width 843 height 25
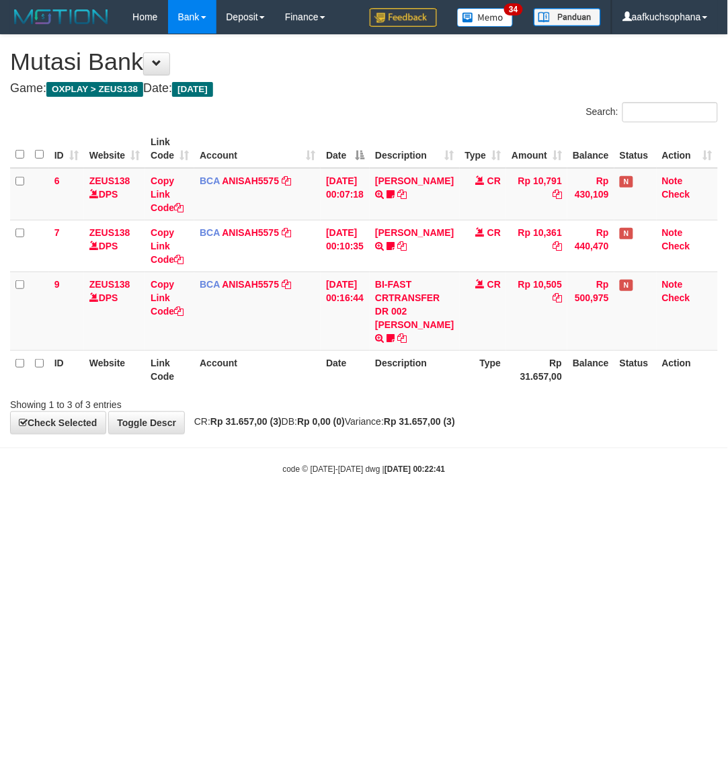
click at [245, 509] on html "Toggle navigation Home Bank Account List Load By Website Group [OXPLAY] ZEUS138…" at bounding box center [364, 254] width 728 height 509
click at [173, 509] on html "Toggle navigation Home Bank Account List Load By Website Group [OXPLAY] ZEUS138…" at bounding box center [364, 254] width 728 height 509
click at [427, 509] on html "Toggle navigation Home Bank Account List Load By Website Group [OXPLAY] ZEUS138…" at bounding box center [364, 254] width 728 height 509
click at [425, 509] on html "Toggle navigation Home Bank Account List Load By Website Group [OXPLAY] ZEUS138…" at bounding box center [364, 254] width 728 height 509
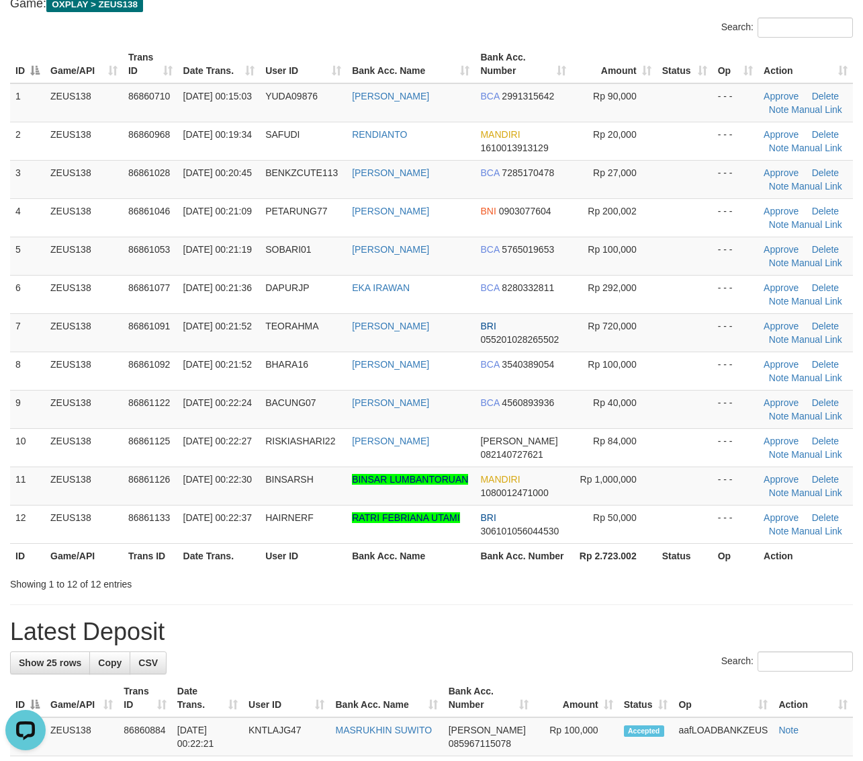
click at [783, 589] on div "Showing 1 to 12 of 12 entries" at bounding box center [431, 581] width 863 height 19
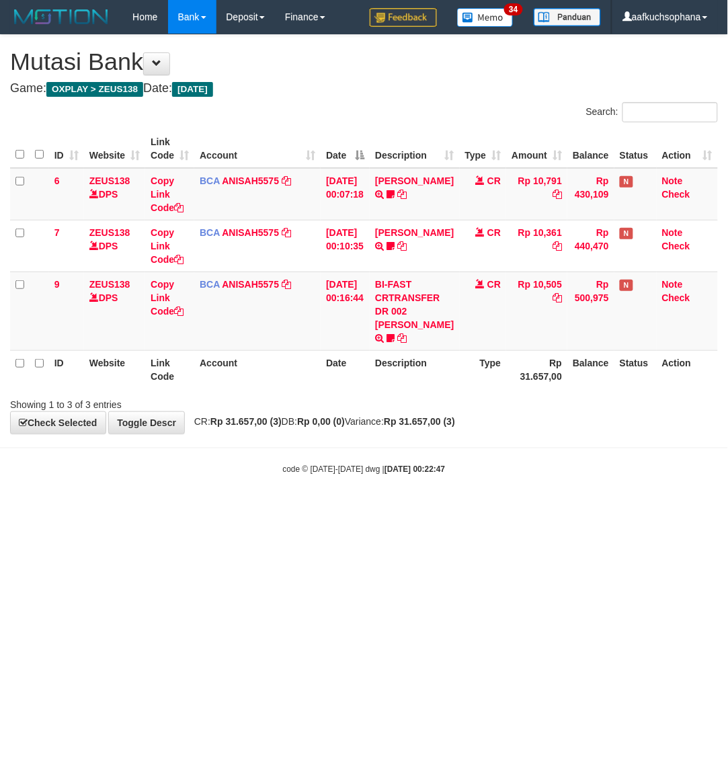
click at [368, 509] on html "Toggle navigation Home Bank Account List Load By Website Group [OXPLAY] ZEUS138…" at bounding box center [364, 254] width 728 height 509
drag, startPoint x: 296, startPoint y: 559, endPoint x: 209, endPoint y: 532, distance: 91.4
click at [290, 509] on html "Toggle navigation Home Bank Account List Load By Website Group [OXPLAY] ZEUS138…" at bounding box center [364, 254] width 728 height 509
drag, startPoint x: 270, startPoint y: 634, endPoint x: 247, endPoint y: 590, distance: 49.3
click at [265, 509] on html "Toggle navigation Home Bank Account List Load By Website Group [OXPLAY] ZEUS138…" at bounding box center [364, 254] width 728 height 509
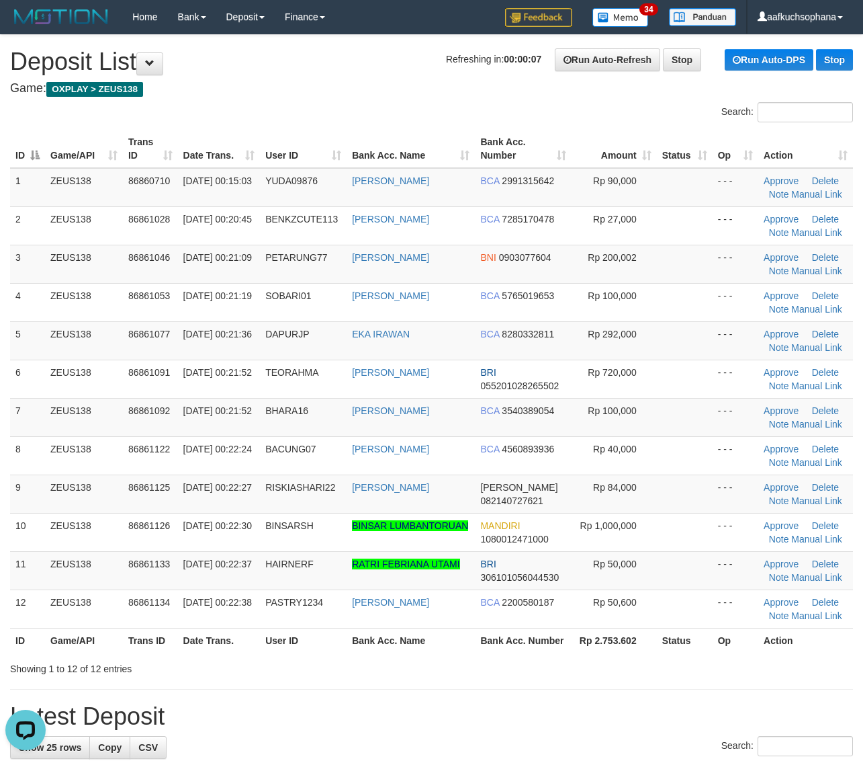
drag, startPoint x: 680, startPoint y: 452, endPoint x: 874, endPoint y: 466, distance: 194.6
click at [685, 452] on td at bounding box center [685, 455] width 56 height 38
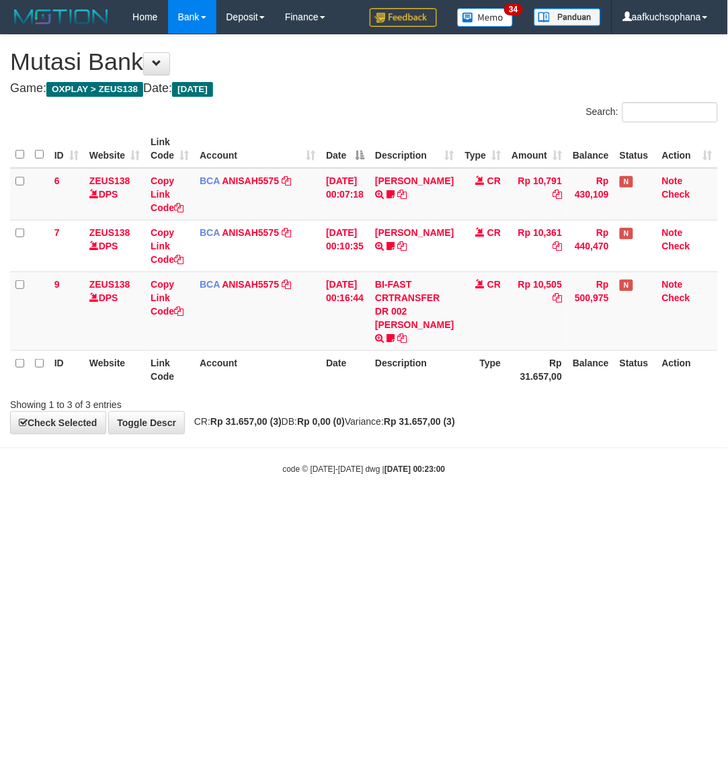
click at [330, 509] on html "Toggle navigation Home Bank Account List Load By Website Group [OXPLAY] ZEUS138…" at bounding box center [364, 254] width 728 height 509
drag, startPoint x: 384, startPoint y: 525, endPoint x: 381, endPoint y: 534, distance: 9.1
click at [381, 509] on html "Toggle navigation Home Bank Account List Load By Website Group [OXPLAY] ZEUS138…" at bounding box center [364, 254] width 728 height 509
drag, startPoint x: 392, startPoint y: 608, endPoint x: 392, endPoint y: 592, distance: 16.1
click at [391, 509] on html "Toggle navigation Home Bank Account List Load By Website Group [OXPLAY] ZEUS138…" at bounding box center [364, 254] width 728 height 509
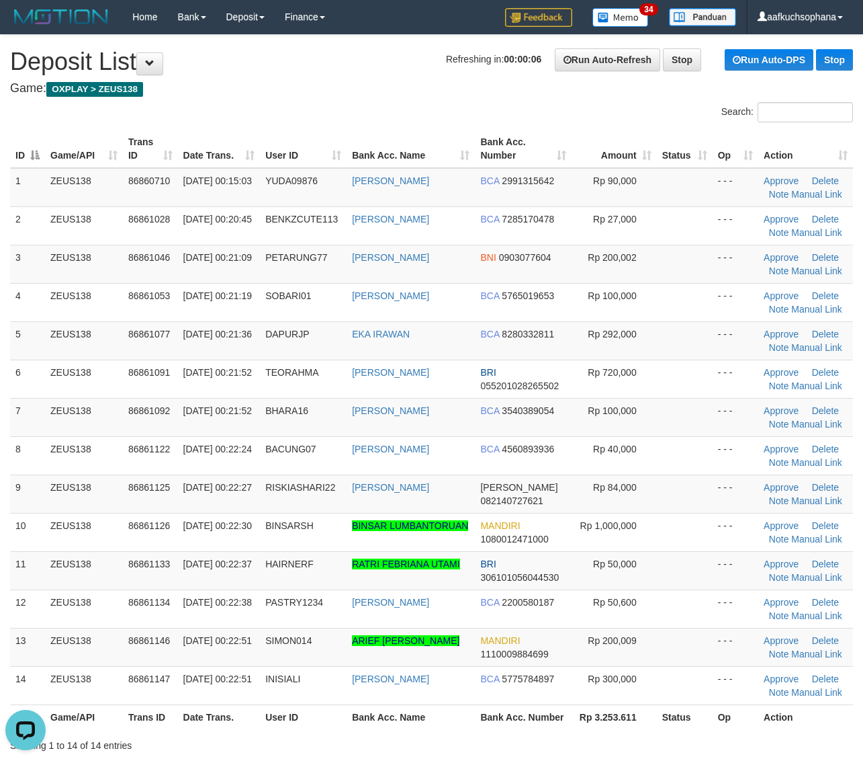
drag, startPoint x: 714, startPoint y: 516, endPoint x: 874, endPoint y: 528, distance: 161.0
click at [730, 516] on td "- - -" at bounding box center [736, 532] width 46 height 38
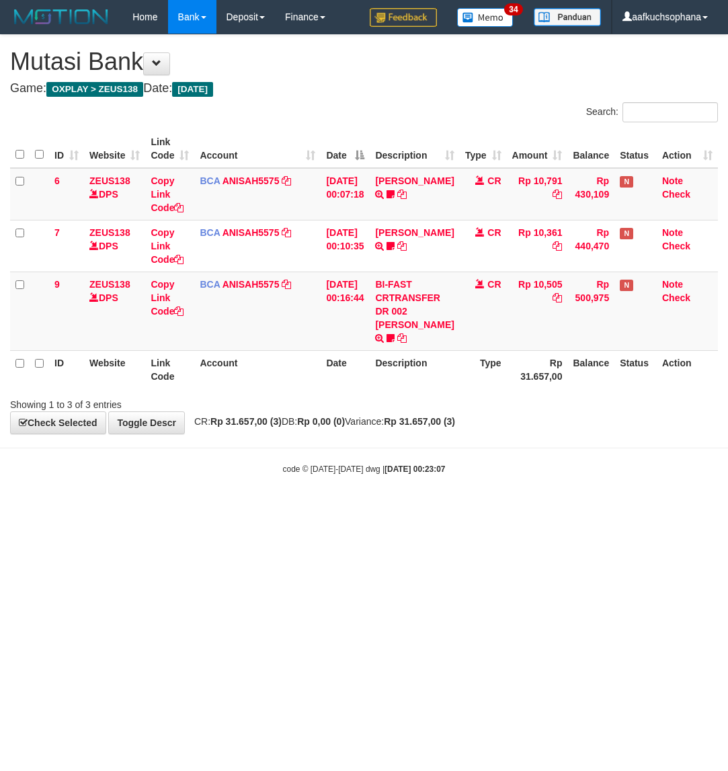
click at [407, 509] on html "Toggle navigation Home Bank Account List Load By Website Group [OXPLAY] ZEUS138…" at bounding box center [364, 254] width 728 height 509
click at [249, 509] on html "Toggle navigation Home Bank Account List Load By Website Group [OXPLAY] ZEUS138…" at bounding box center [364, 254] width 728 height 509
click at [242, 509] on html "Toggle navigation Home Bank Account List Load By Website Group [OXPLAY] ZEUS138…" at bounding box center [364, 254] width 728 height 509
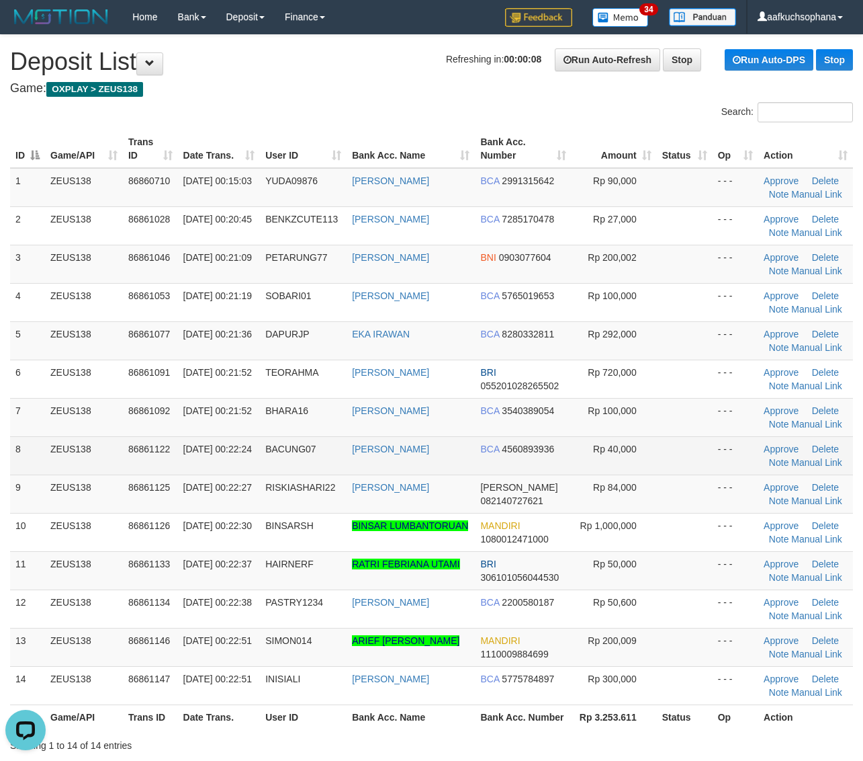
drag, startPoint x: 615, startPoint y: 472, endPoint x: 630, endPoint y: 469, distance: 15.2
click at [616, 472] on td "Rp 40,000" at bounding box center [614, 455] width 85 height 38
drag, startPoint x: 705, startPoint y: 464, endPoint x: 740, endPoint y: 471, distance: 35.7
click at [706, 464] on td at bounding box center [685, 455] width 56 height 38
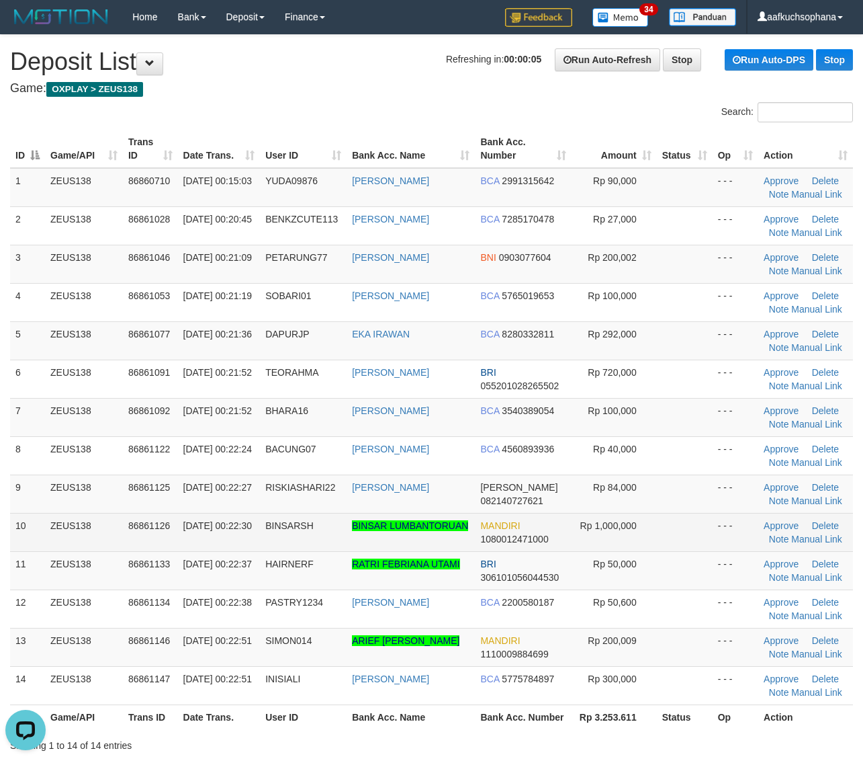
drag, startPoint x: 646, startPoint y: 499, endPoint x: 727, endPoint y: 521, distance: 83.4
click at [648, 503] on td "Rp 84,000" at bounding box center [614, 493] width 85 height 38
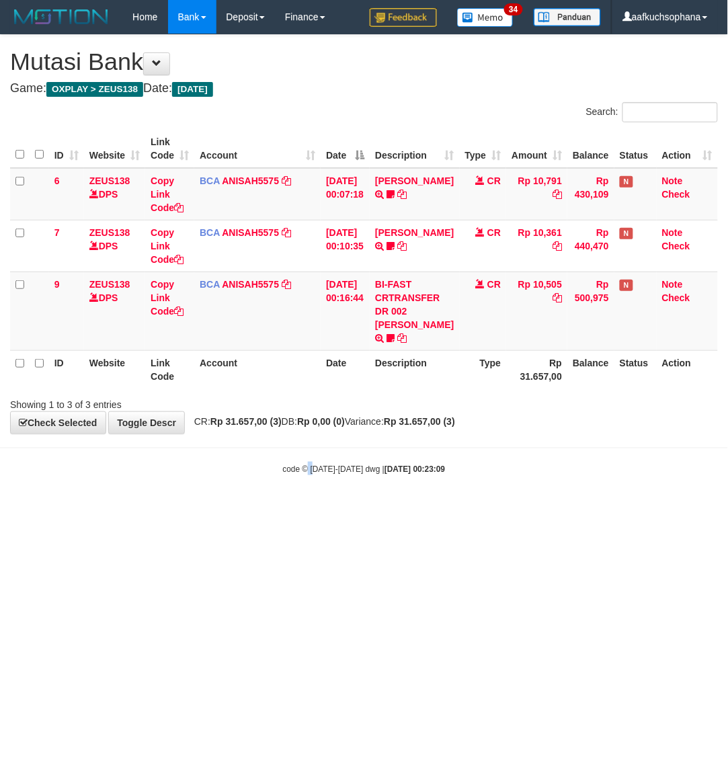
drag, startPoint x: 307, startPoint y: 606, endPoint x: 320, endPoint y: 599, distance: 14.4
click at [314, 509] on html "Toggle navigation Home Bank Account List Load By Website Group [OXPLAY] ZEUS138…" at bounding box center [364, 254] width 728 height 509
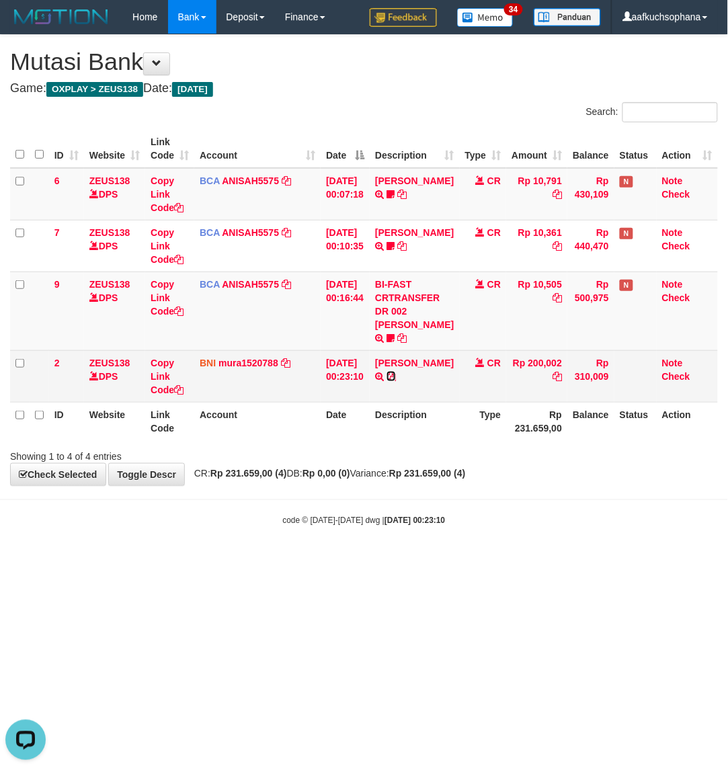
click at [396, 374] on icon at bounding box center [390, 376] width 9 height 9
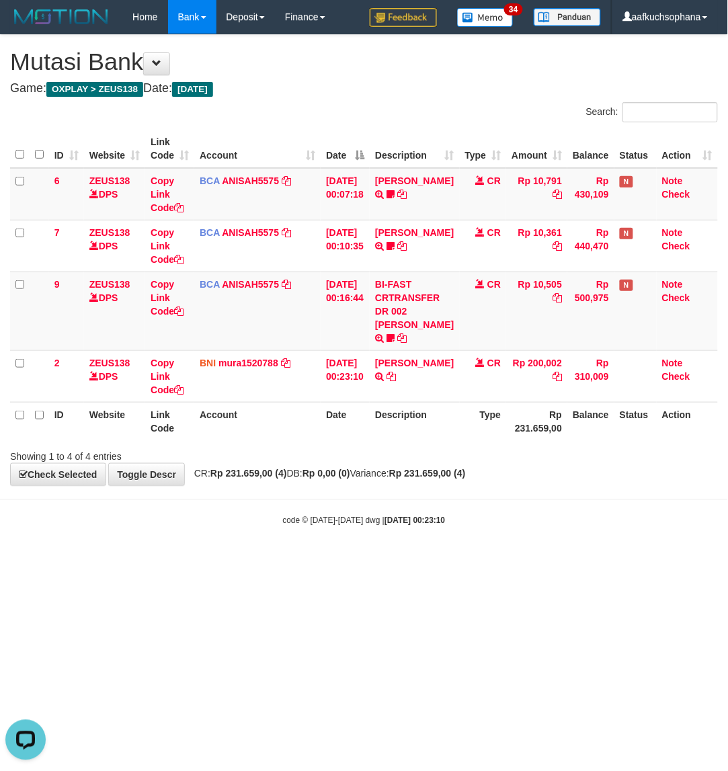
click at [256, 560] on html "Toggle navigation Home Bank Account List Load By Website Group [OXPLAY] ZEUS138…" at bounding box center [364, 280] width 728 height 560
drag, startPoint x: 368, startPoint y: 571, endPoint x: 364, endPoint y: 588, distance: 17.1
click at [368, 560] on html "Toggle navigation Home Bank Account List Load By Website Group [OXPLAY] ZEUS138…" at bounding box center [364, 280] width 728 height 560
click at [353, 560] on html "Toggle navigation Home Bank Account List Load By Website Group [OXPLAY] ZEUS138…" at bounding box center [364, 280] width 728 height 560
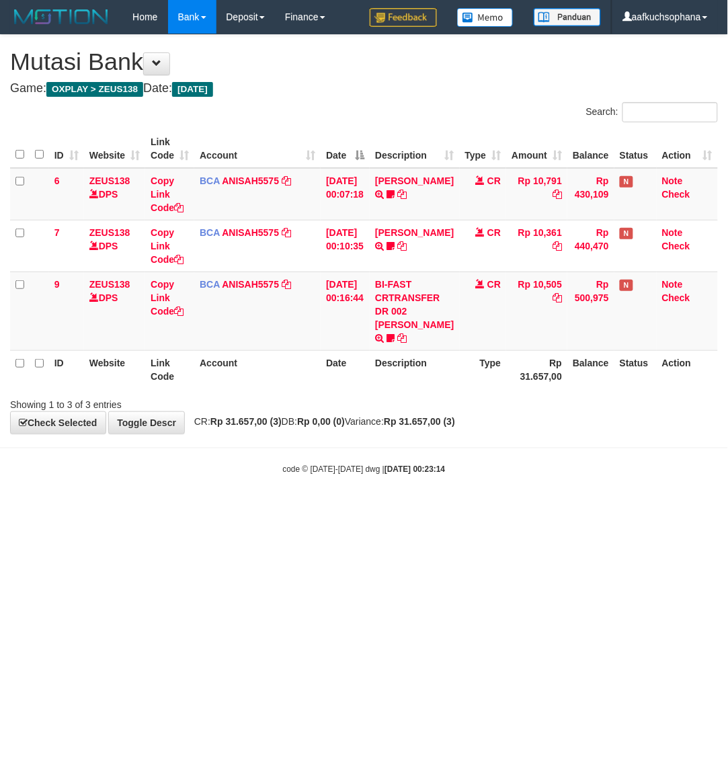
click at [299, 509] on html "Toggle navigation Home Bank Account List Load By Website Group [OXPLAY] ZEUS138…" at bounding box center [364, 254] width 728 height 509
click at [245, 509] on html "Toggle navigation Home Bank Account List Load By Website Group [OXPLAY] ZEUS138…" at bounding box center [364, 254] width 728 height 509
click at [242, 509] on html "Toggle navigation Home Bank Account List Load By Website Group [OXPLAY] ZEUS138…" at bounding box center [364, 254] width 728 height 509
click at [241, 509] on html "Toggle navigation Home Bank Account List Load By Website Group [OXPLAY] ZEUS138…" at bounding box center [364, 254] width 728 height 509
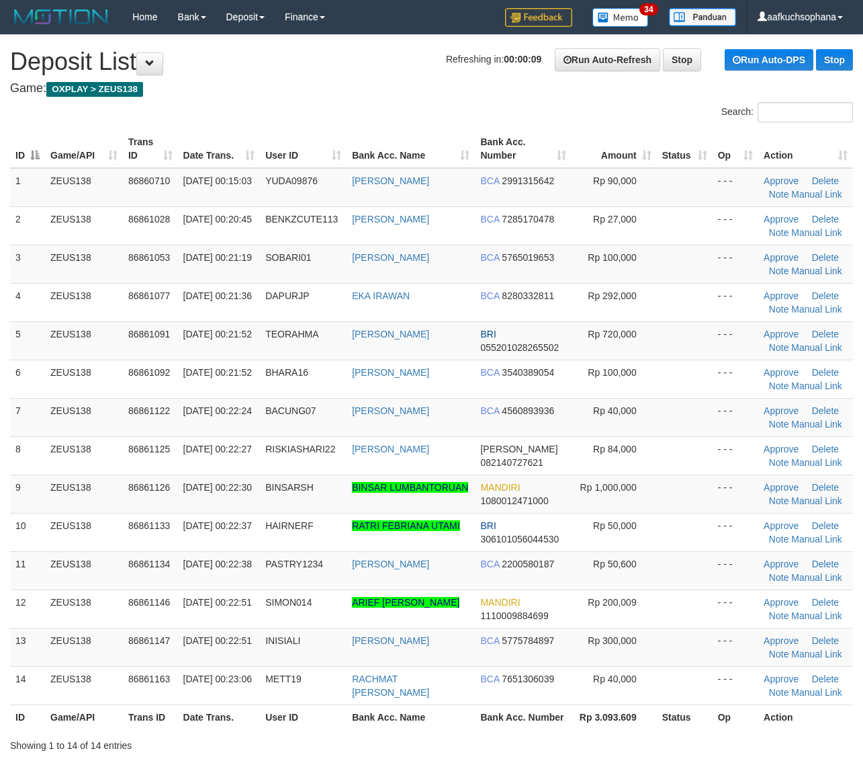
drag, startPoint x: 683, startPoint y: 546, endPoint x: 872, endPoint y: 562, distance: 190.2
click at [689, 546] on td at bounding box center [685, 532] width 56 height 38
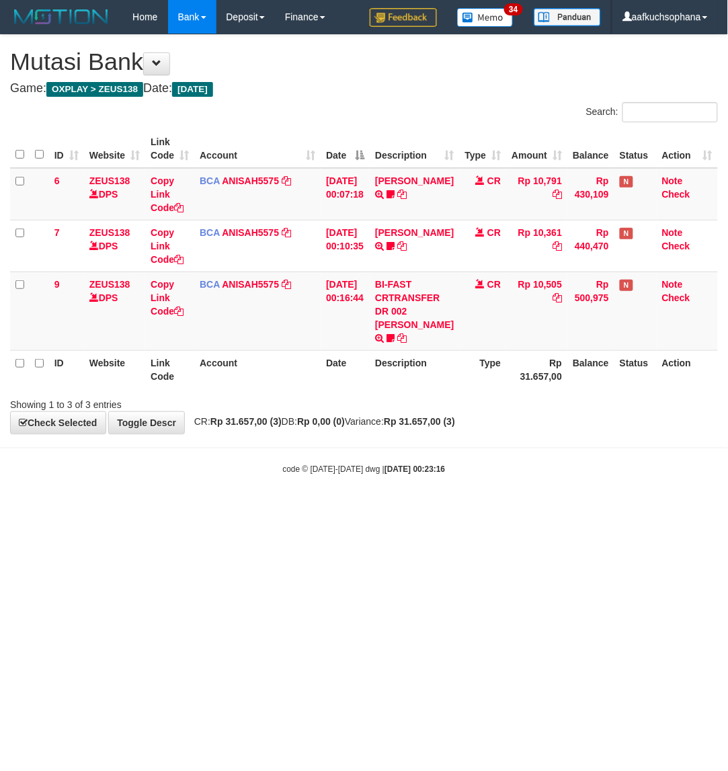
drag, startPoint x: 0, startPoint y: 0, endPoint x: 230, endPoint y: 579, distance: 623.3
click at [230, 509] on html "Toggle navigation Home Bank Account List Load By Website Group [OXPLAY] ZEUS138…" at bounding box center [364, 254] width 728 height 509
click at [298, 509] on html "Toggle navigation Home Bank Account List Load By Website Group [OXPLAY] ZEUS138…" at bounding box center [364, 254] width 728 height 509
click at [289, 509] on html "Toggle navigation Home Bank Account List Load By Website Group [OXPLAY] ZEUS138…" at bounding box center [364, 254] width 728 height 509
click at [281, 509] on html "Toggle navigation Home Bank Account List Load By Website Group [OXPLAY] ZEUS138…" at bounding box center [364, 254] width 728 height 509
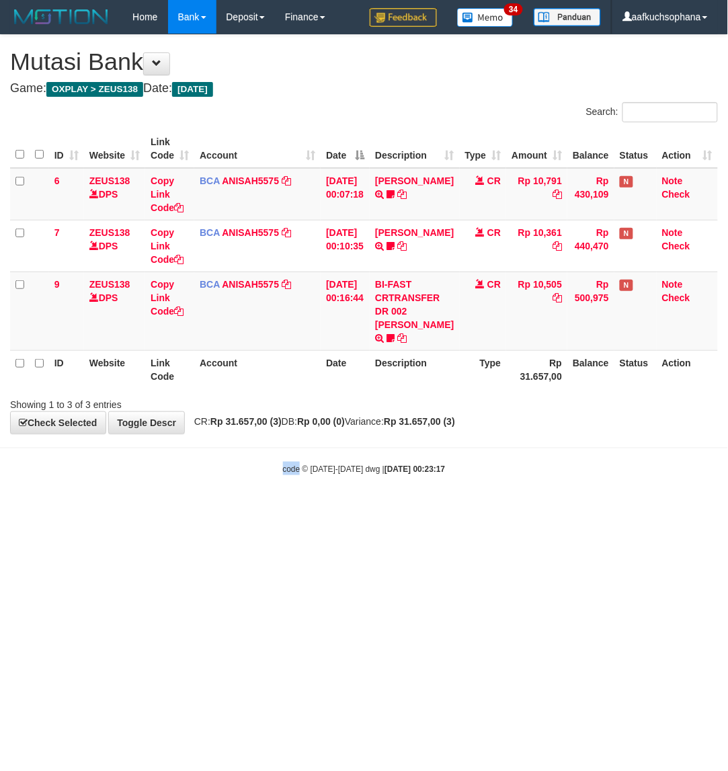
click at [282, 509] on html "Toggle navigation Home Bank Account List Load By Website Group [OXPLAY] ZEUS138…" at bounding box center [364, 254] width 728 height 509
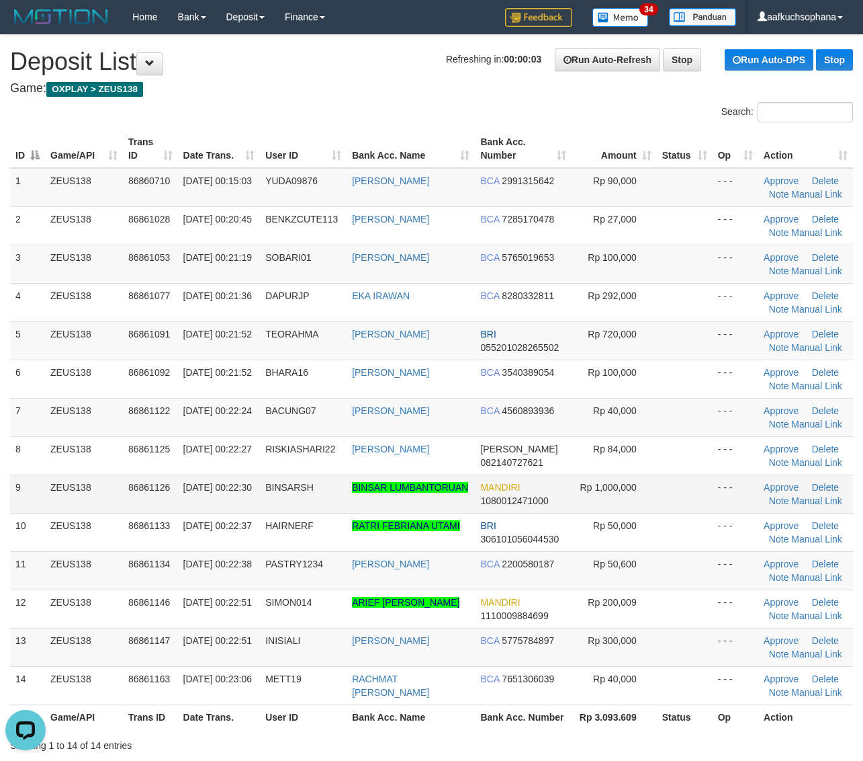
click at [697, 499] on td at bounding box center [685, 493] width 56 height 38
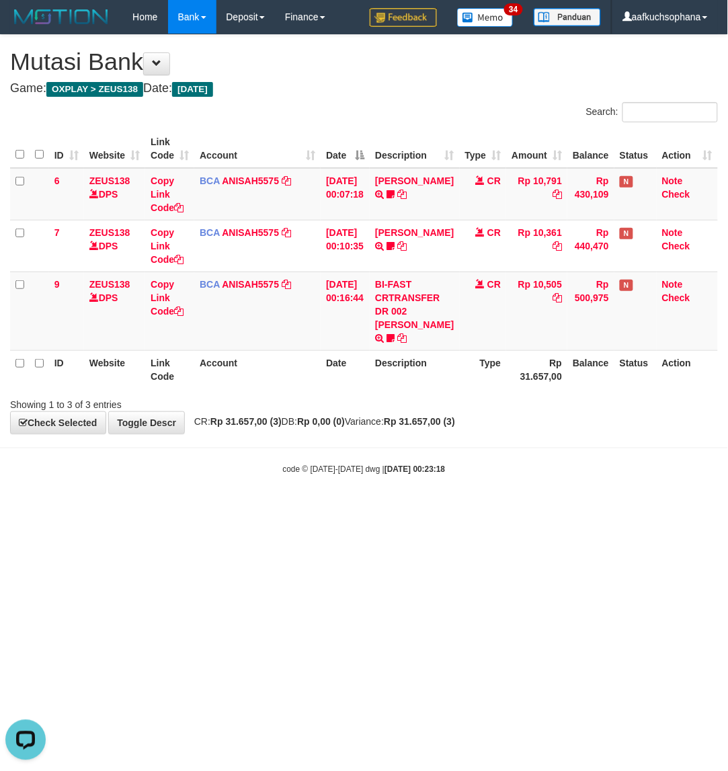
drag, startPoint x: 222, startPoint y: 566, endPoint x: 222, endPoint y: 555, distance: 10.7
click at [222, 509] on html "Toggle navigation Home Bank Account List Load By Website Group [OXPLAY] ZEUS138…" at bounding box center [364, 254] width 728 height 509
drag, startPoint x: 222, startPoint y: 555, endPoint x: 214, endPoint y: 556, distance: 8.1
click at [222, 509] on html "Toggle navigation Home Bank Account List Load By Website Group [OXPLAY] ZEUS138…" at bounding box center [364, 254] width 728 height 509
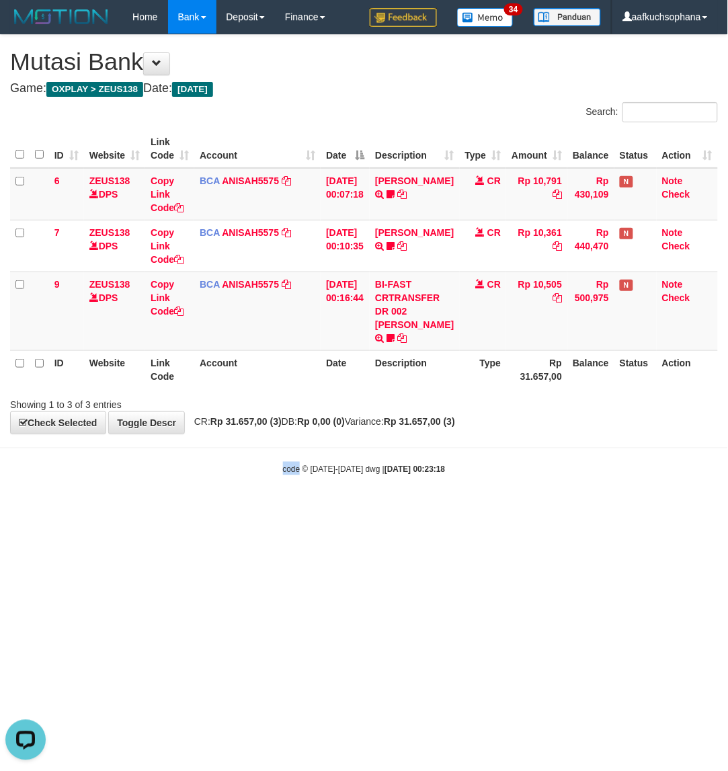
click at [214, 509] on html "Toggle navigation Home Bank Account List Load By Website Group [OXPLAY] ZEUS138…" at bounding box center [364, 254] width 728 height 509
click at [272, 509] on html "Toggle navigation Home Bank Account List Load By Website Group [OXPLAY] ZEUS138…" at bounding box center [364, 254] width 728 height 509
click at [380, 509] on html "Toggle navigation Home Bank Account List Load By Website Group [OXPLAY] ZEUS138…" at bounding box center [364, 254] width 728 height 509
drag, startPoint x: 357, startPoint y: 619, endPoint x: 350, endPoint y: 618, distance: 6.9
click at [355, 509] on html "Toggle navigation Home Bank Account List Load By Website Group [OXPLAY] ZEUS138…" at bounding box center [364, 254] width 728 height 509
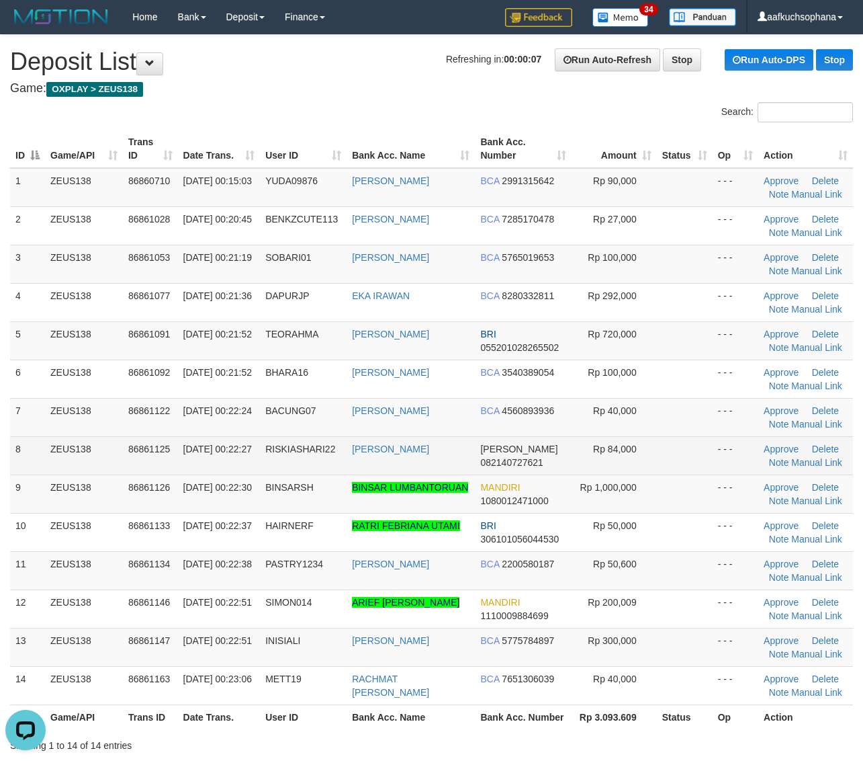
click at [724, 462] on td "- - -" at bounding box center [736, 455] width 46 height 38
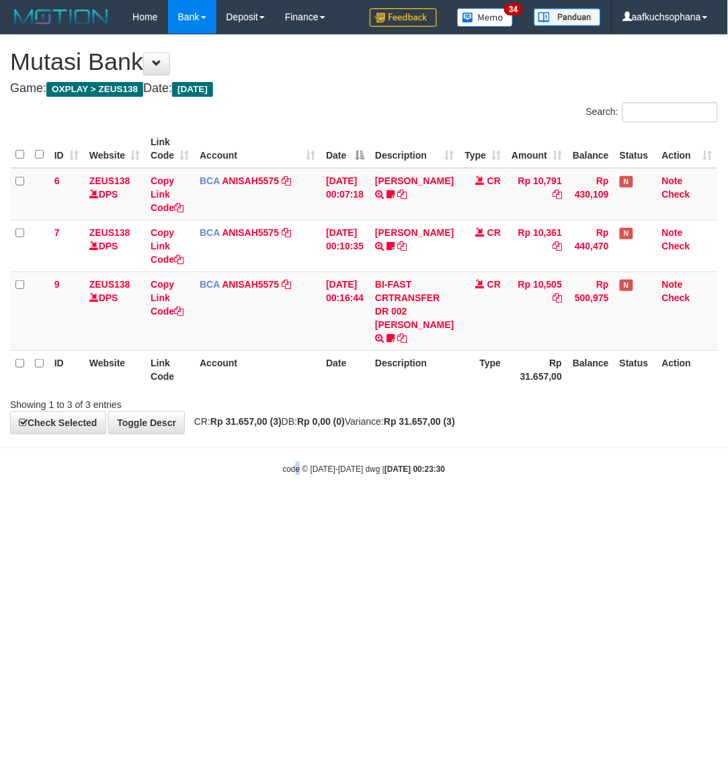
drag, startPoint x: 298, startPoint y: 566, endPoint x: 226, endPoint y: 543, distance: 75.4
click at [298, 509] on html "Toggle navigation Home Bank Account List Load By Website Group [OXPLAY] ZEUS138…" at bounding box center [364, 254] width 728 height 509
click at [290, 508] on body "Toggle navigation Home Bank Account List Load By Website Group [OXPLAY] ZEUS138…" at bounding box center [364, 254] width 728 height 509
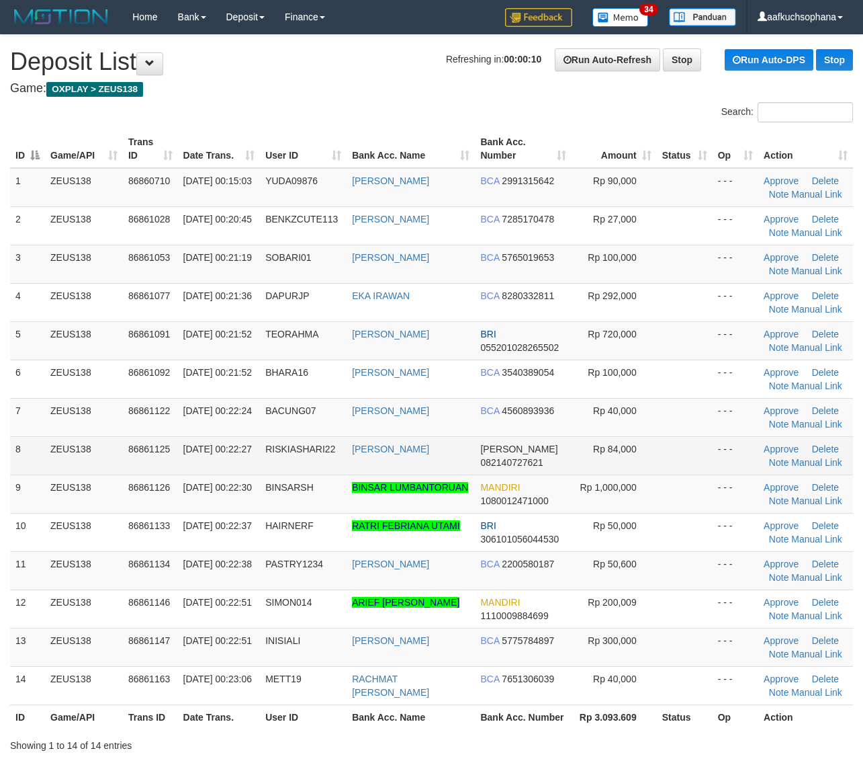
click at [665, 461] on td at bounding box center [685, 455] width 56 height 38
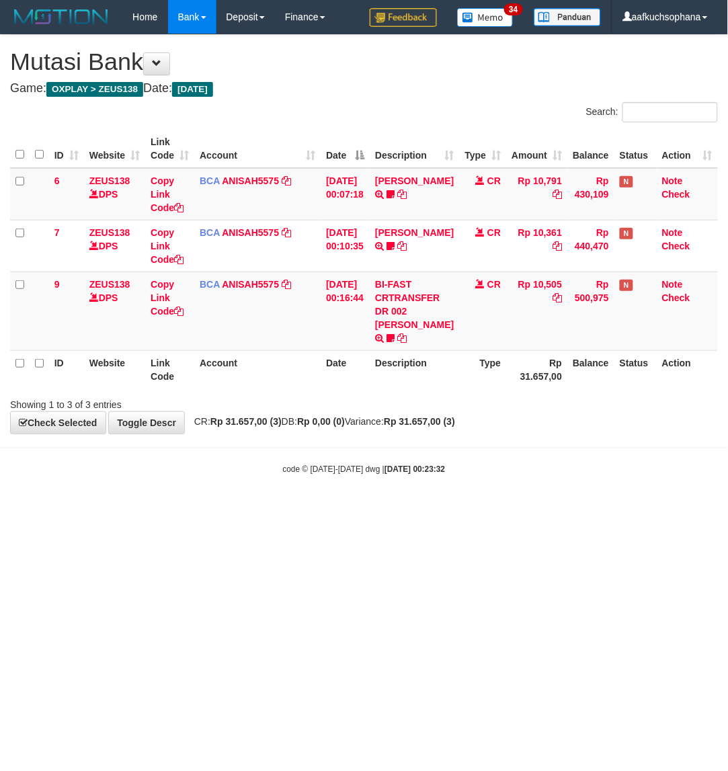
drag, startPoint x: 195, startPoint y: 541, endPoint x: 200, endPoint y: 554, distance: 14.5
click at [200, 509] on html "Toggle navigation Home Bank Account List Load By Website Group [OXPLAY] ZEUS138…" at bounding box center [364, 254] width 728 height 509
click at [198, 509] on html "Toggle navigation Home Bank Account List Load By Website Group [OXPLAY] ZEUS138…" at bounding box center [364, 254] width 728 height 509
click at [289, 509] on html "Toggle navigation Home Bank Account List Load By Website Group [OXPLAY] ZEUS138…" at bounding box center [364, 254] width 728 height 509
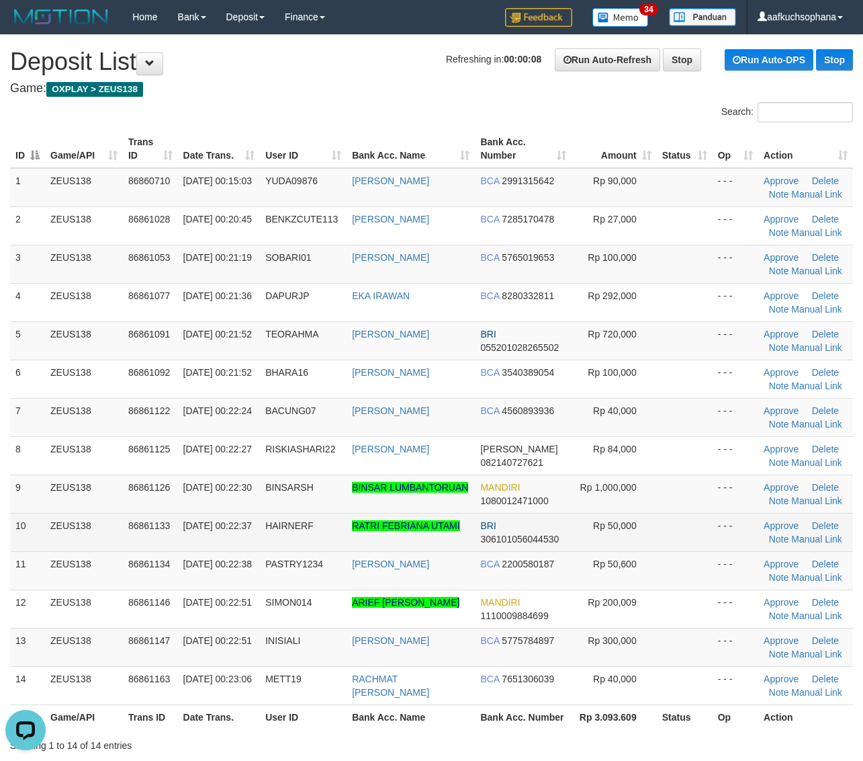
drag, startPoint x: 656, startPoint y: 519, endPoint x: 679, endPoint y: 522, distance: 23.1
click at [657, 519] on td at bounding box center [685, 532] width 56 height 38
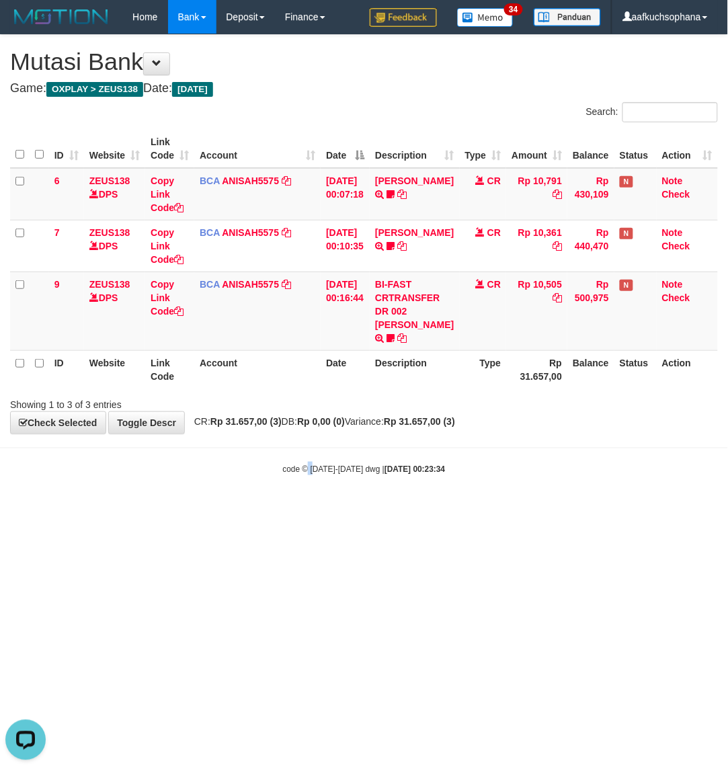
click at [316, 509] on html "Toggle navigation Home Bank Account List Load By Website Group [OXPLAY] ZEUS138…" at bounding box center [364, 254] width 728 height 509
click at [261, 509] on html "Toggle navigation Home Bank Account List Load By Website Group [OXPLAY] ZEUS138…" at bounding box center [364, 254] width 728 height 509
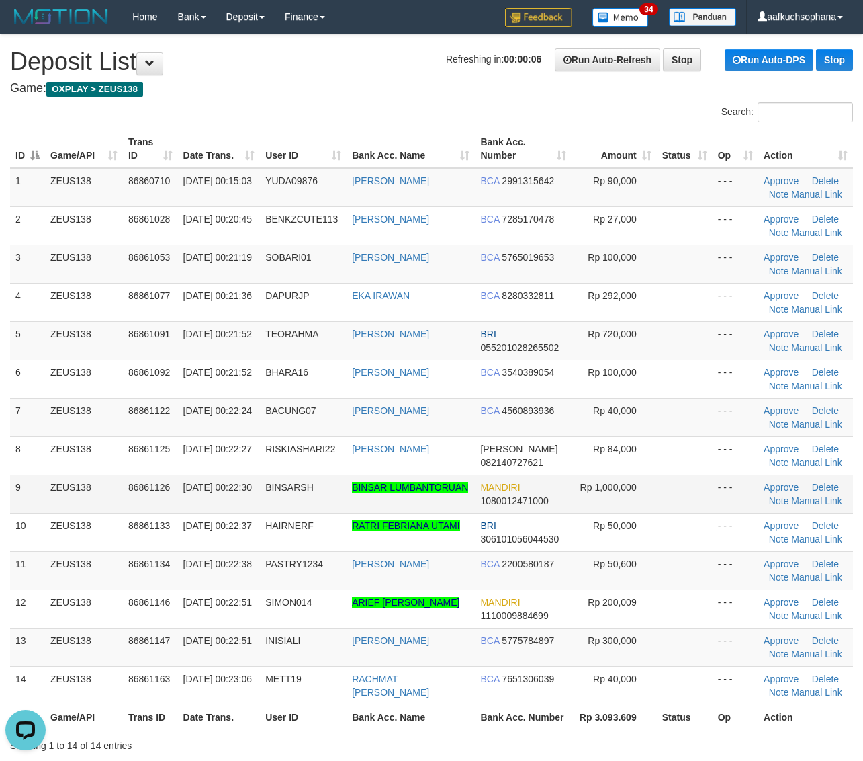
drag, startPoint x: 706, startPoint y: 485, endPoint x: 723, endPoint y: 484, distance: 16.8
click at [707, 485] on td at bounding box center [685, 493] width 56 height 38
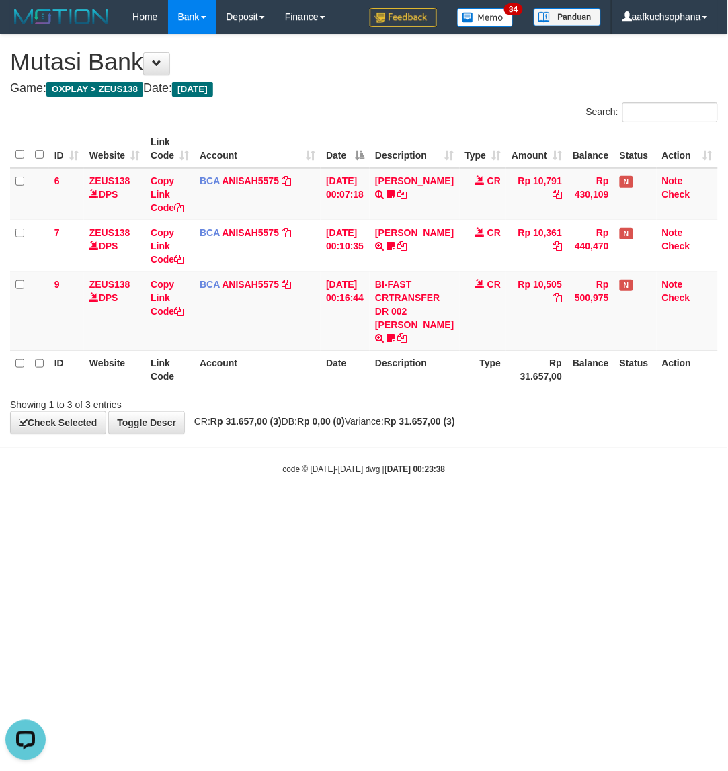
click at [482, 509] on html "Toggle navigation Home Bank Account List Load By Website Group [OXPLAY] ZEUS138…" at bounding box center [364, 254] width 728 height 509
click at [478, 509] on html "Toggle navigation Home Bank Account List Load By Website Group [OXPLAY] ZEUS138…" at bounding box center [364, 254] width 728 height 509
drag, startPoint x: 338, startPoint y: 489, endPoint x: 341, endPoint y: 501, distance: 12.4
click at [341, 501] on body "Toggle navigation Home Bank Account List Load By Website Group [OXPLAY] ZEUS138…" at bounding box center [364, 254] width 728 height 509
click at [286, 509] on html "Toggle navigation Home Bank Account List Load By Website Group [OXPLAY] ZEUS138…" at bounding box center [364, 254] width 728 height 509
